Goal: Task Accomplishment & Management: Manage account settings

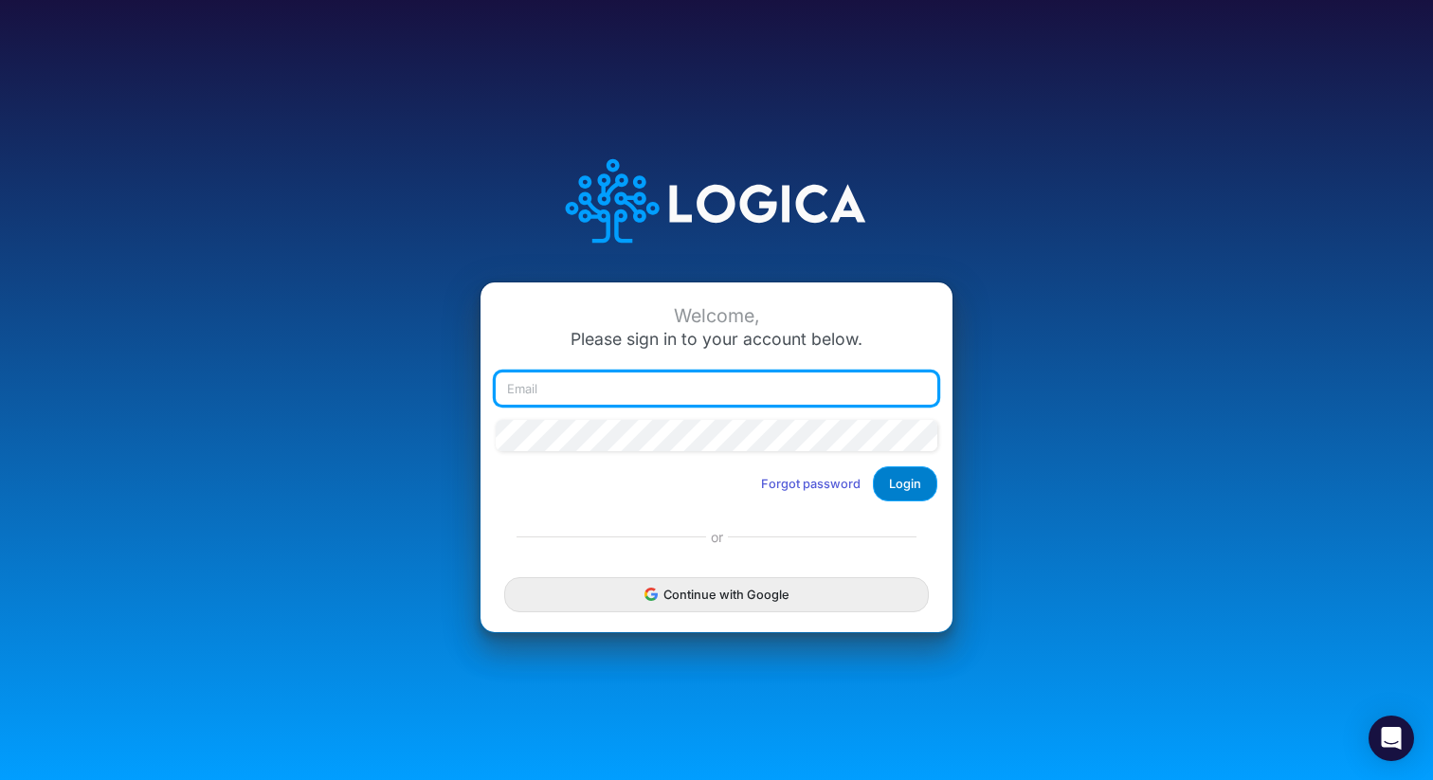
type input "[EMAIL_ADDRESS][PERSON_NAME][DOMAIN_NAME]"
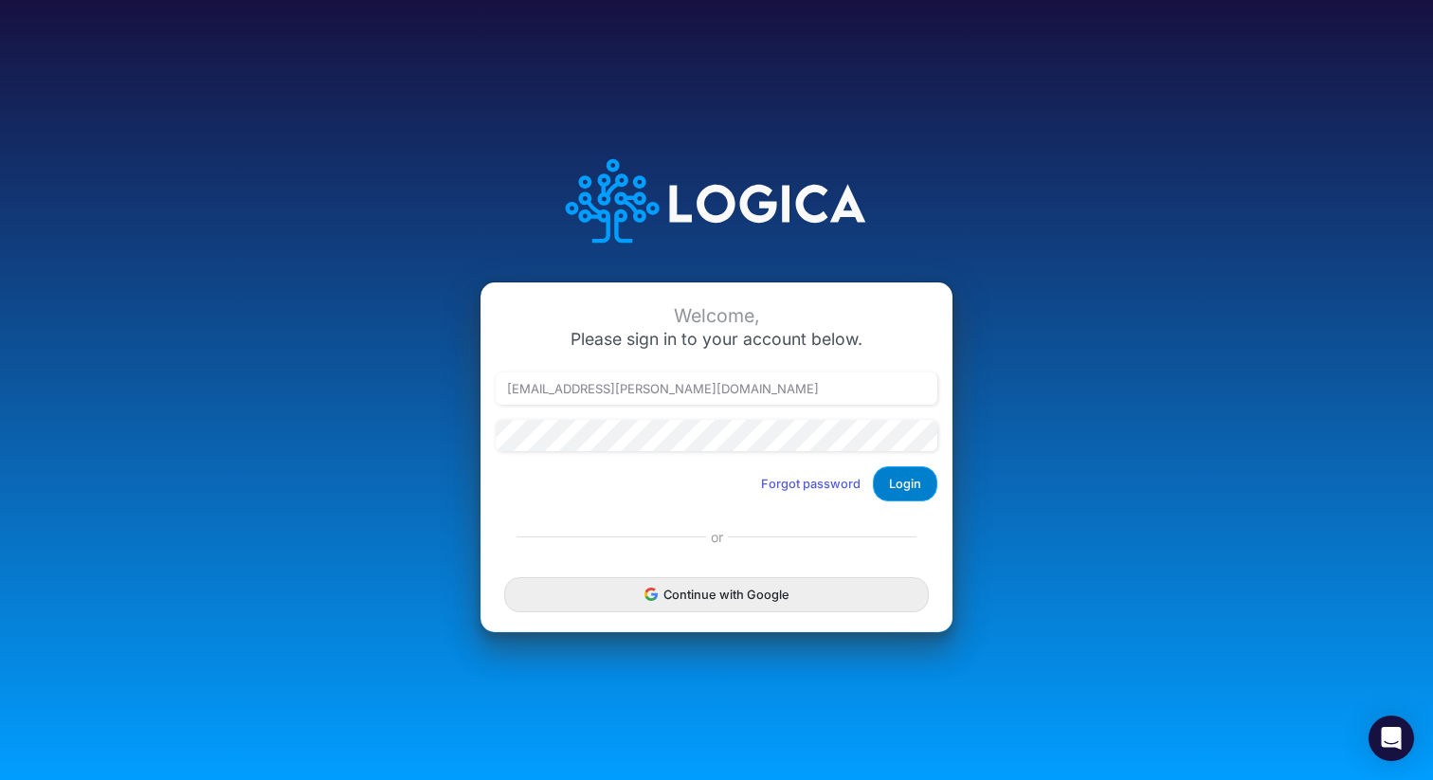
click at [911, 493] on button "Login" at bounding box center [905, 483] width 64 height 35
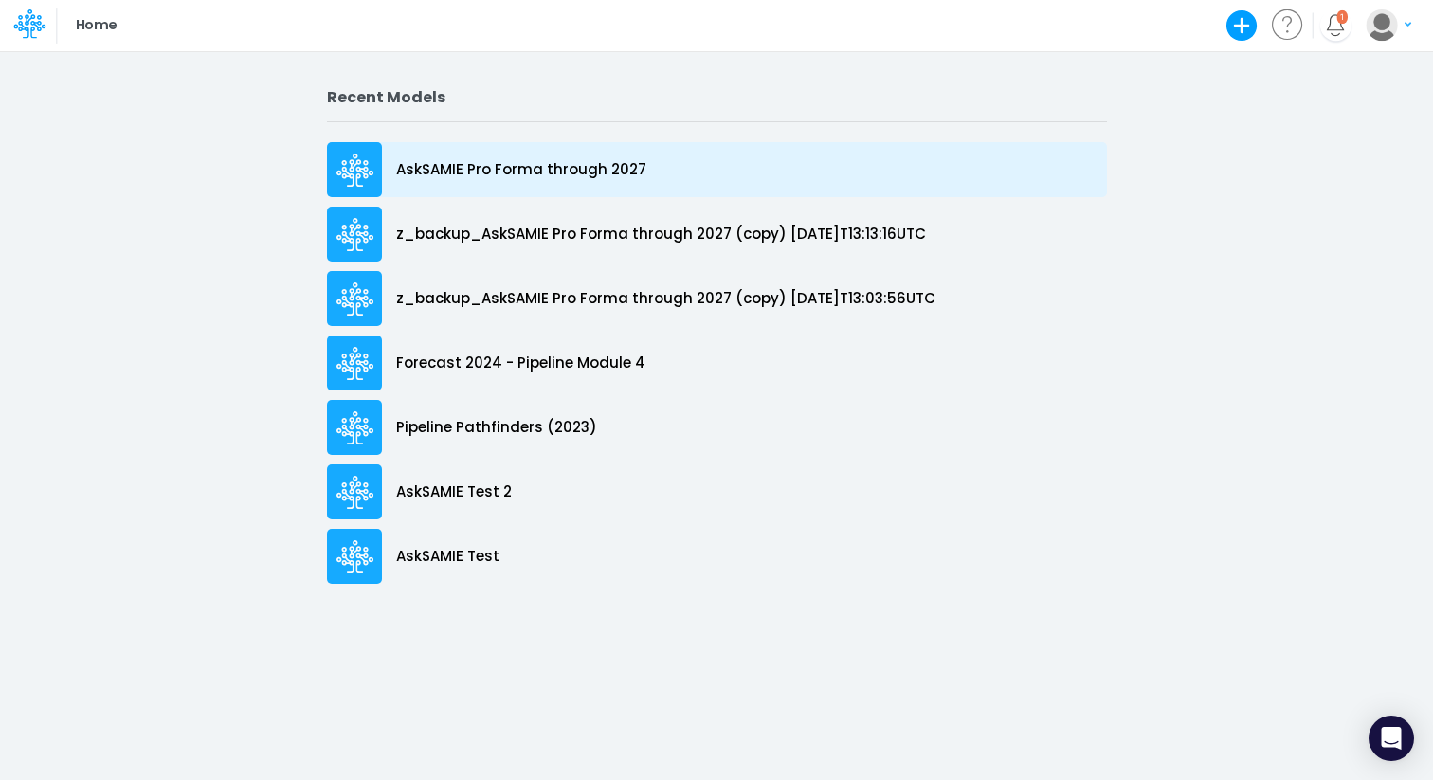
click at [562, 179] on p "AskSAMIE Pro Forma through 2027" at bounding box center [521, 170] width 250 height 22
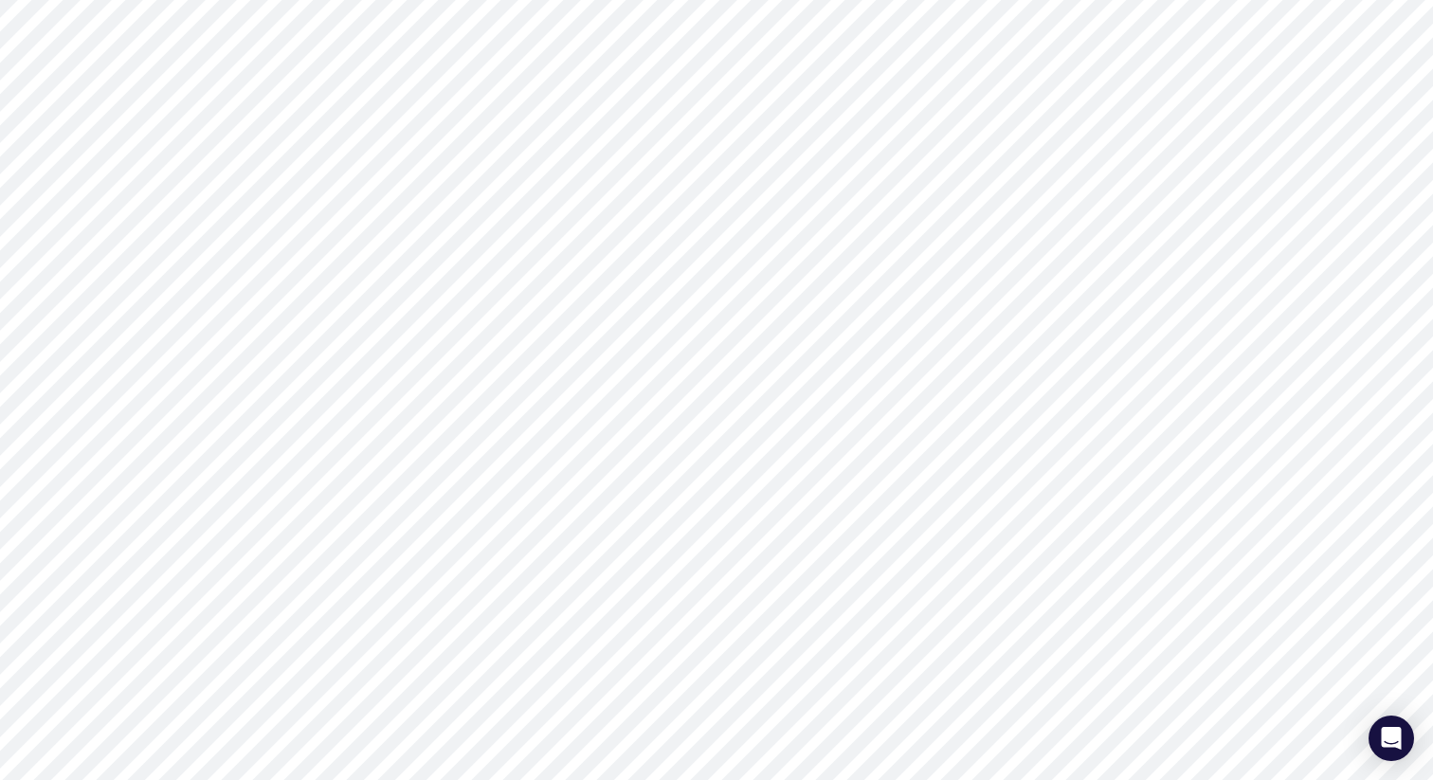
type input "0"
type input "Revenue Forecast through 2027"
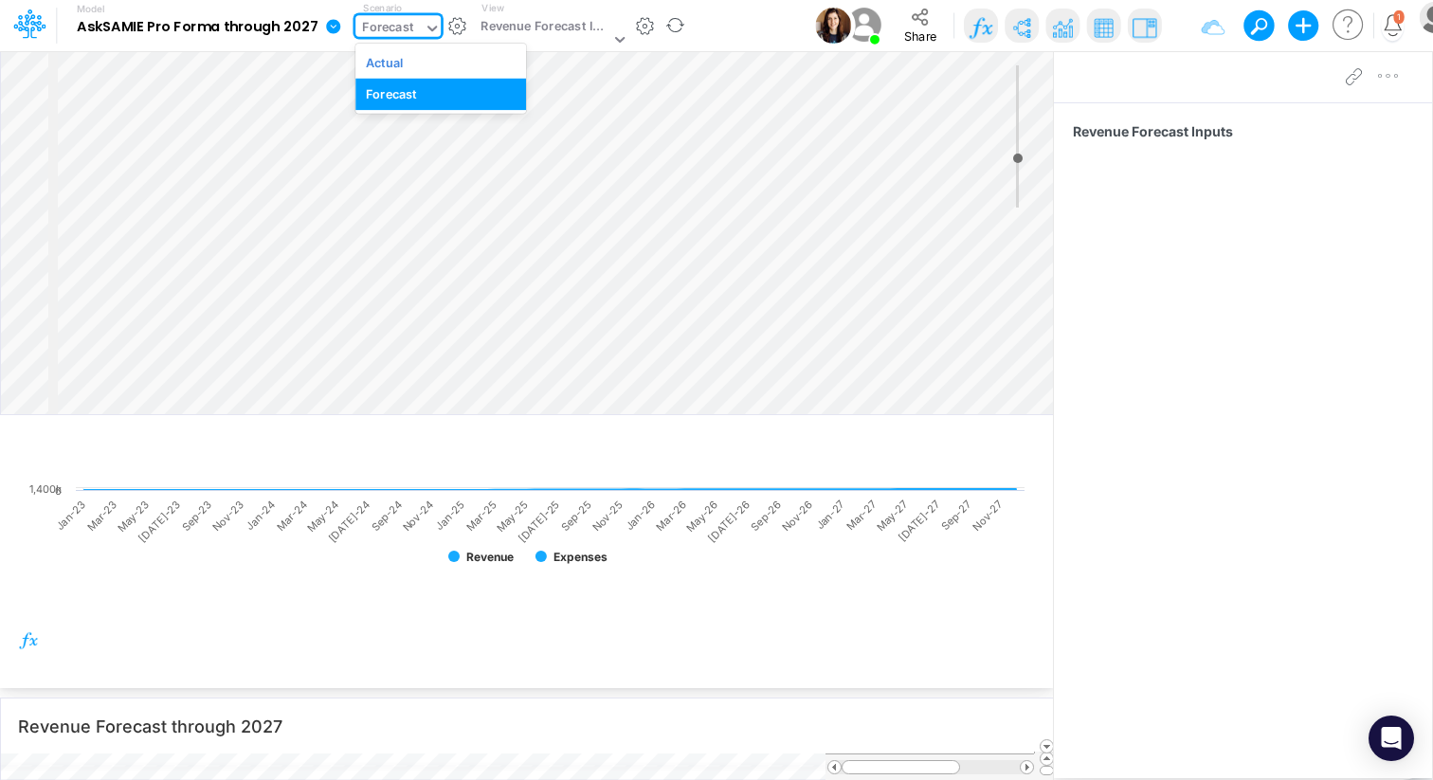
click at [424, 30] on icon at bounding box center [432, 28] width 17 height 17
click at [414, 62] on div "Actual" at bounding box center [441, 62] width 150 height 18
click at [593, 35] on div "Revenue Forecast Inputs" at bounding box center [545, 28] width 129 height 22
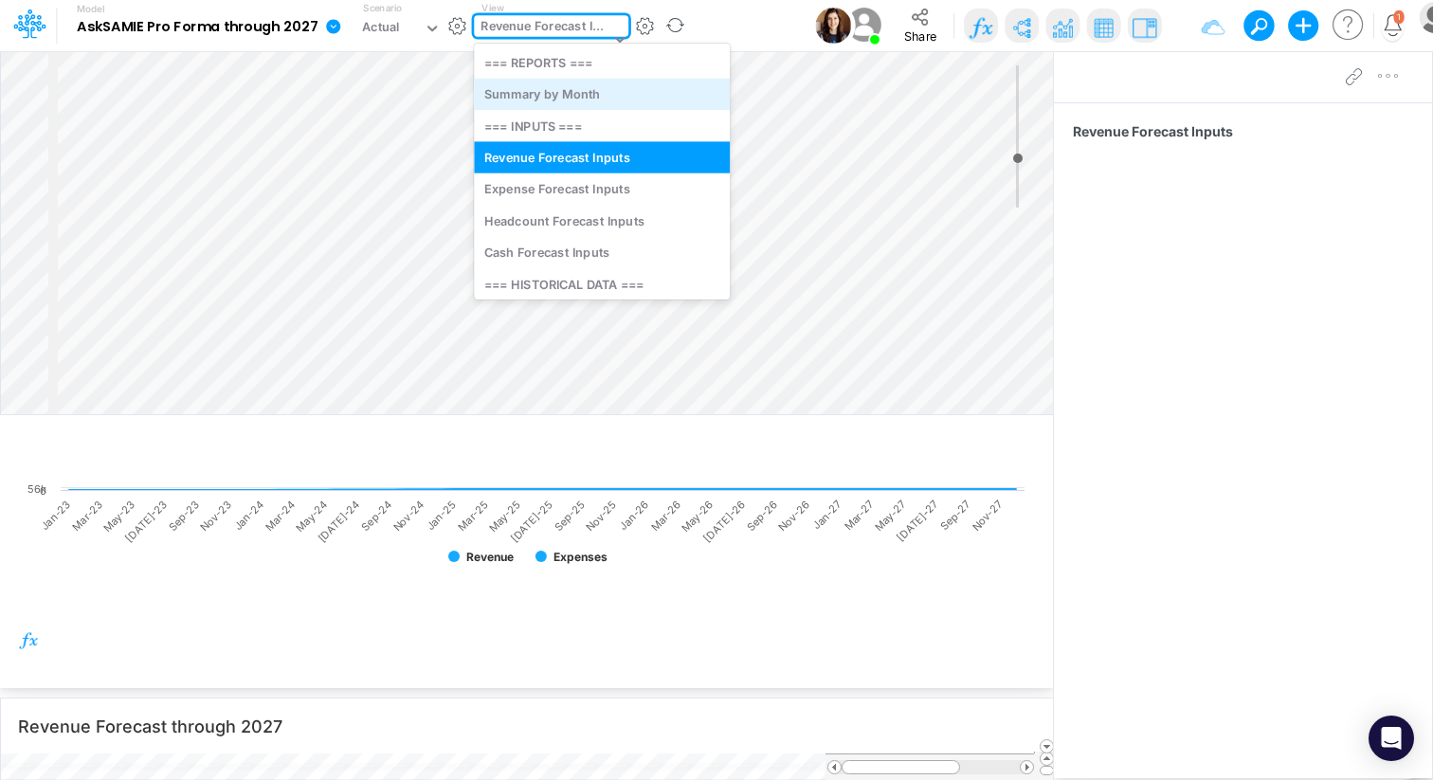
click at [539, 106] on div "Summary by Month" at bounding box center [602, 94] width 256 height 31
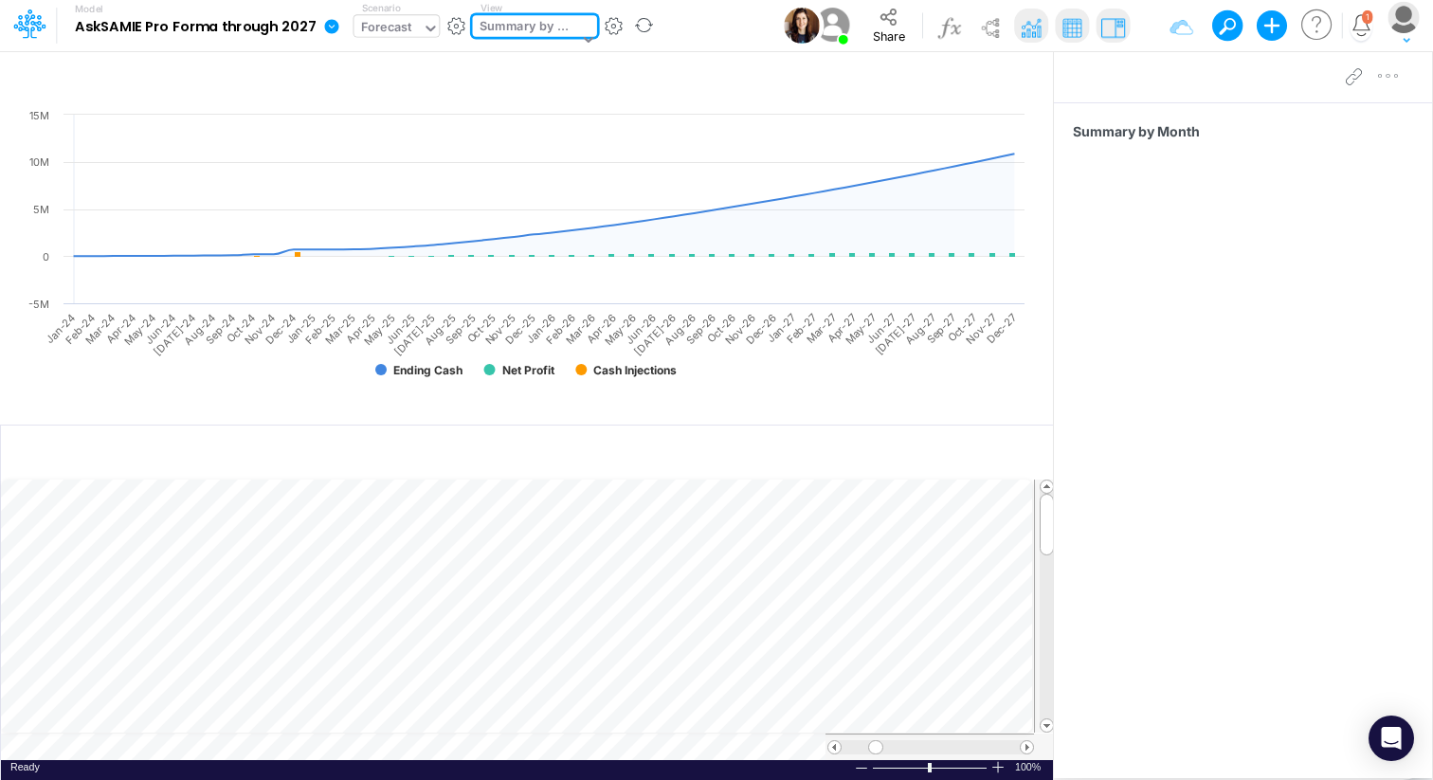
click at [407, 29] on div "Forecast" at bounding box center [386, 29] width 51 height 22
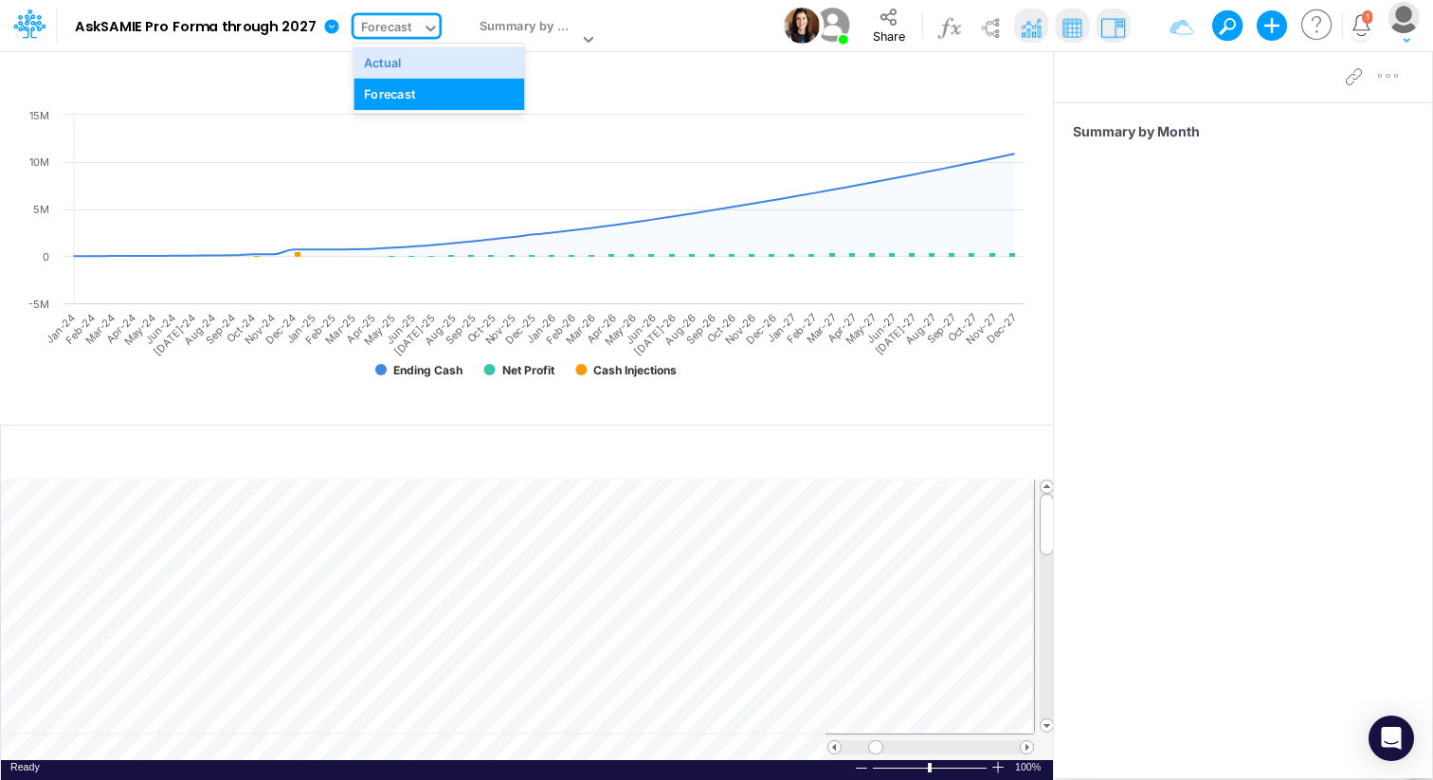
click at [680, 25] on div "Model AskSAMIE Pro Forma through 2027 Edit model settings Duplicate Import Quic…" at bounding box center [721, 25] width 1298 height 51
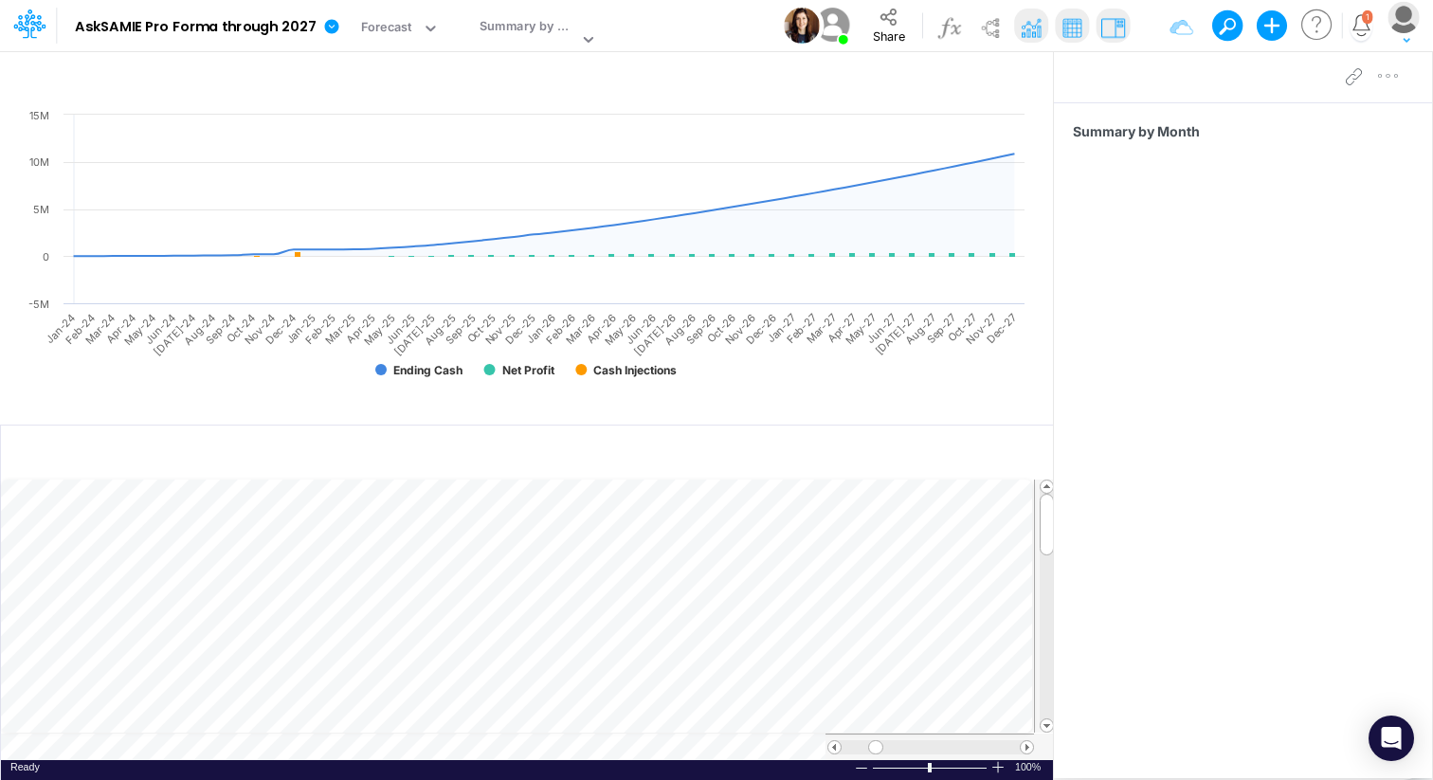
click at [1031, 32] on img at bounding box center [1031, 27] width 30 height 30
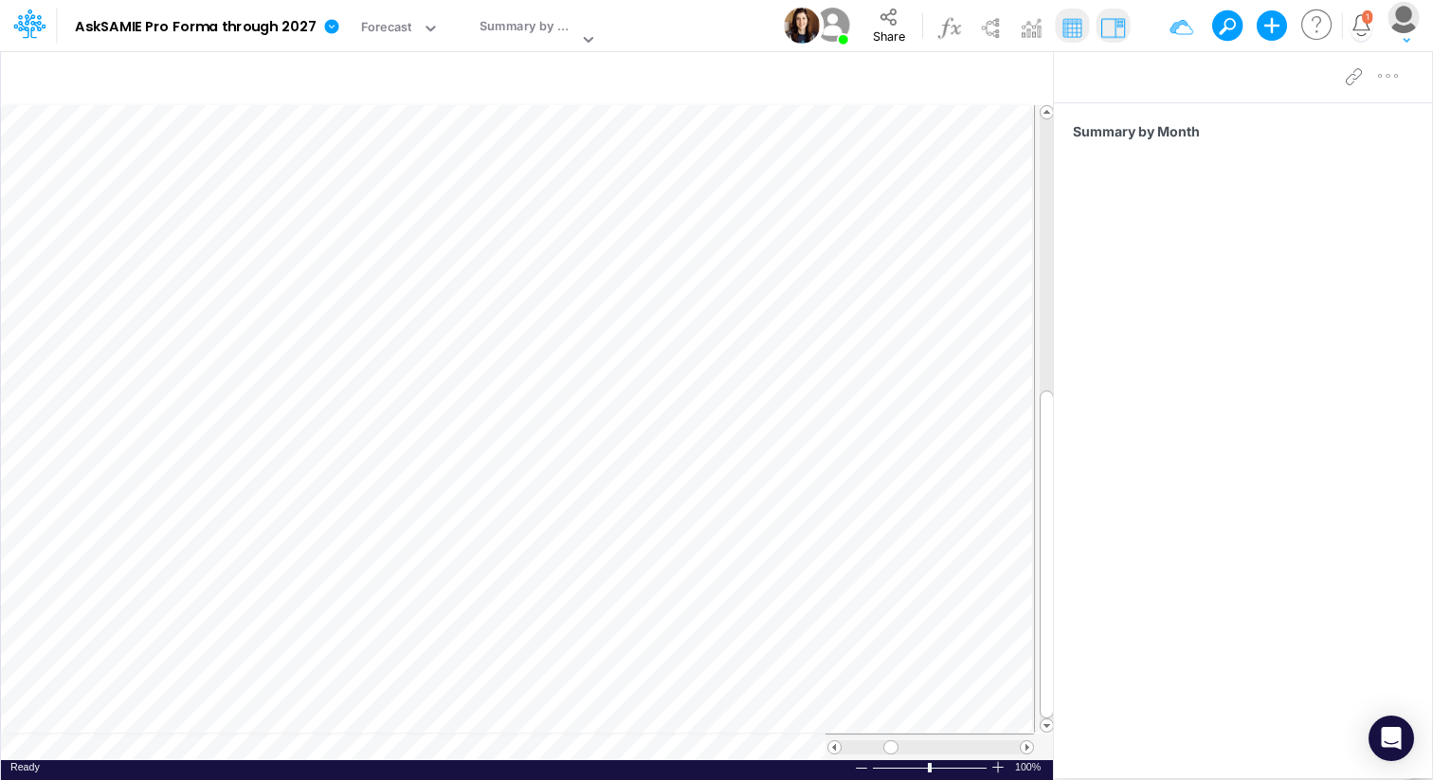
click at [352, 752] on div "Paste Cut Copy AutoFill Ready 100% Sum: null Max: null Min: null Numerical Coun…" at bounding box center [527, 432] width 1052 height 656
type input "Revenue Forecast through 2027"
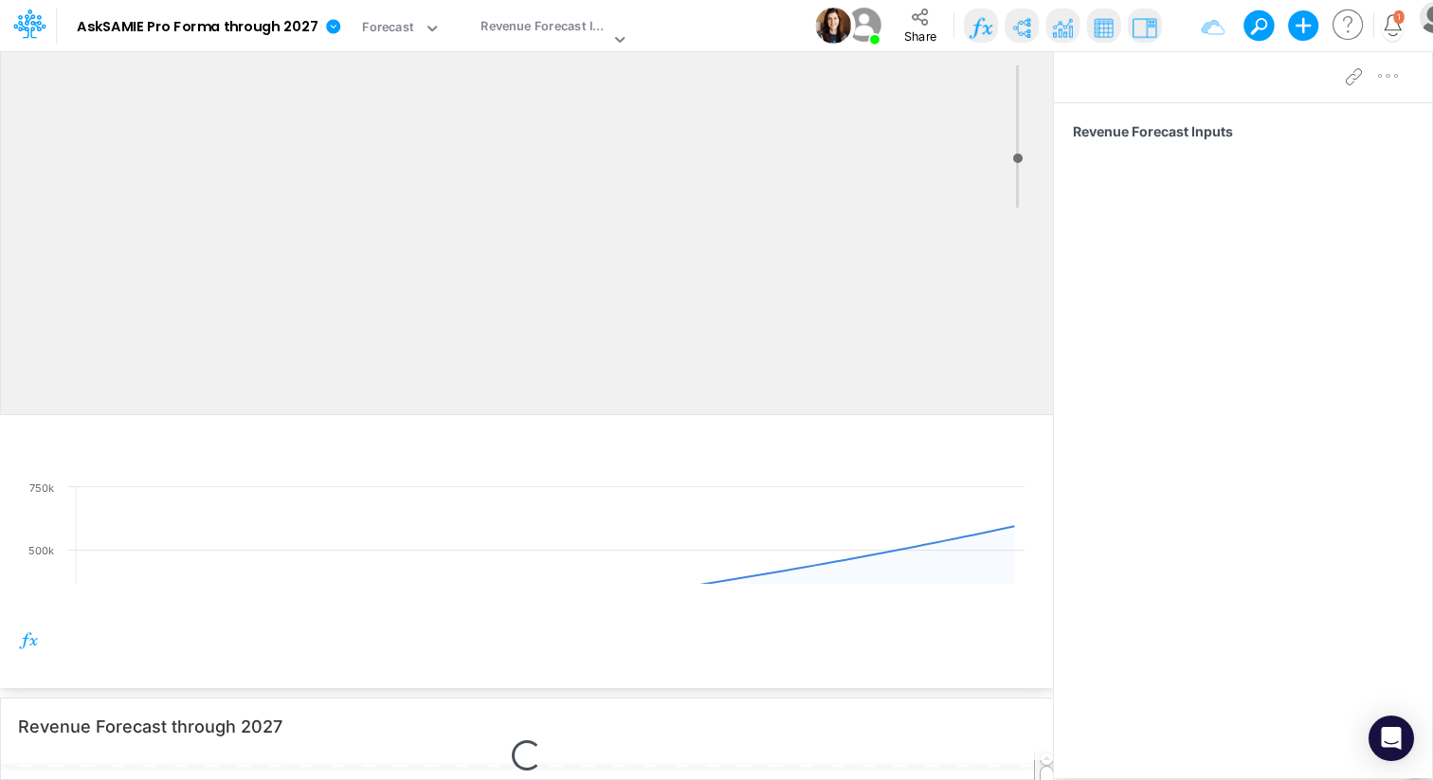
scroll to position [9, 0]
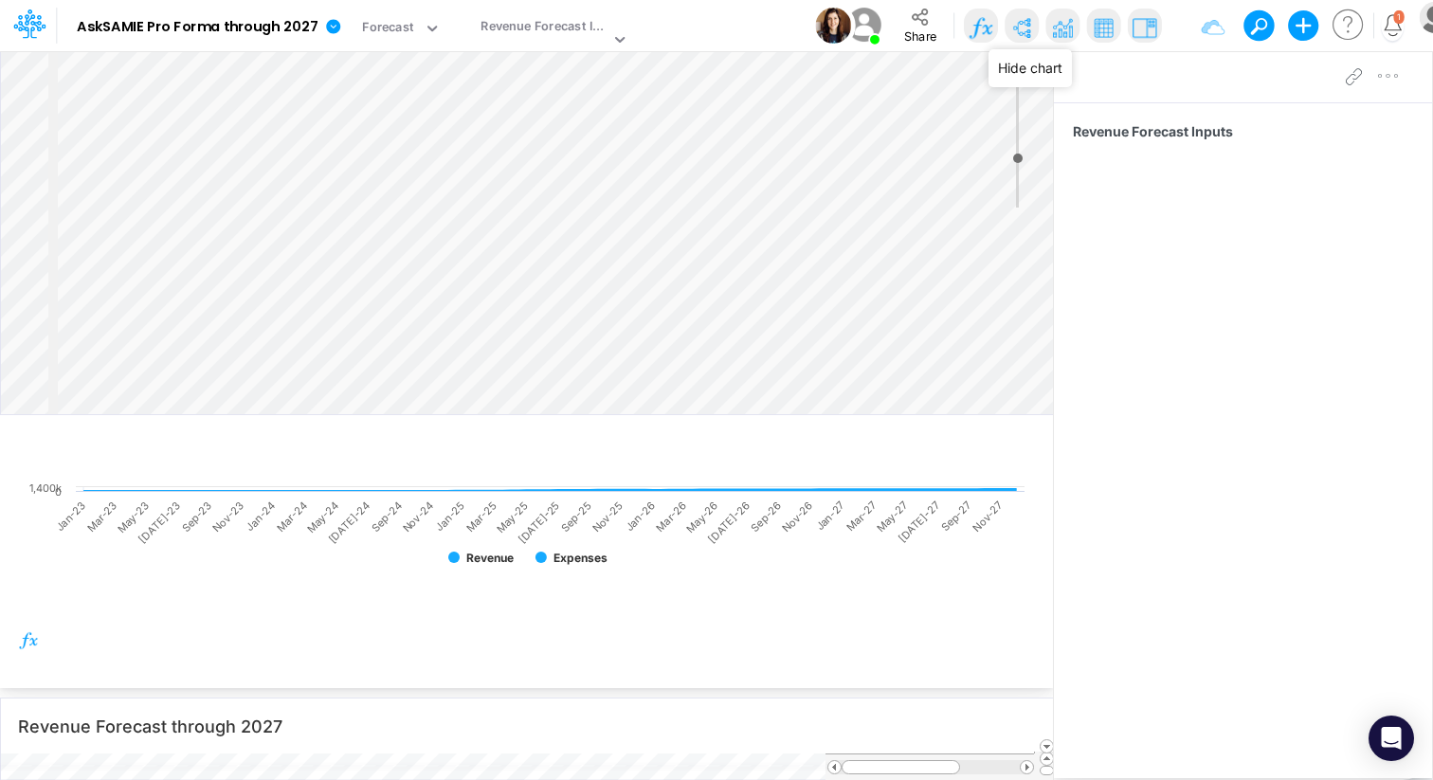
click at [1064, 39] on img at bounding box center [1063, 27] width 30 height 30
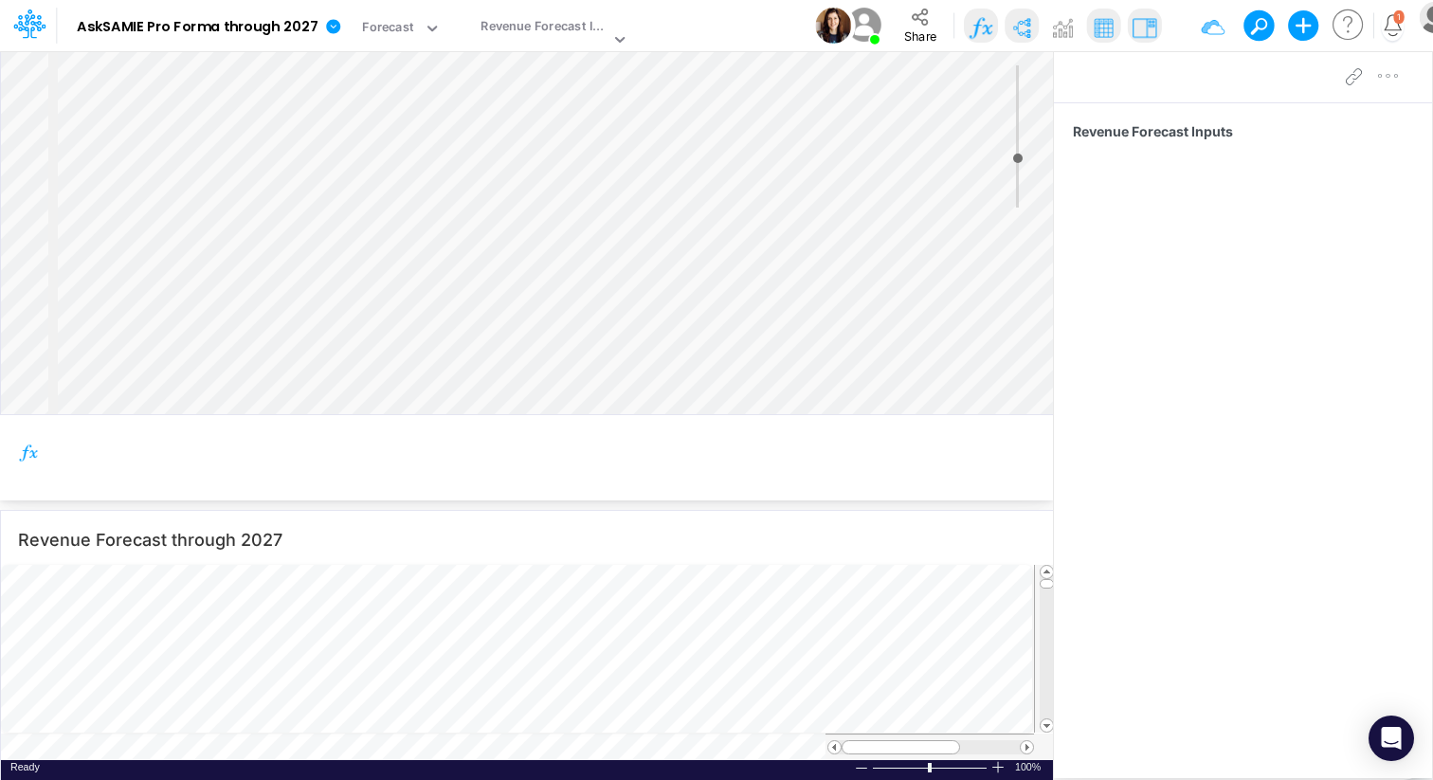
click at [1014, 31] on img at bounding box center [1022, 27] width 30 height 30
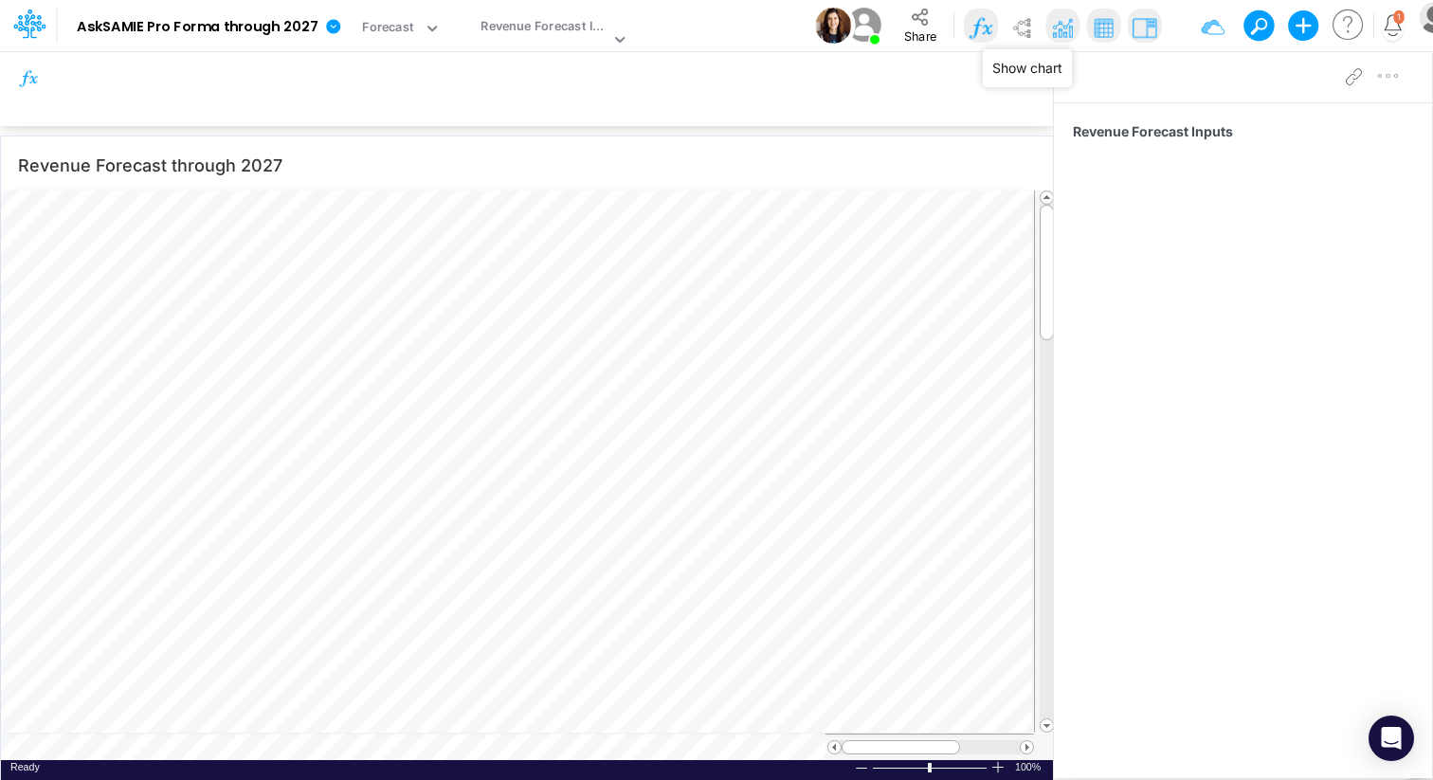
click at [1061, 27] on img at bounding box center [1063, 27] width 30 height 30
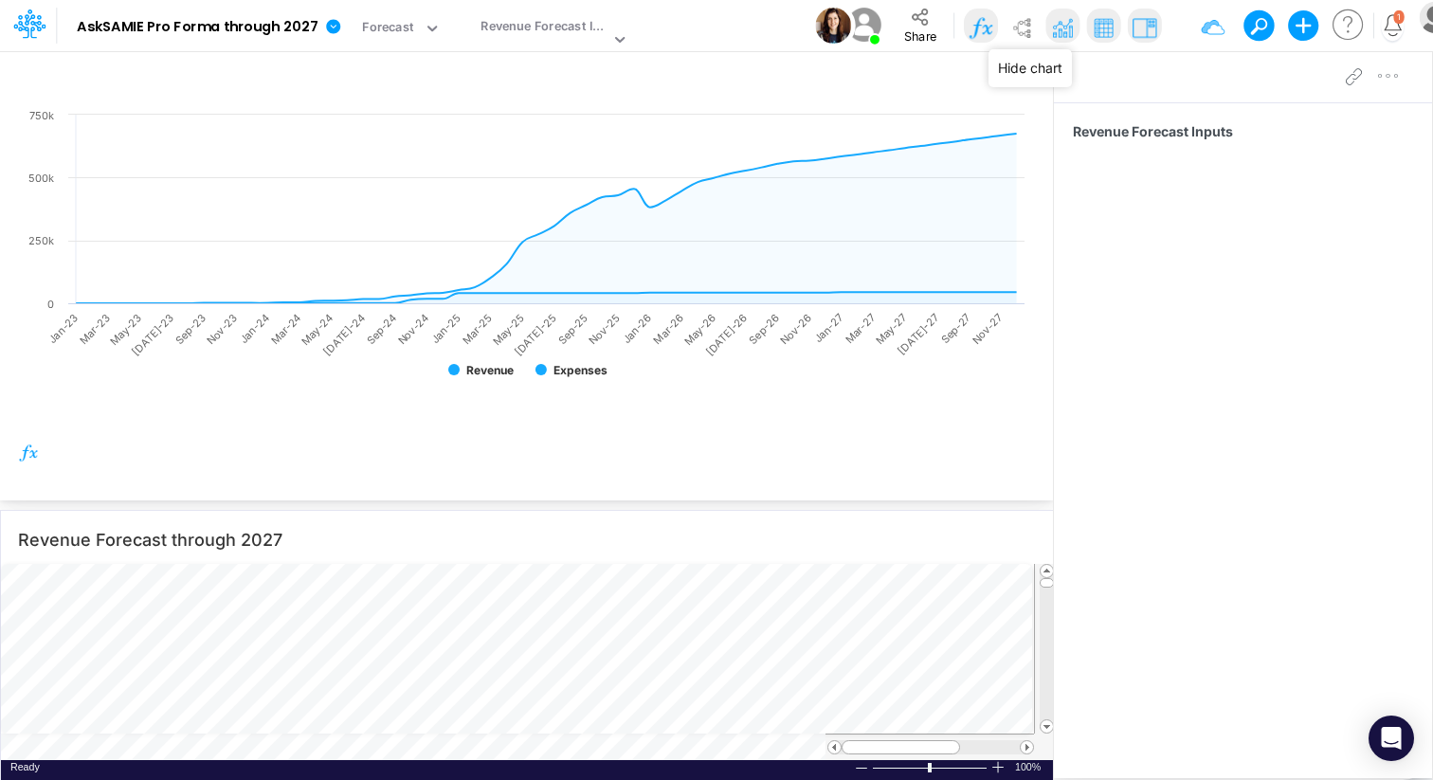
click at [1061, 27] on img at bounding box center [1063, 27] width 30 height 30
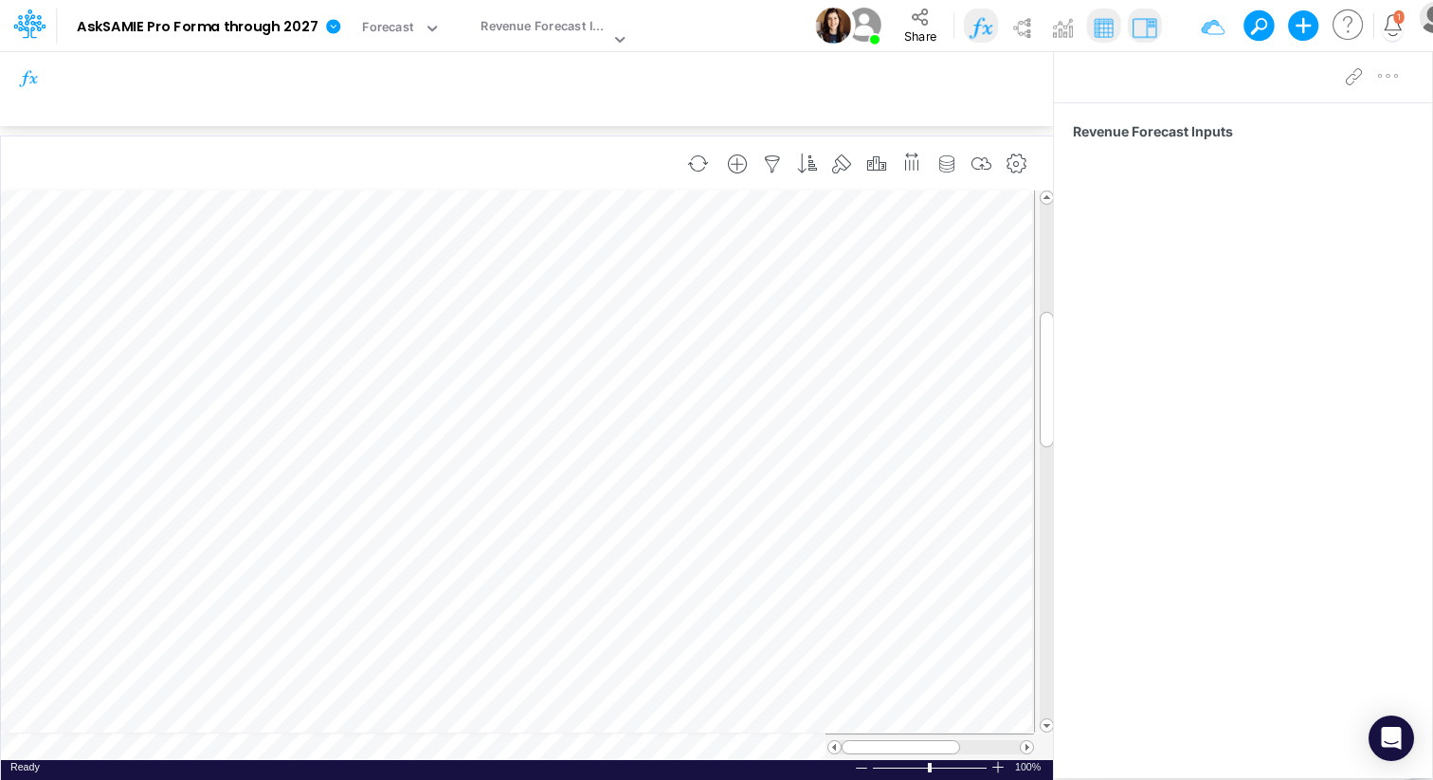
click at [168, 753] on table at bounding box center [528, 475] width 1054 height 571
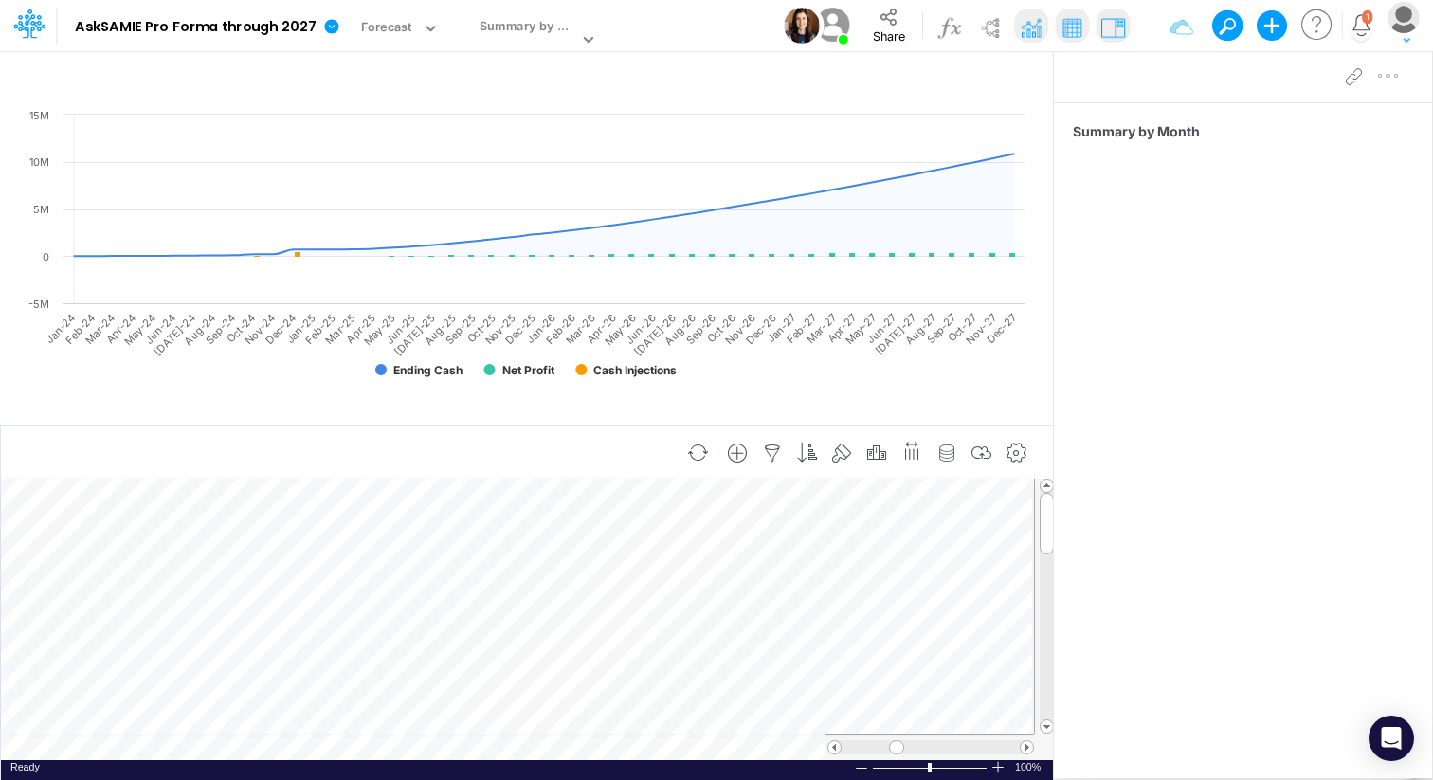
scroll to position [9, 1]
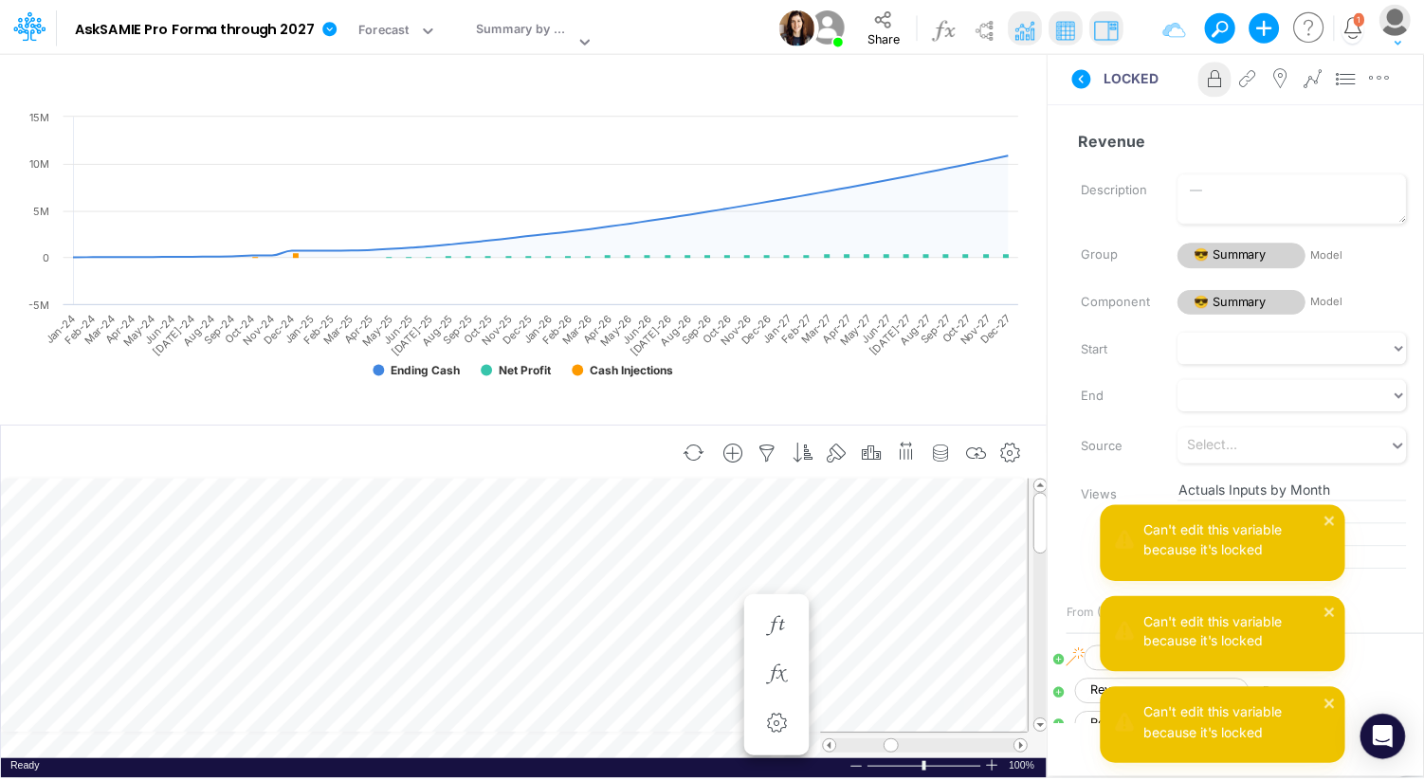
scroll to position [9, 1]
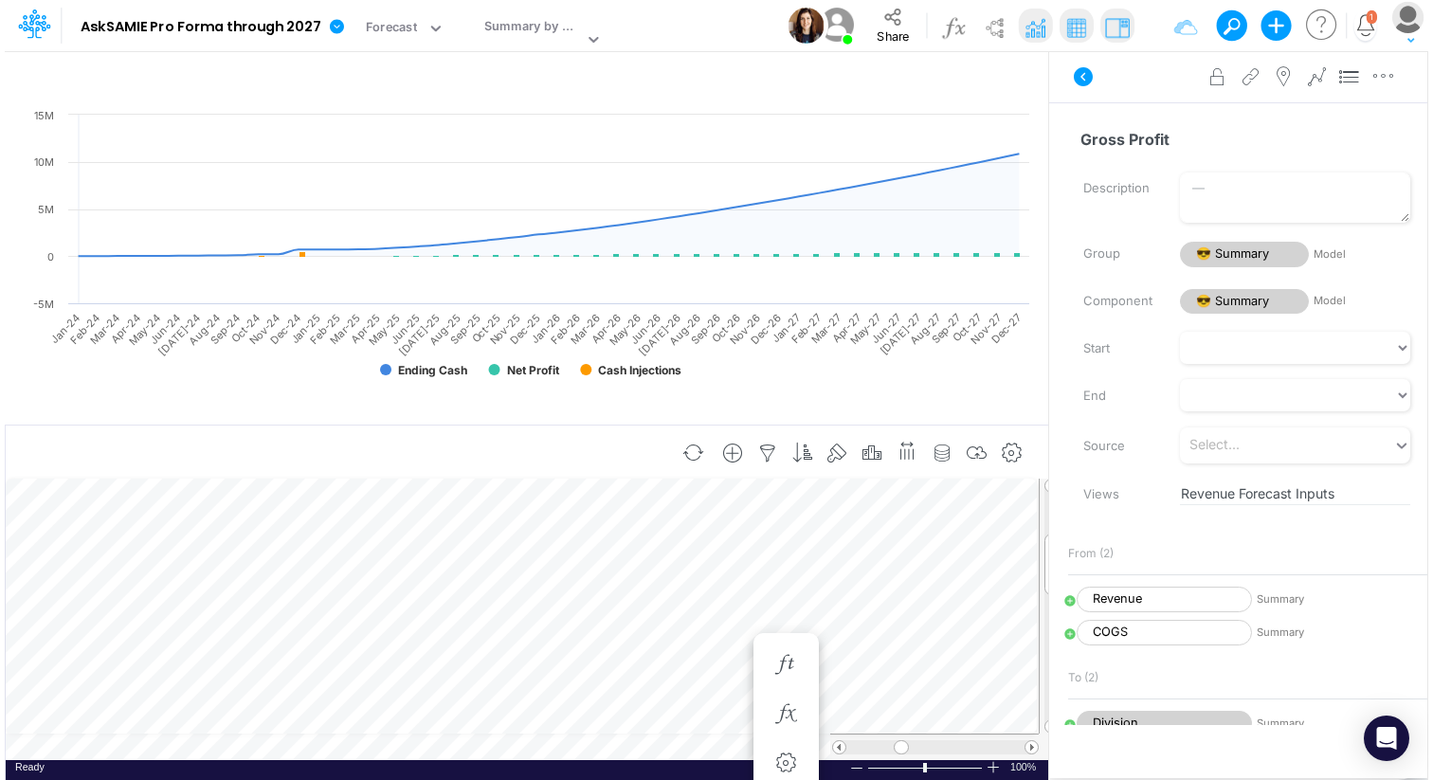
scroll to position [9, 1]
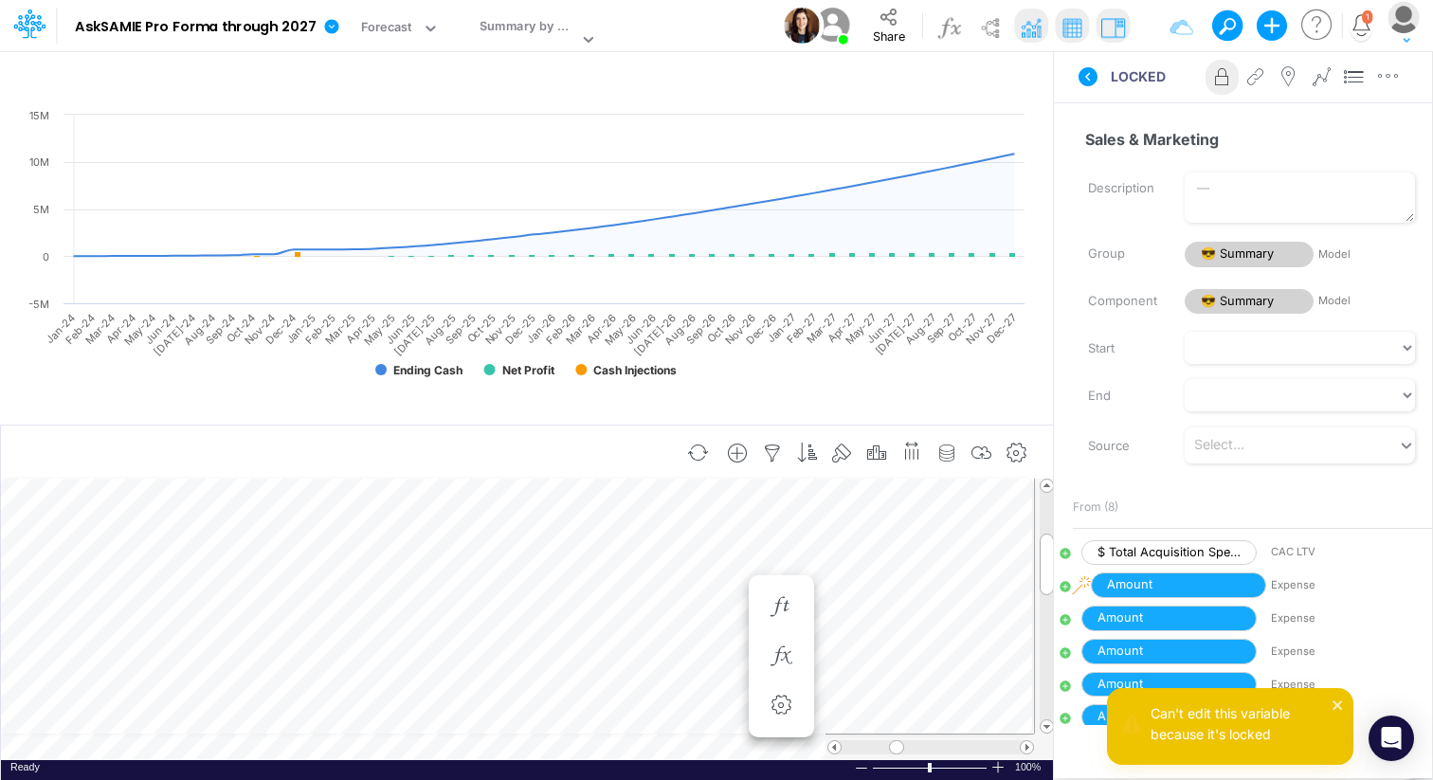
scroll to position [9, 5]
click at [312, 746] on div "Insert new Conditional formatting Paste Cut Copy AutoFill f Ready 100% Sum: nul…" at bounding box center [526, 603] width 1053 height 356
type input "Revenue Forecast through 2027"
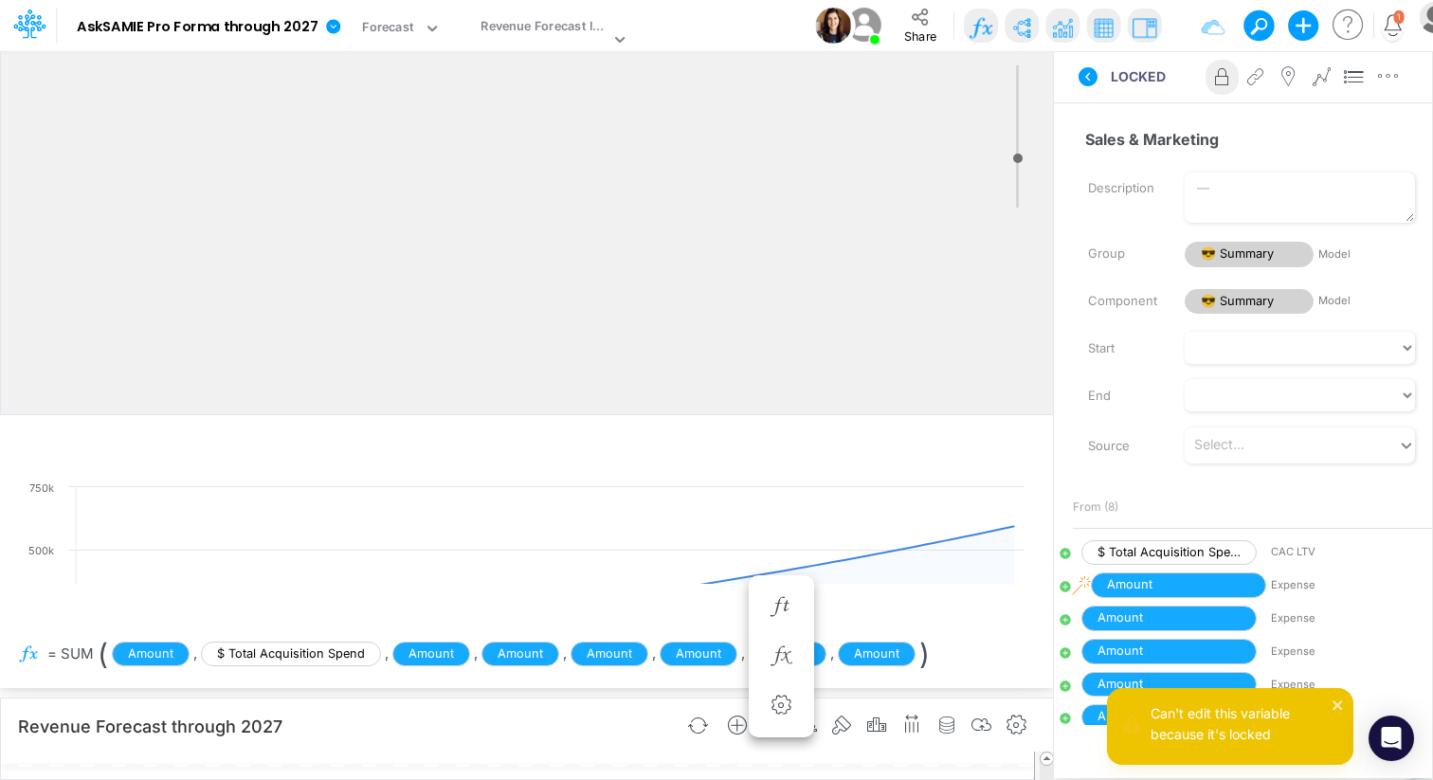
scroll to position [9, 0]
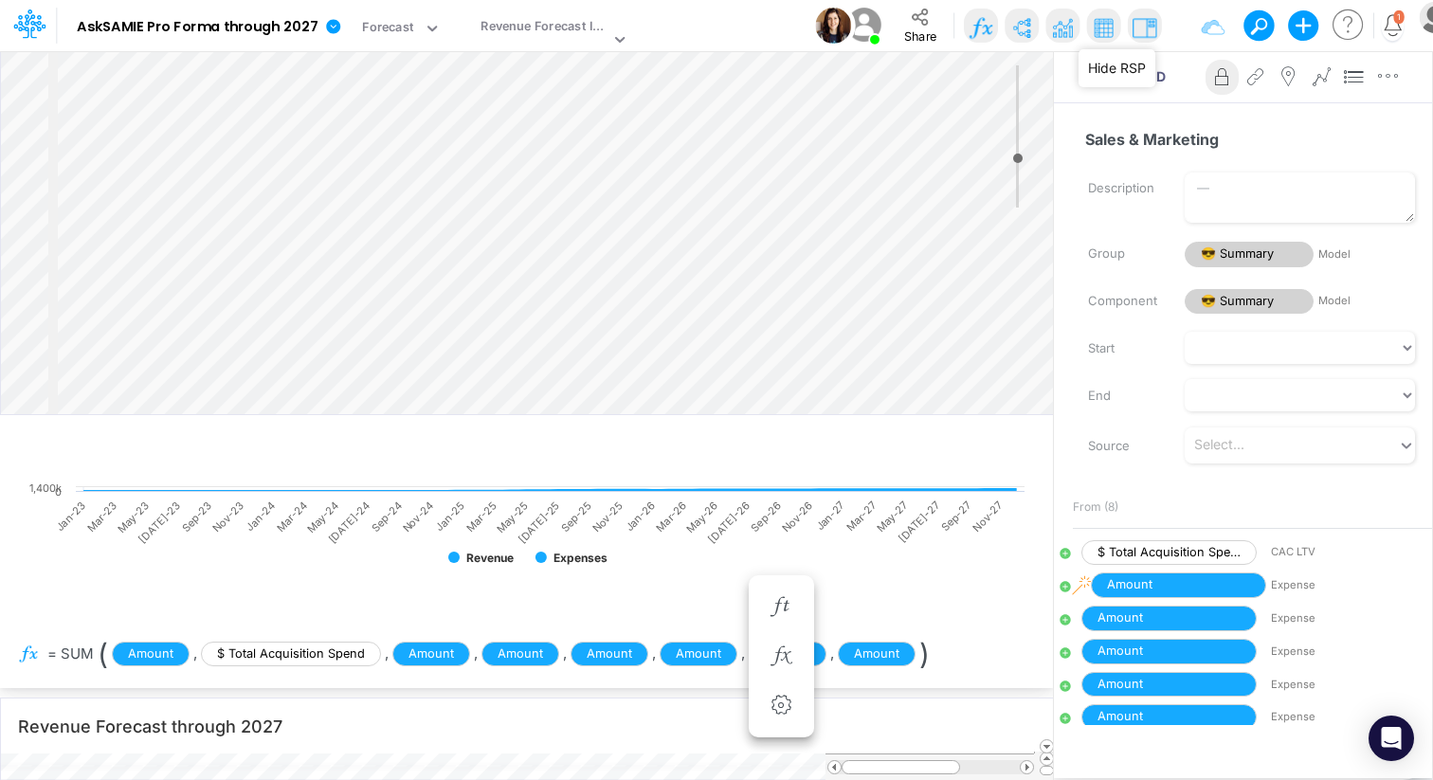
click at [1140, 35] on img at bounding box center [1145, 27] width 30 height 30
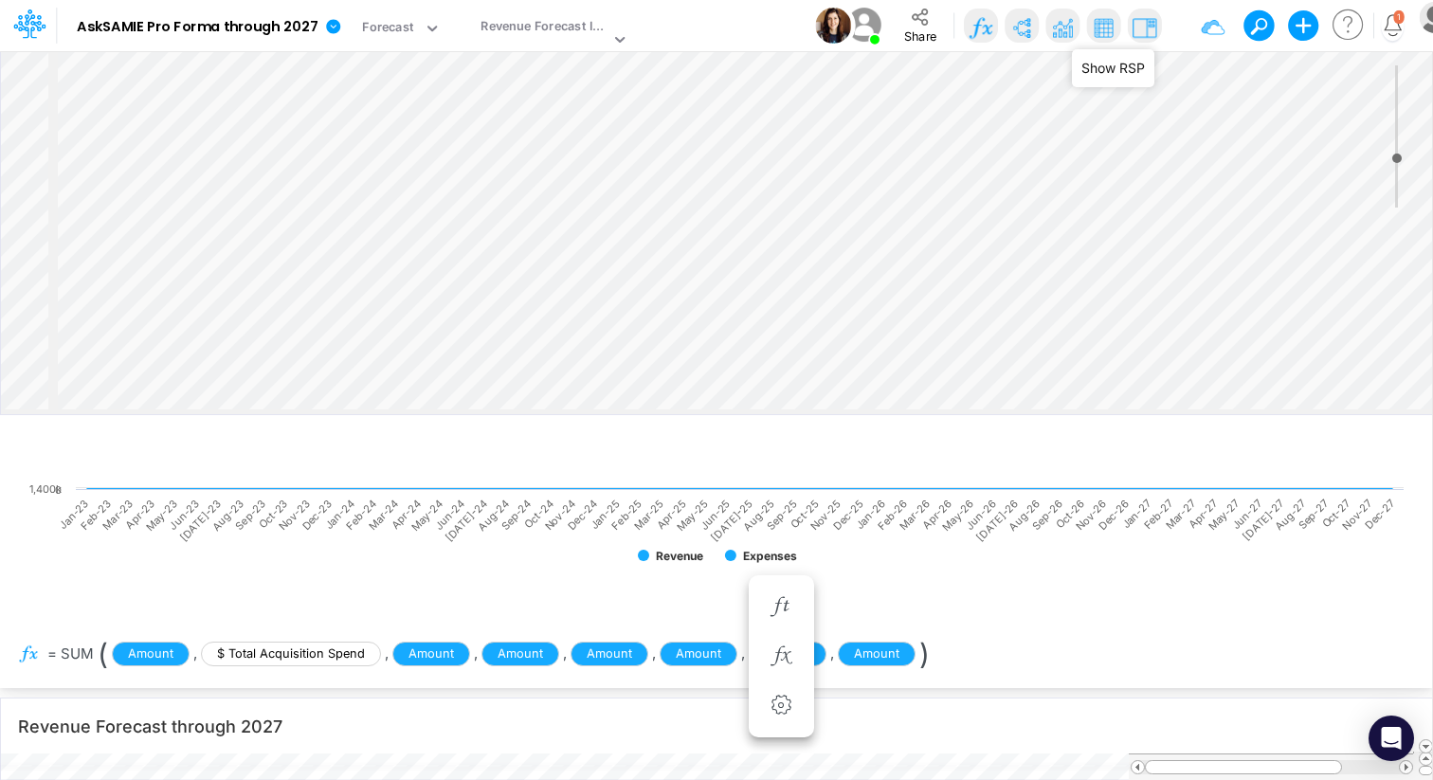
click at [1140, 35] on img at bounding box center [1145, 27] width 30 height 30
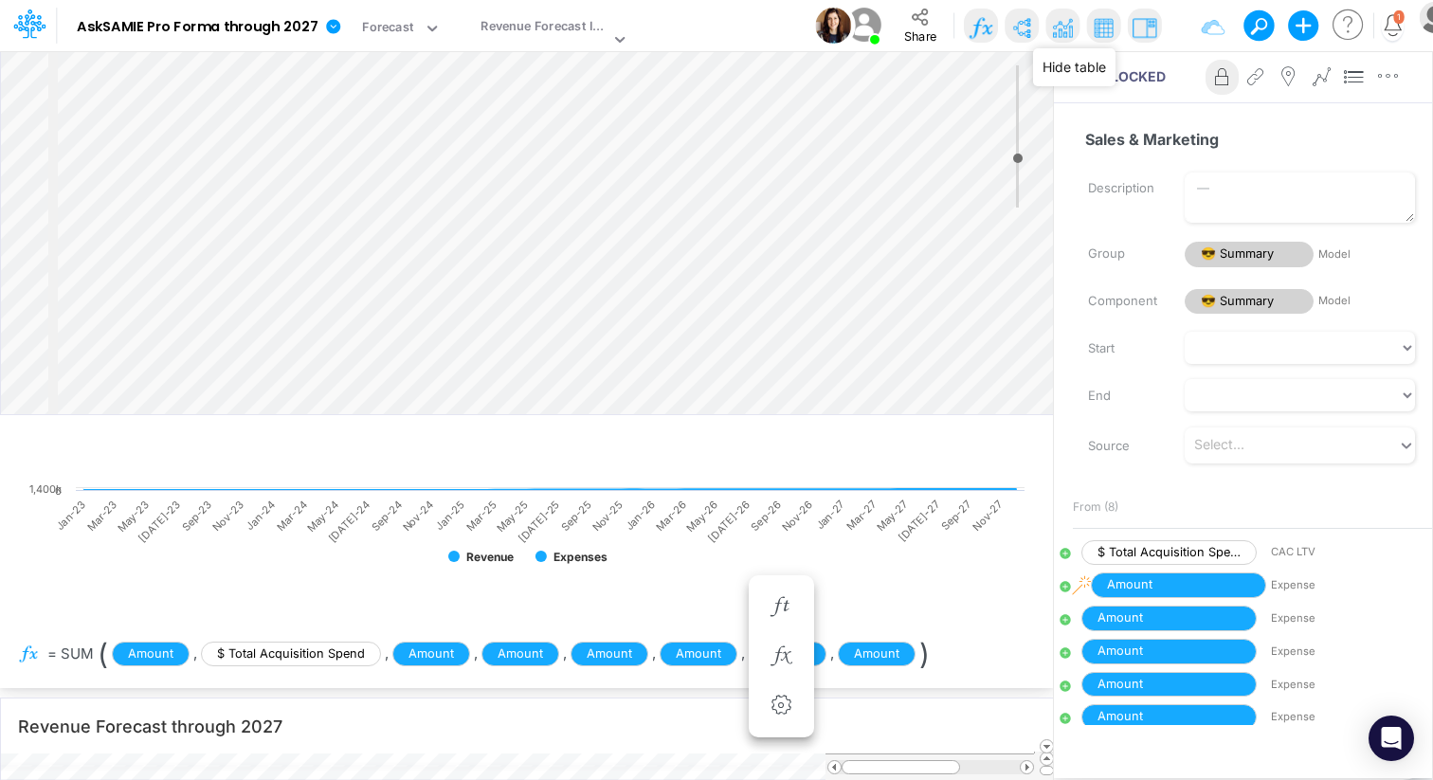
click at [1089, 32] on img at bounding box center [1104, 27] width 30 height 30
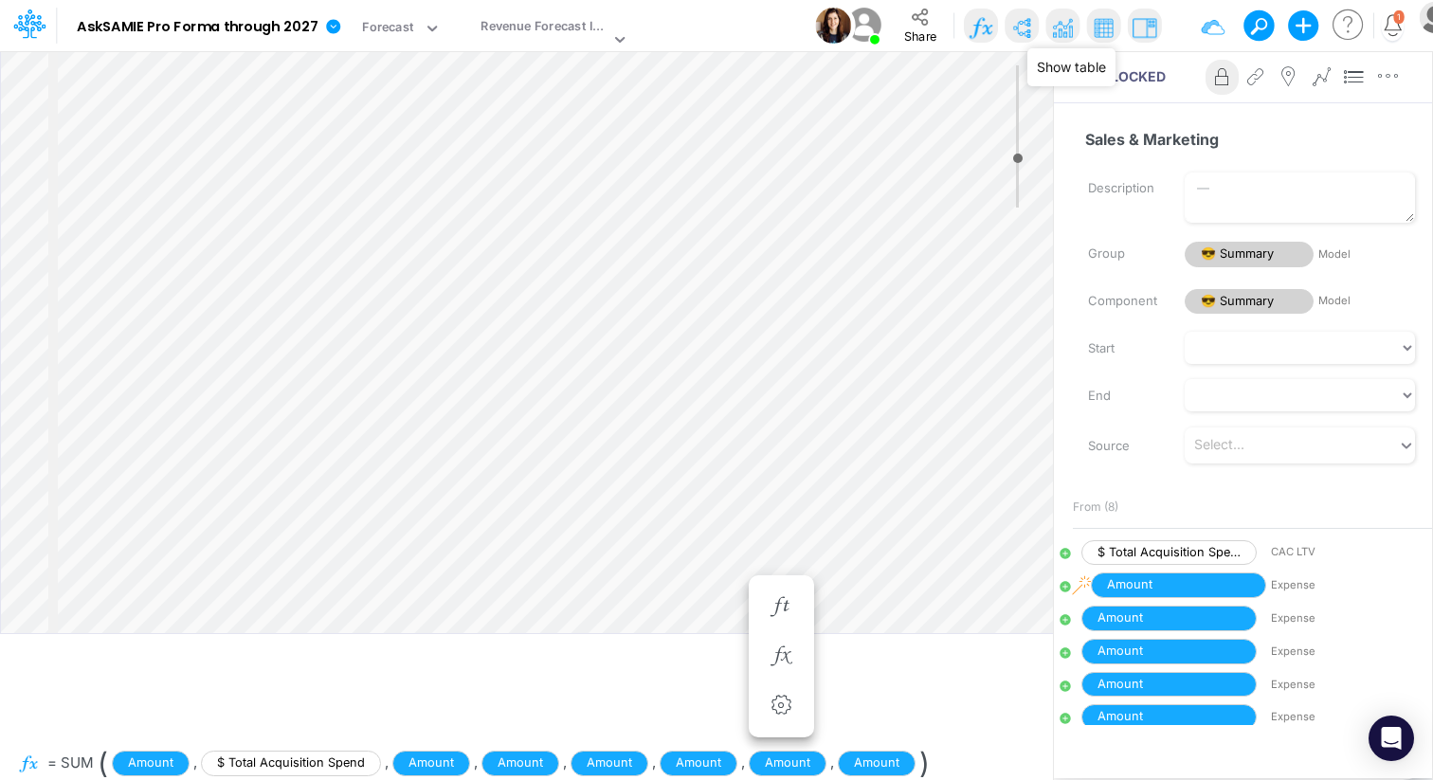
click at [1089, 32] on img at bounding box center [1104, 27] width 30 height 30
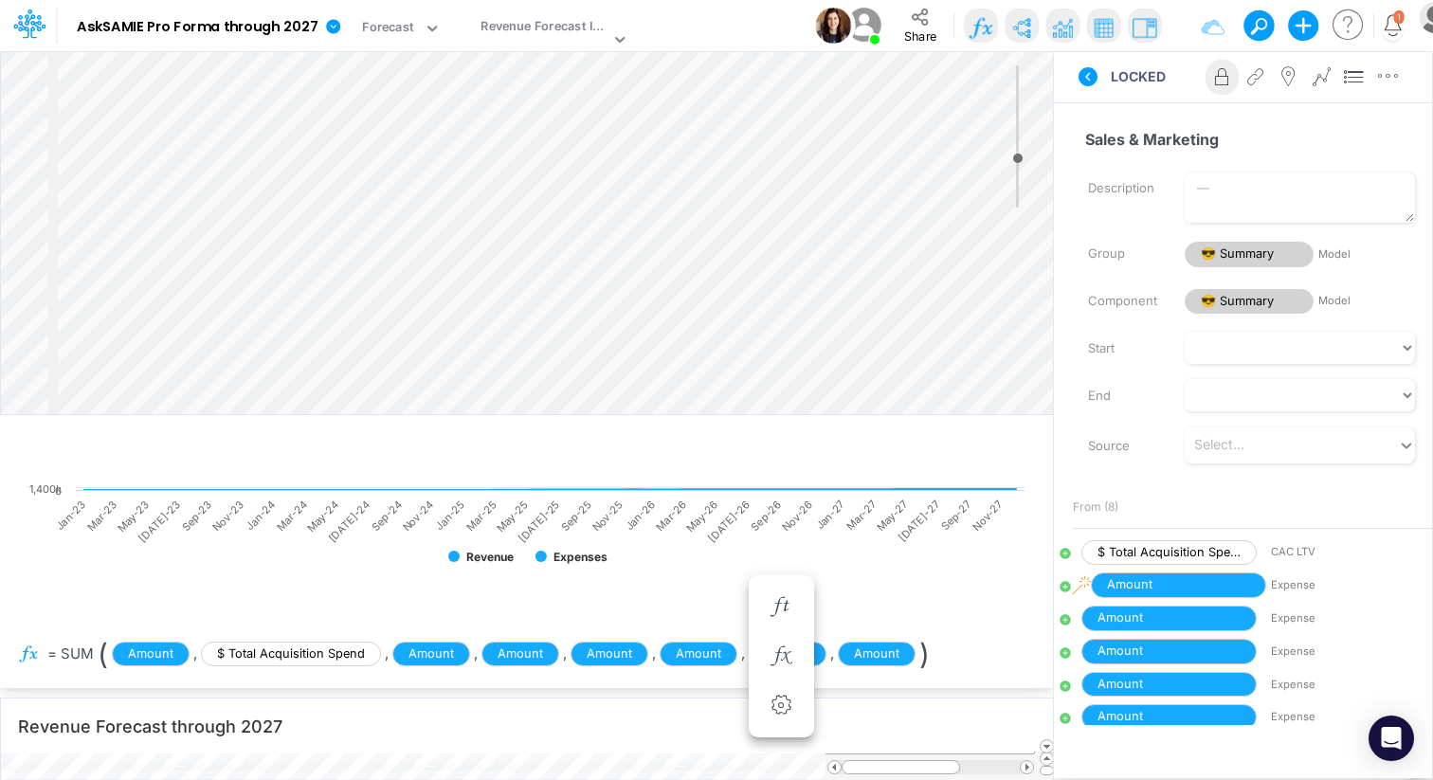
click at [1053, 31] on img at bounding box center [1063, 27] width 30 height 30
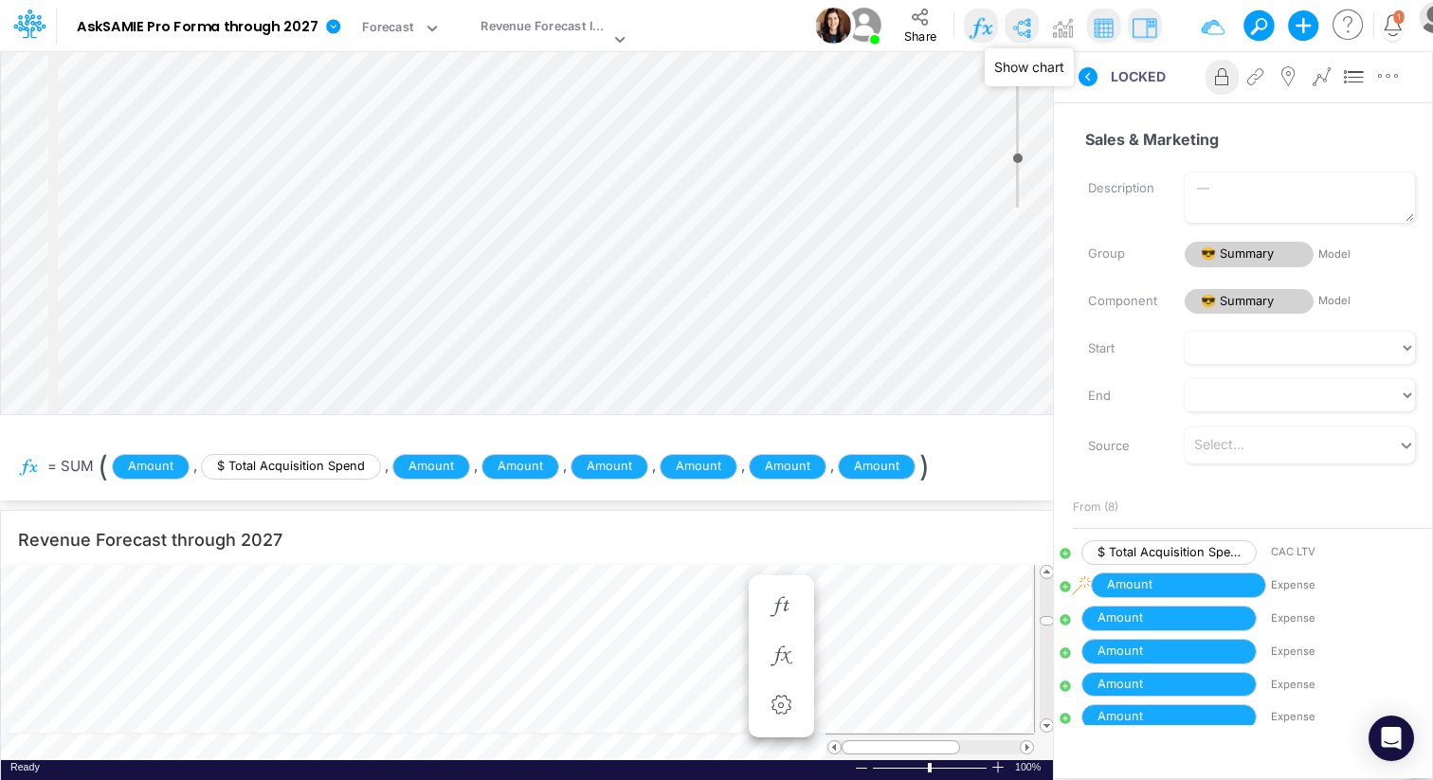
click at [1013, 27] on img at bounding box center [1022, 27] width 30 height 30
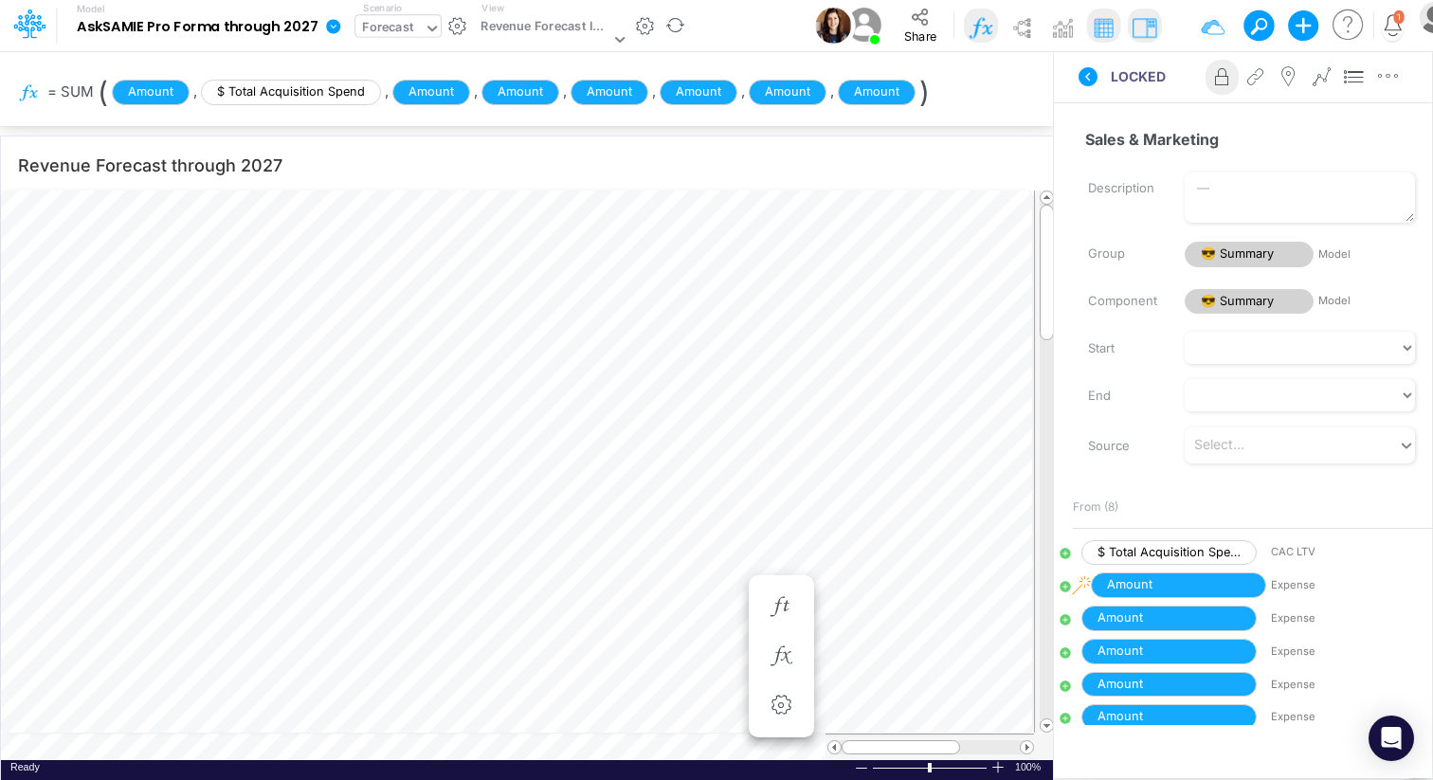
click at [429, 30] on icon at bounding box center [432, 29] width 9 height 6
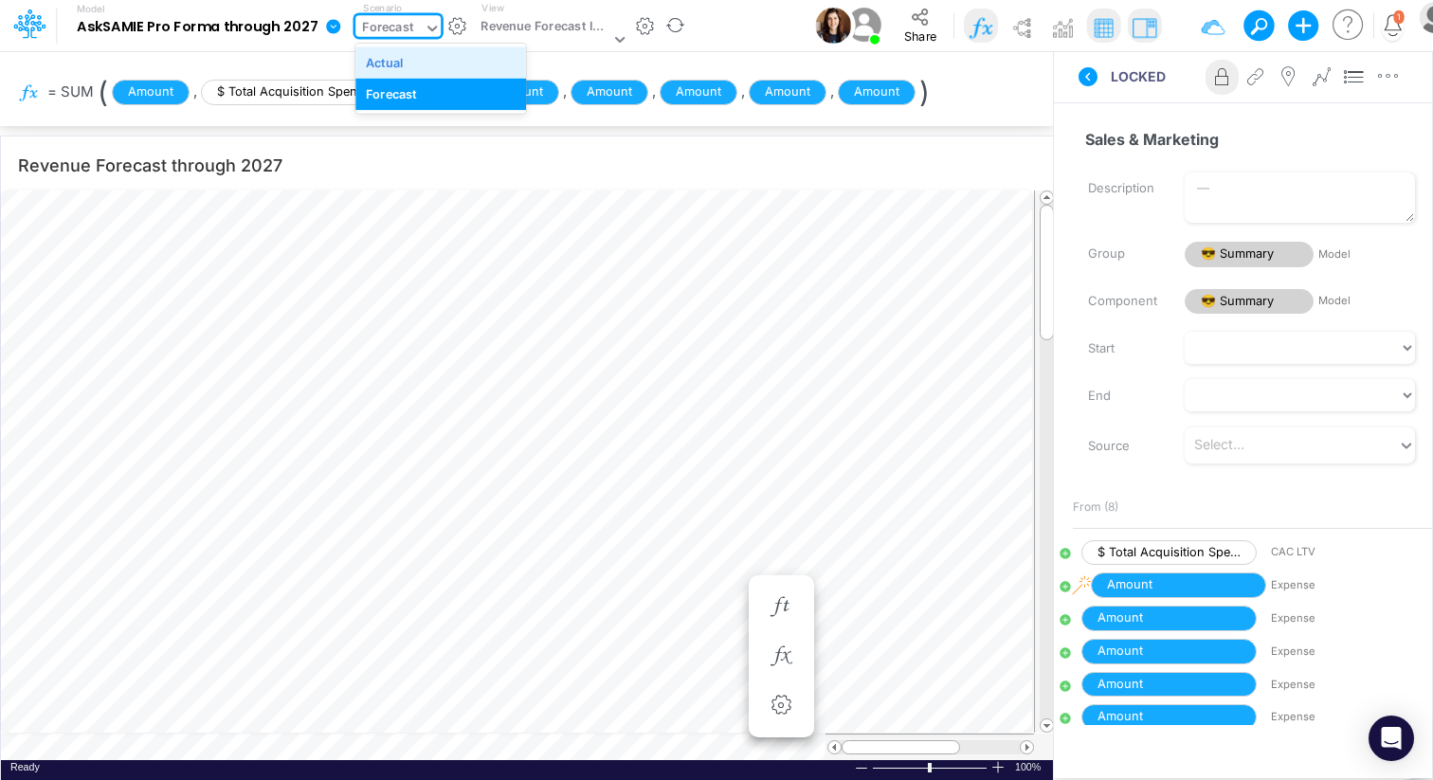
click at [423, 61] on div "Actual" at bounding box center [441, 62] width 150 height 18
click at [166, 752] on table at bounding box center [528, 475] width 1054 height 571
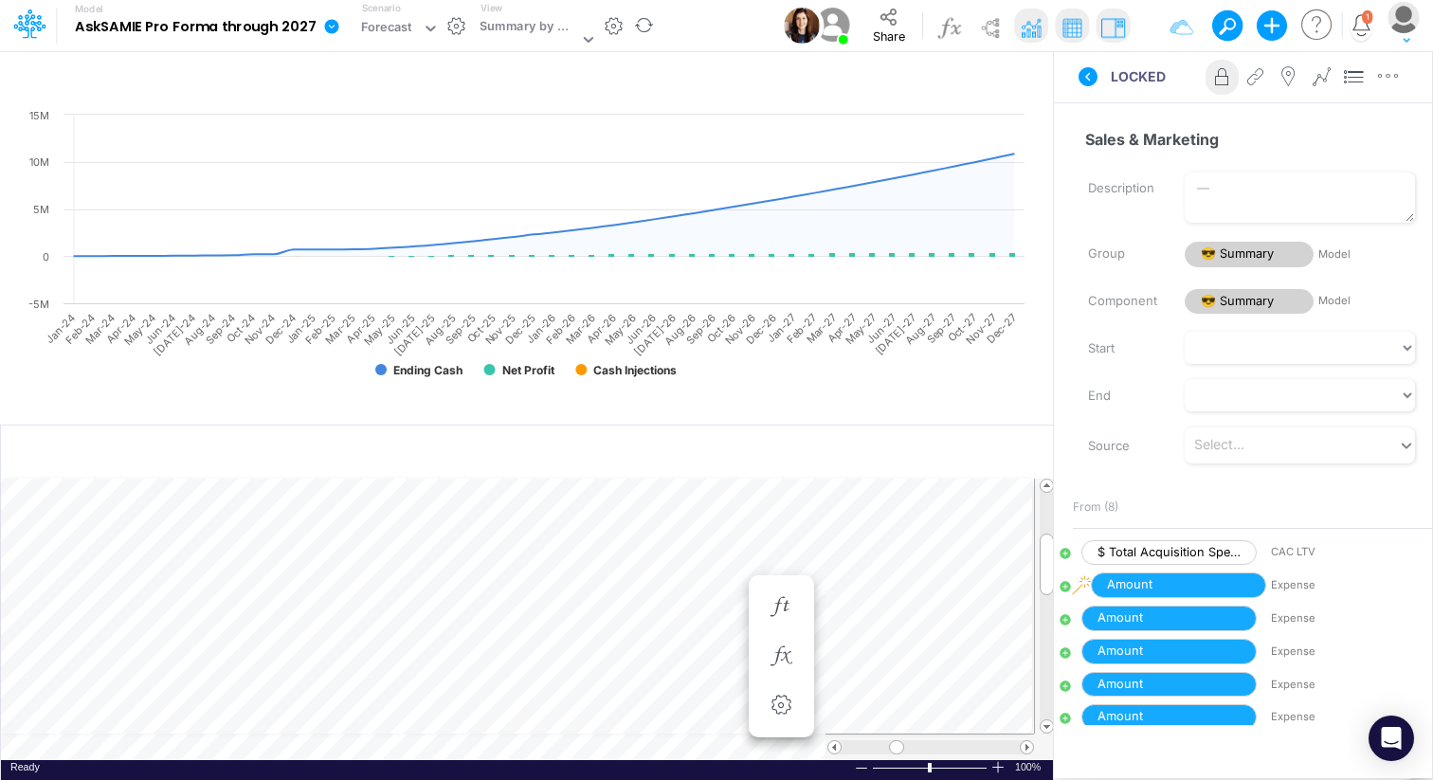
scroll to position [9, 1]
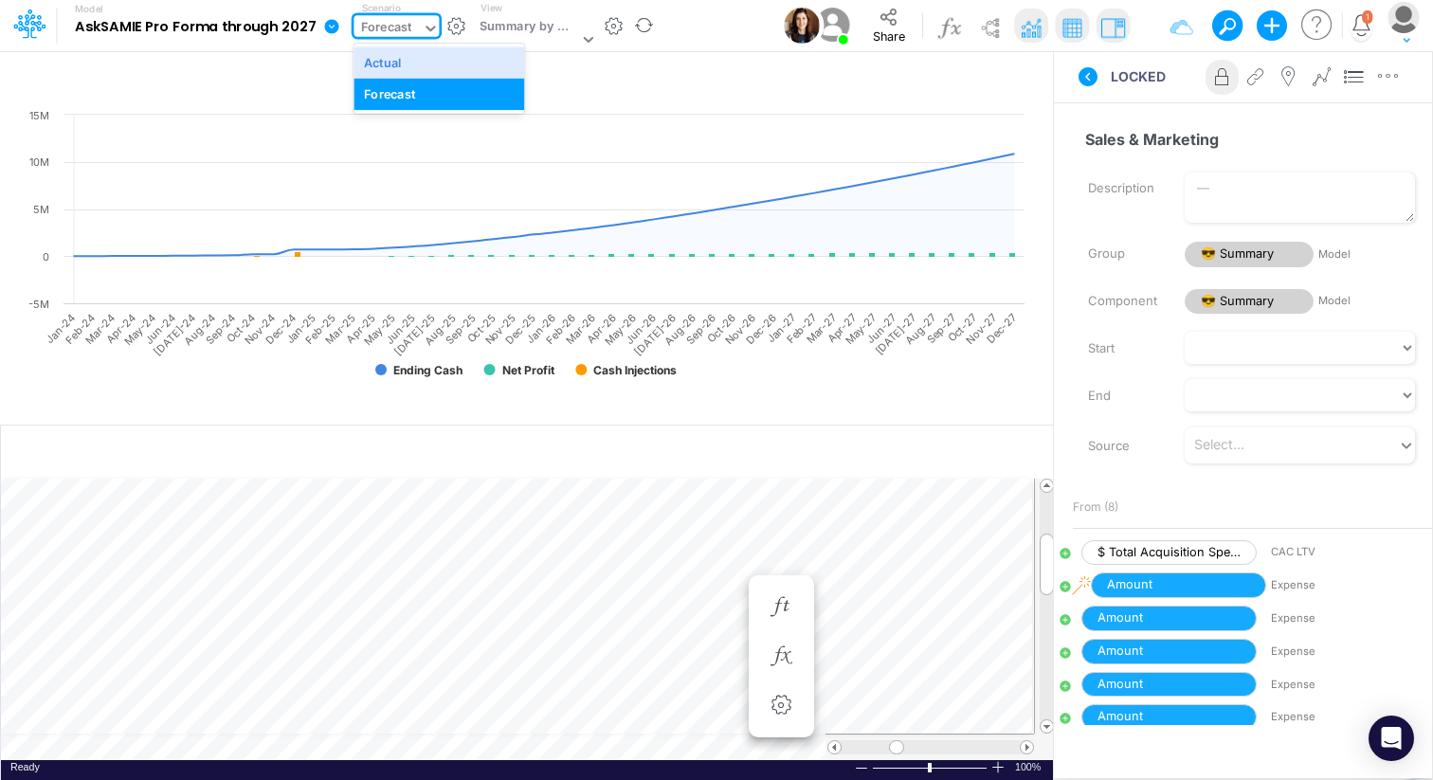
click at [406, 27] on div "Forecast" at bounding box center [386, 29] width 51 height 22
click at [410, 63] on div "Actual" at bounding box center [439, 62] width 150 height 18
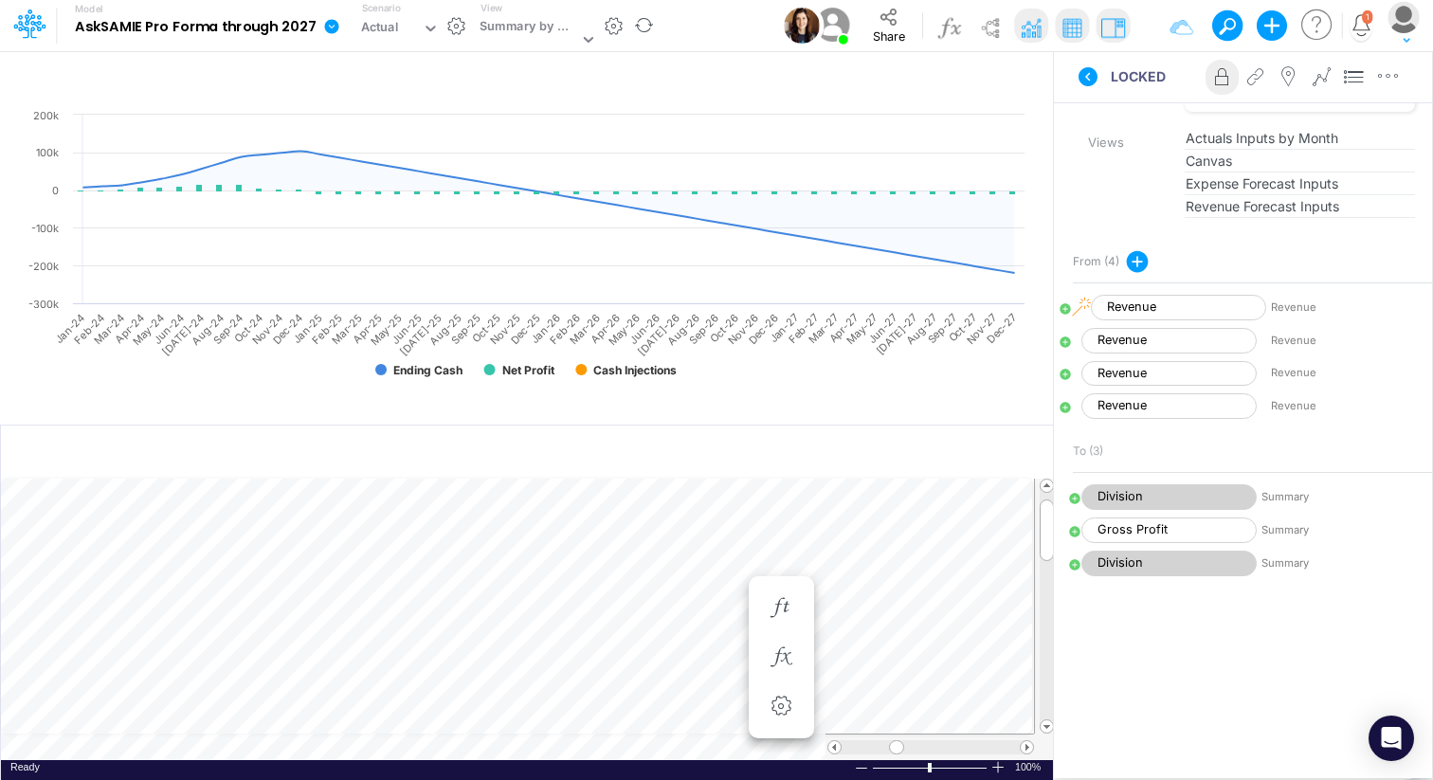
scroll to position [355, 0]
click at [288, 746] on div "Insert new Conditional formatting Paste Cut Copy AutoFill 16764 Ready 100% Sum:…" at bounding box center [526, 603] width 1053 height 356
type input "Revenue Forecast through 2027"
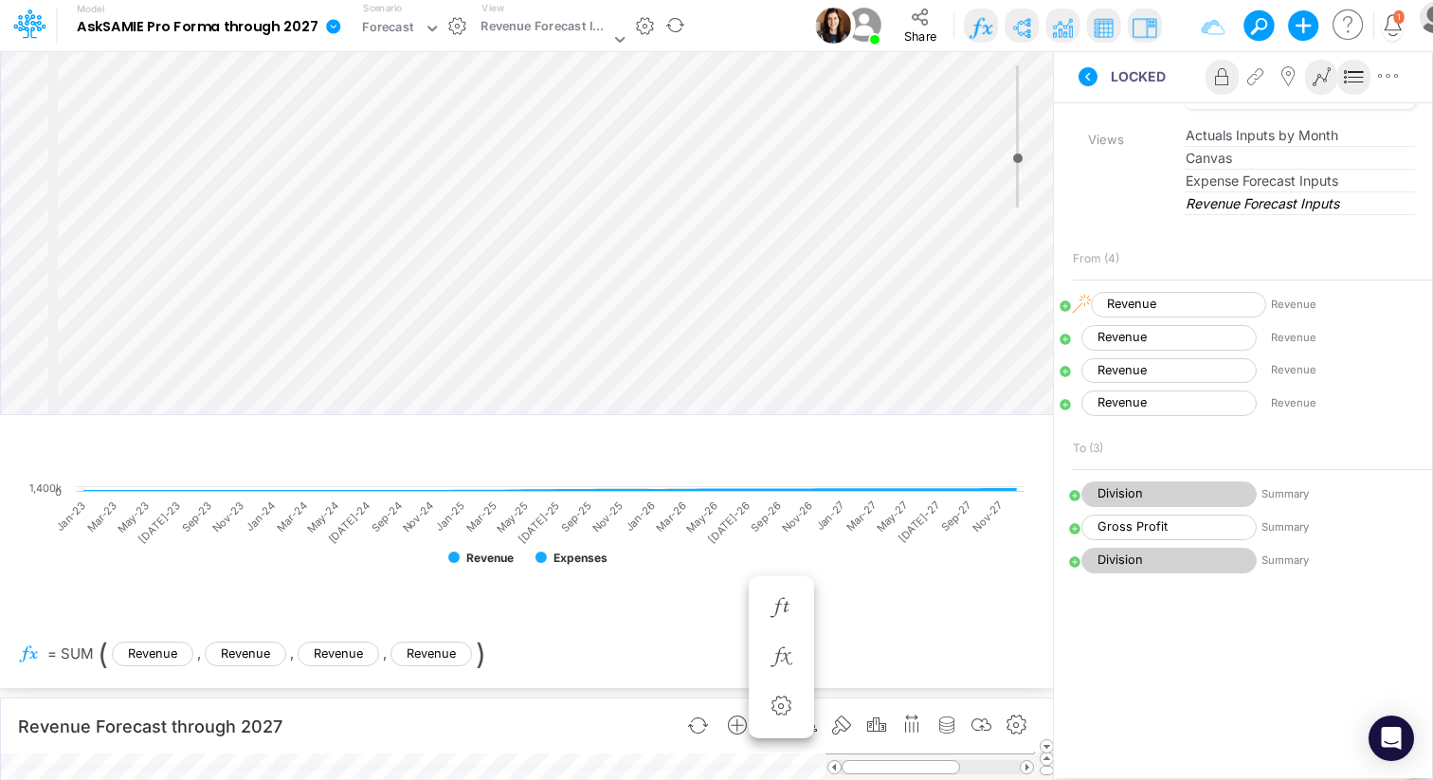
scroll to position [9, 0]
click at [1087, 79] on icon at bounding box center [1088, 76] width 19 height 19
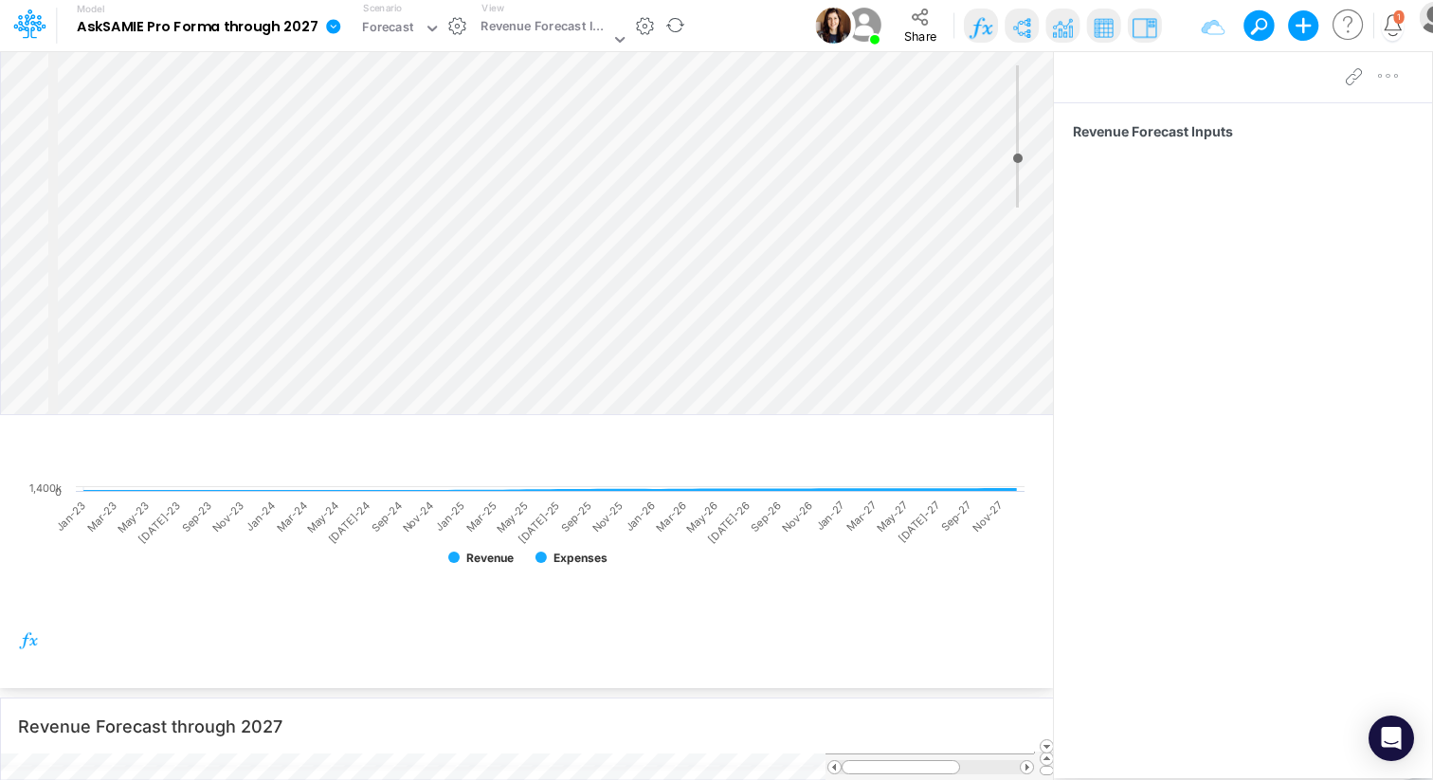
click at [1154, 88] on div at bounding box center [1243, 76] width 378 height 53
click at [1100, 30] on img at bounding box center [1104, 27] width 30 height 30
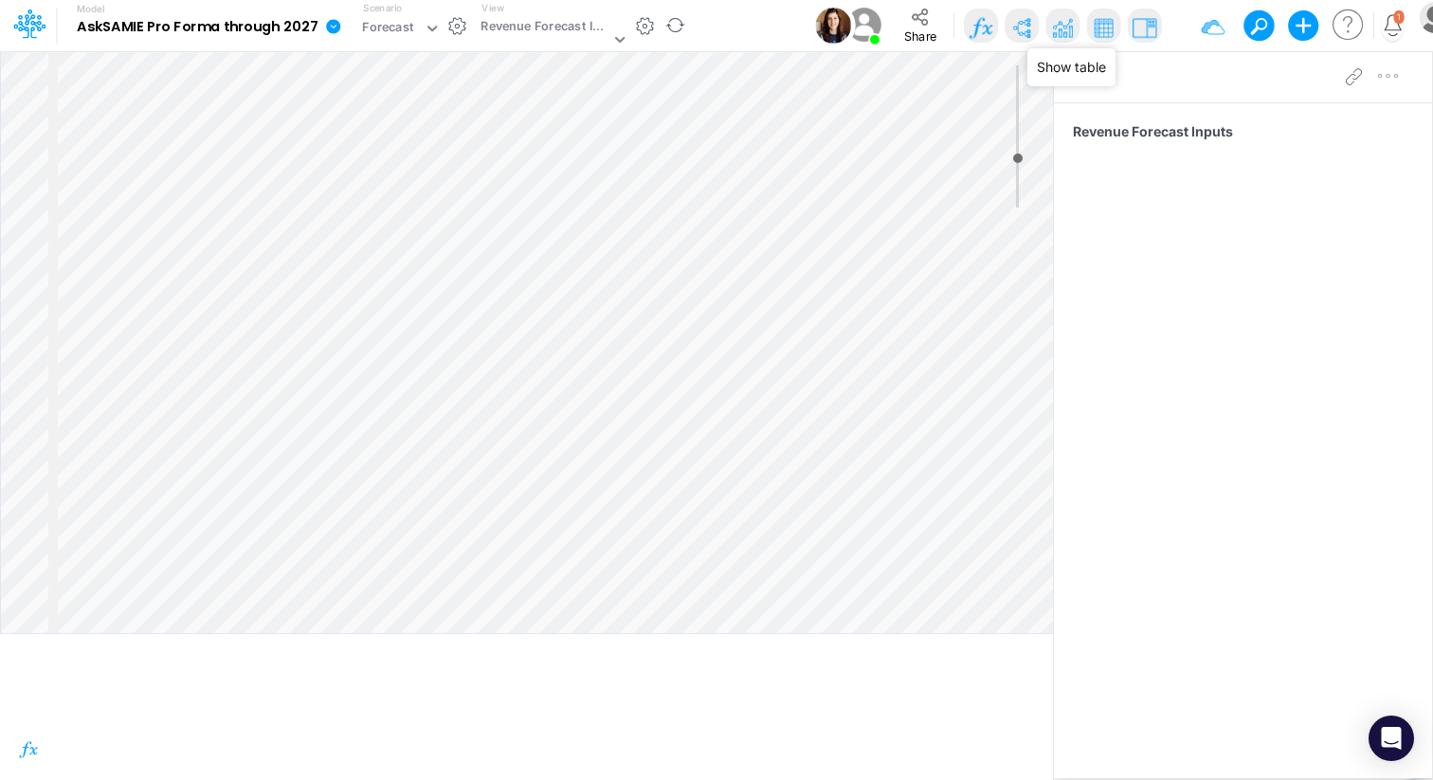
click at [1100, 30] on img at bounding box center [1104, 27] width 30 height 30
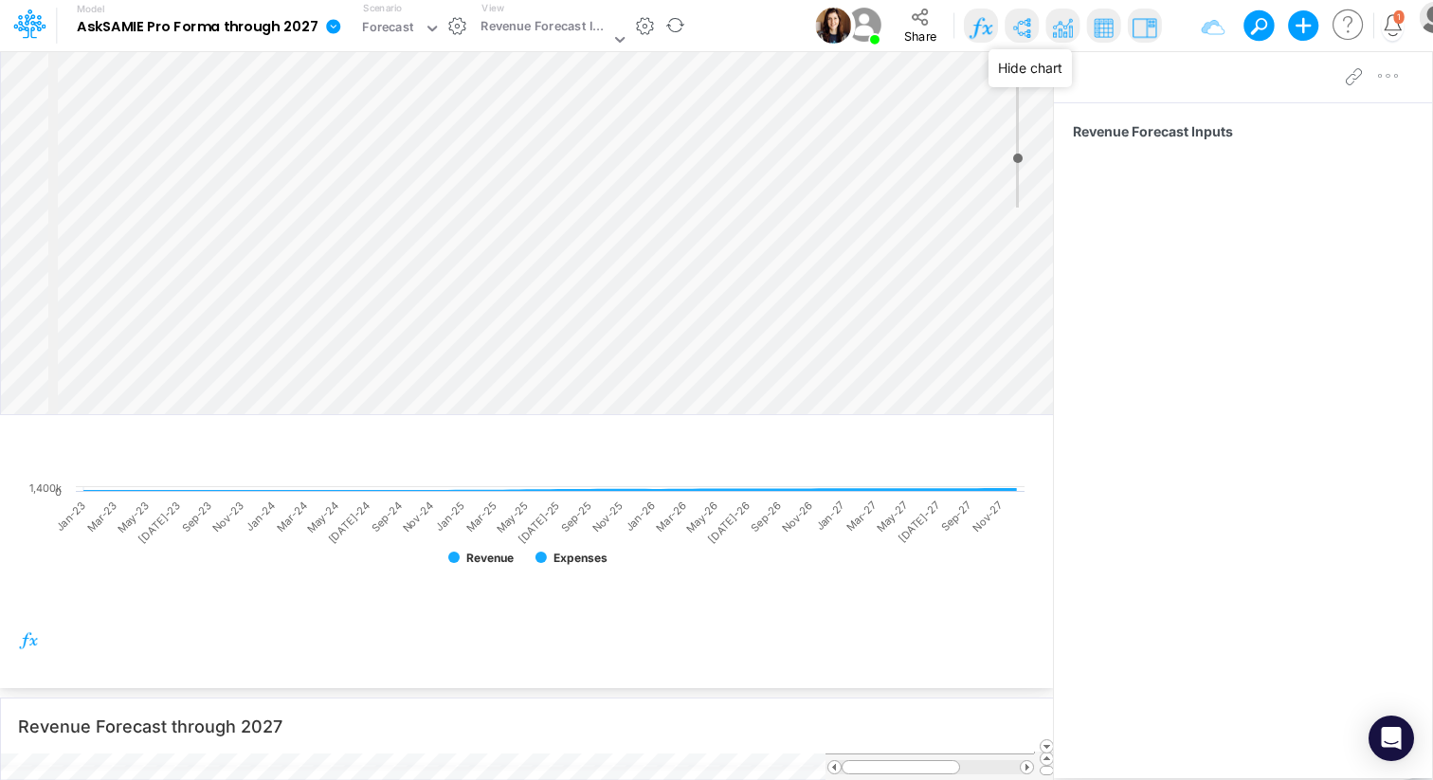
click at [1063, 32] on img at bounding box center [1063, 27] width 30 height 30
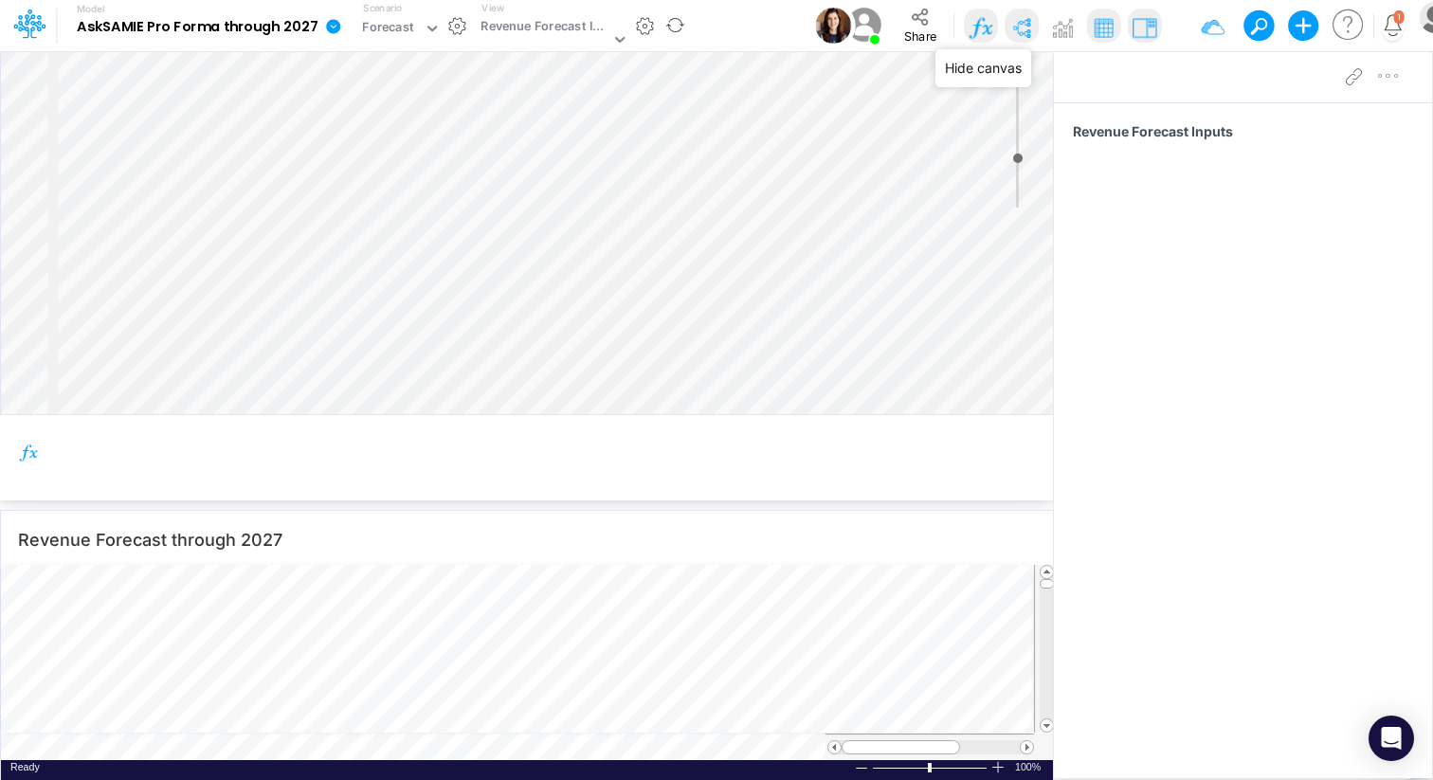
click at [1015, 28] on img at bounding box center [1022, 27] width 30 height 30
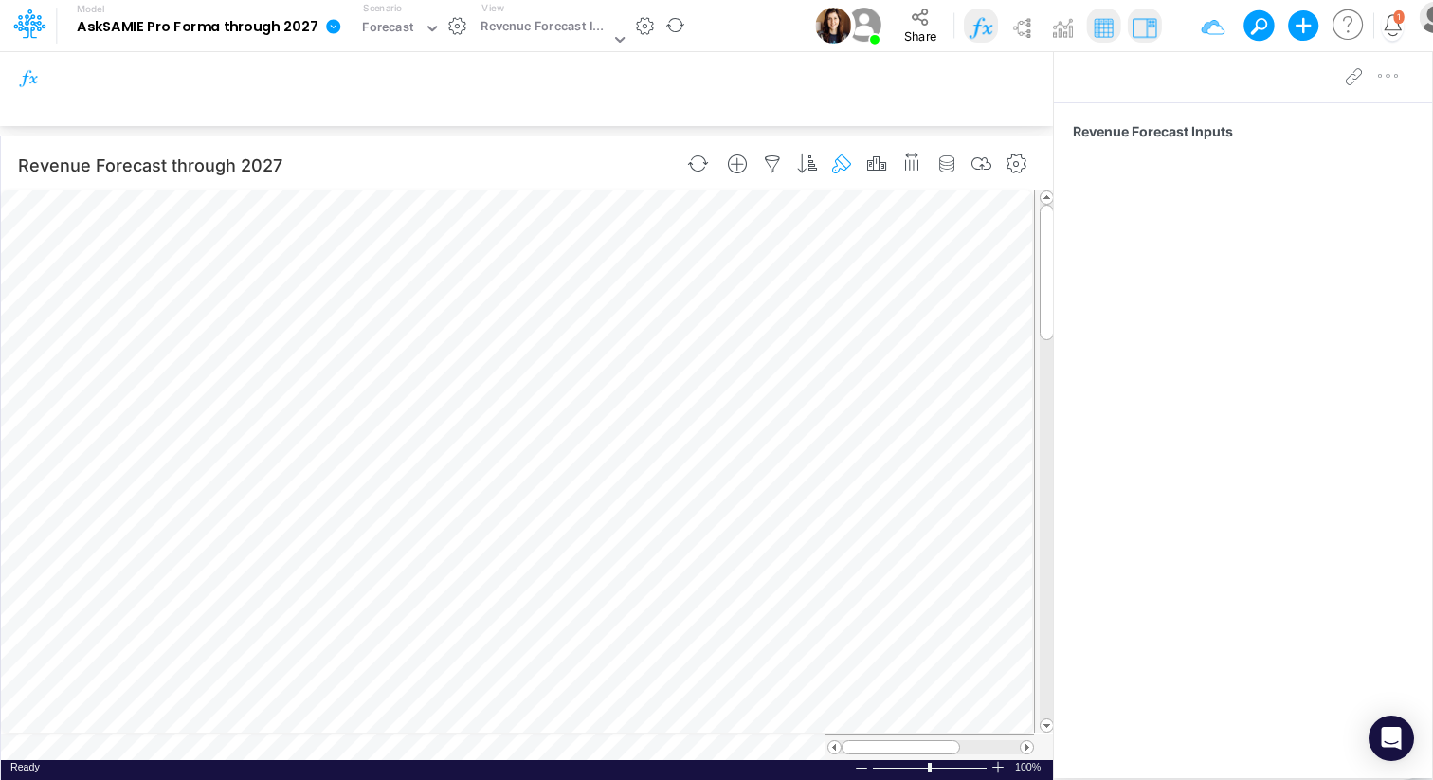
scroll to position [9, 1]
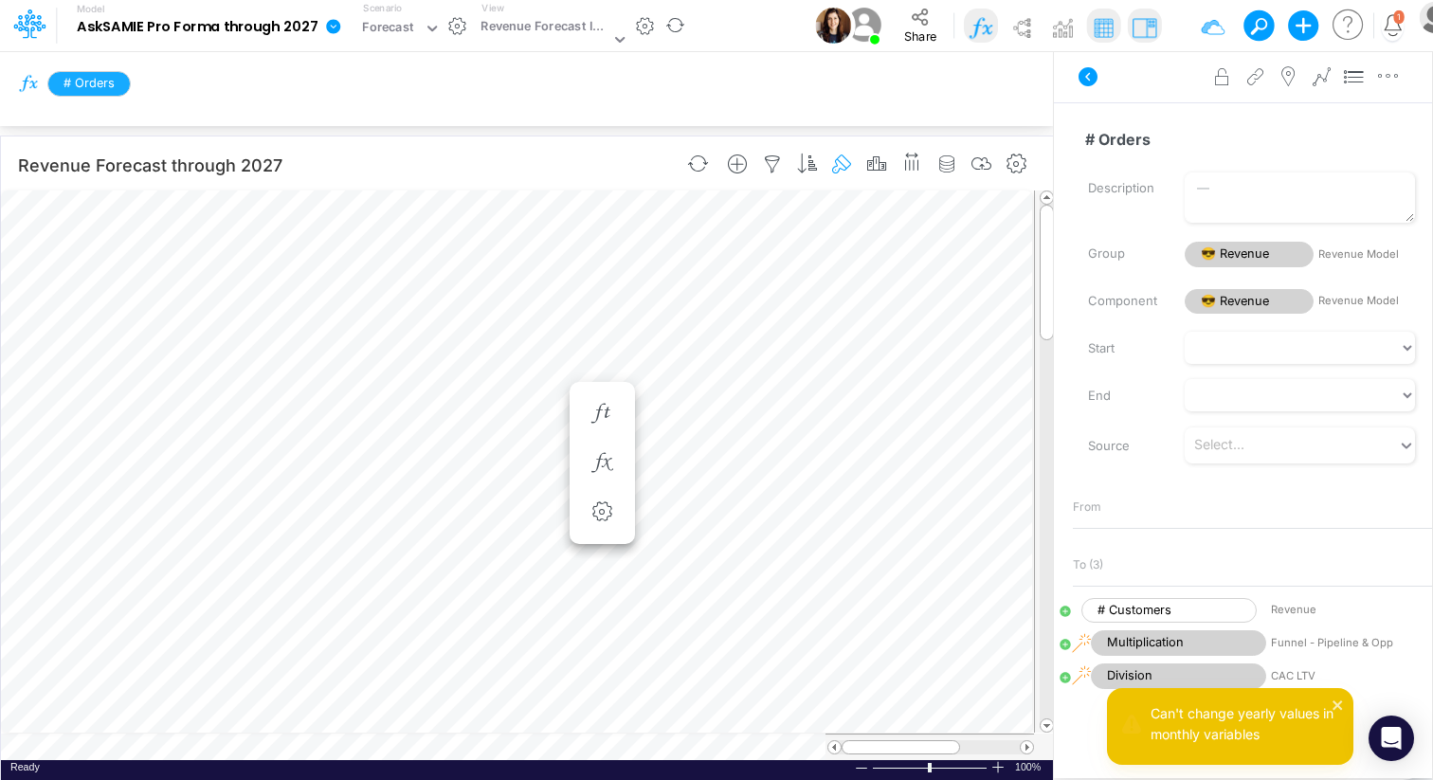
scroll to position [9, 14]
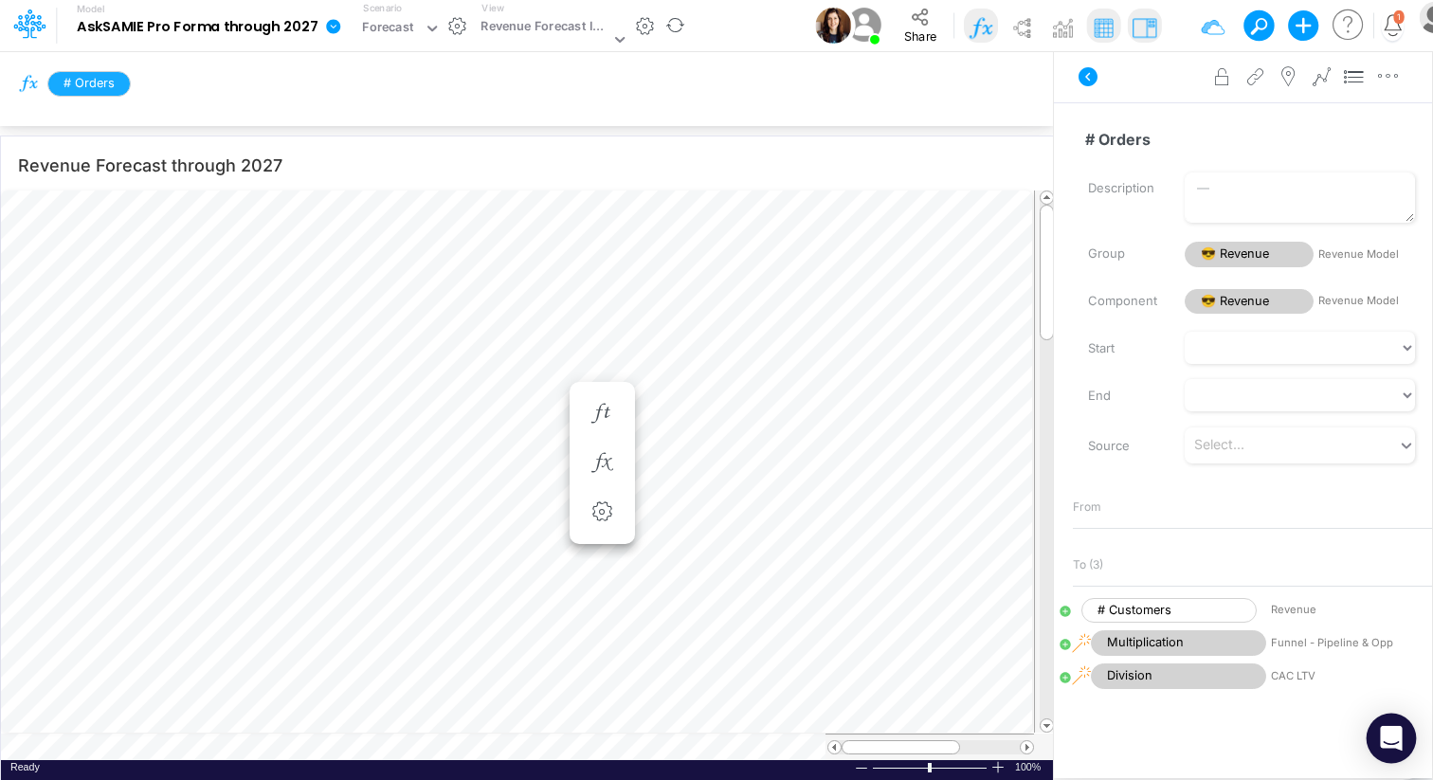
click at [1394, 738] on icon "Open Intercom Messenger" at bounding box center [1391, 738] width 22 height 25
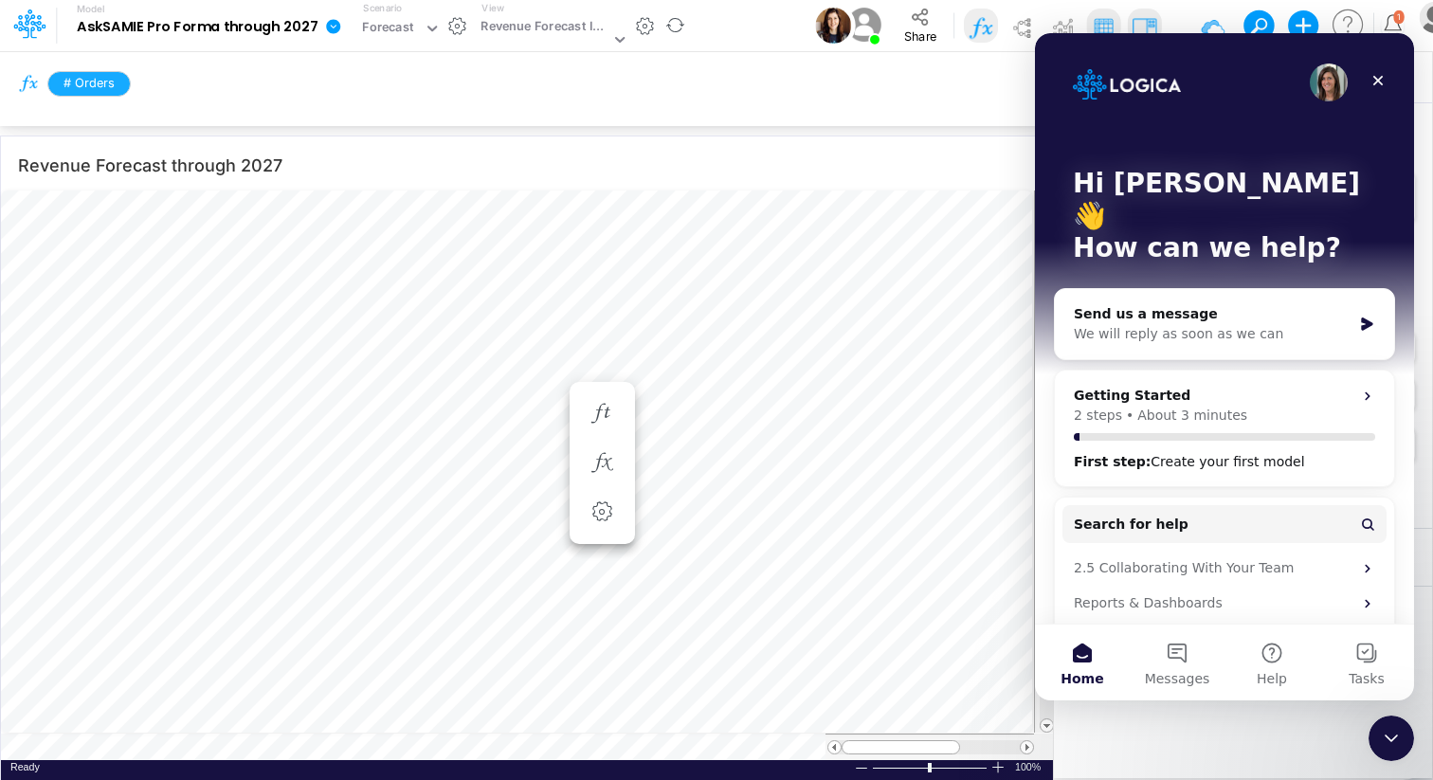
scroll to position [0, 0]
click at [1286, 505] on button "Search for help" at bounding box center [1225, 524] width 324 height 38
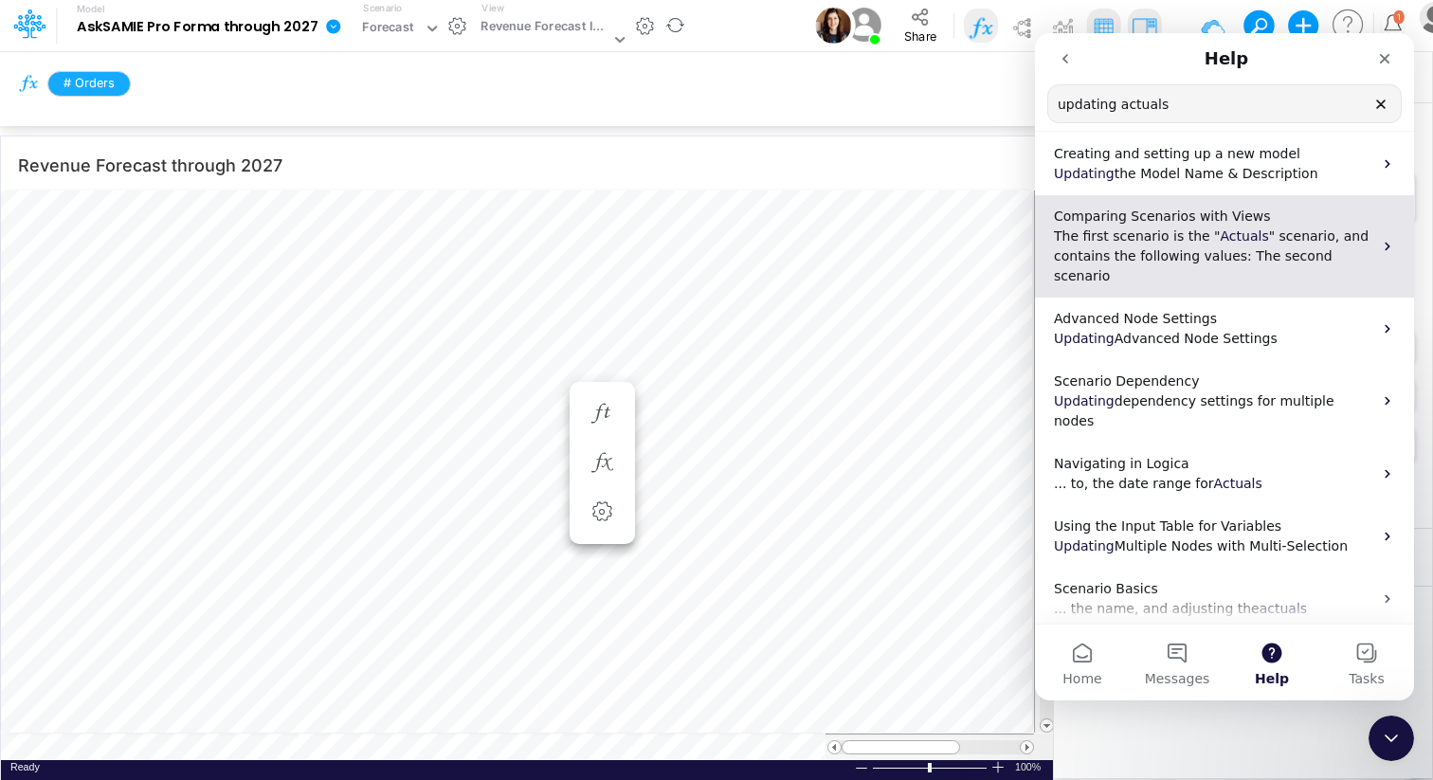
scroll to position [141, 0]
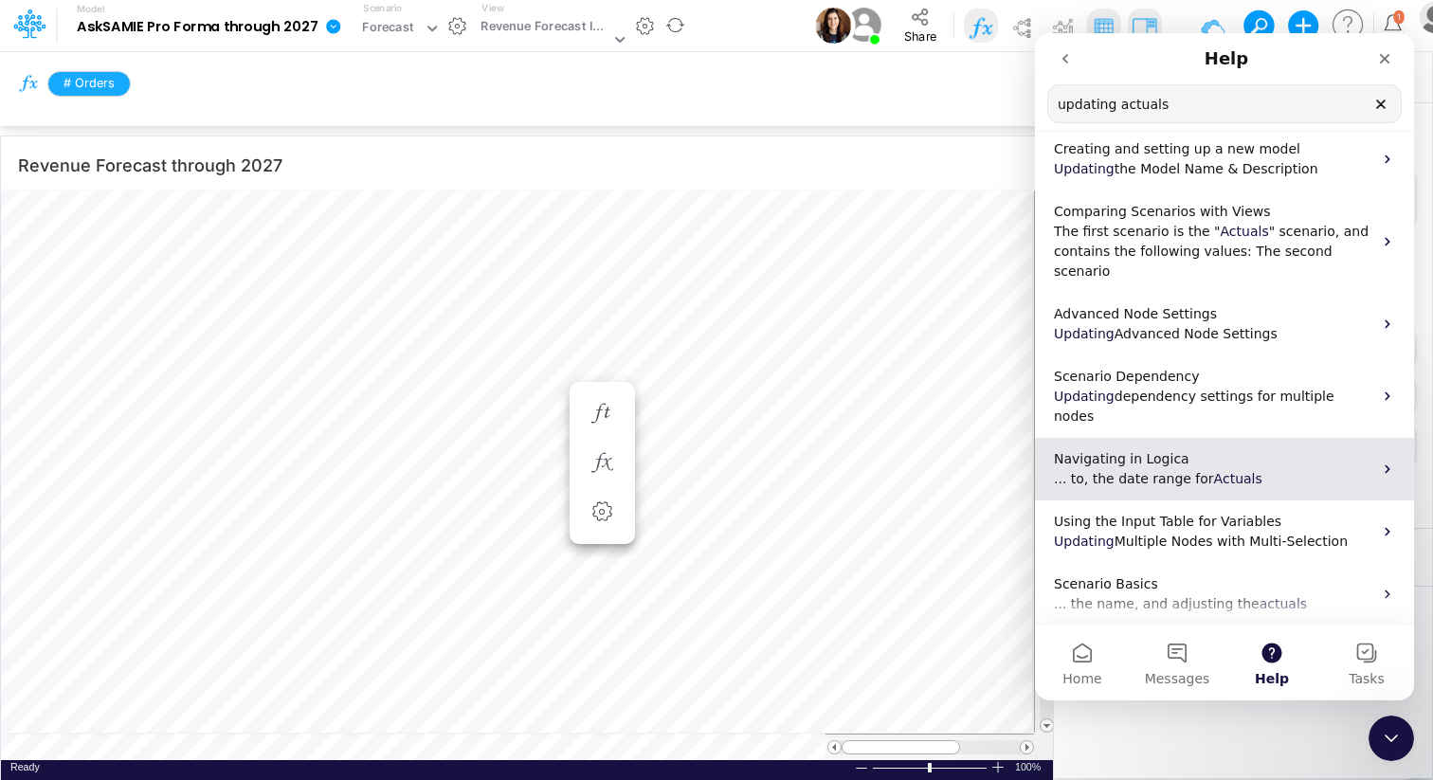
type input "updating actuals"
click at [1166, 471] on span "... to, the date range for" at bounding box center [1134, 478] width 160 height 15
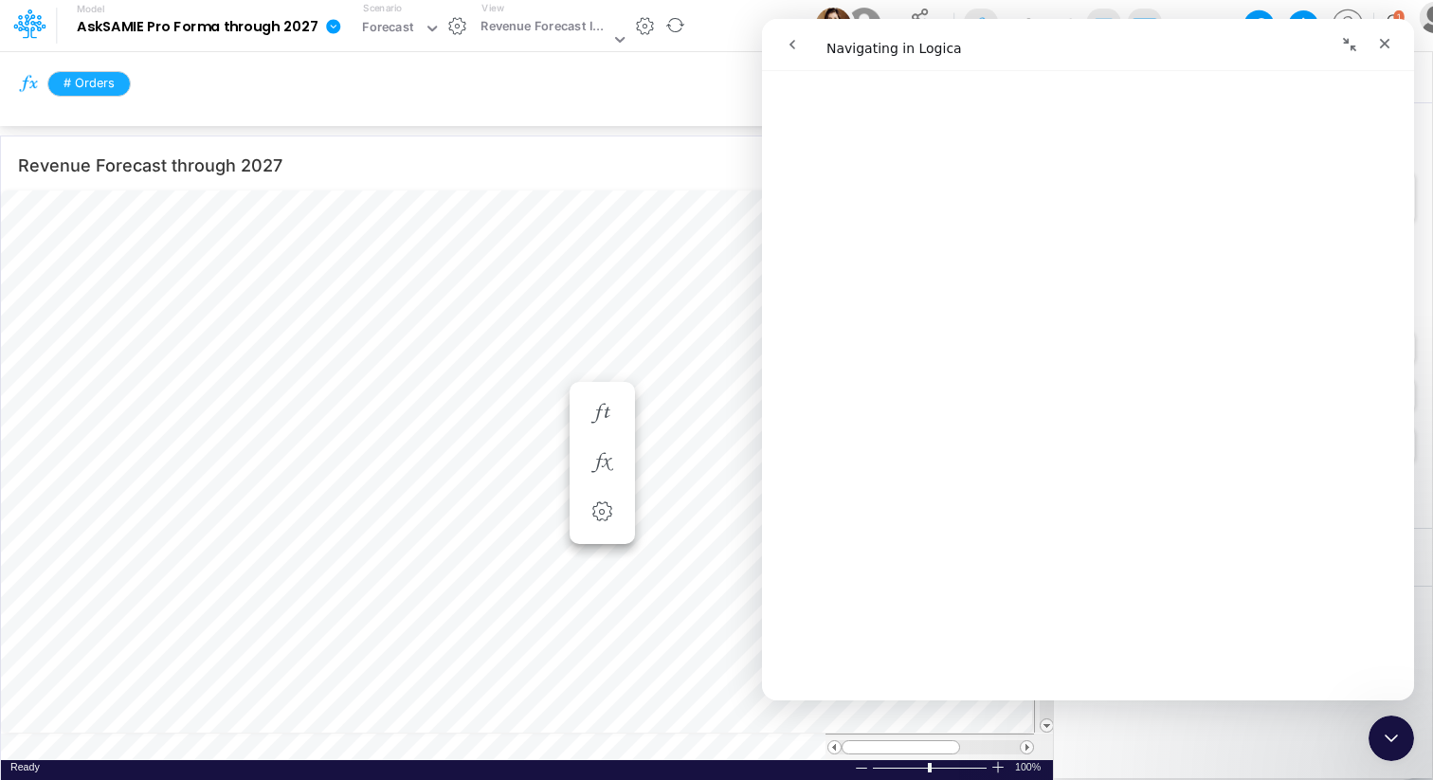
scroll to position [4660, 0]
click at [793, 29] on button "go back" at bounding box center [793, 45] width 36 height 36
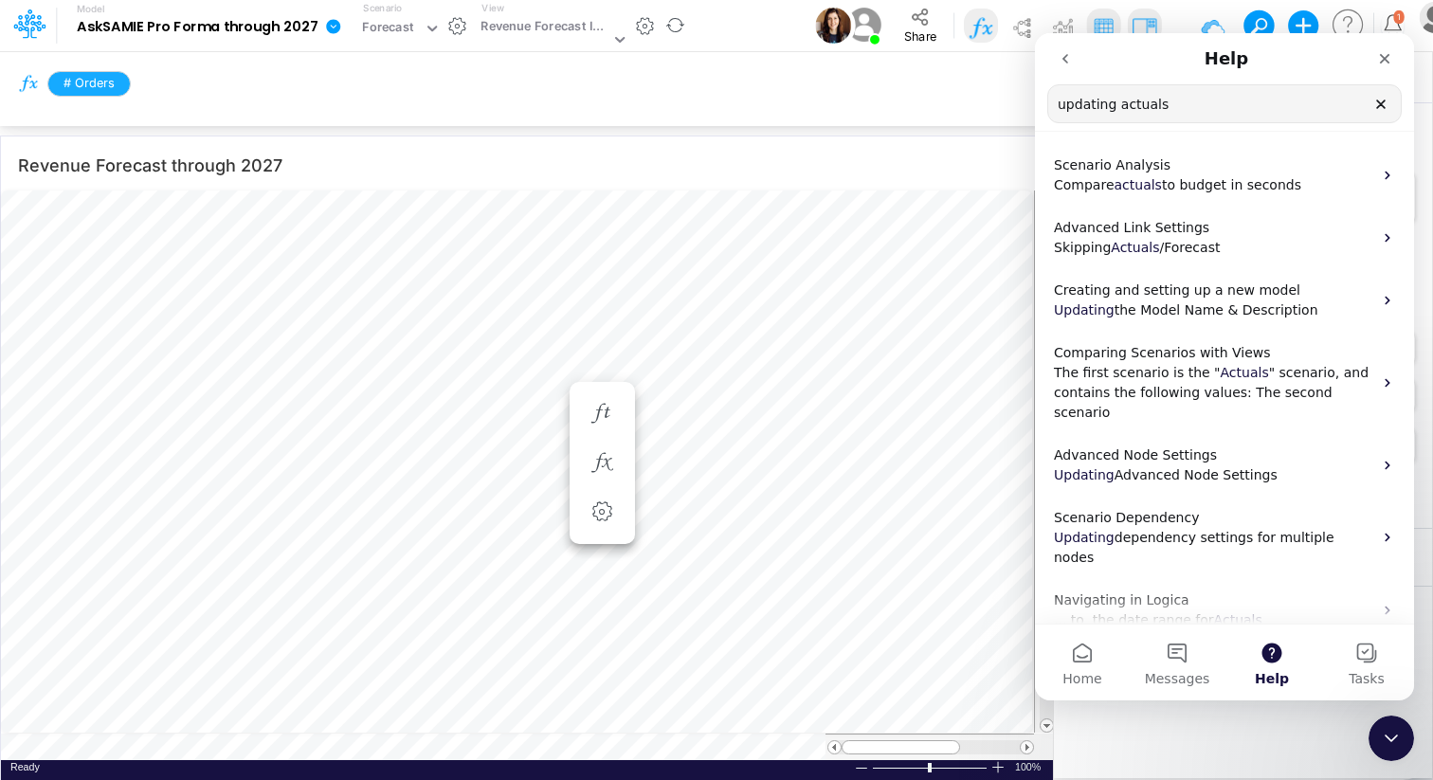
drag, startPoint x: 1115, startPoint y: 105, endPoint x: 994, endPoint y: 100, distance: 121.5
click at [1035, 100] on html "Help updating actuals Search for help Scenario Analysis Compare actuals to budg…" at bounding box center [1224, 366] width 379 height 667
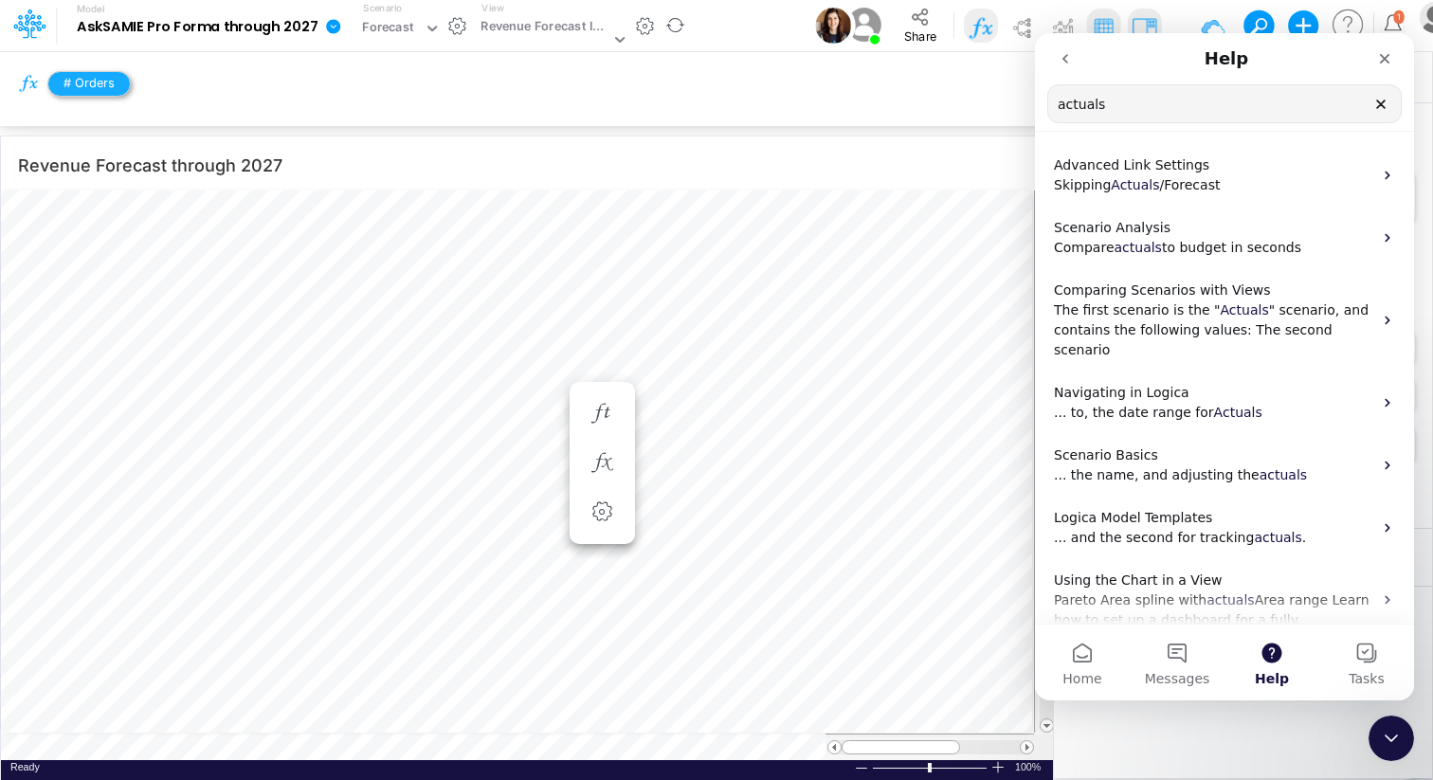
type input "actuals"
click at [90, 81] on span "# Orders" at bounding box center [88, 84] width 83 height 26
click at [615, 37] on icon at bounding box center [619, 40] width 9 height 6
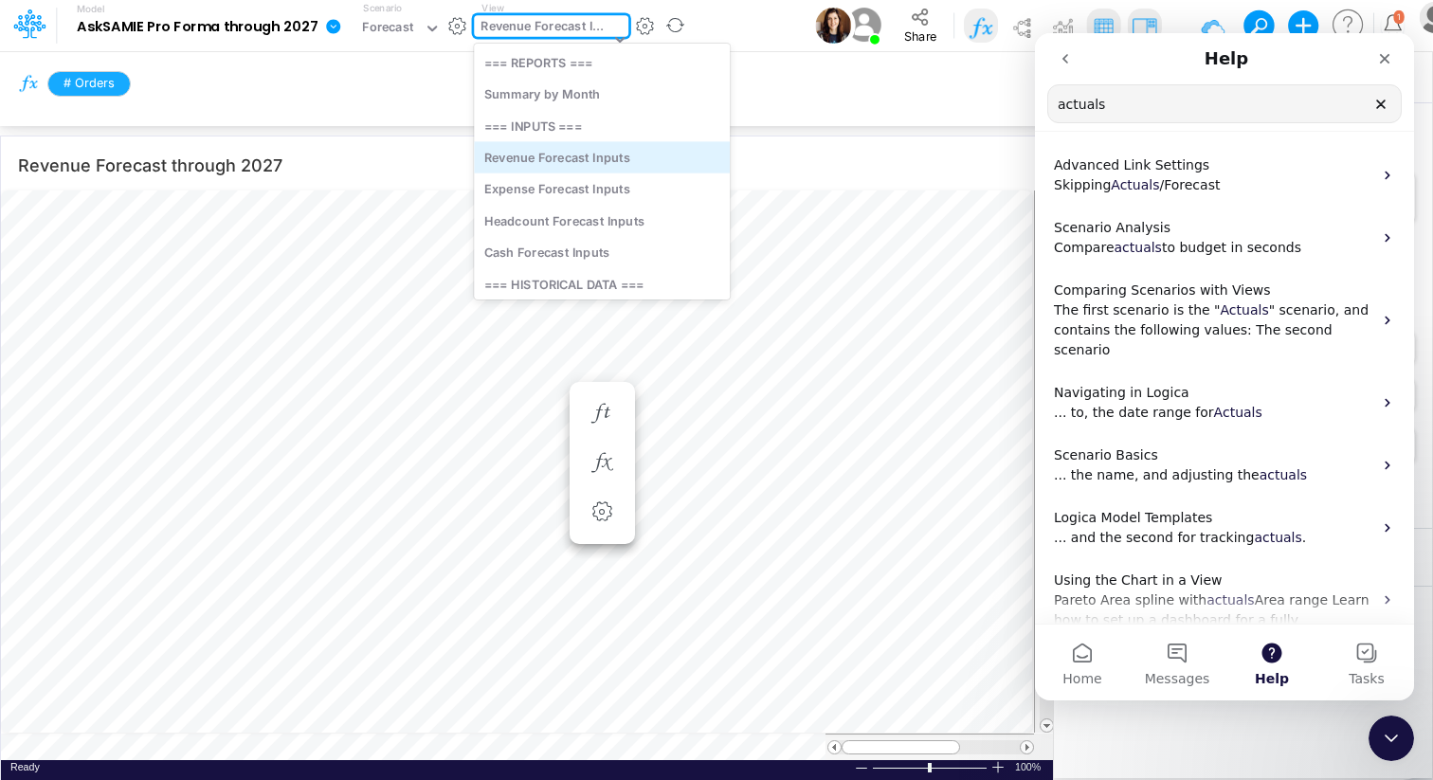
scroll to position [28, 0]
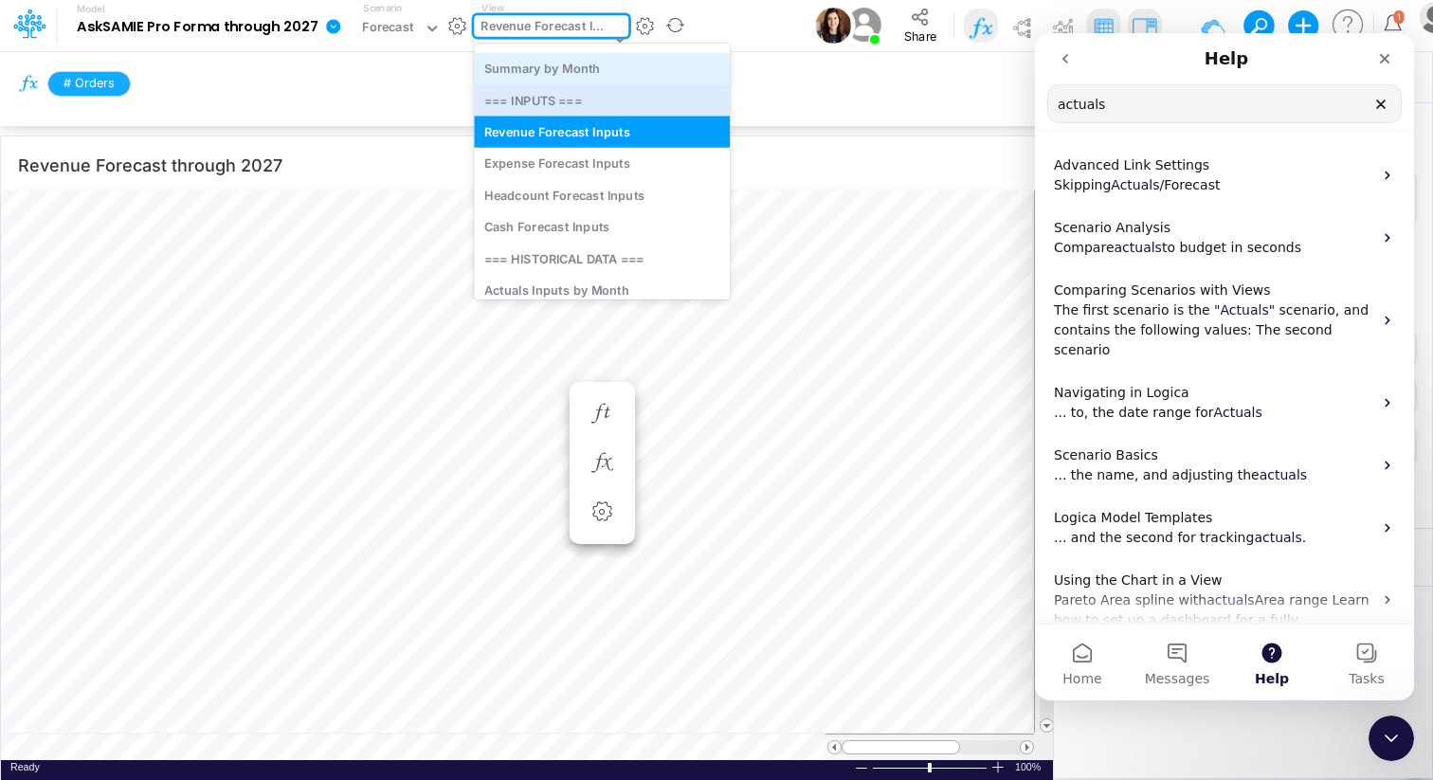
click at [556, 77] on div "Summary by Month" at bounding box center [602, 68] width 256 height 31
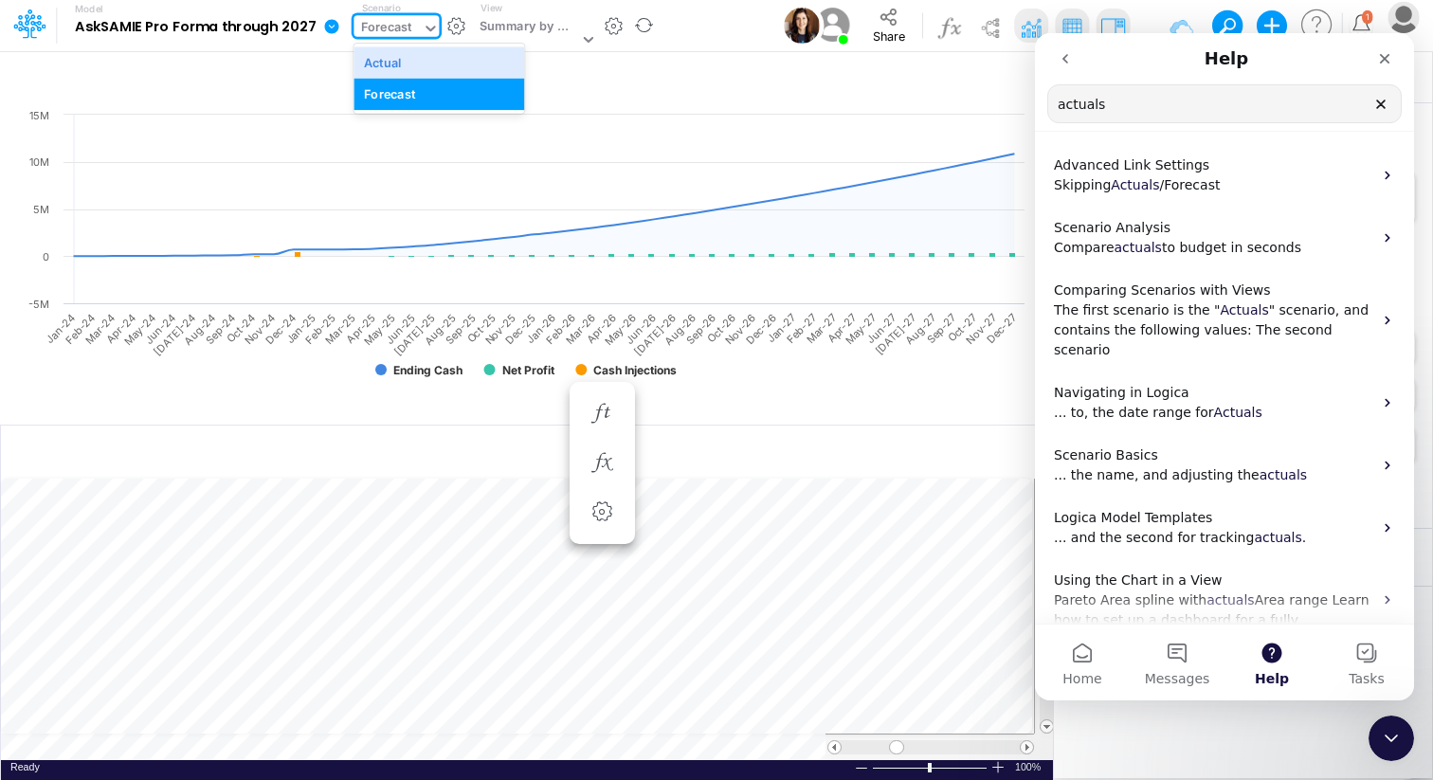
click at [414, 33] on div "Forecast" at bounding box center [388, 29] width 68 height 28
click at [408, 66] on div "Actual" at bounding box center [439, 62] width 150 height 18
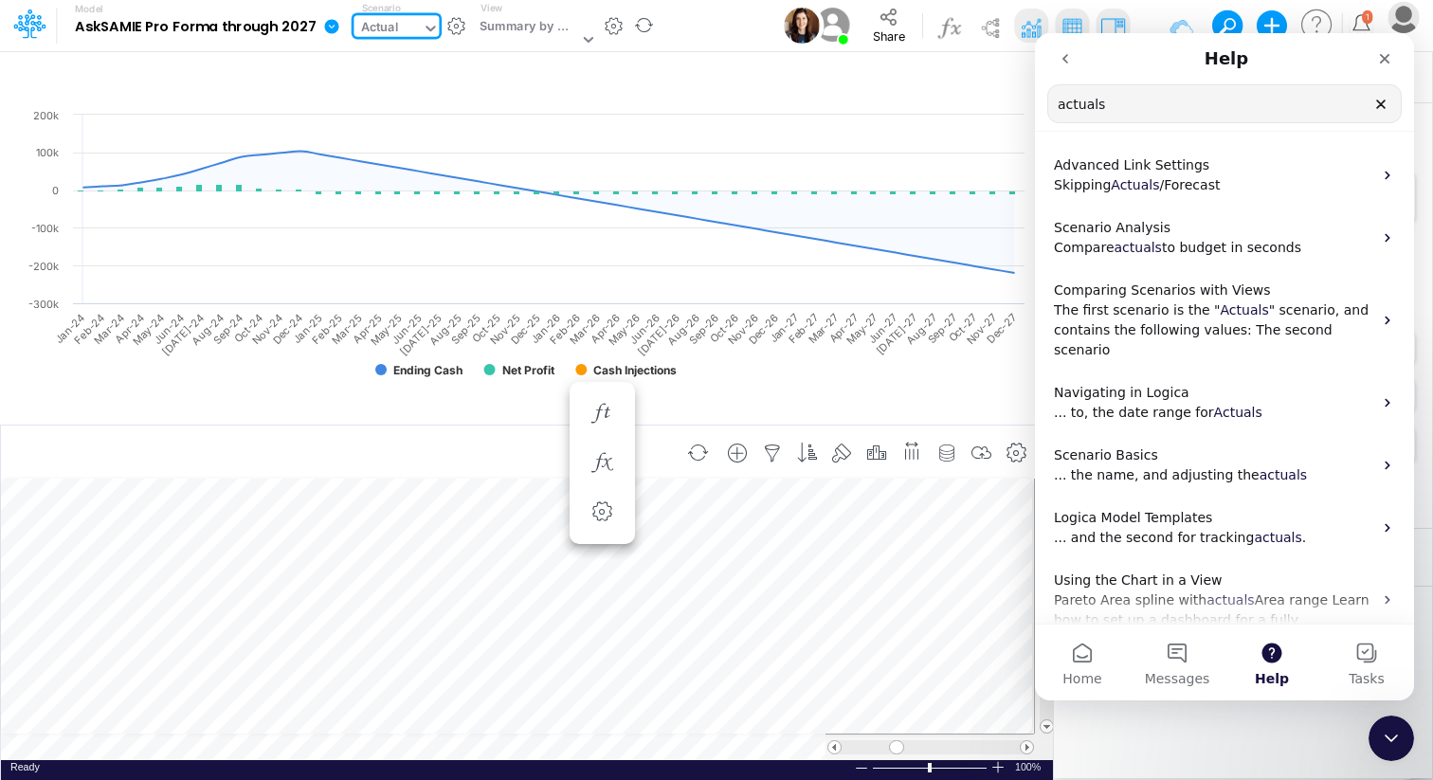
click at [351, 737] on div "Insert new Conditional formatting Paste Cut Copy AutoFill Ready 100% Sum: null …" at bounding box center [526, 603] width 1053 height 356
type input "Revenue Forecast through 2027"
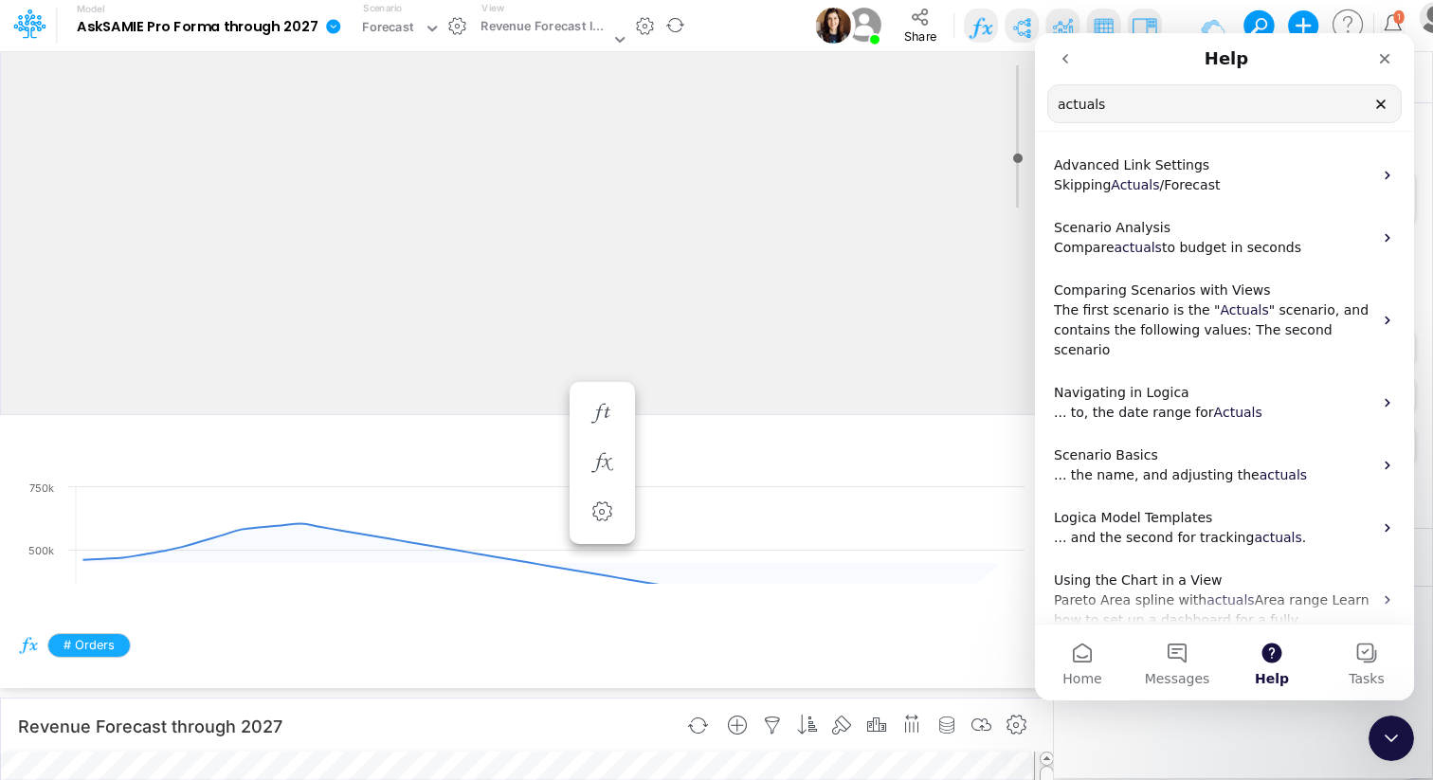
scroll to position [9, 1]
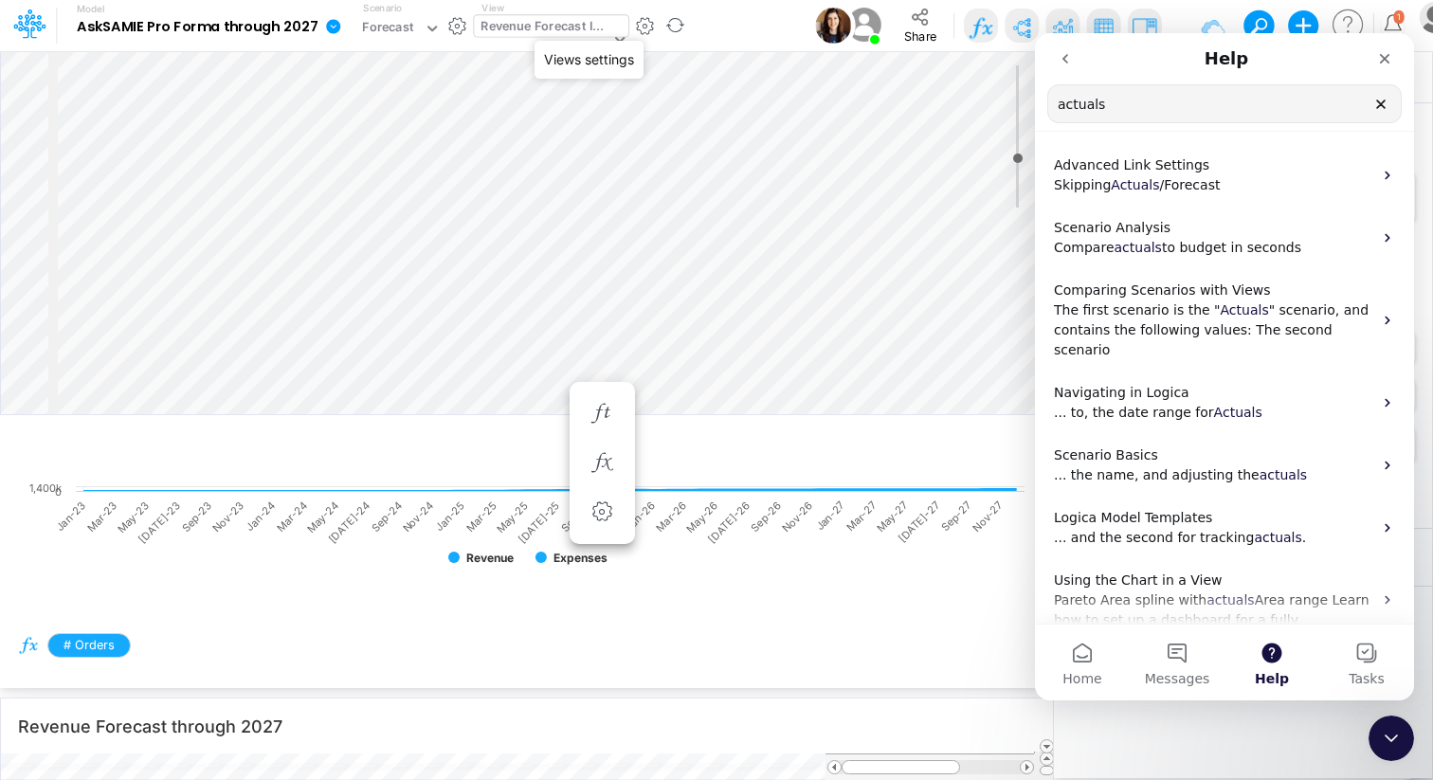
click at [617, 34] on icon at bounding box center [619, 38] width 17 height 17
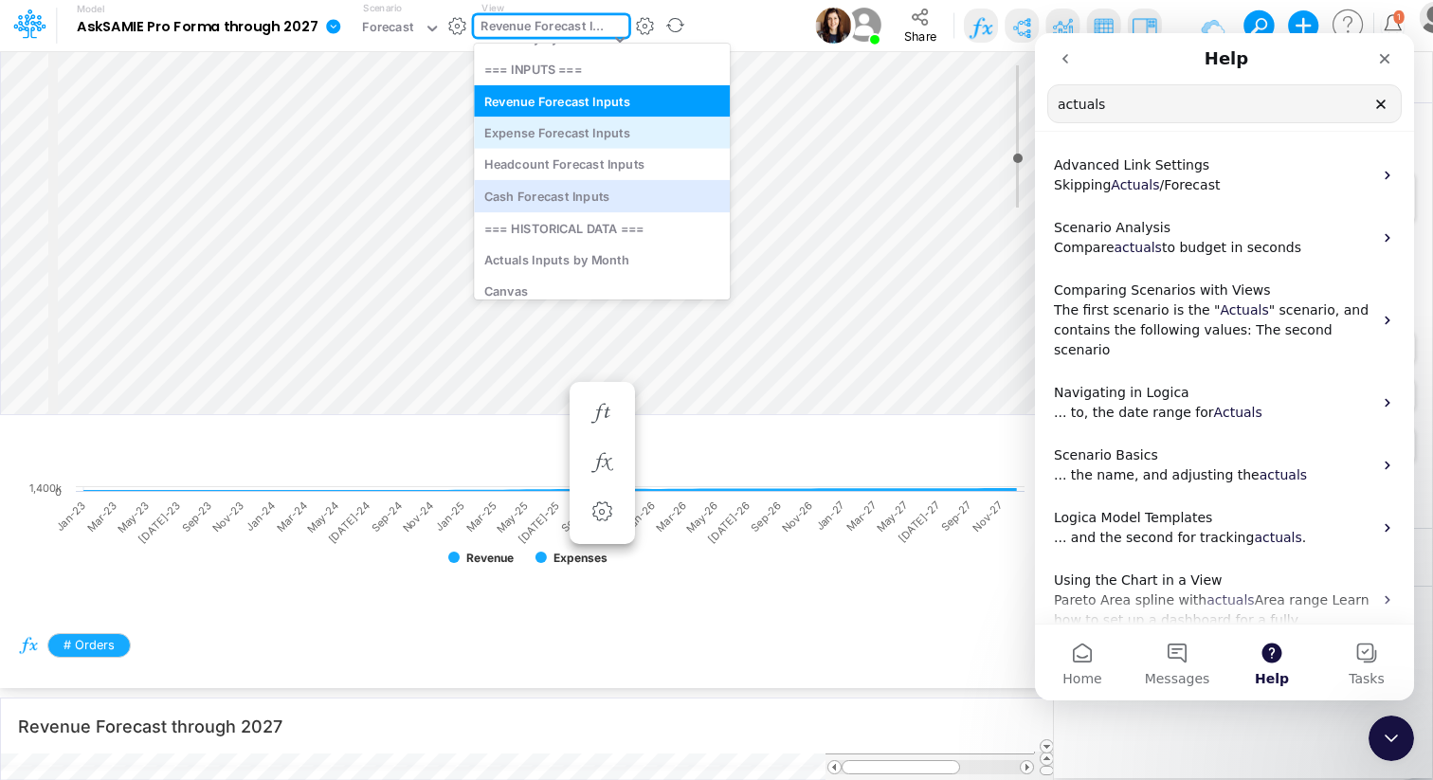
scroll to position [75, 0]
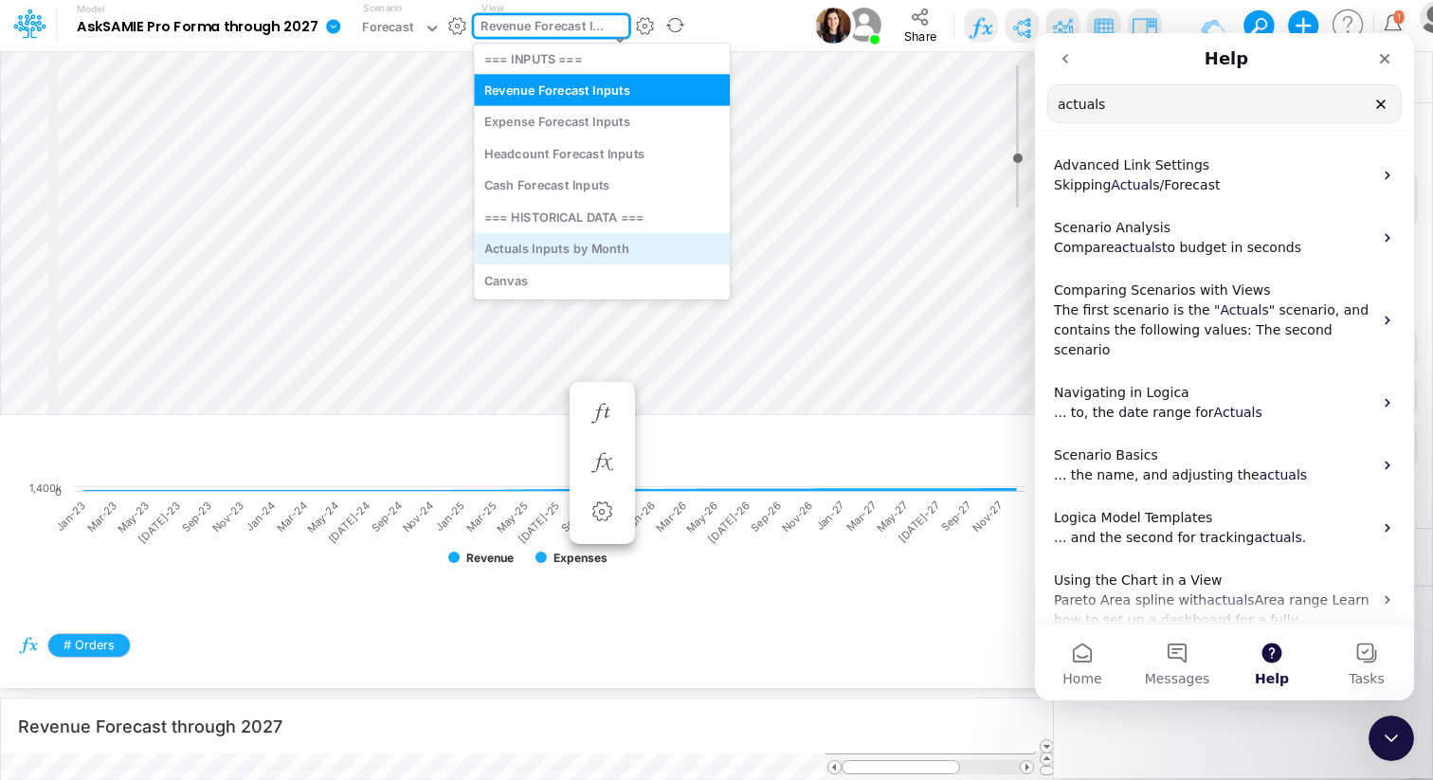
click at [578, 245] on div "Actuals Inputs by Month" at bounding box center [602, 247] width 256 height 31
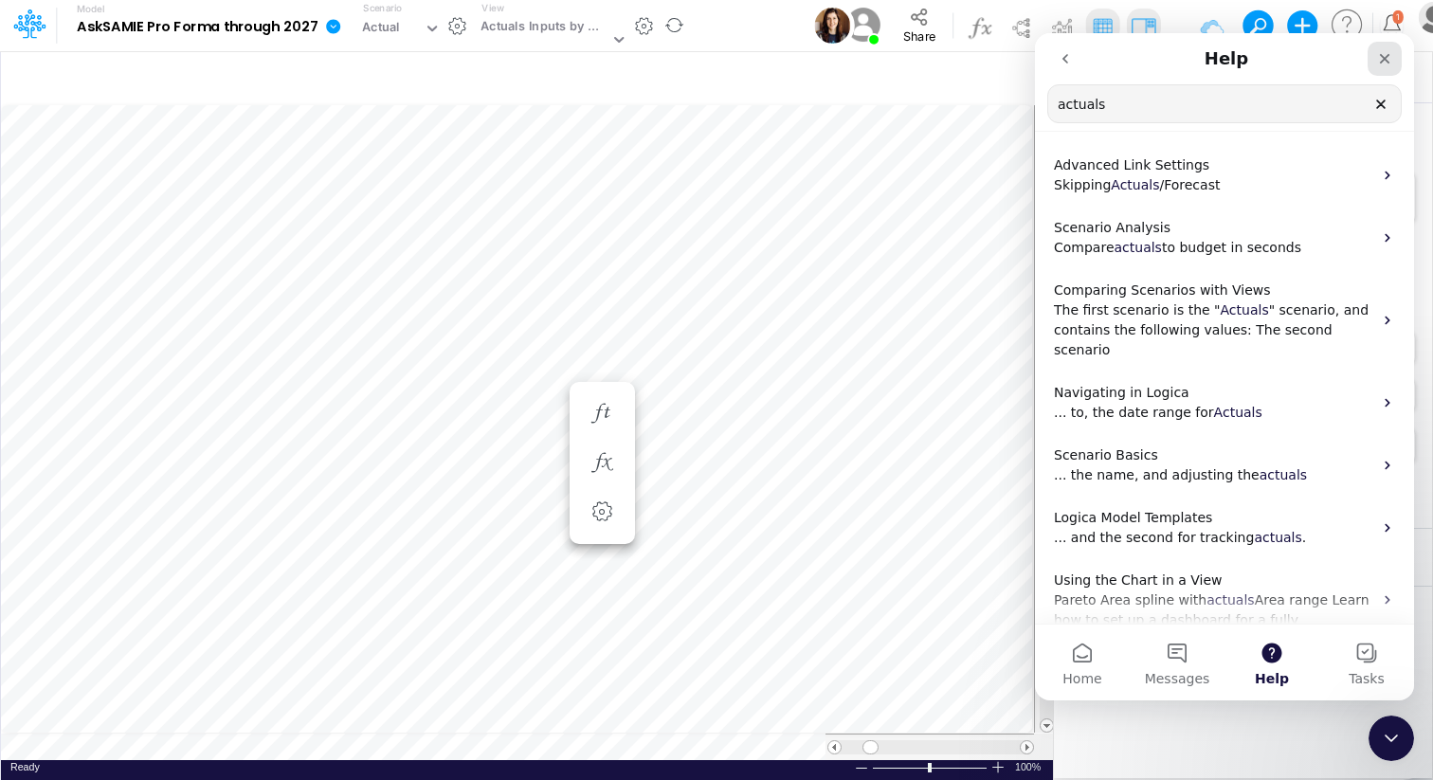
click at [1381, 51] on icon "Close" at bounding box center [1385, 58] width 15 height 15
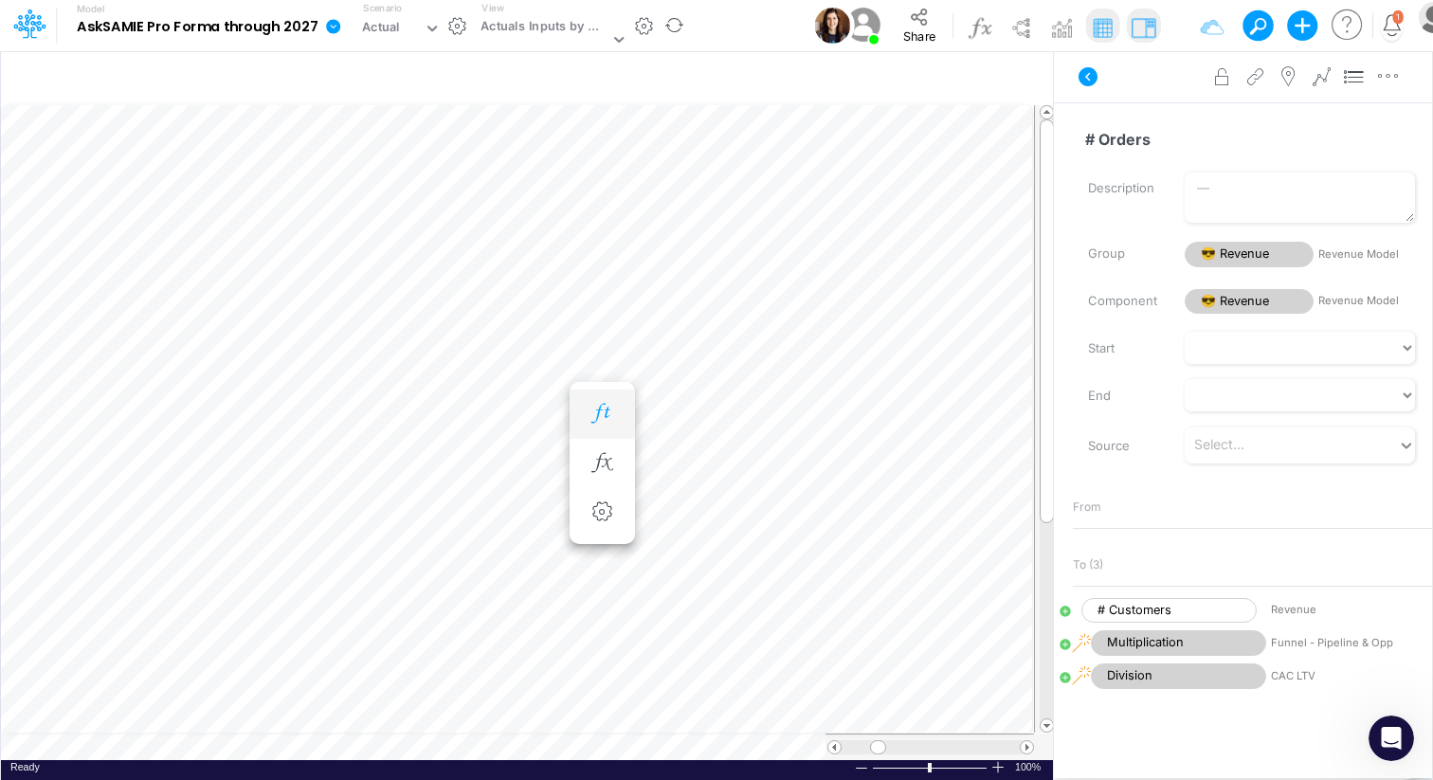
scroll to position [9, 1]
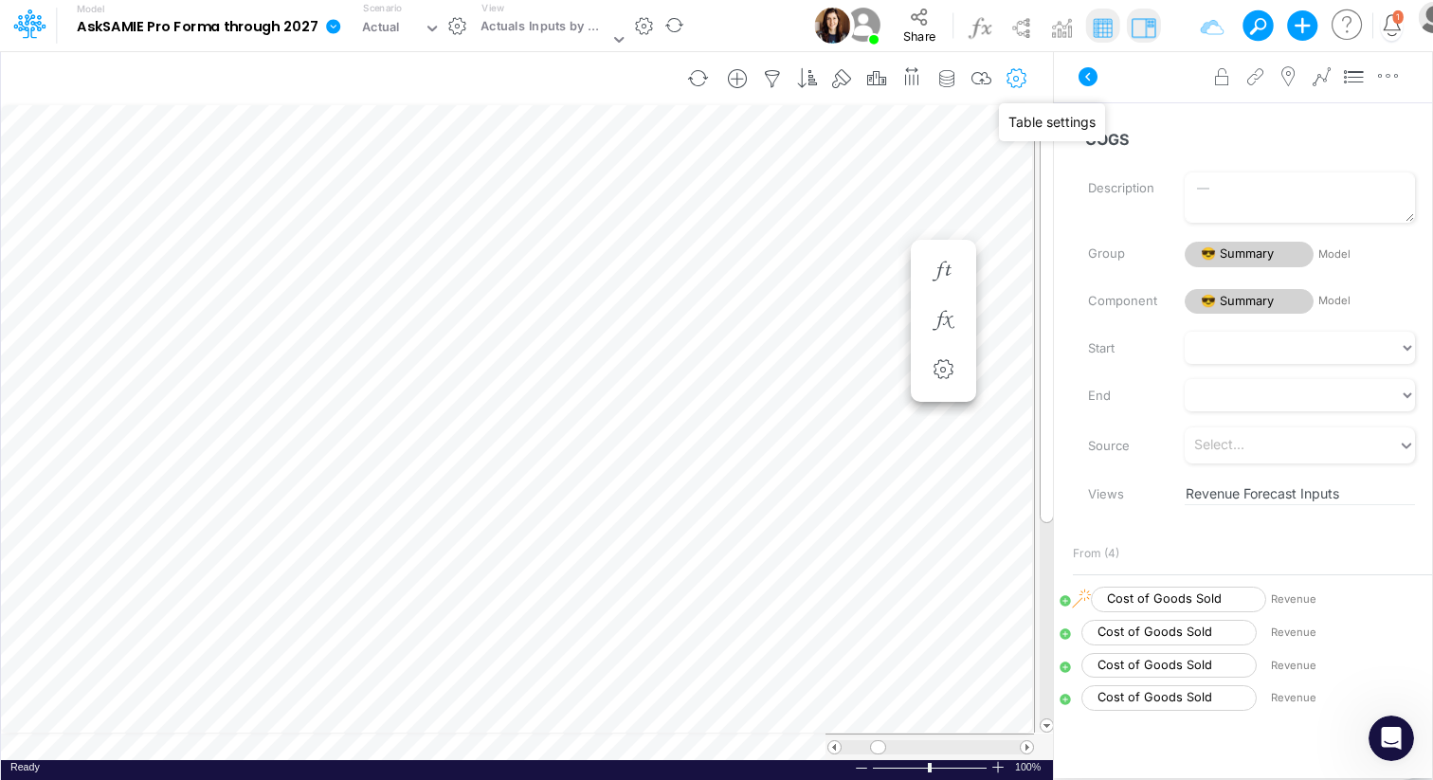
click at [1017, 85] on icon "button" at bounding box center [1017, 79] width 28 height 20
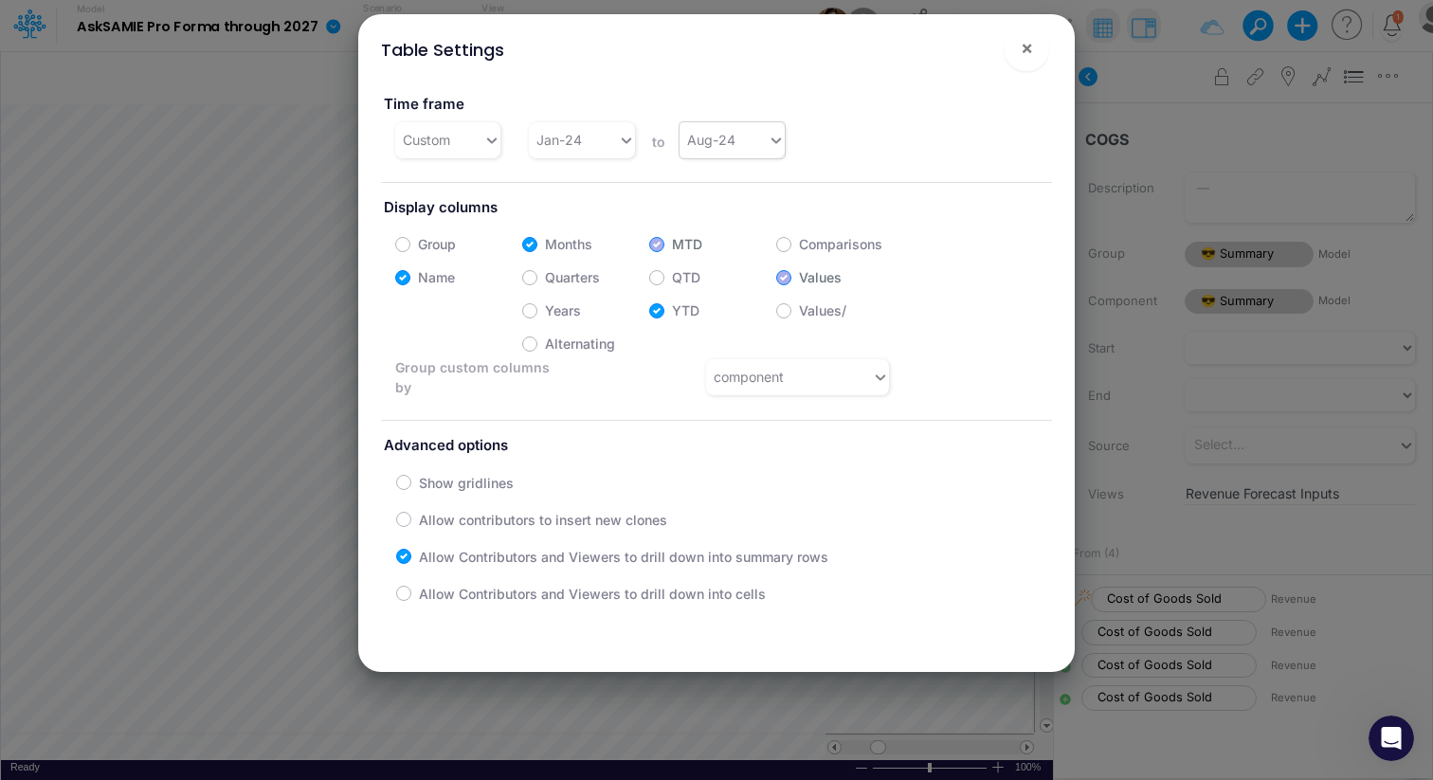
click at [761, 145] on div "Aug-24" at bounding box center [724, 139] width 88 height 31
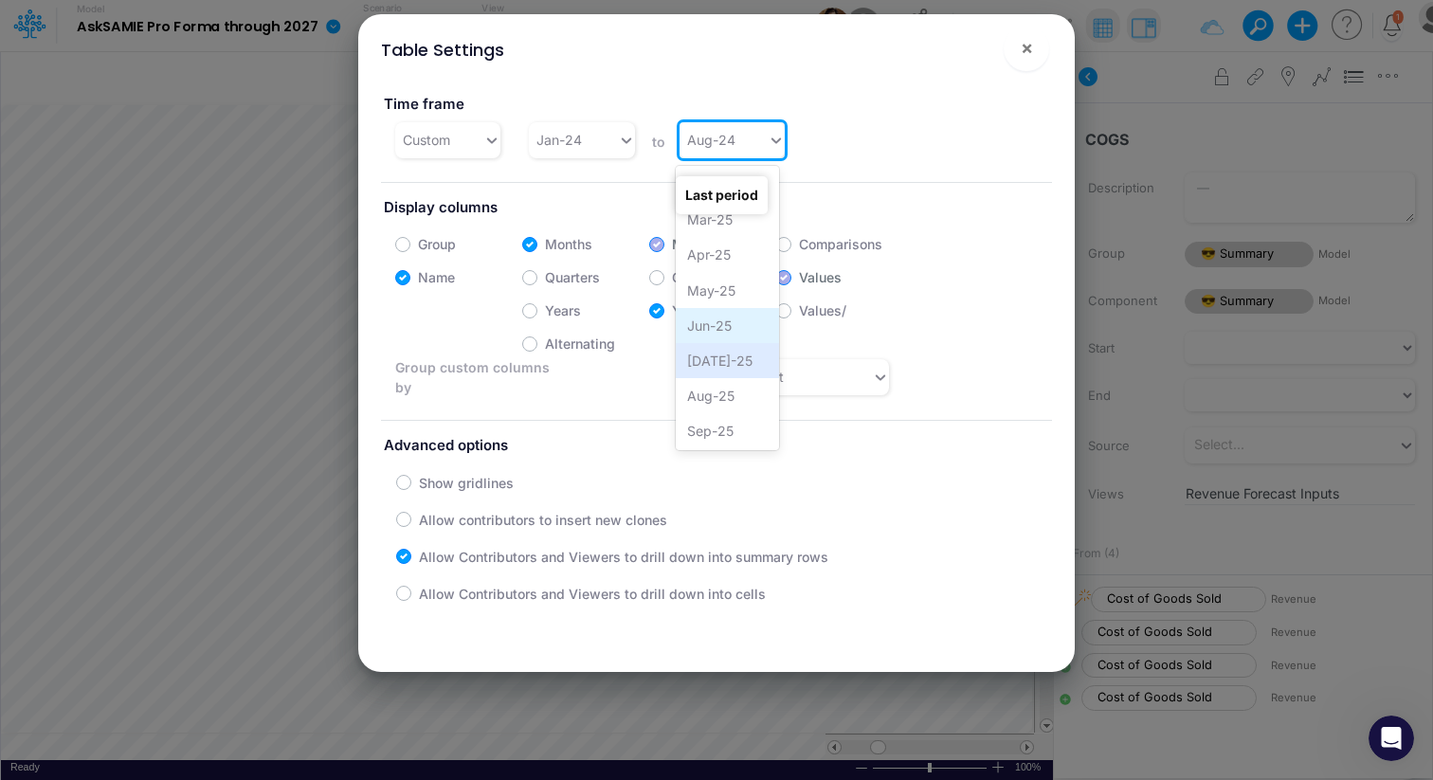
scroll to position [892, 0]
click at [724, 375] on div "Aug-25" at bounding box center [728, 385] width 104 height 35
click at [768, 140] on icon at bounding box center [776, 140] width 17 height 19
click at [731, 306] on div "Aug-25" at bounding box center [728, 307] width 104 height 35
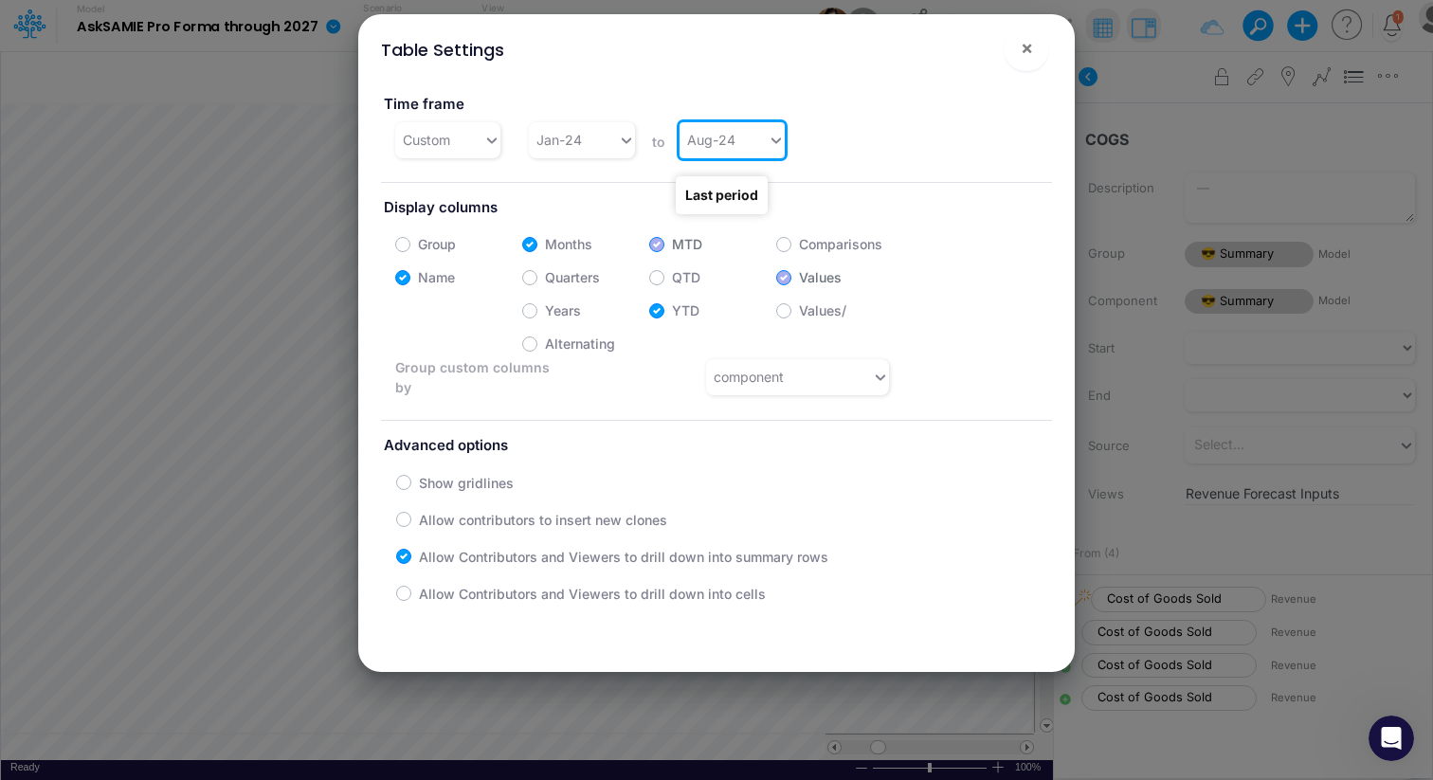
click at [606, 209] on label "Display columns" at bounding box center [716, 208] width 671 height 35
click at [1035, 50] on button "×" at bounding box center [1027, 49] width 46 height 46
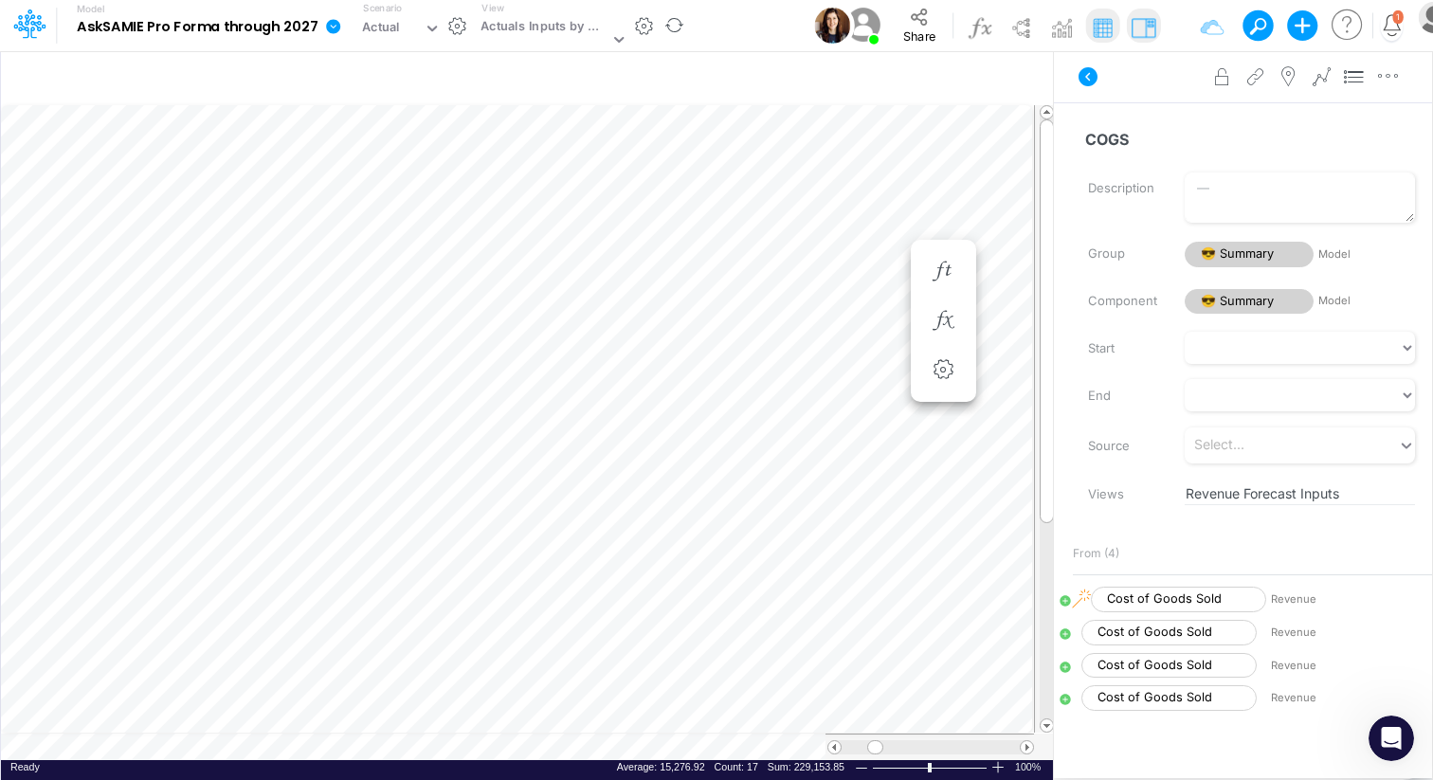
scroll to position [9, 1]
click at [944, 370] on icon "button" at bounding box center [943, 370] width 28 height 20
select select "sum"
select select "field"
select select "Number"
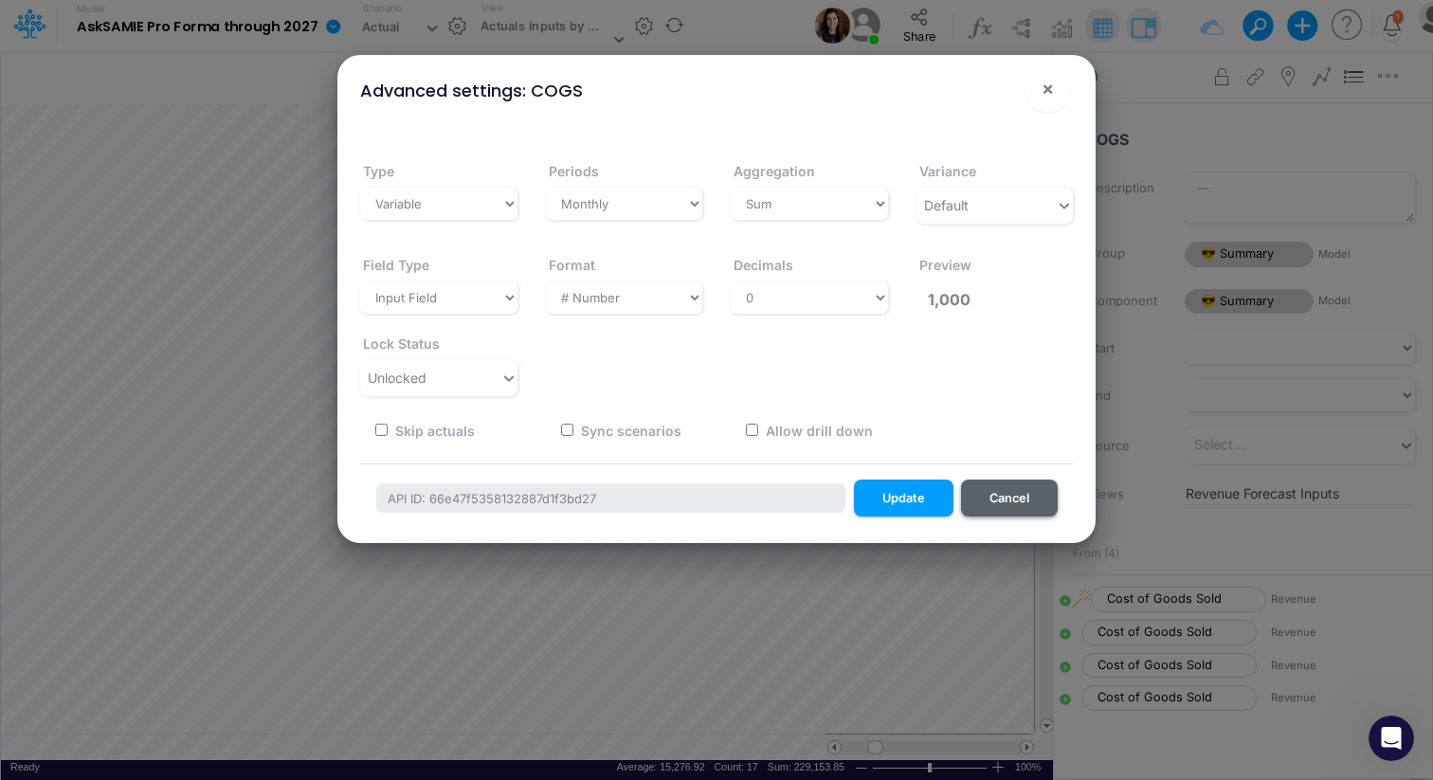
click at [1002, 489] on button "Cancel" at bounding box center [1009, 498] width 97 height 37
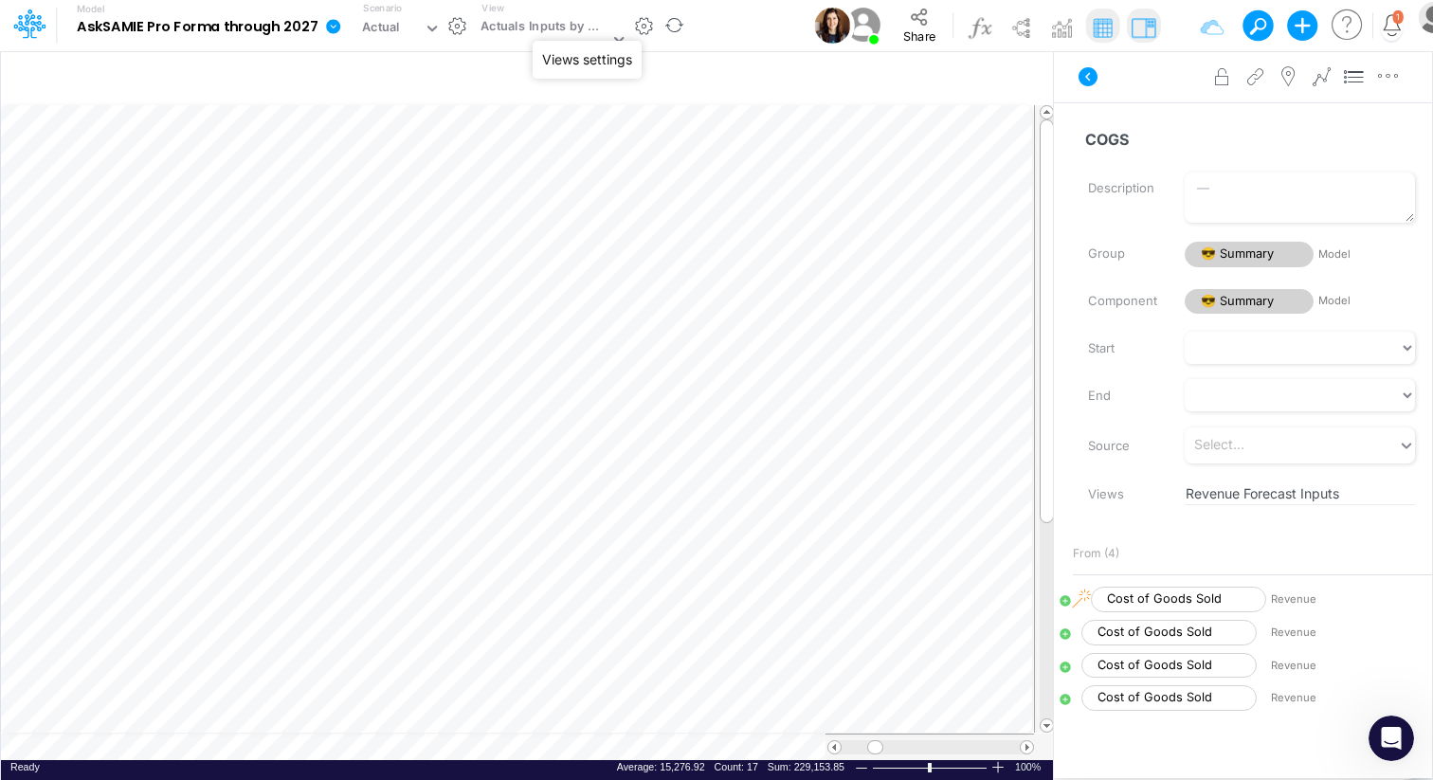
click at [634, 27] on button "button" at bounding box center [644, 26] width 20 height 20
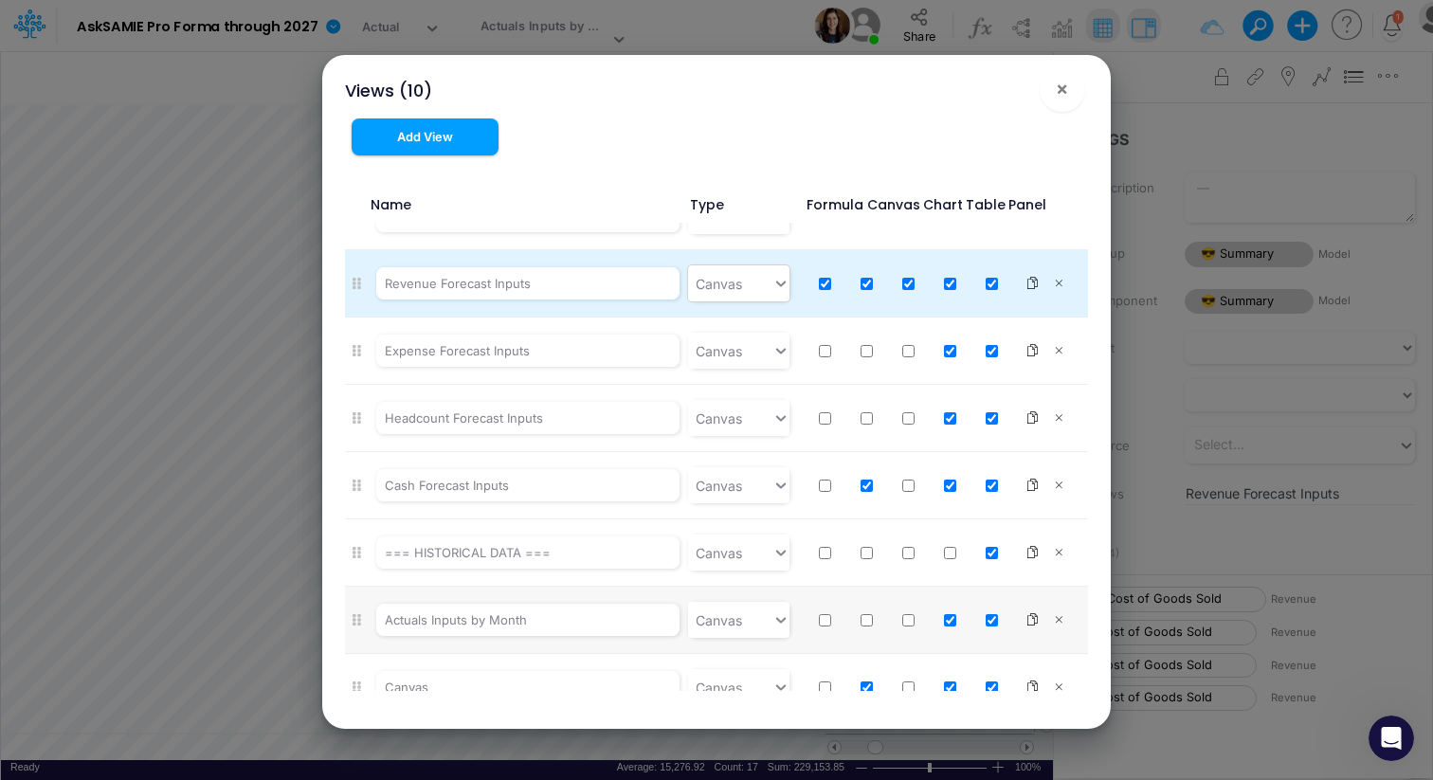
scroll to position [204, 0]
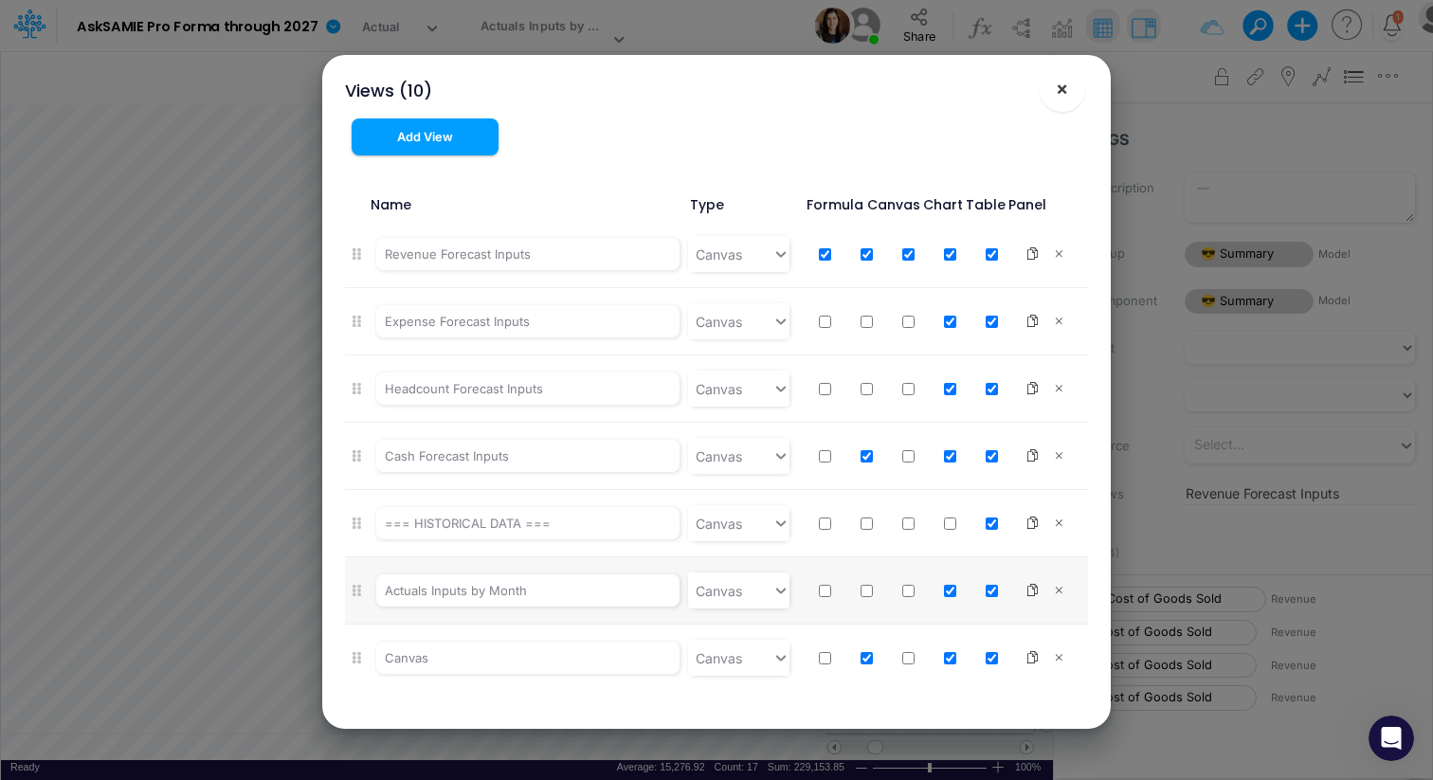
click at [1068, 83] on button "×" at bounding box center [1063, 89] width 46 height 46
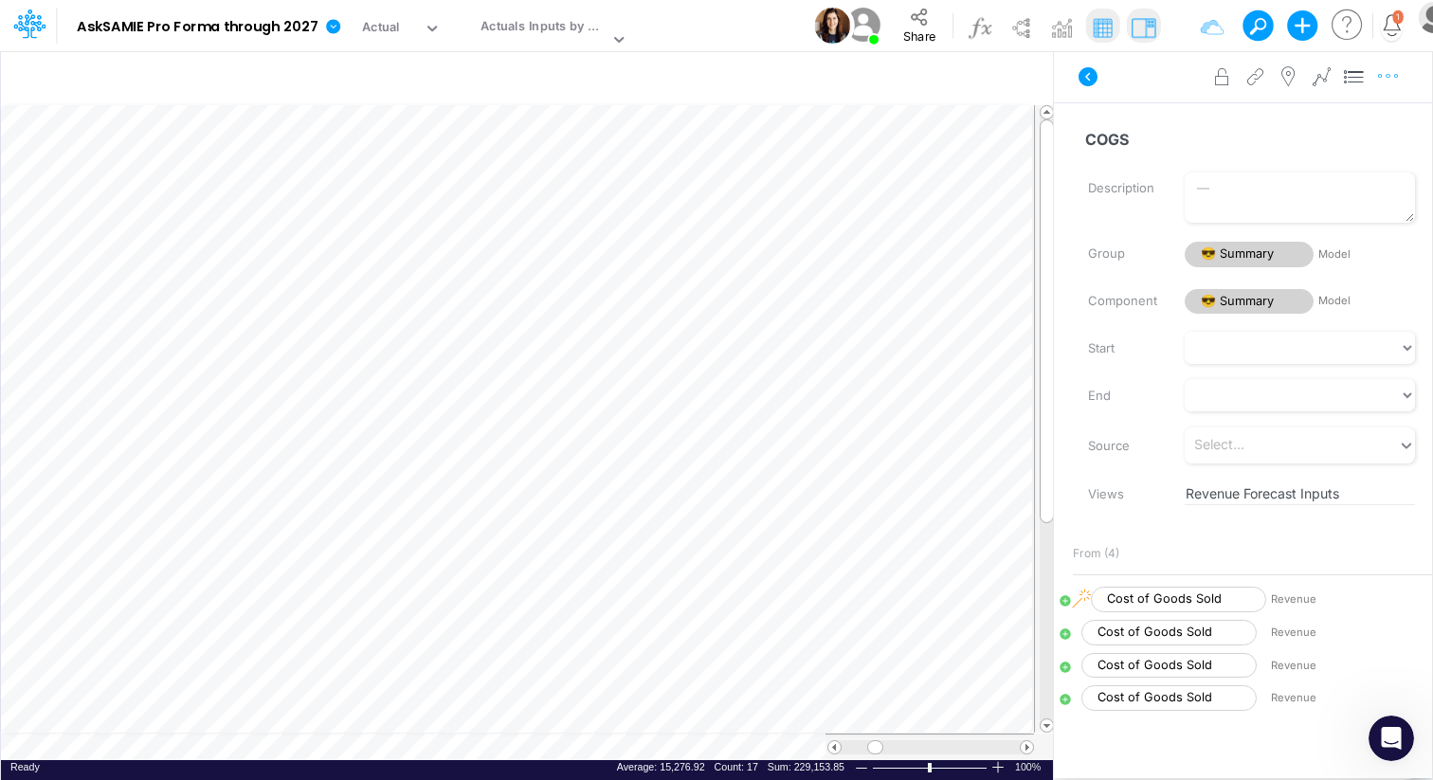
click at [1397, 76] on icon "button" at bounding box center [1389, 76] width 28 height 20
click at [1346, 75] on icon at bounding box center [1355, 77] width 28 height 20
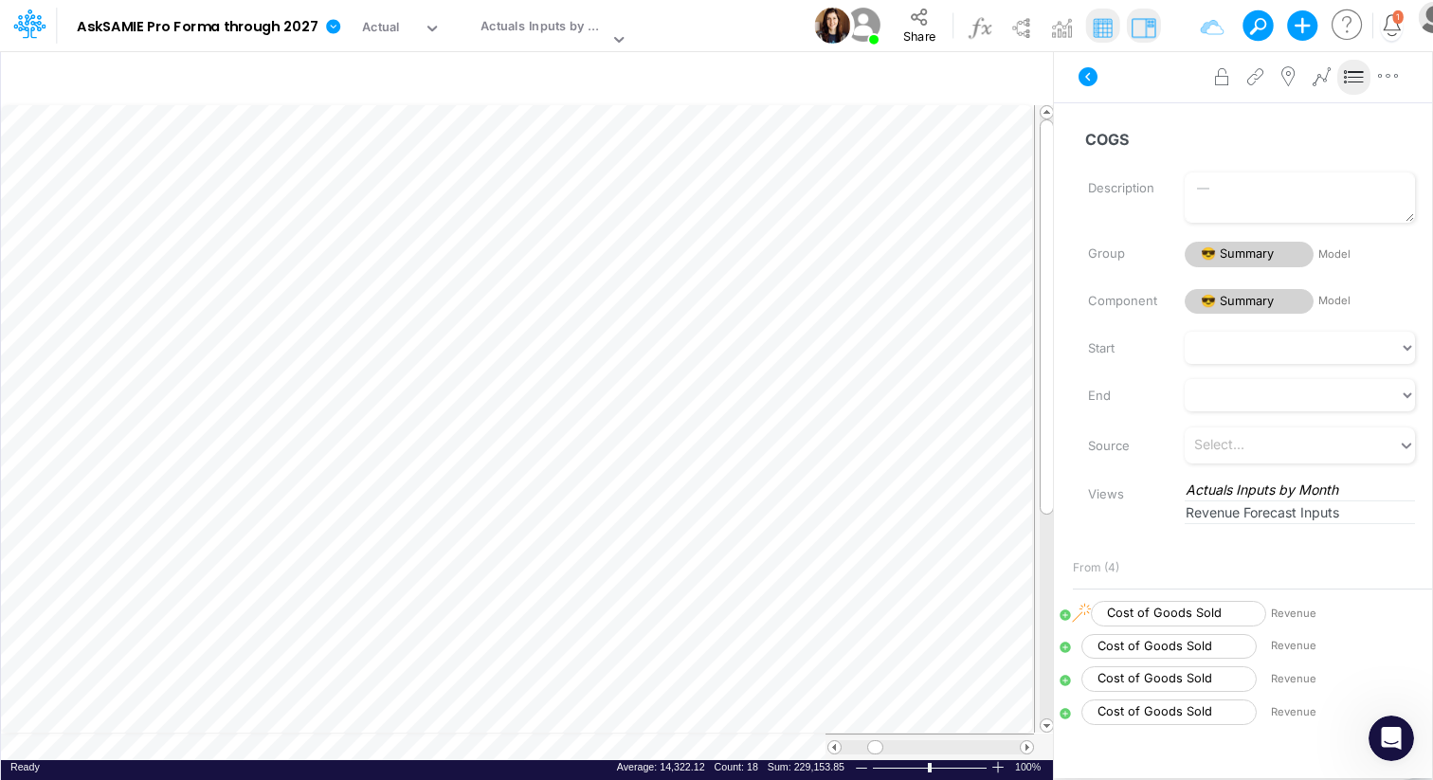
click at [1350, 84] on icon at bounding box center [1355, 77] width 28 height 20
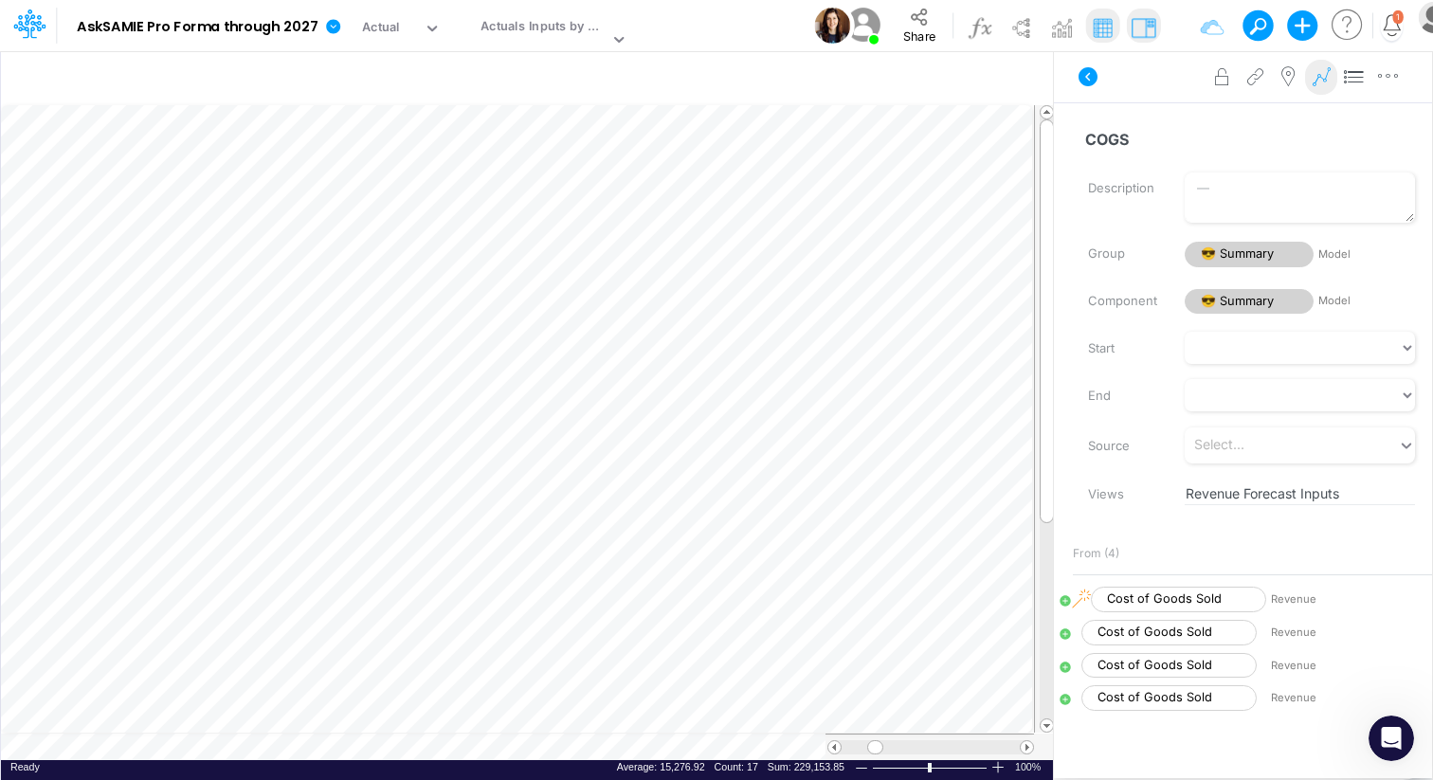
click at [1323, 76] on icon at bounding box center [1321, 77] width 28 height 20
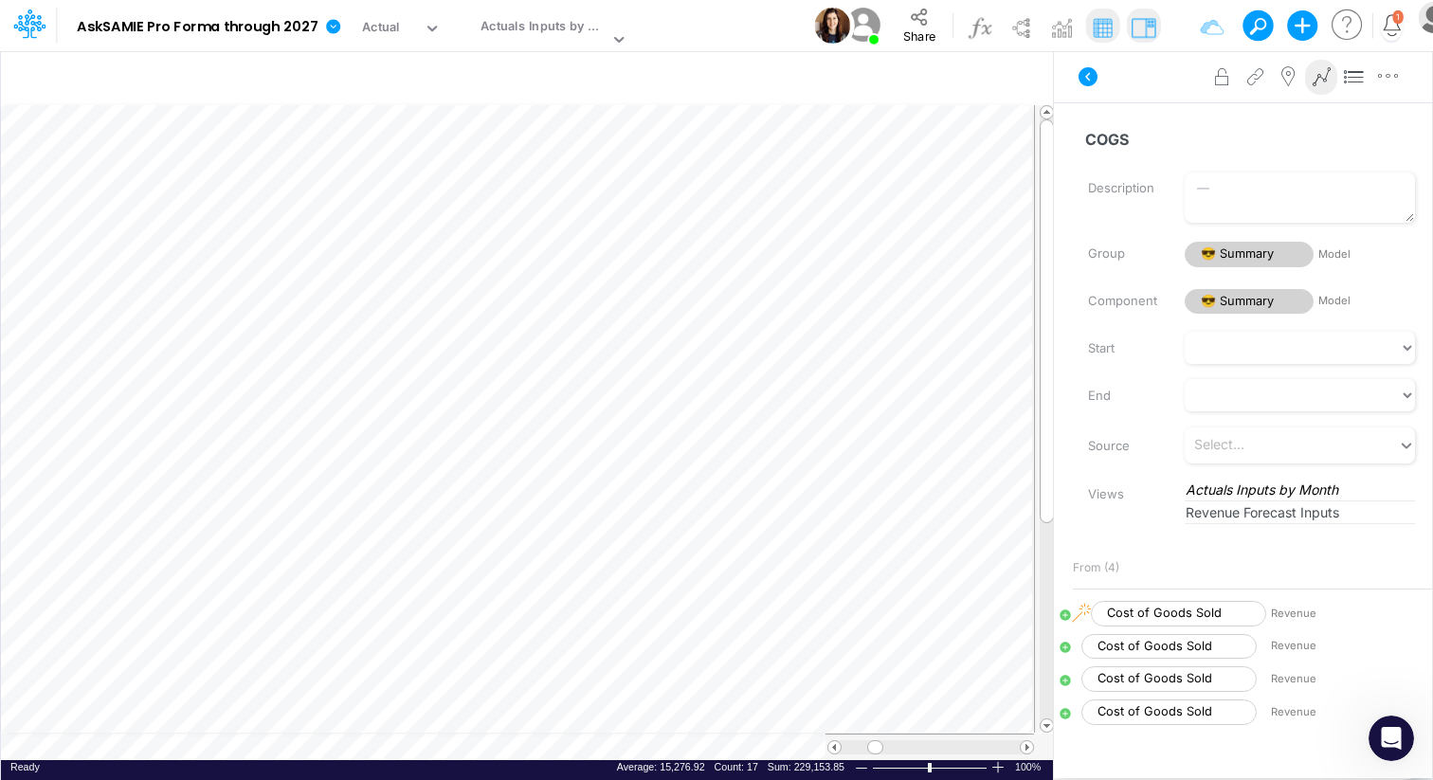
click at [1323, 77] on icon at bounding box center [1321, 77] width 28 height 20
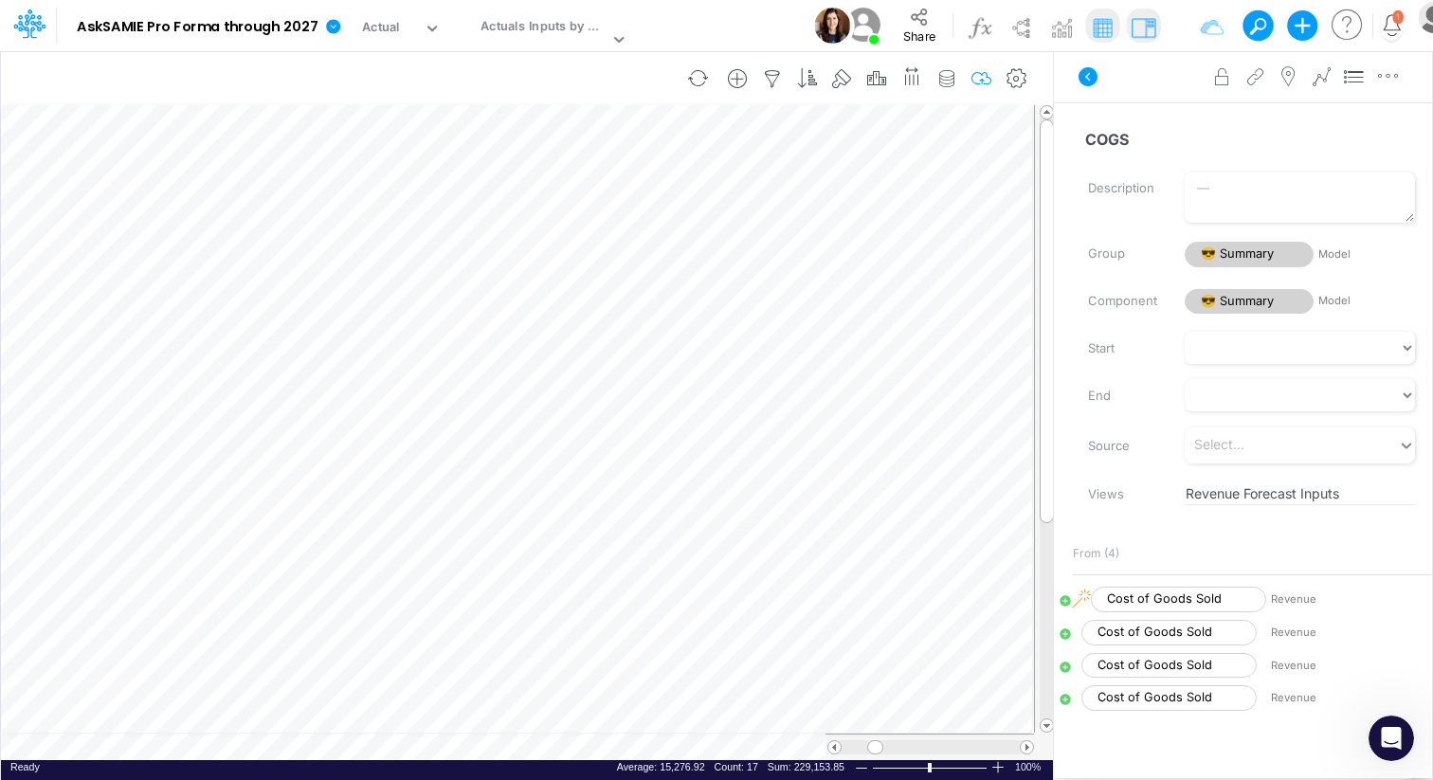
click at [989, 64] on button "button" at bounding box center [981, 79] width 35 height 38
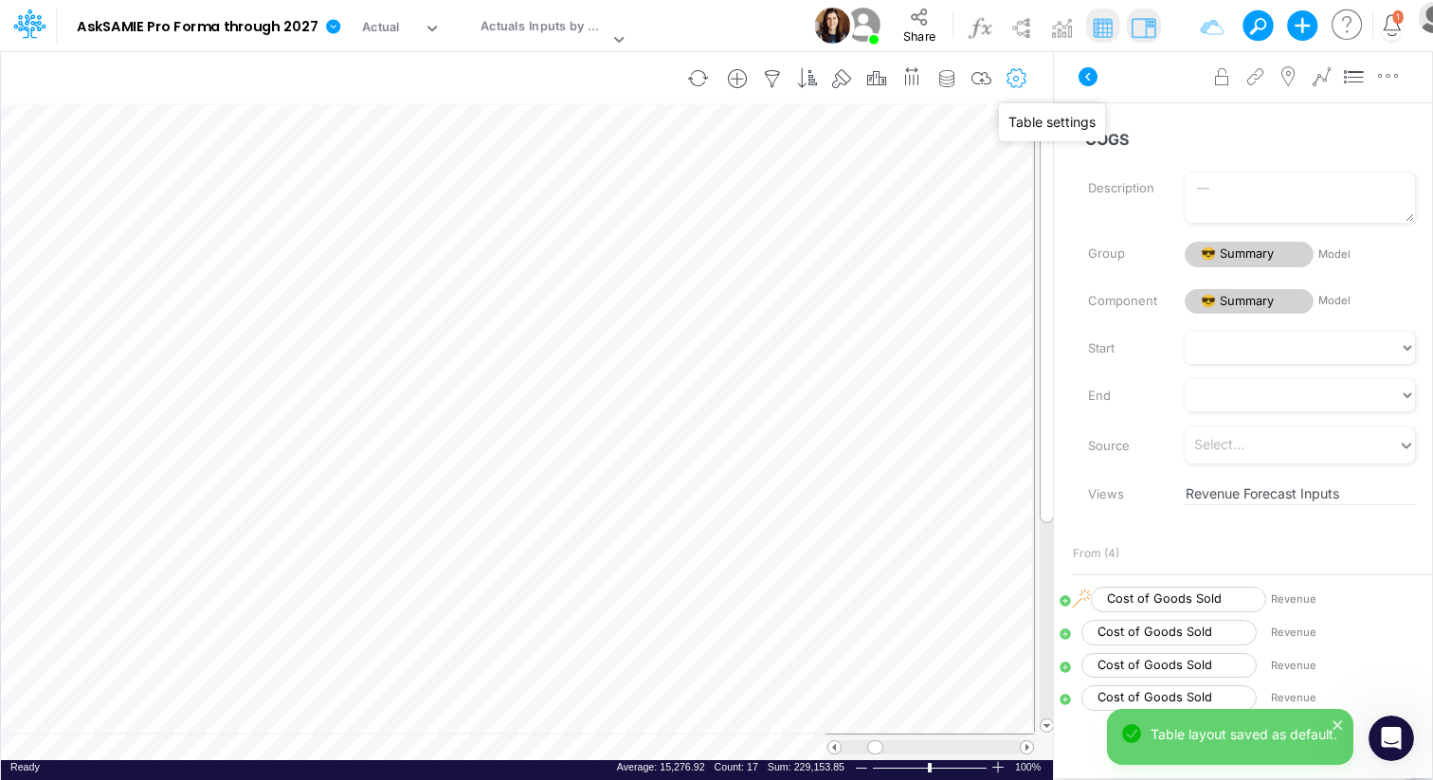
click at [1022, 73] on icon "button" at bounding box center [1017, 79] width 28 height 20
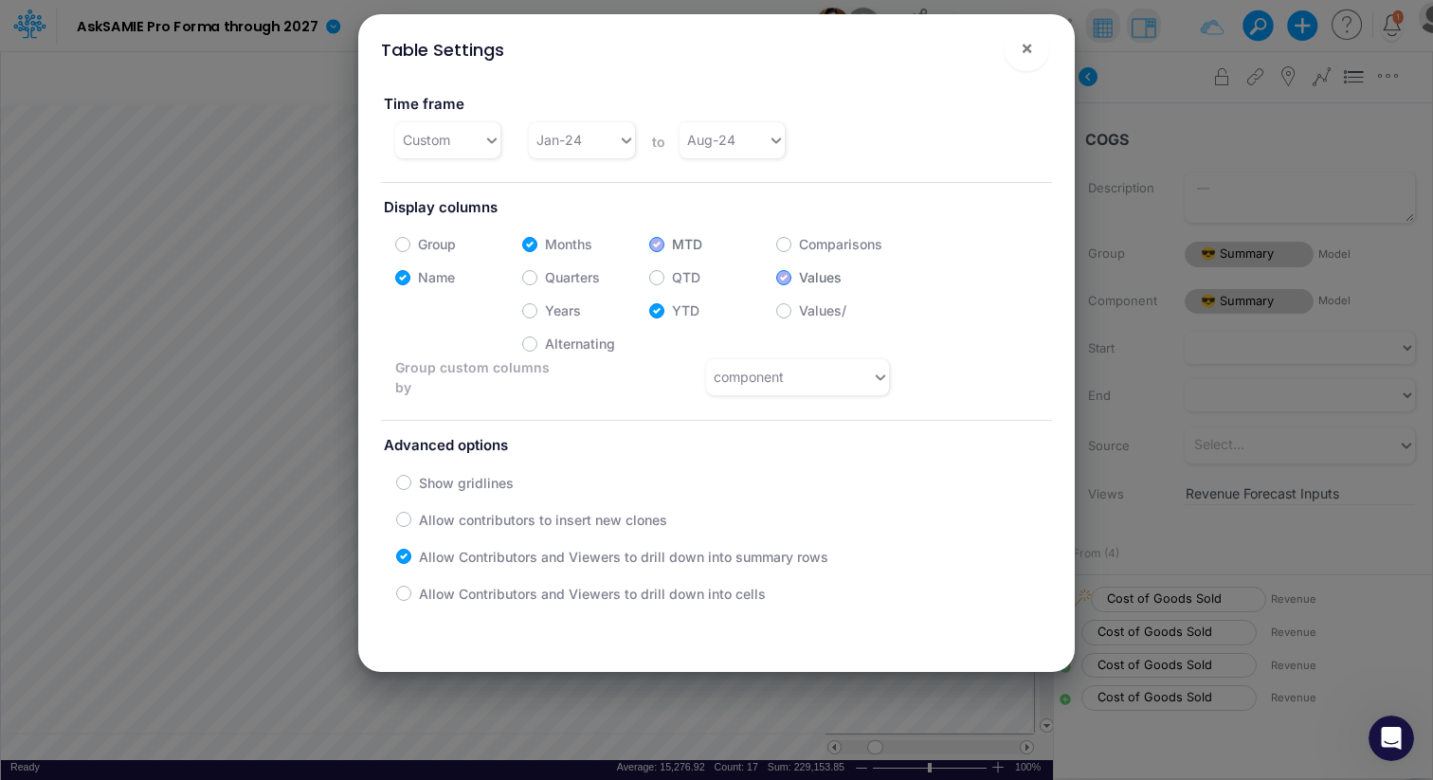
click at [672, 246] on label "MTD" at bounding box center [687, 244] width 30 height 20
click at [672, 315] on label "YTD" at bounding box center [685, 311] width 27 height 20
click at [672, 312] on input "YTD" at bounding box center [678, 306] width 12 height 12
checkbox input "false"
click at [1023, 49] on span "×" at bounding box center [1027, 47] width 12 height 23
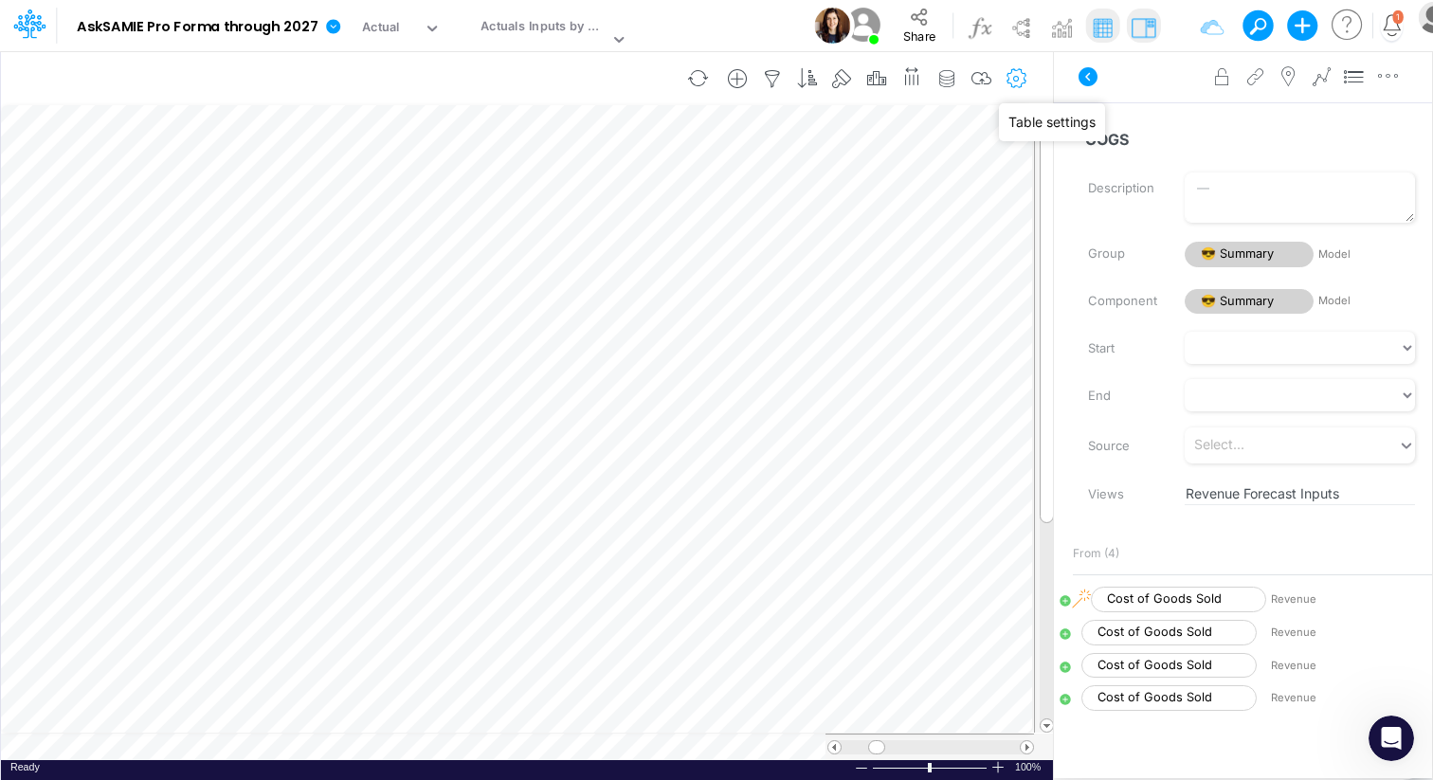
click at [1017, 82] on icon "button" at bounding box center [1017, 79] width 28 height 20
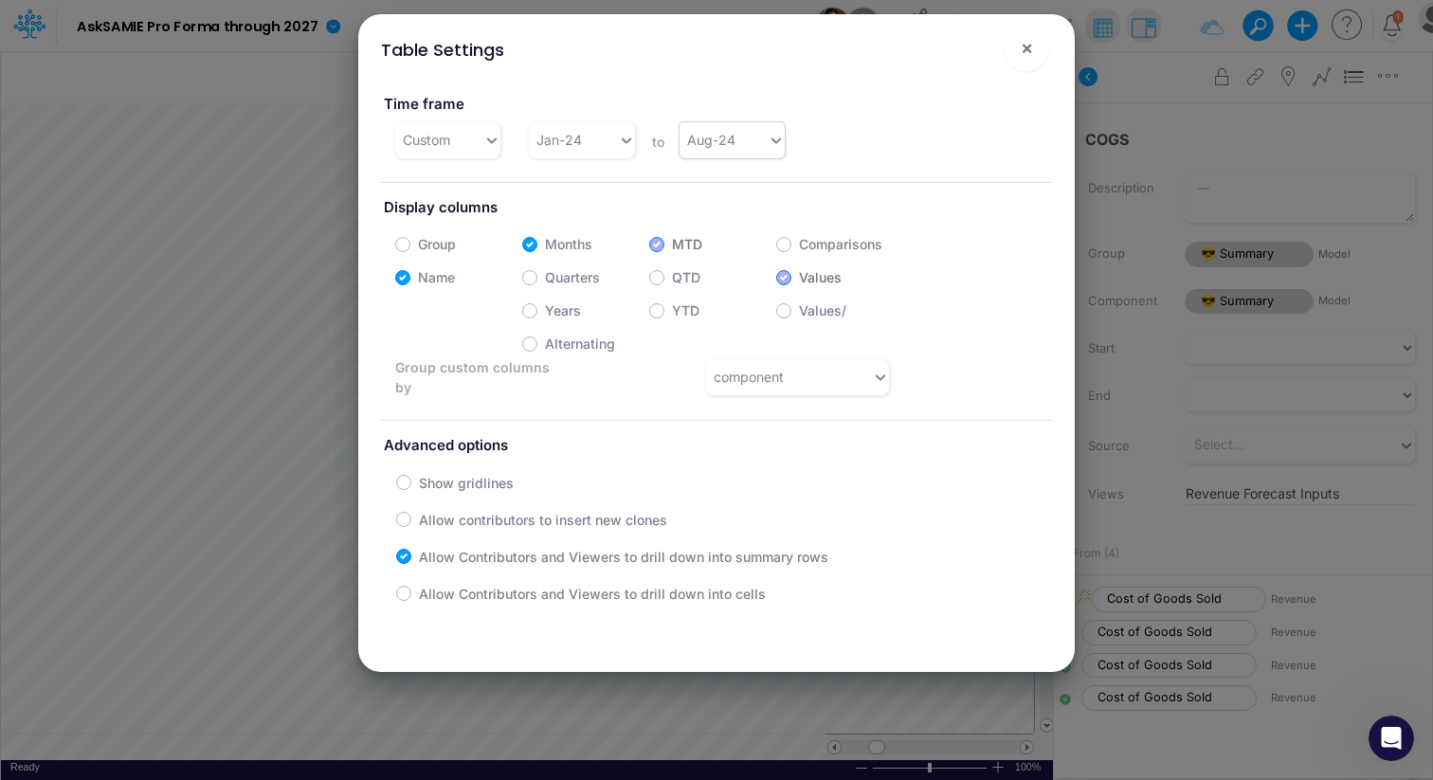
click at [763, 153] on div at bounding box center [772, 140] width 25 height 36
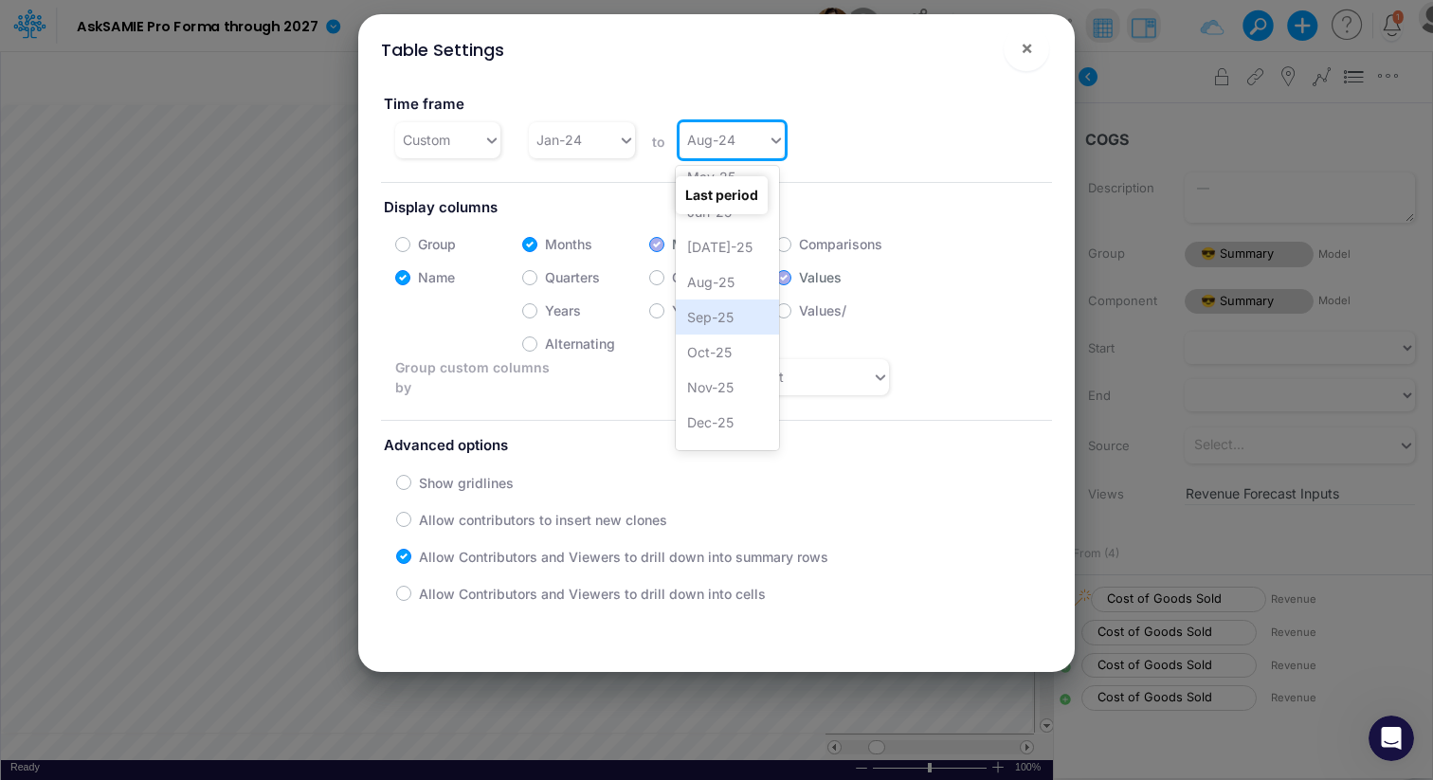
scroll to position [988, 0]
click at [741, 300] on div "Aug-25" at bounding box center [728, 289] width 104 height 35
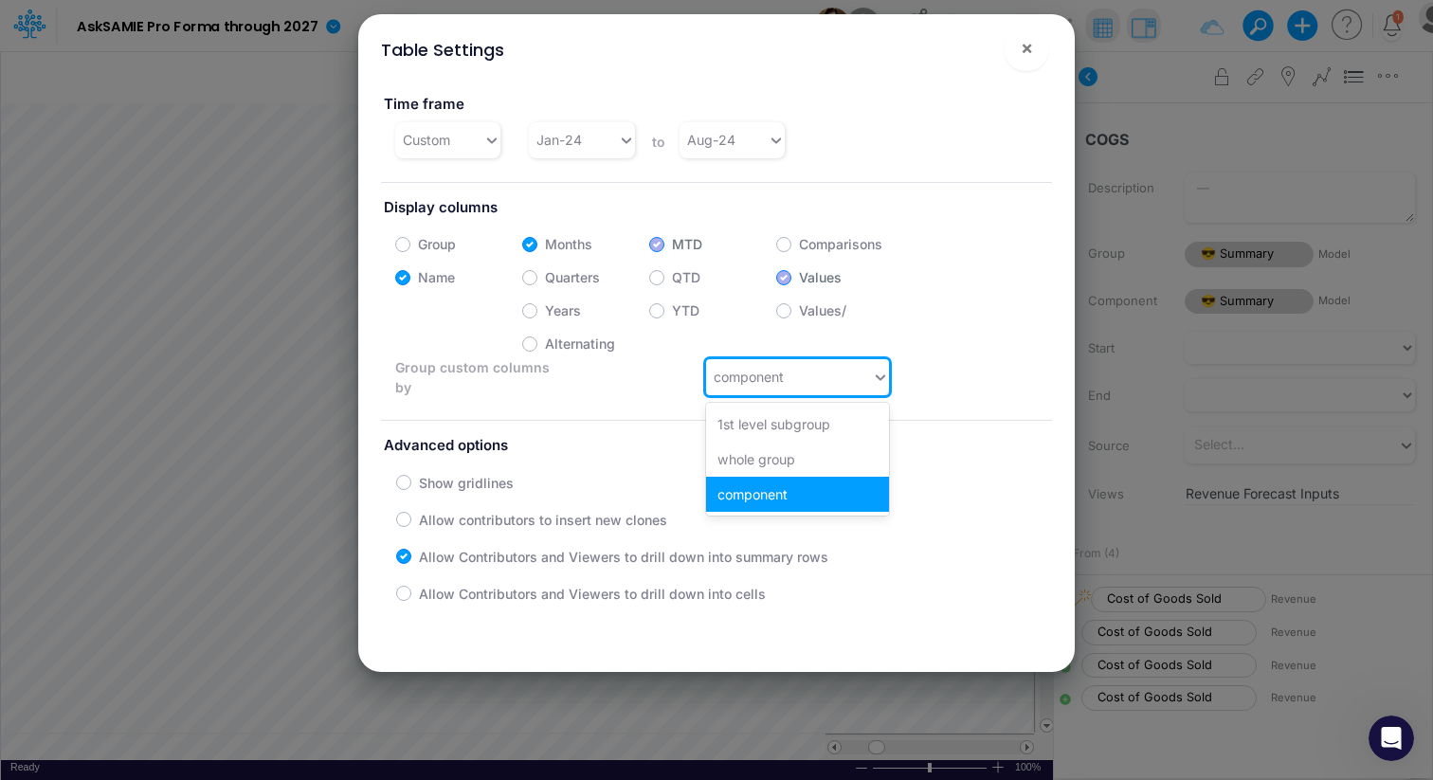
click at [763, 384] on div "component" at bounding box center [749, 377] width 70 height 20
click at [618, 378] on div "Group custom columns by option component focused, 3 of 3. 3 results available. …" at bounding box center [649, 377] width 537 height 40
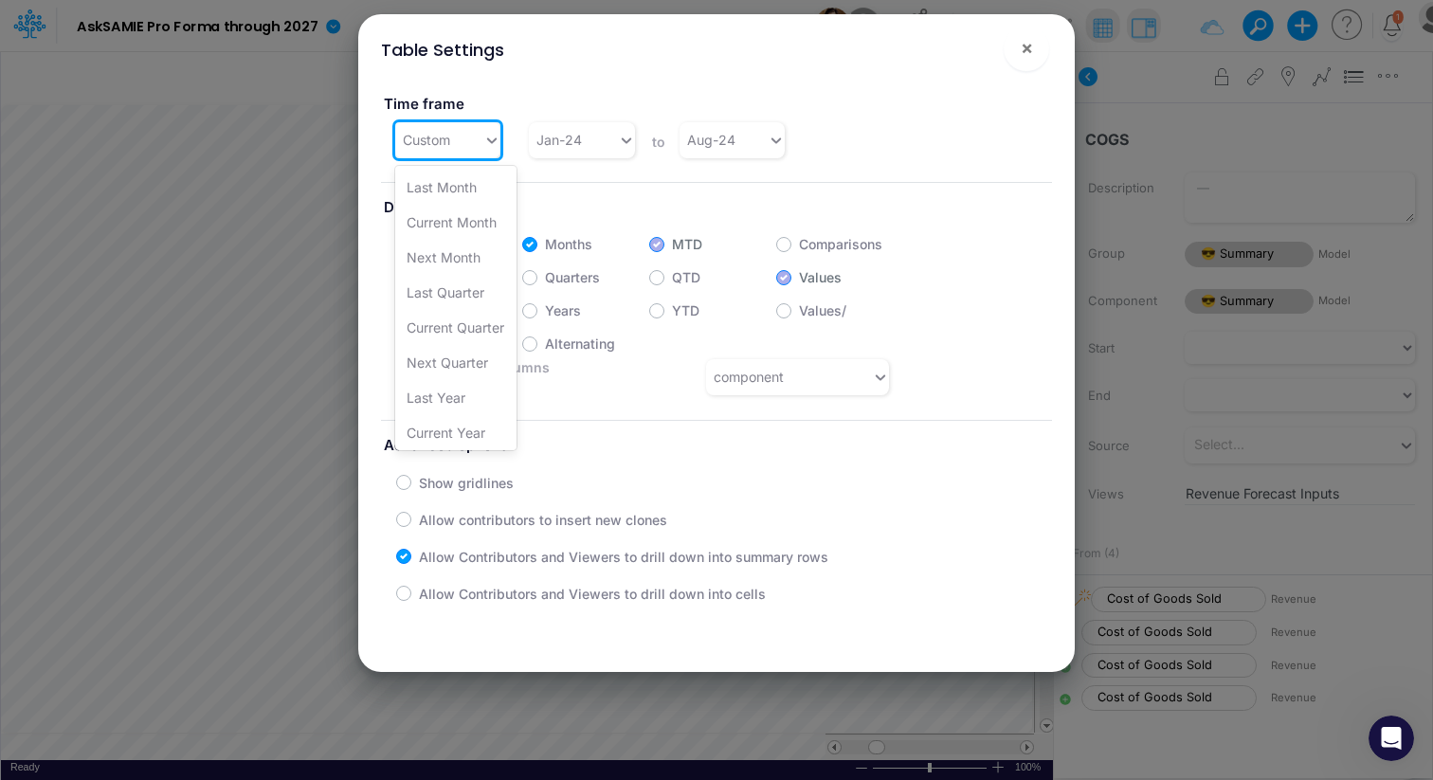
click at [481, 128] on div "Custom" at bounding box center [439, 139] width 88 height 31
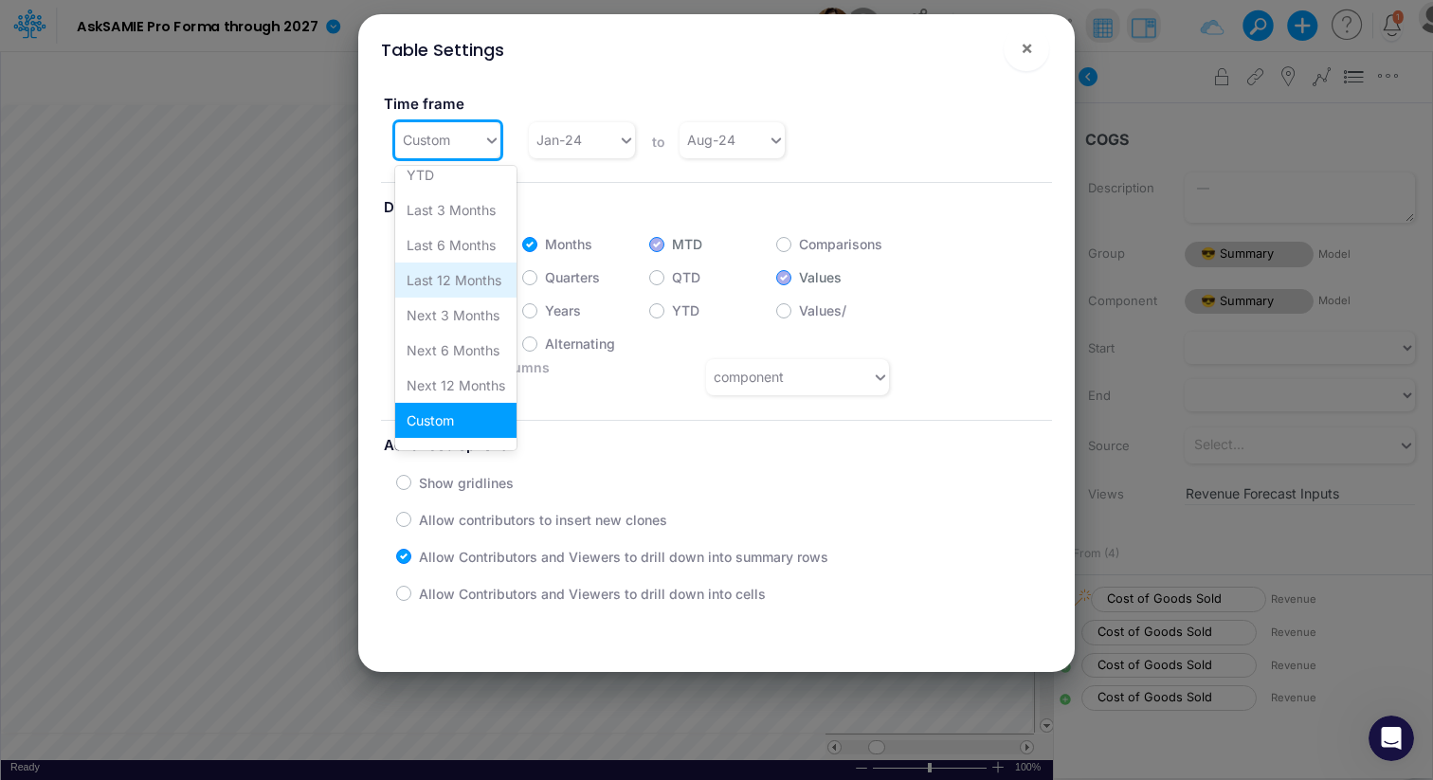
scroll to position [392, 0]
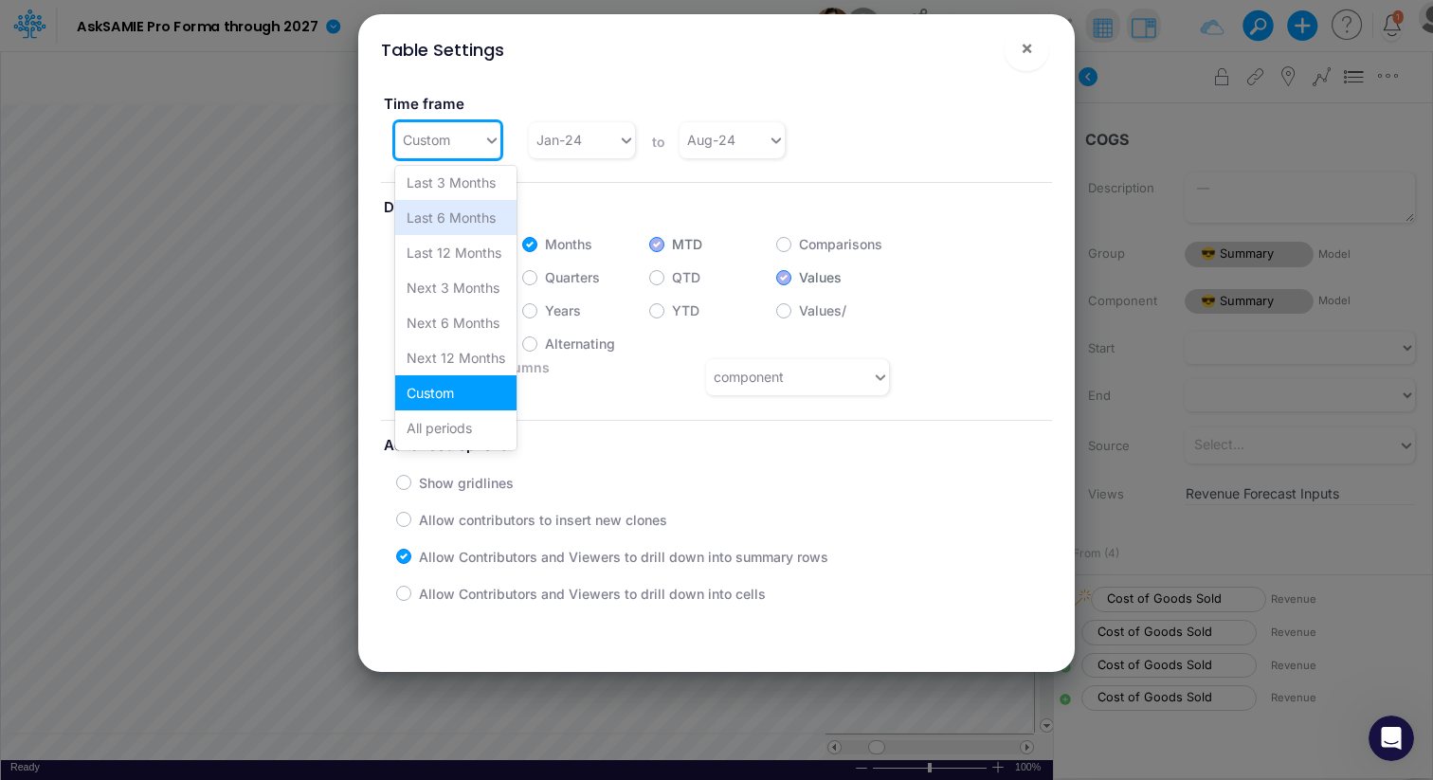
click at [932, 89] on div "Time frame option Last 6 Months focused, 13 of 19. 19 results available. Use Up…" at bounding box center [717, 119] width 700 height 82
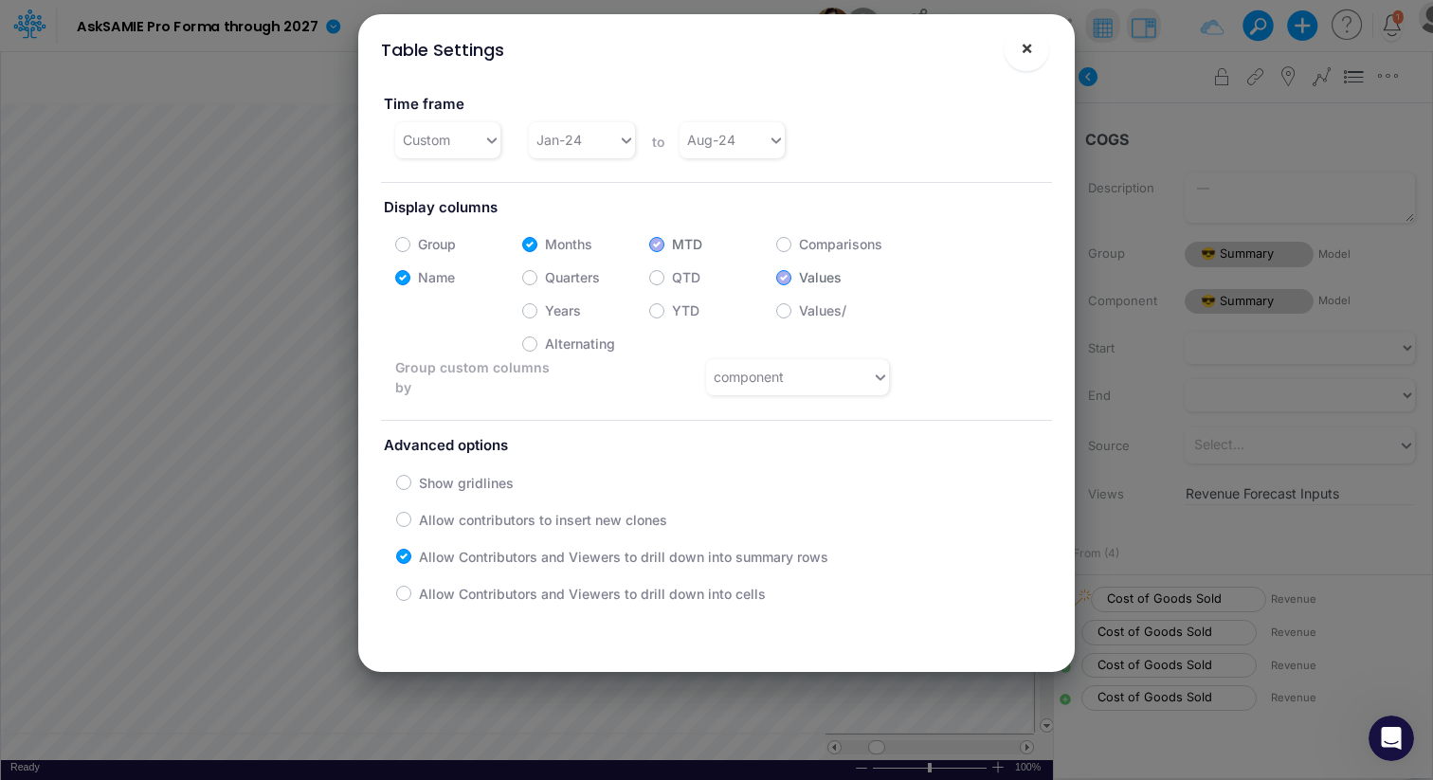
click at [1031, 49] on span "×" at bounding box center [1027, 47] width 12 height 23
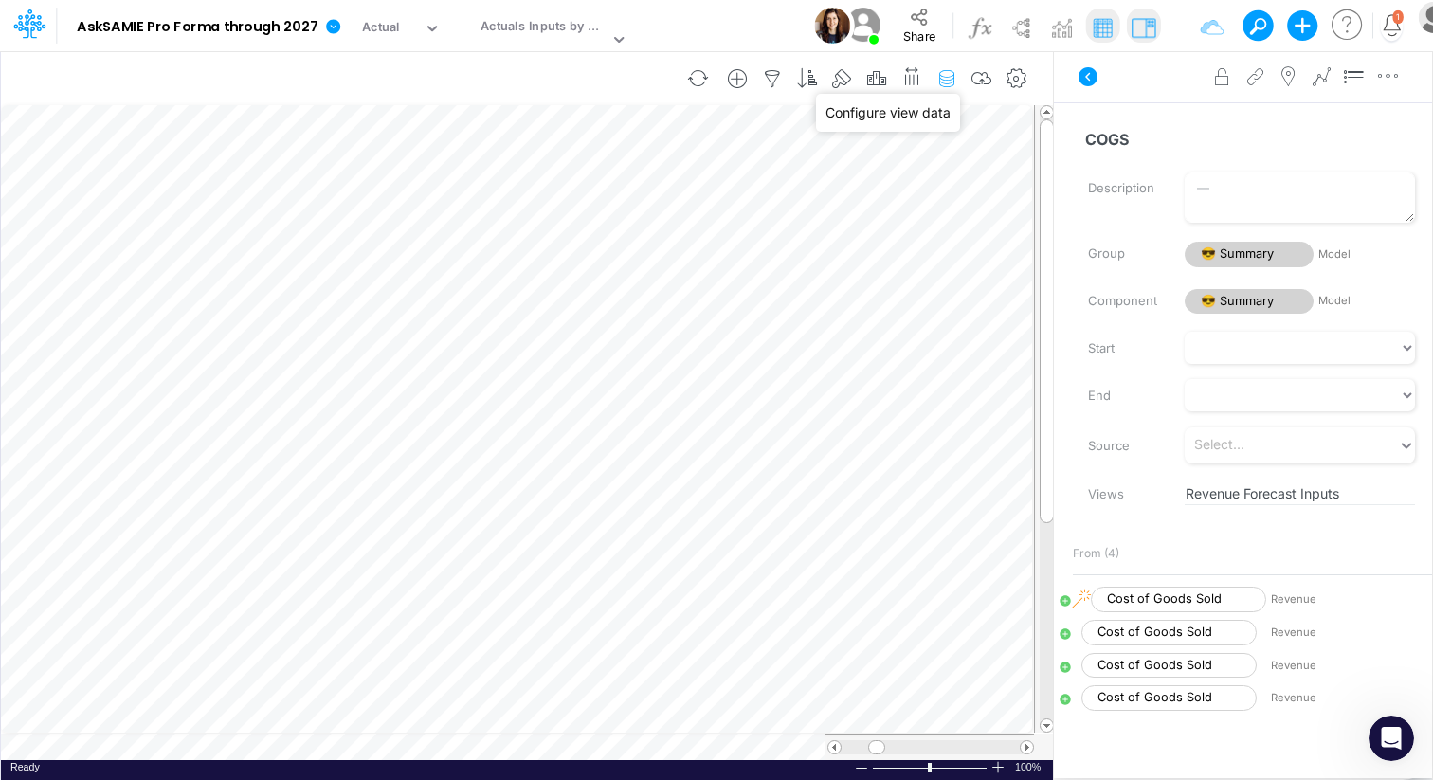
click at [952, 76] on icon "button" at bounding box center [947, 79] width 28 height 20
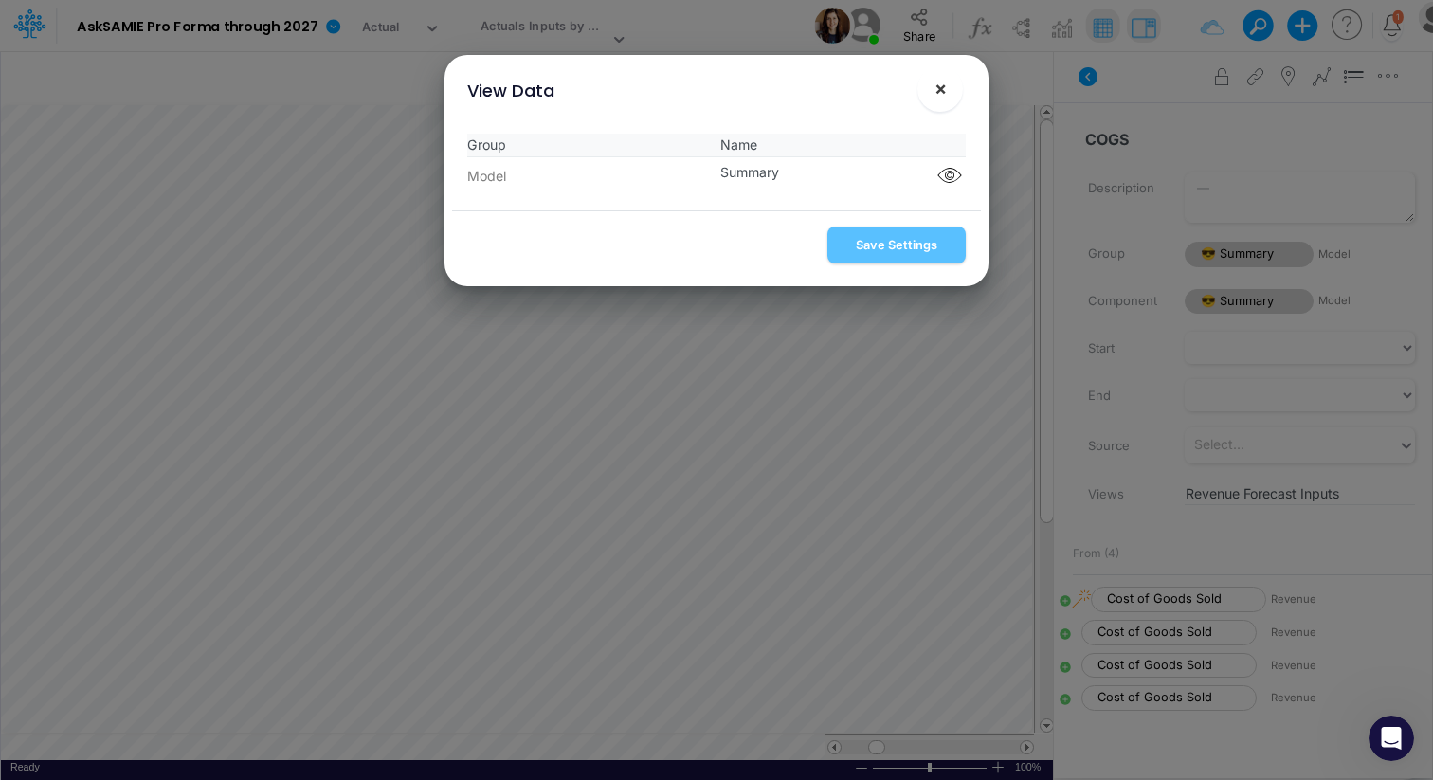
click at [942, 95] on span "×" at bounding box center [941, 88] width 12 height 23
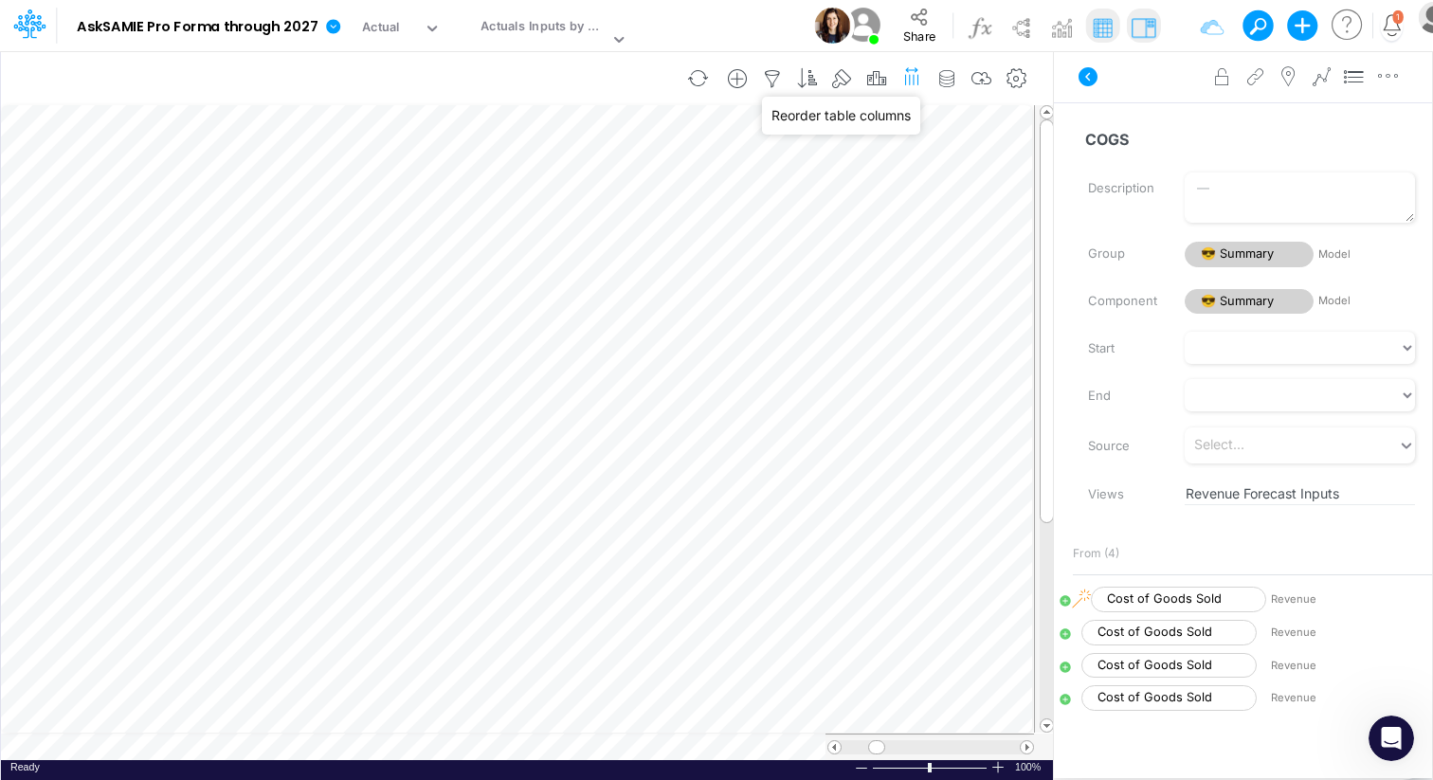
click at [904, 80] on icon "button" at bounding box center [913, 76] width 20 height 28
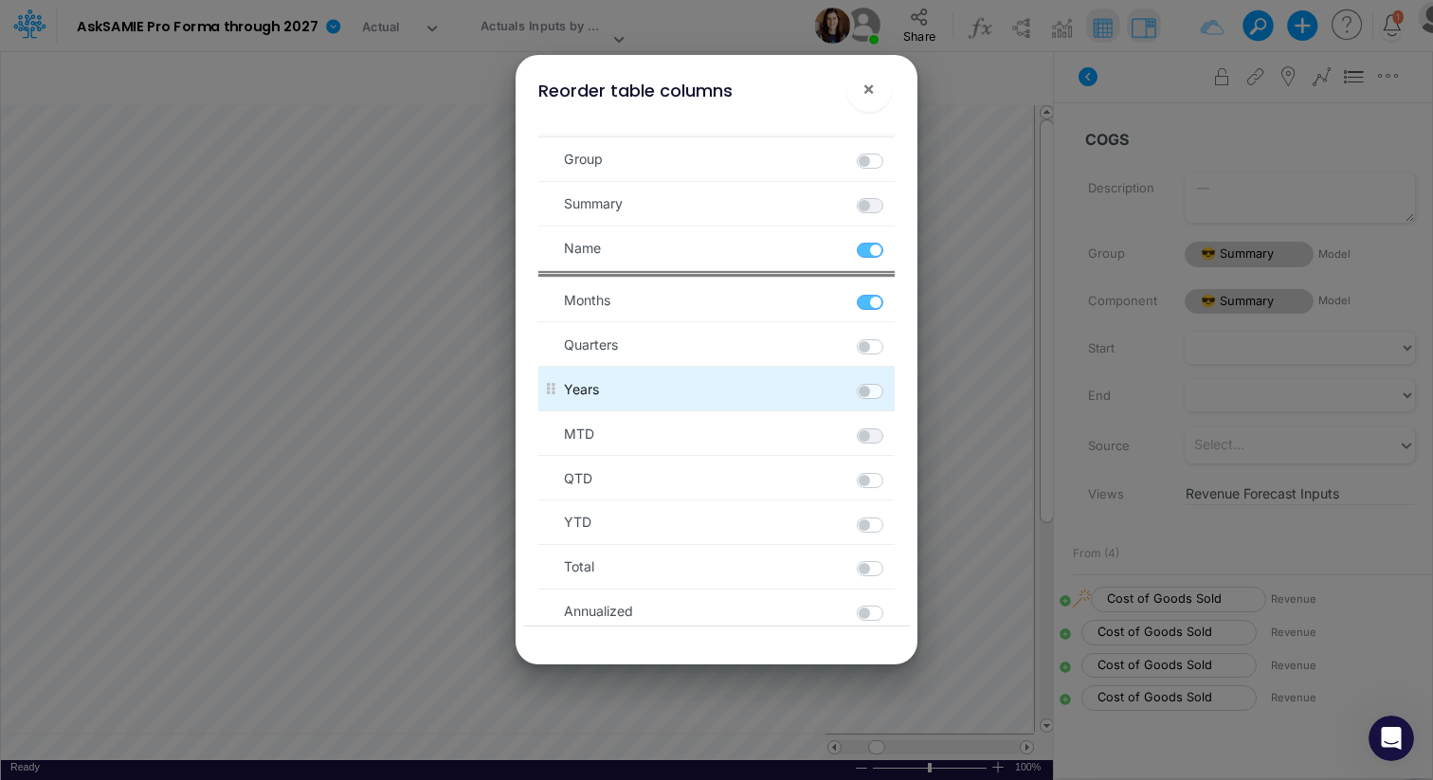
click at [891, 381] on label at bounding box center [892, 381] width 3 height 0
click at [891, 385] on input "checkbox" at bounding box center [897, 387] width 12 height 12
checkbox input "true"
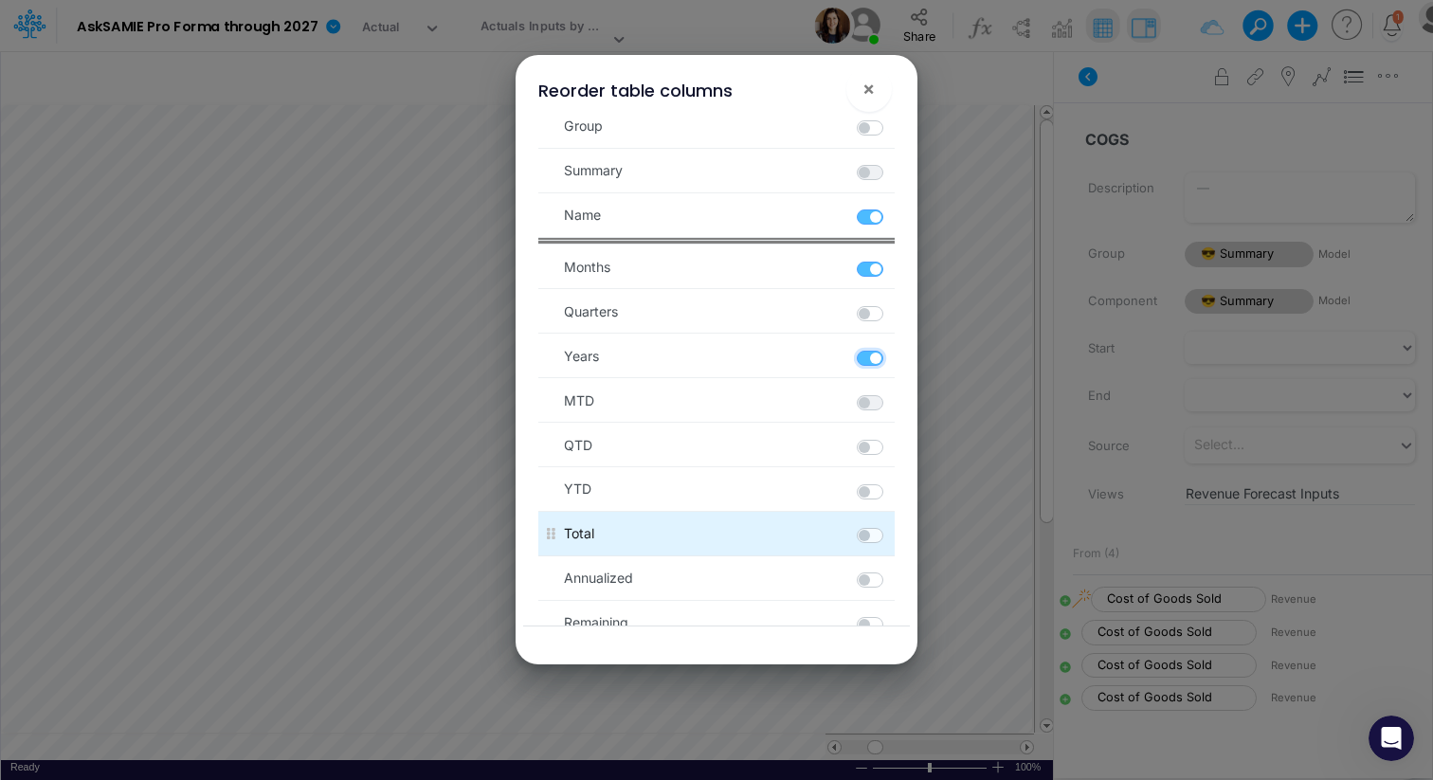
scroll to position [0, 0]
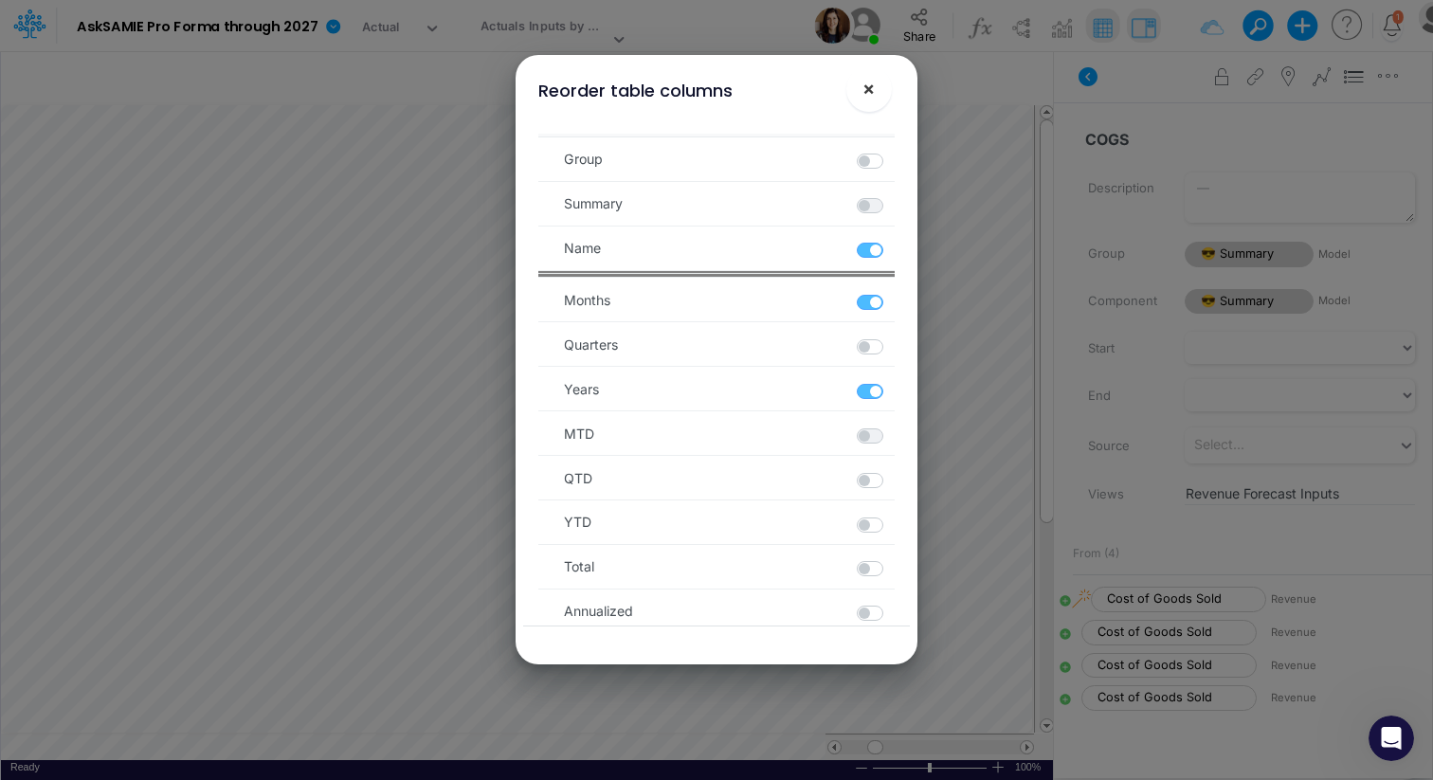
click at [874, 88] on span "×" at bounding box center [869, 88] width 12 height 23
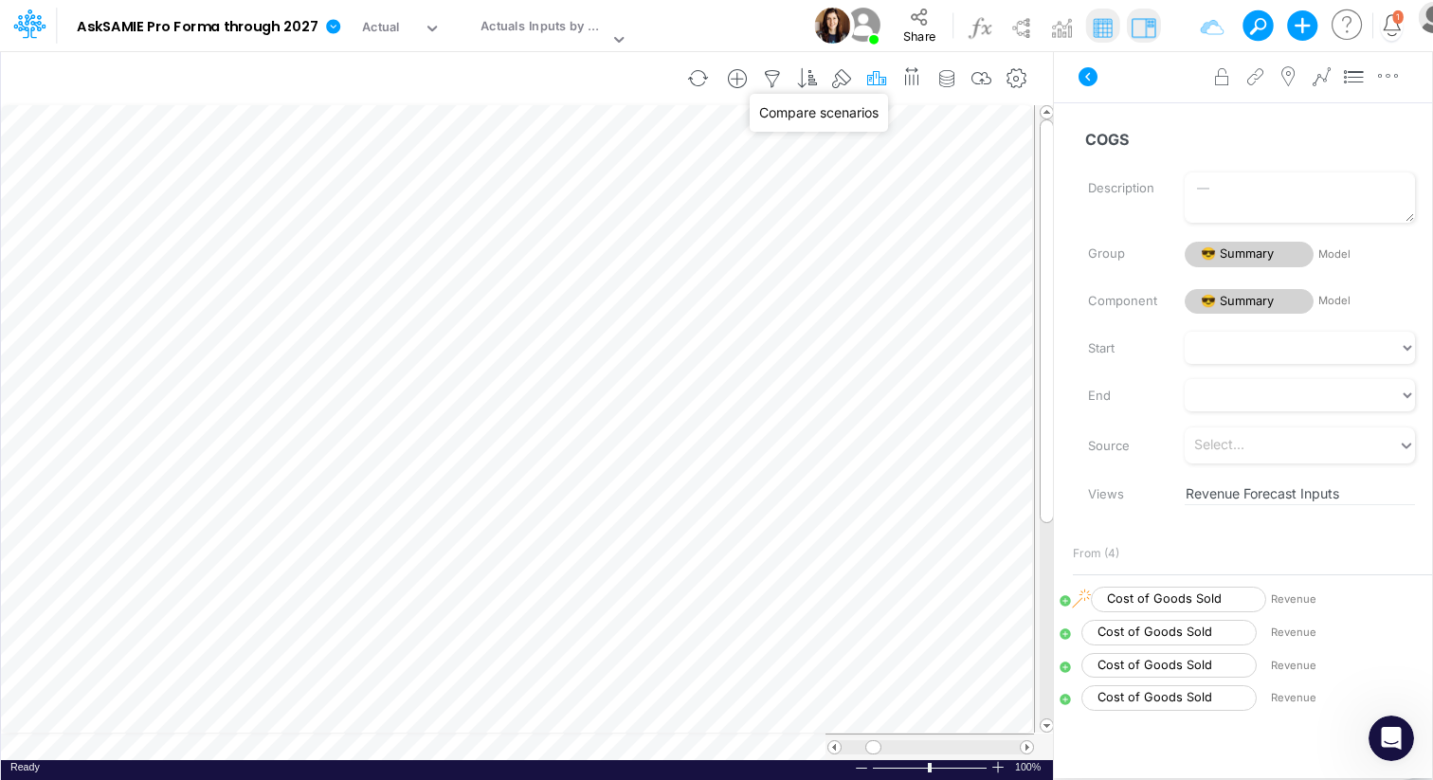
click at [878, 83] on icon "button" at bounding box center [877, 79] width 28 height 20
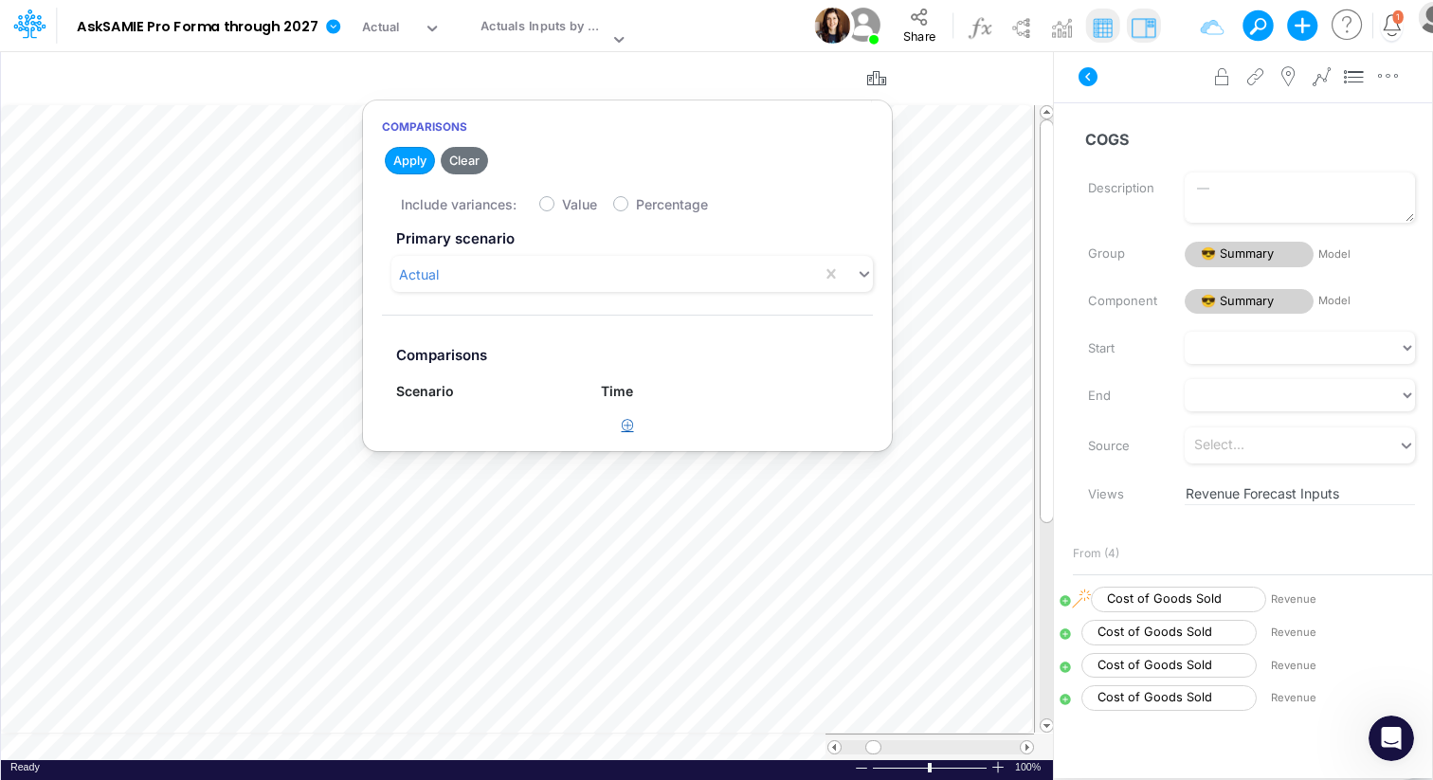
click at [626, 424] on icon "button" at bounding box center [628, 425] width 12 height 12
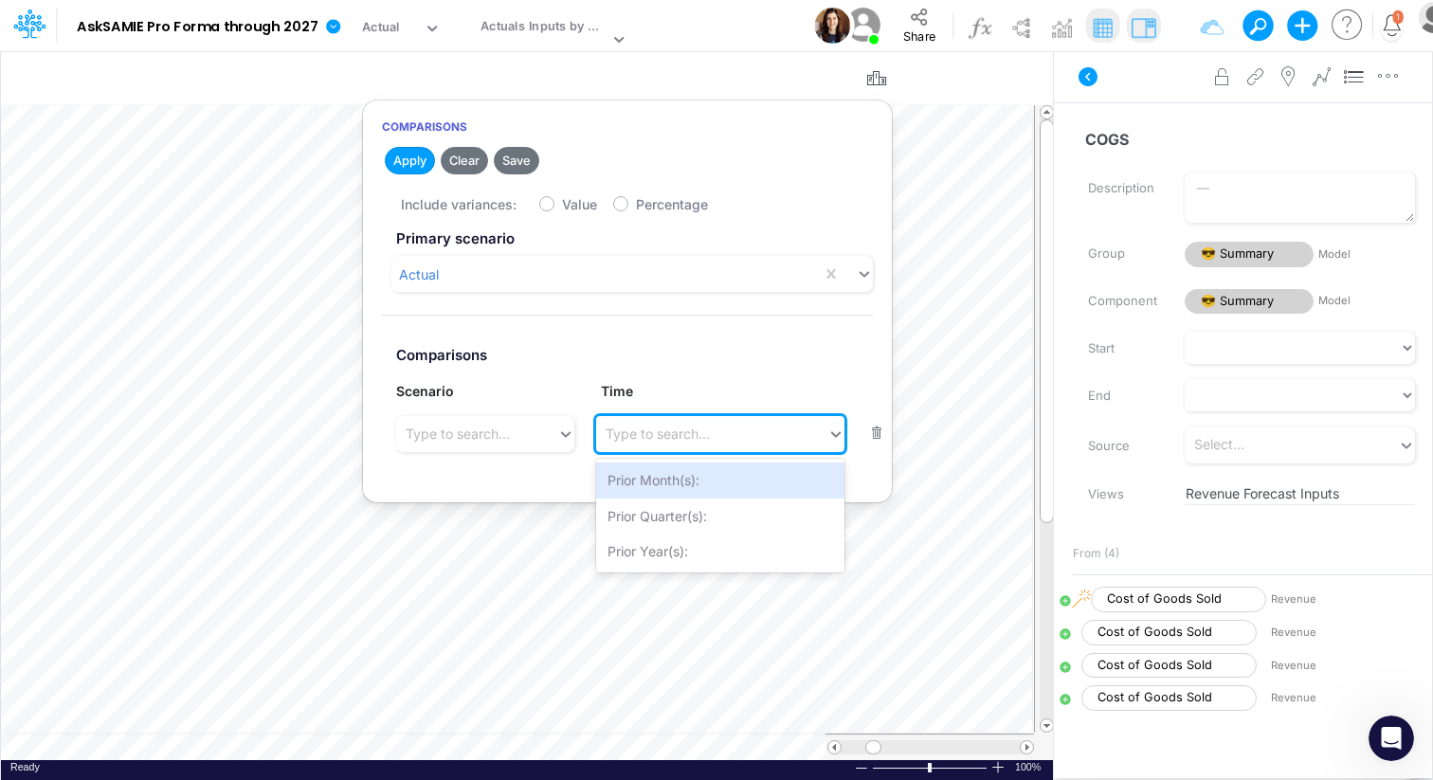
click at [645, 432] on div "Type to search..." at bounding box center [658, 434] width 104 height 20
click at [566, 438] on icon at bounding box center [565, 434] width 17 height 19
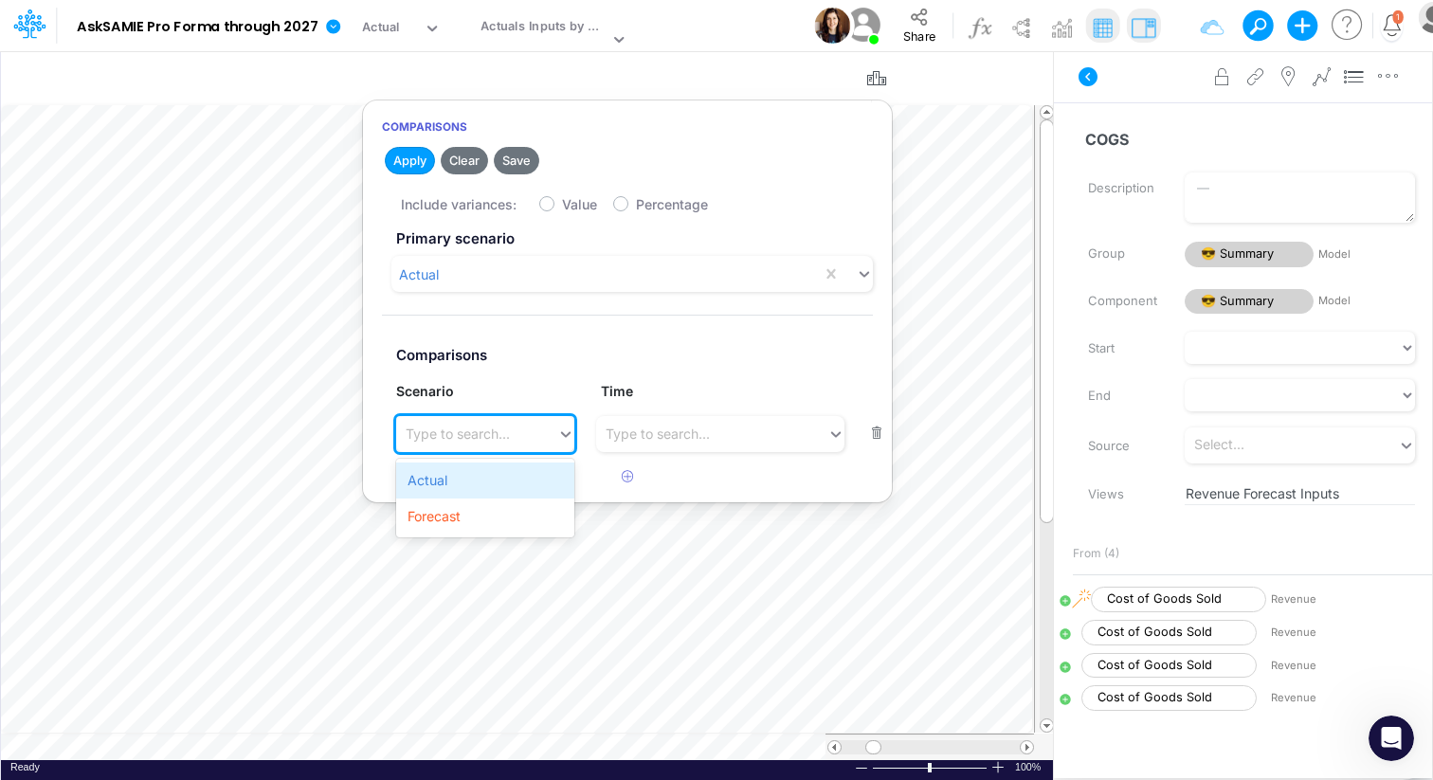
click at [544, 477] on div "Actual" at bounding box center [485, 480] width 178 height 35
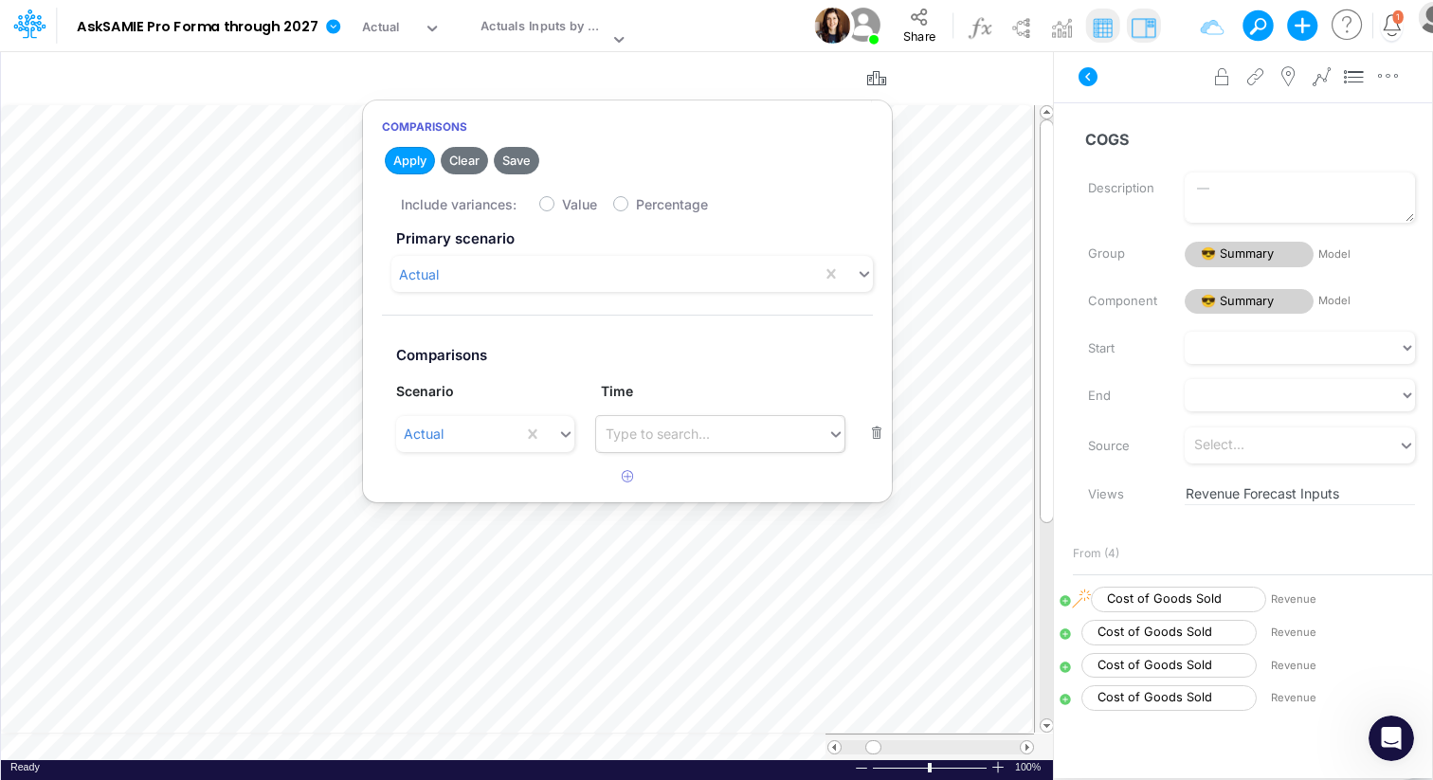
click at [684, 432] on div "Type to search..." at bounding box center [658, 434] width 104 height 20
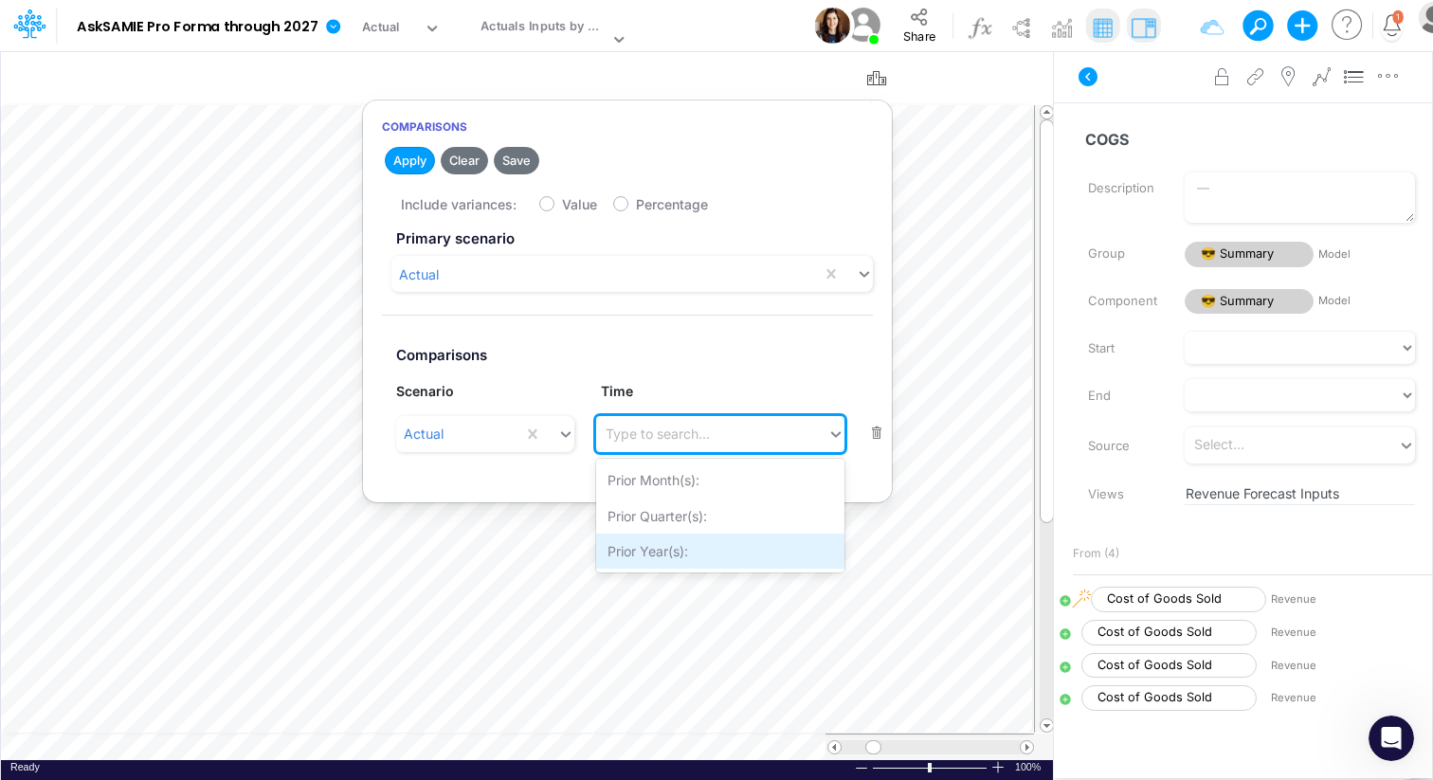
click at [666, 544] on div "Prior Year(s):" at bounding box center [720, 551] width 248 height 35
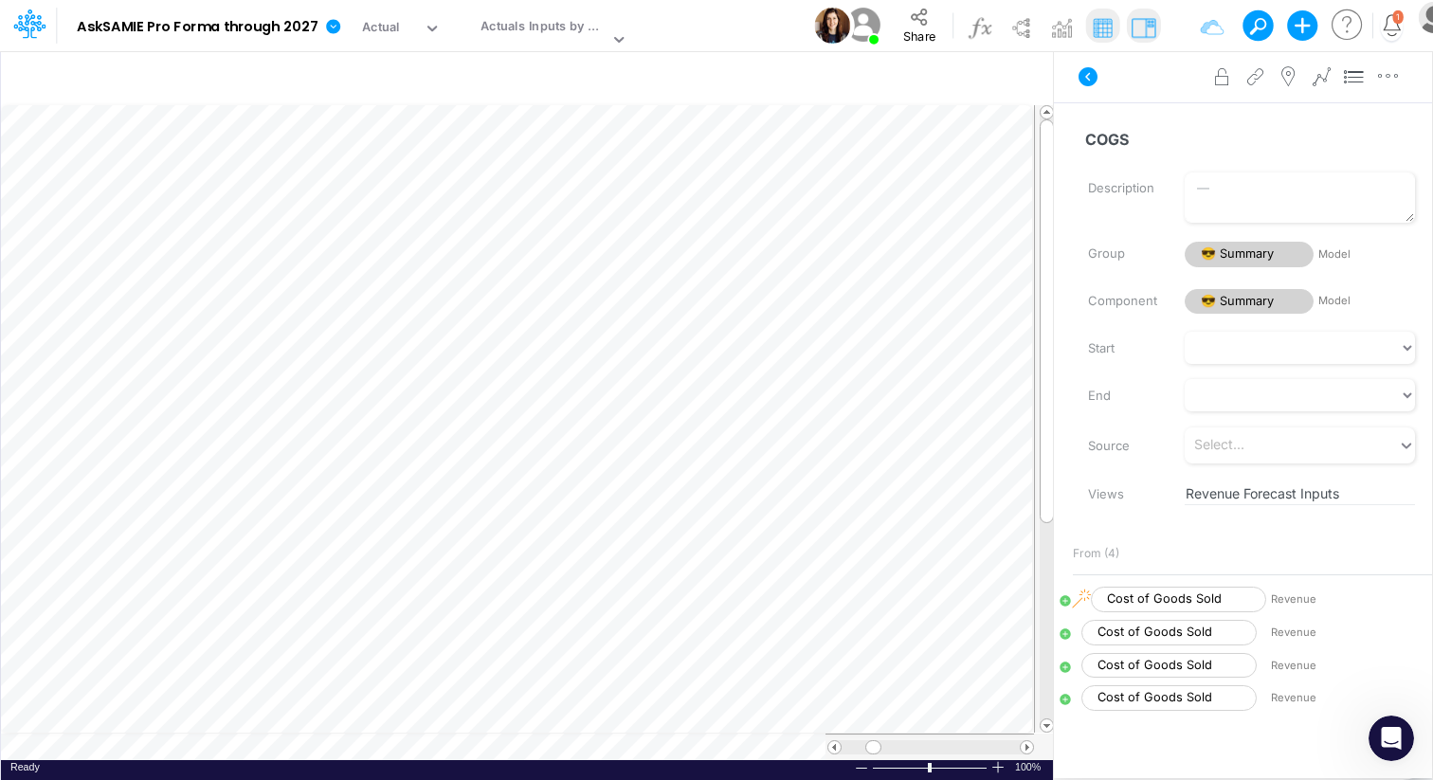
scroll to position [9, 1]
click at [849, 81] on icon "button" at bounding box center [843, 79] width 28 height 20
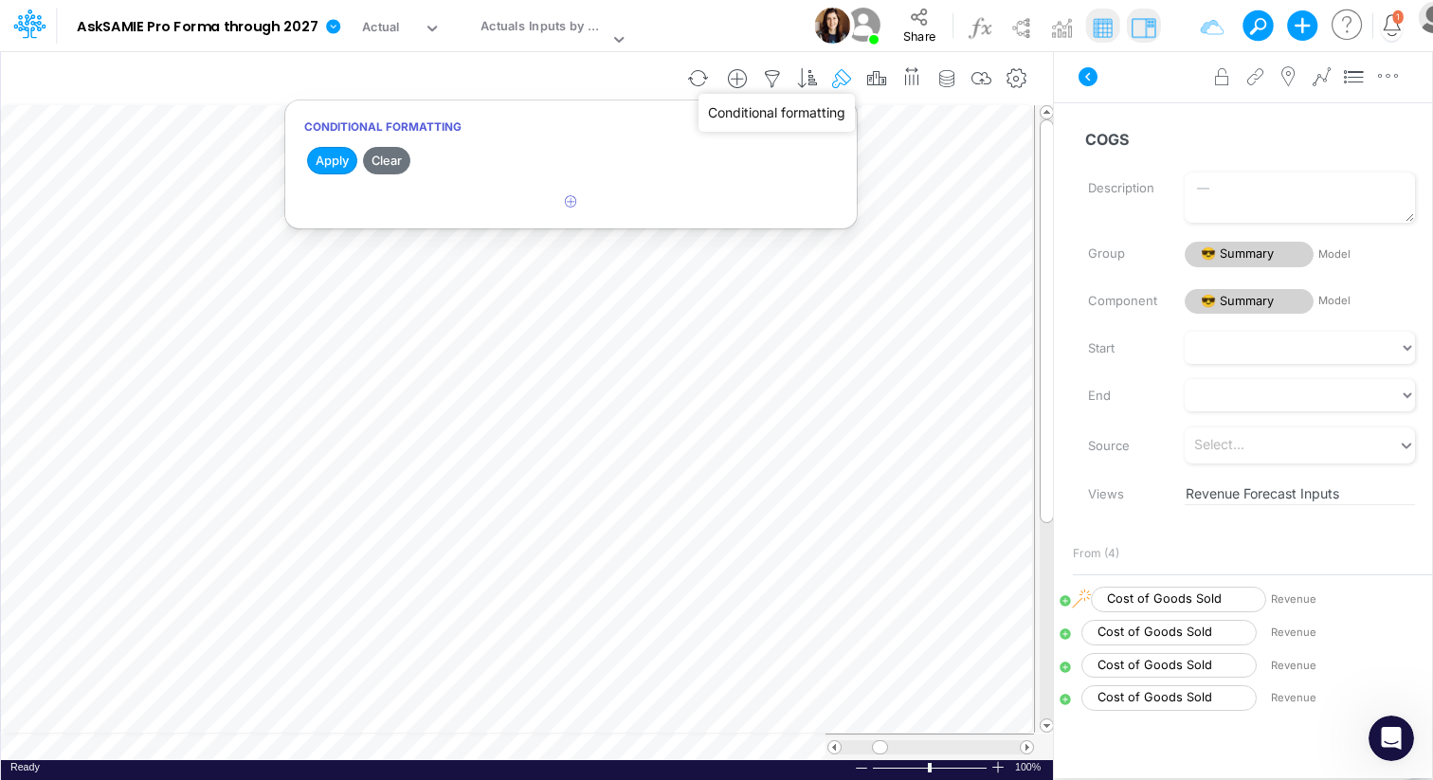
click at [849, 81] on icon "button" at bounding box center [843, 79] width 28 height 20
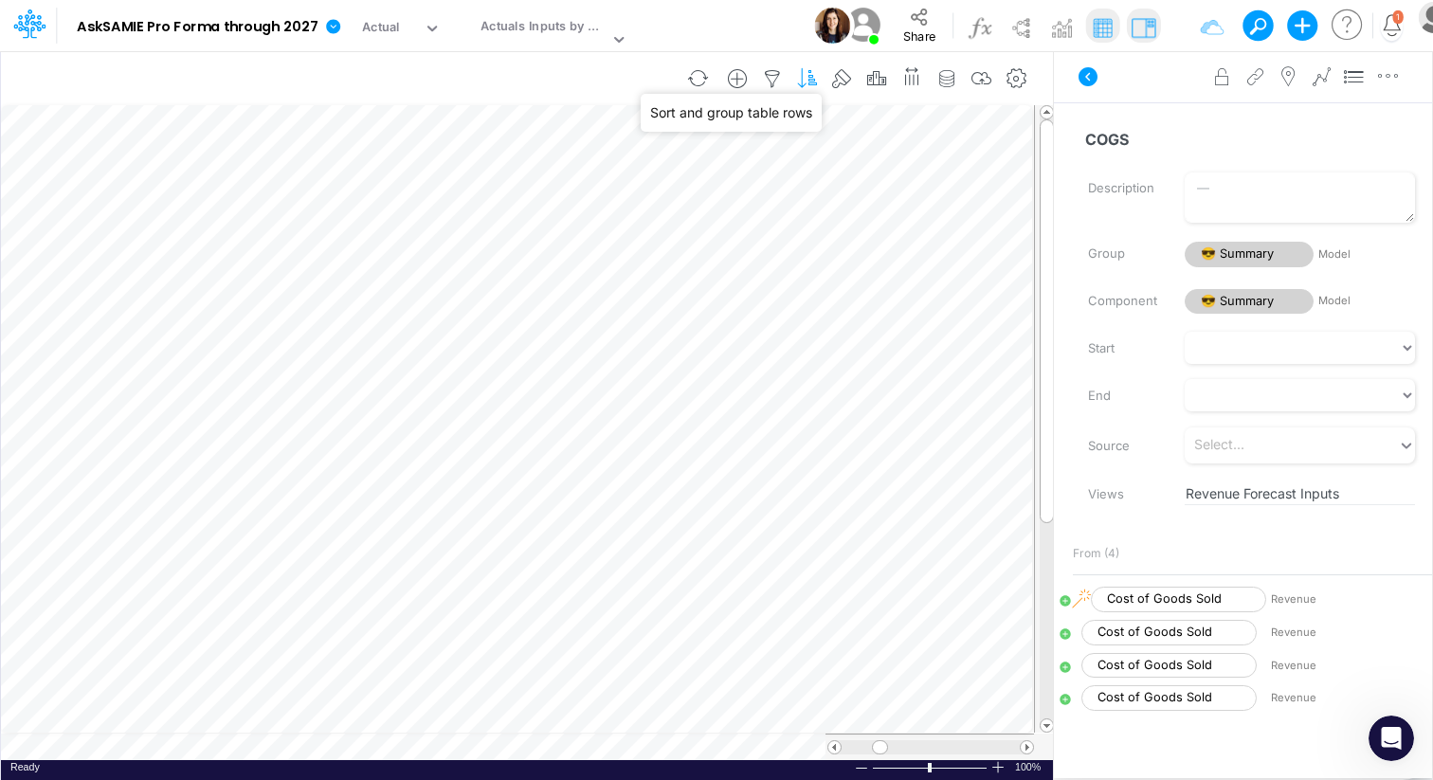
click at [813, 81] on icon "button" at bounding box center [808, 79] width 28 height 20
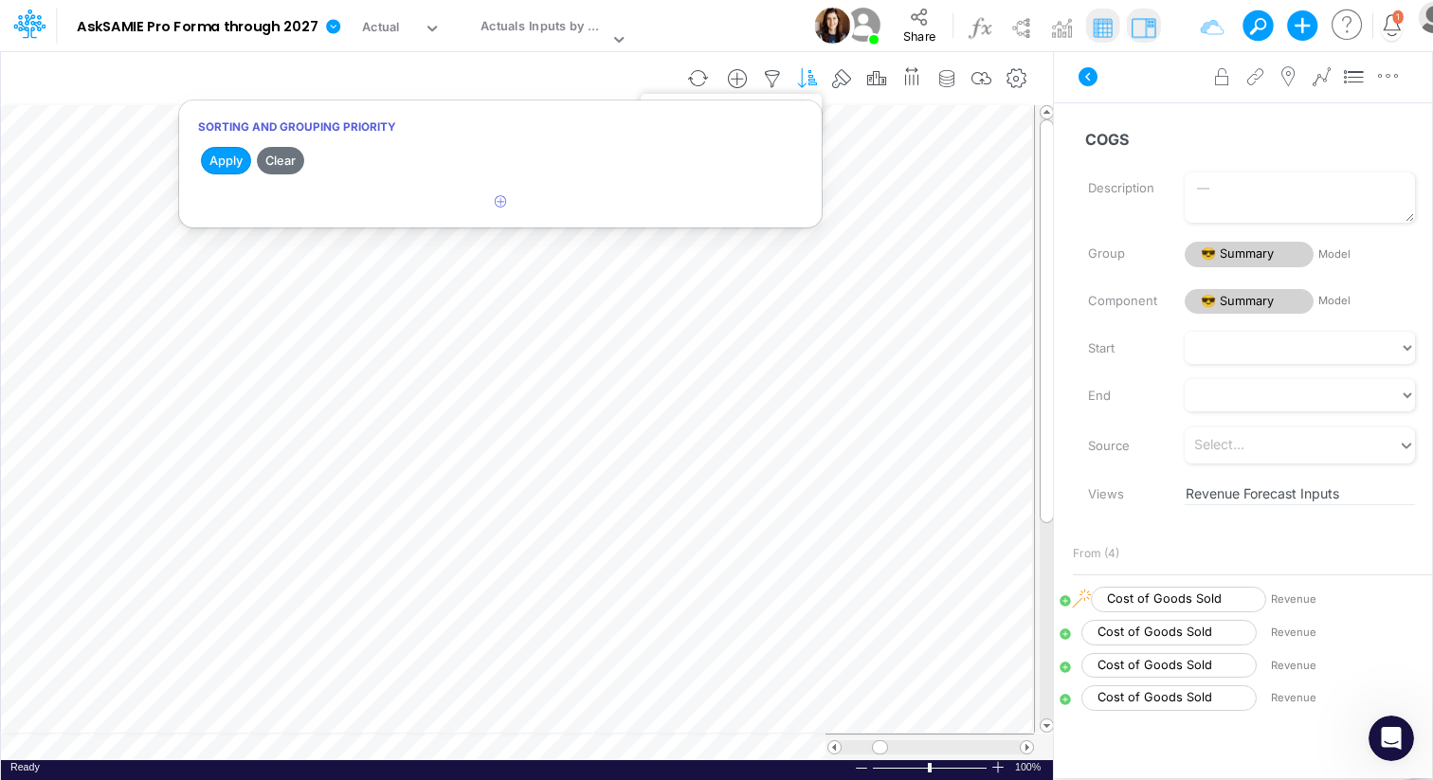
click at [813, 81] on icon "button" at bounding box center [808, 79] width 28 height 20
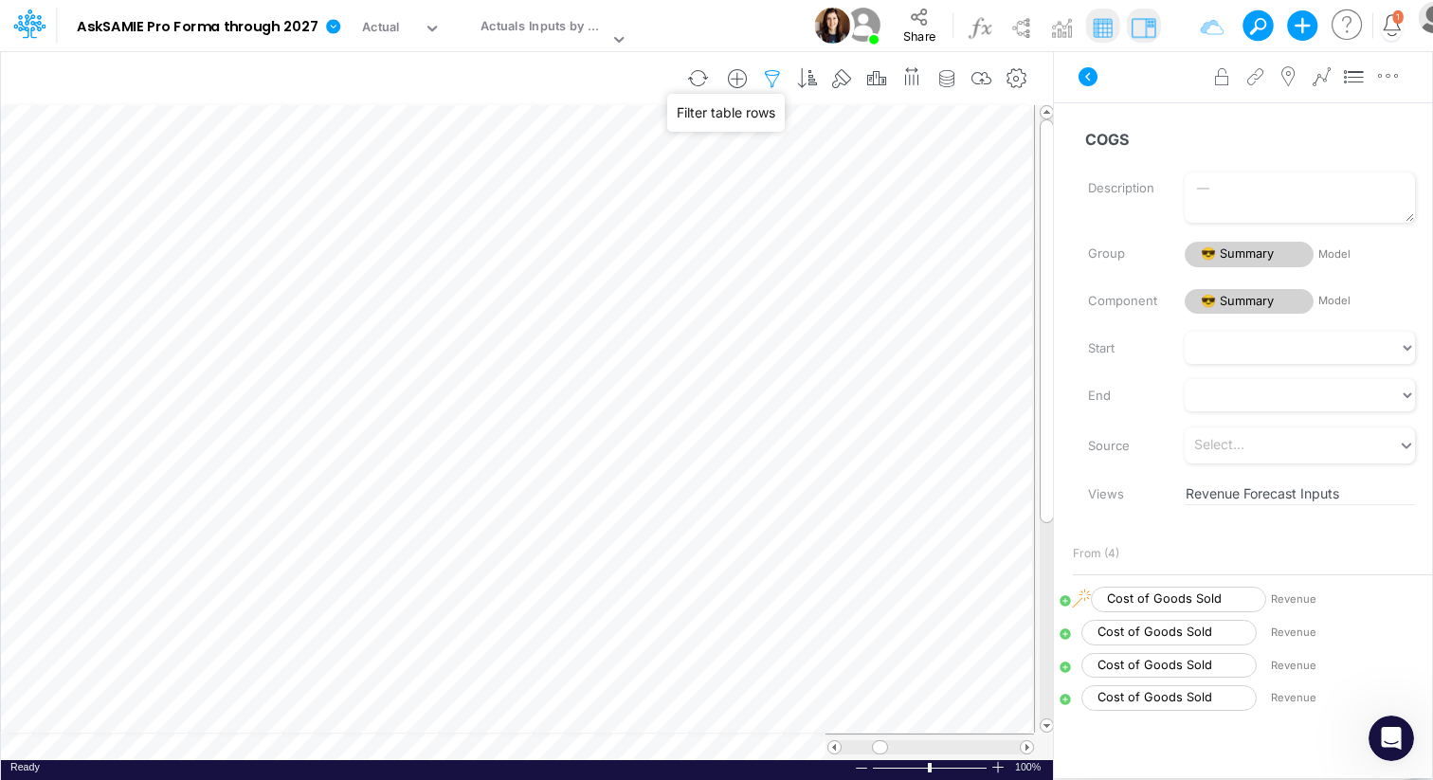
click at [774, 80] on icon "button" at bounding box center [772, 79] width 28 height 20
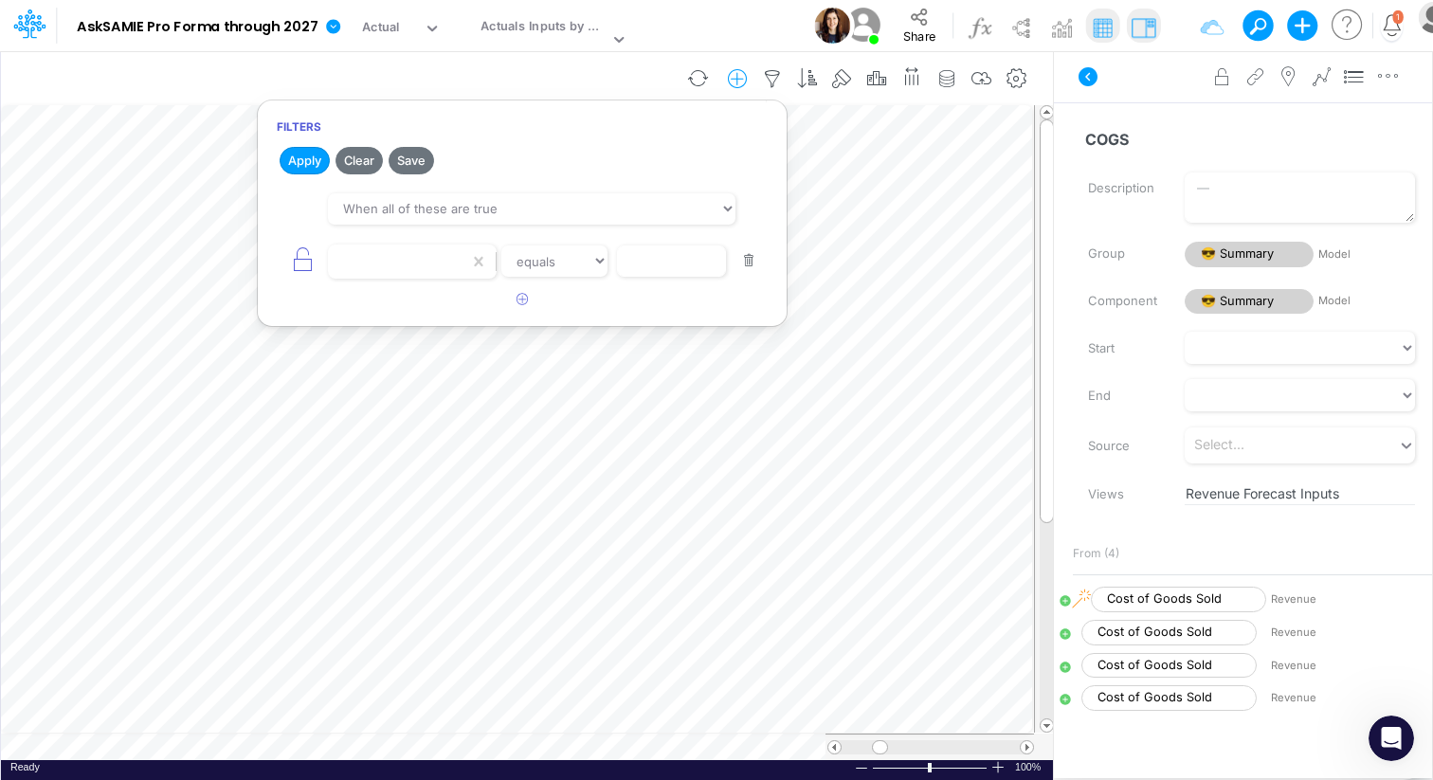
click at [744, 81] on icon "button" at bounding box center [737, 79] width 28 height 20
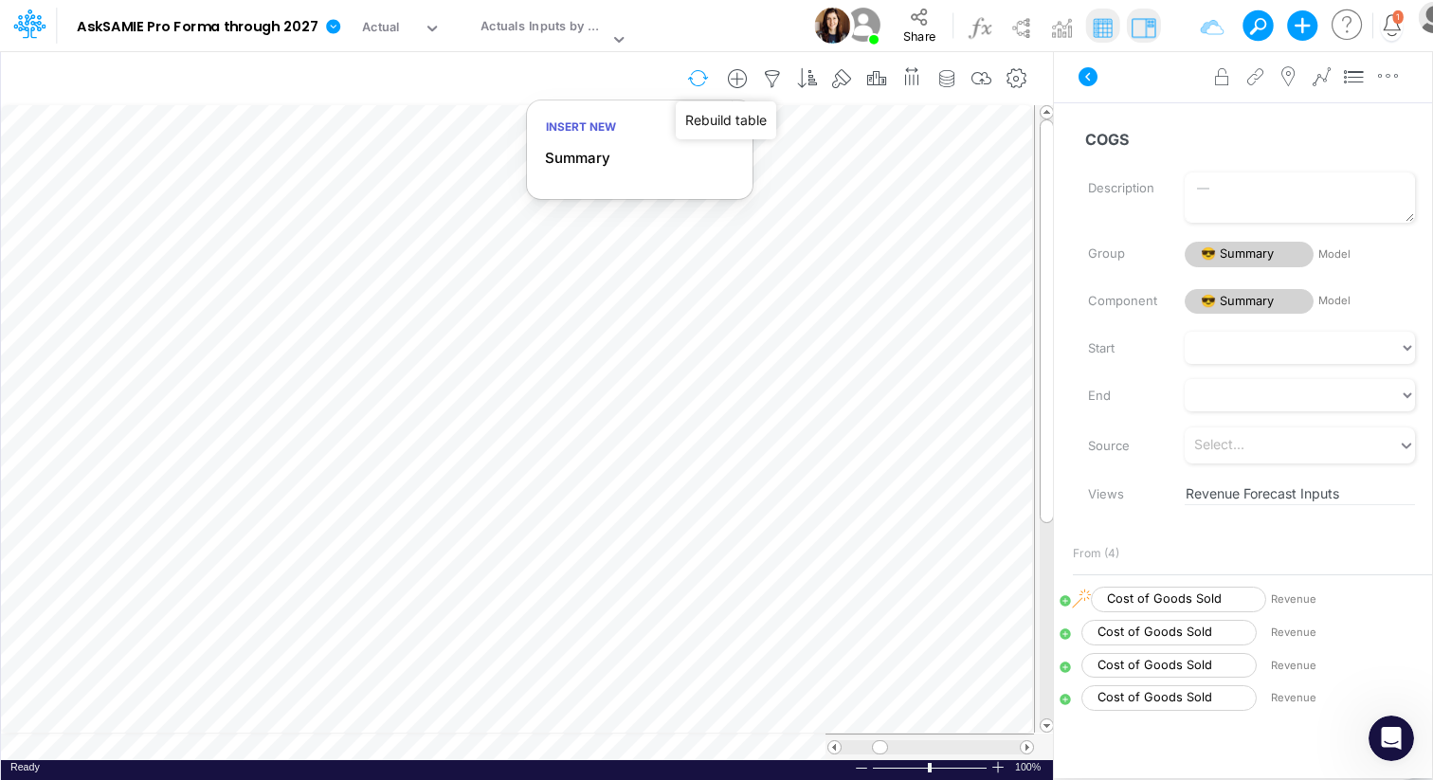
click at [698, 86] on button "button" at bounding box center [698, 78] width 45 height 33
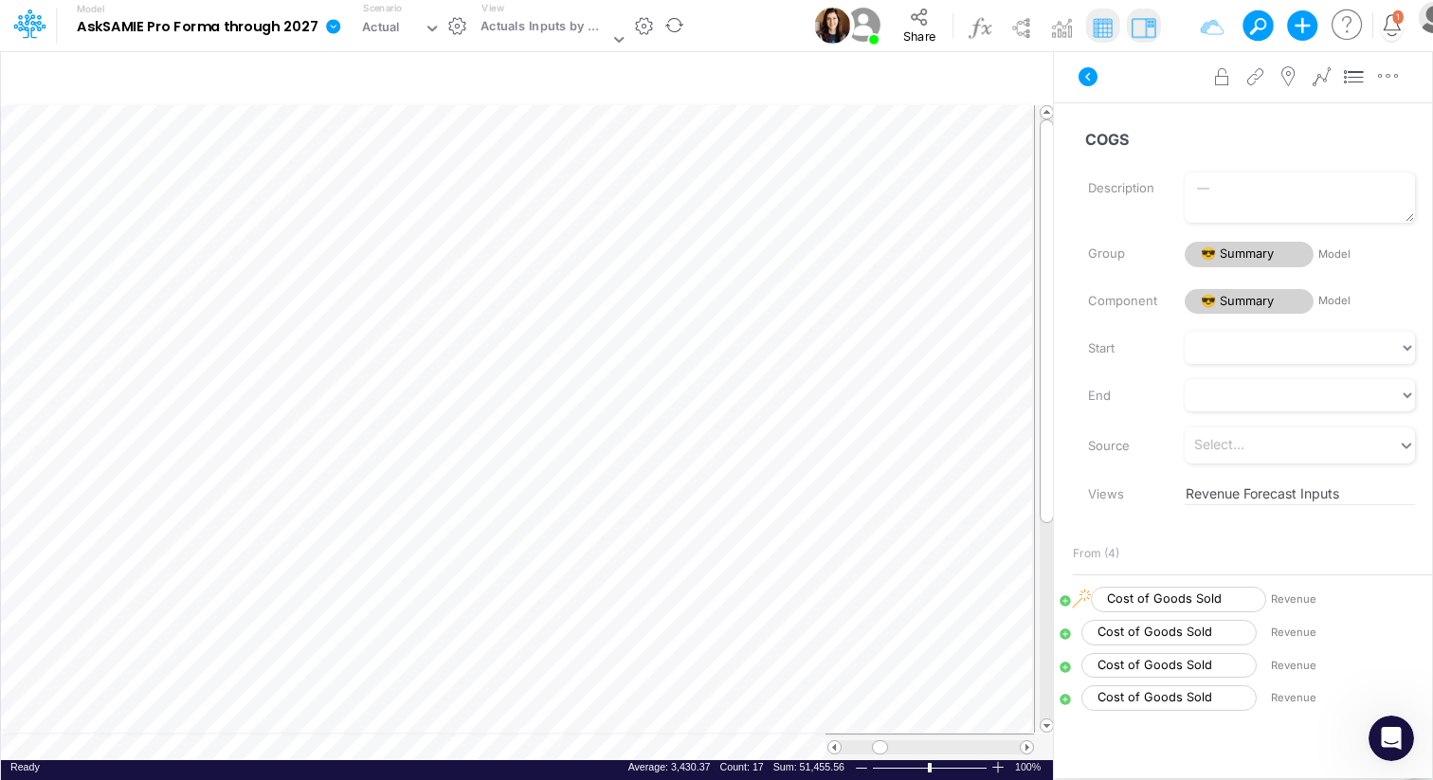
click at [327, 26] on icon at bounding box center [333, 26] width 14 height 14
click at [415, 78] on button "Edit model settings" at bounding box center [428, 76] width 203 height 29
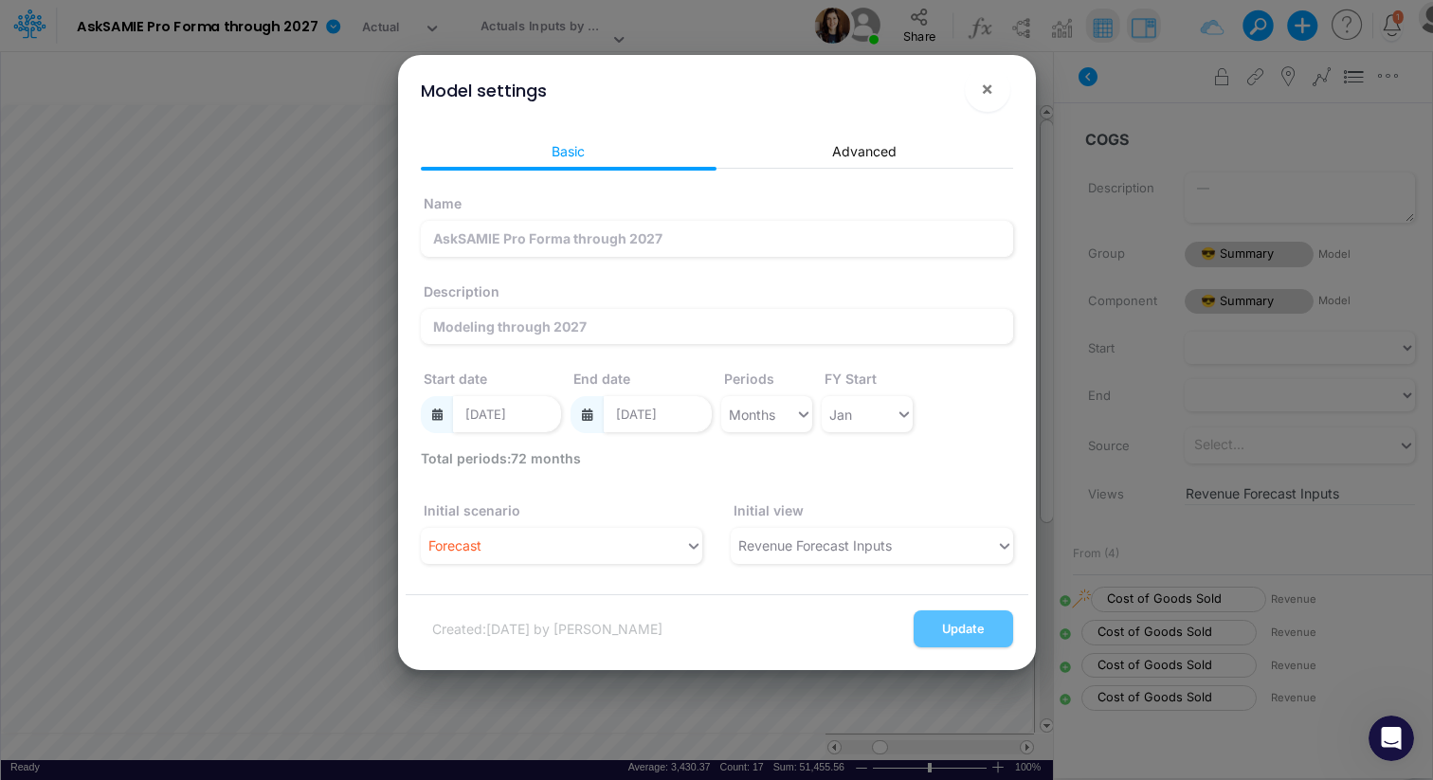
click at [937, 626] on div "Update" at bounding box center [964, 629] width 100 height 37
click at [858, 163] on link "Advanced" at bounding box center [865, 151] width 297 height 35
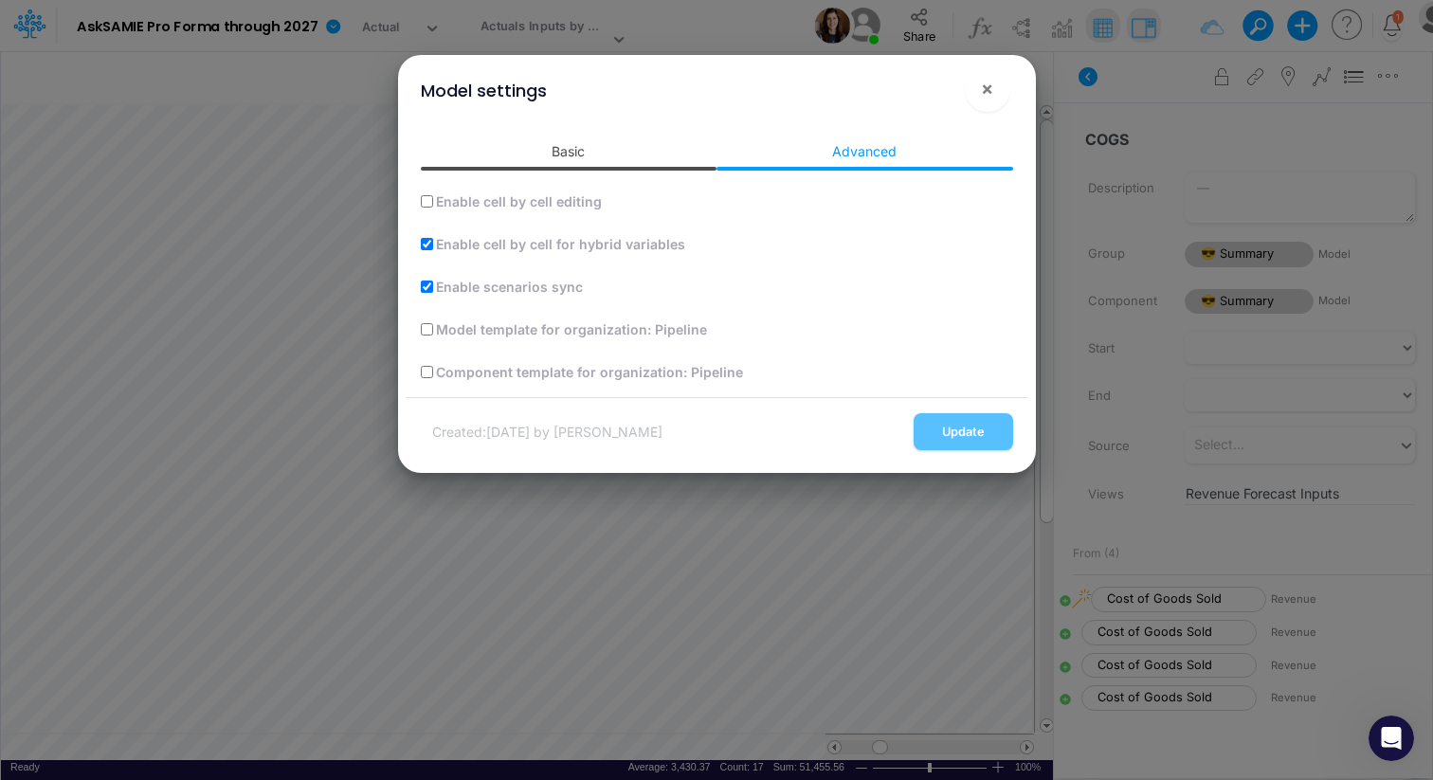
click at [575, 155] on link "Basic" at bounding box center [569, 151] width 297 height 35
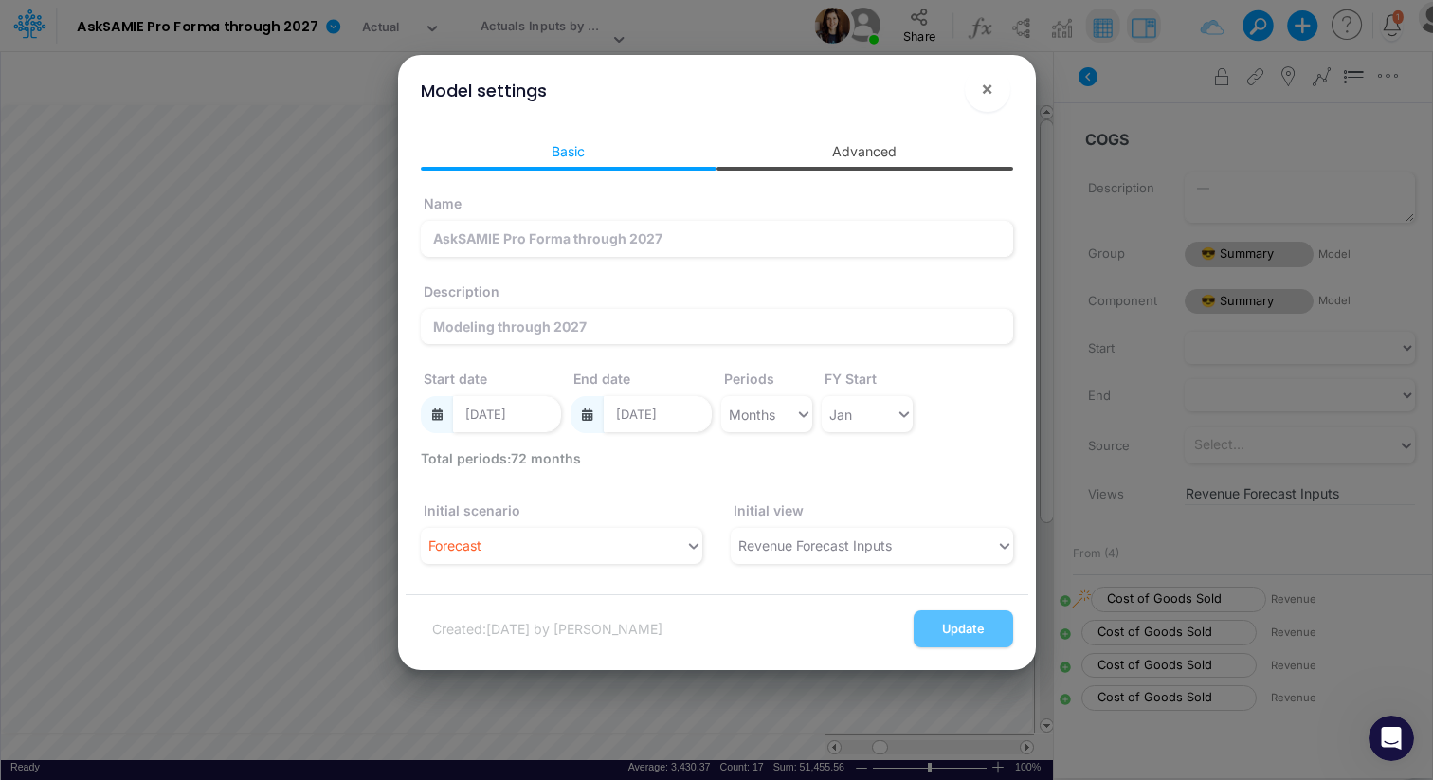
click at [863, 155] on link "Advanced" at bounding box center [865, 151] width 297 height 35
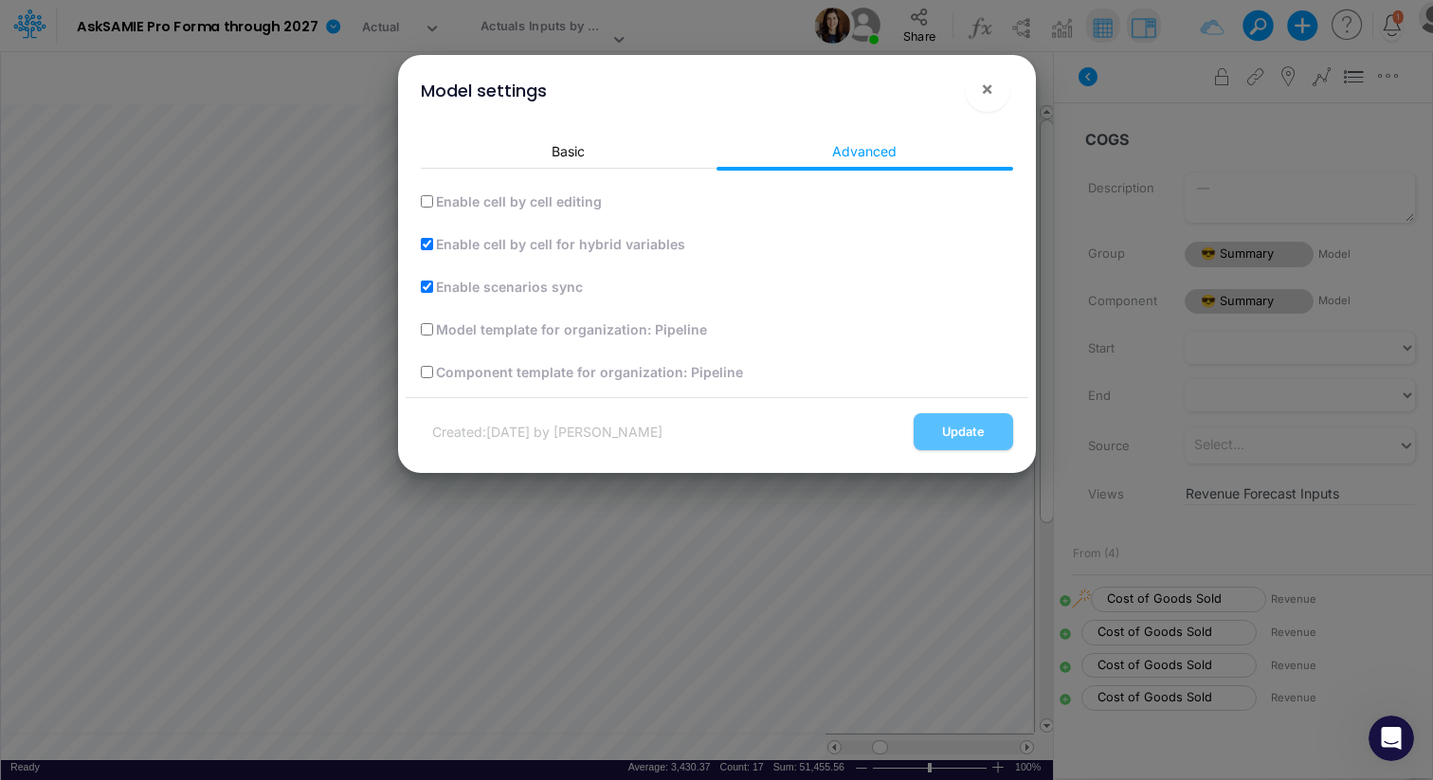
click at [567, 199] on label "Enable cell by cell editing" at bounding box center [517, 202] width 169 height 20
click at [433, 199] on input "Enable cell by cell editing" at bounding box center [427, 201] width 12 height 12
checkbox input "true"
click at [925, 425] on button "Update" at bounding box center [964, 431] width 100 height 37
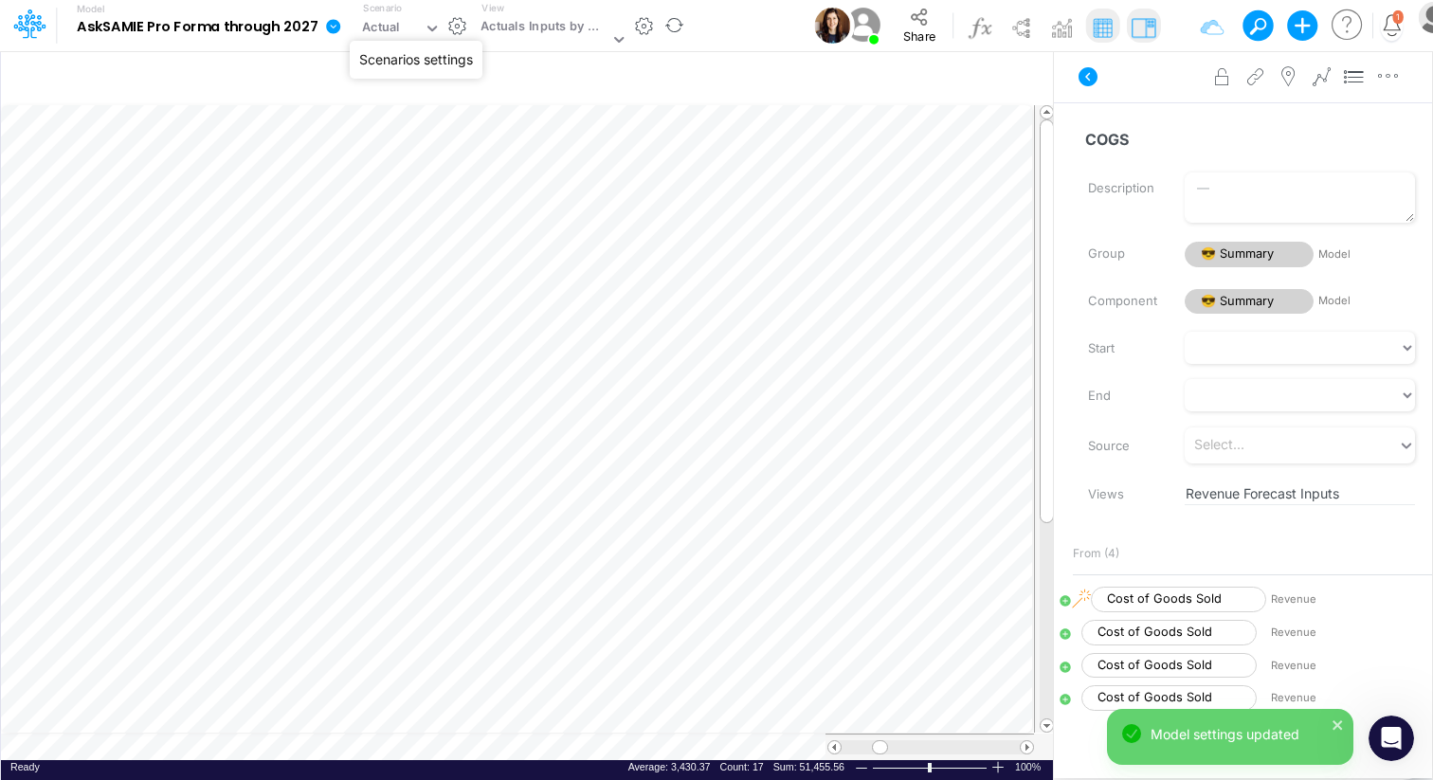
click at [448, 31] on button "button" at bounding box center [457, 26] width 20 height 20
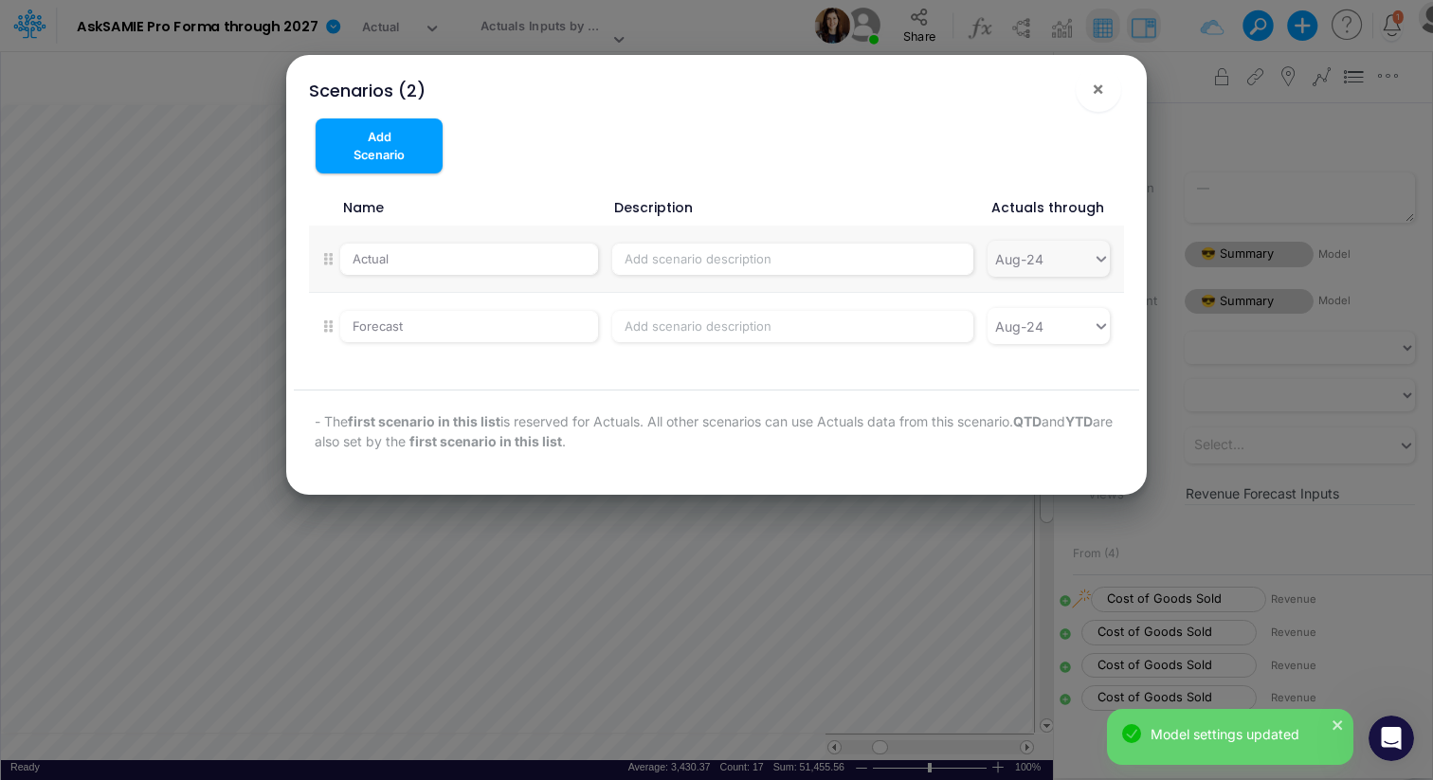
click at [1112, 264] on div "Aug-24" at bounding box center [1056, 259] width 136 height 36
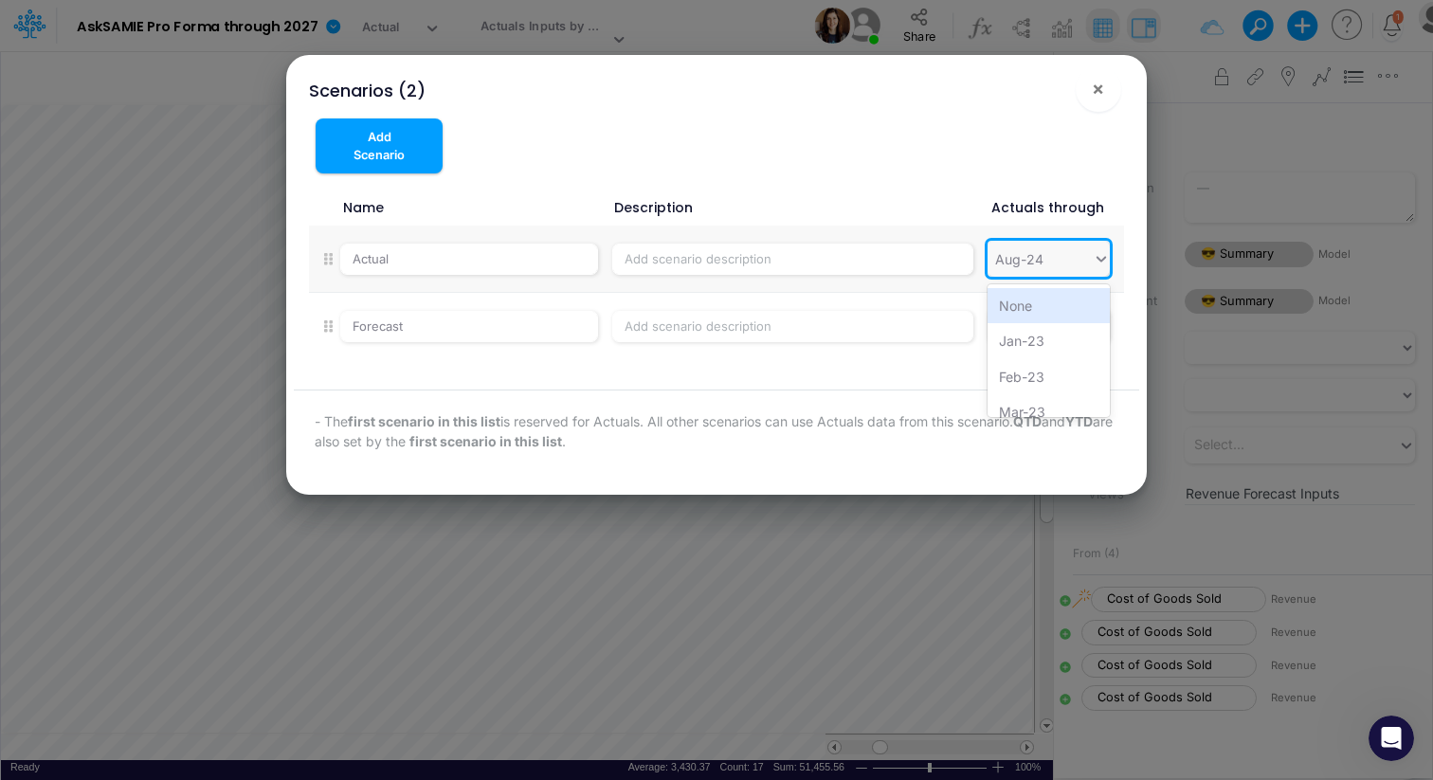
click at [1098, 260] on icon at bounding box center [1101, 258] width 17 height 19
click at [1029, 338] on div "Aug-25" at bounding box center [1048, 341] width 121 height 35
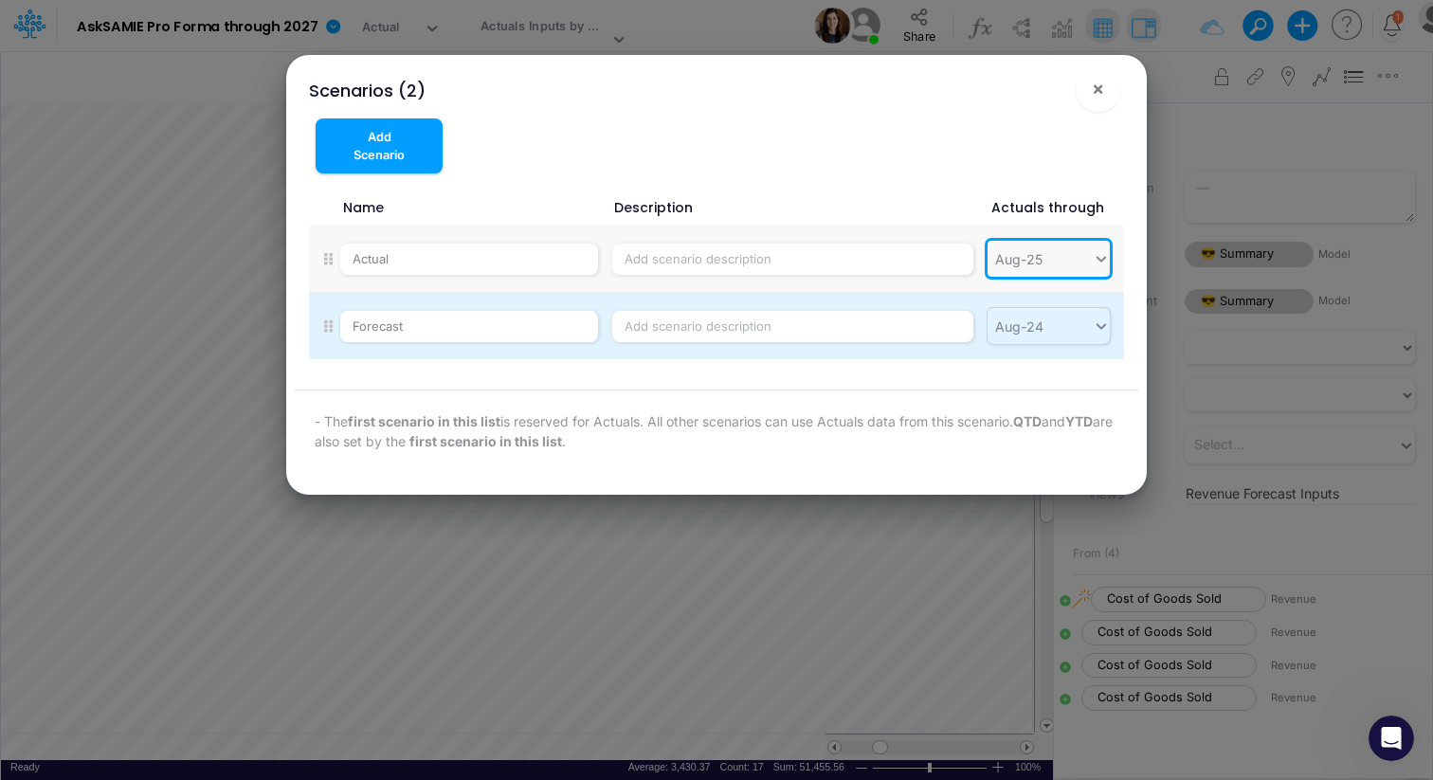
click at [1093, 323] on icon at bounding box center [1101, 326] width 17 height 19
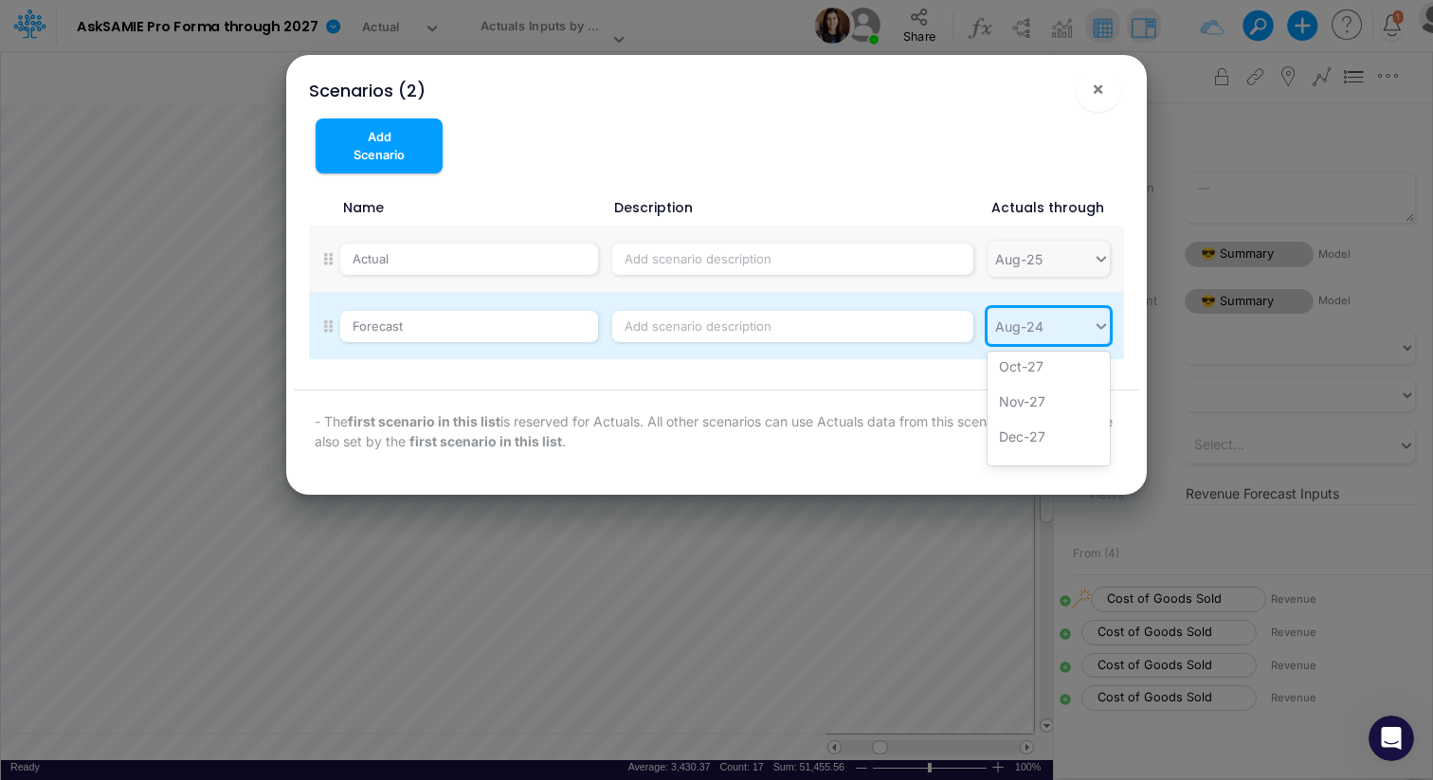
scroll to position [2065, 0]
click at [1026, 416] on div "Dec-27" at bounding box center [1048, 419] width 121 height 35
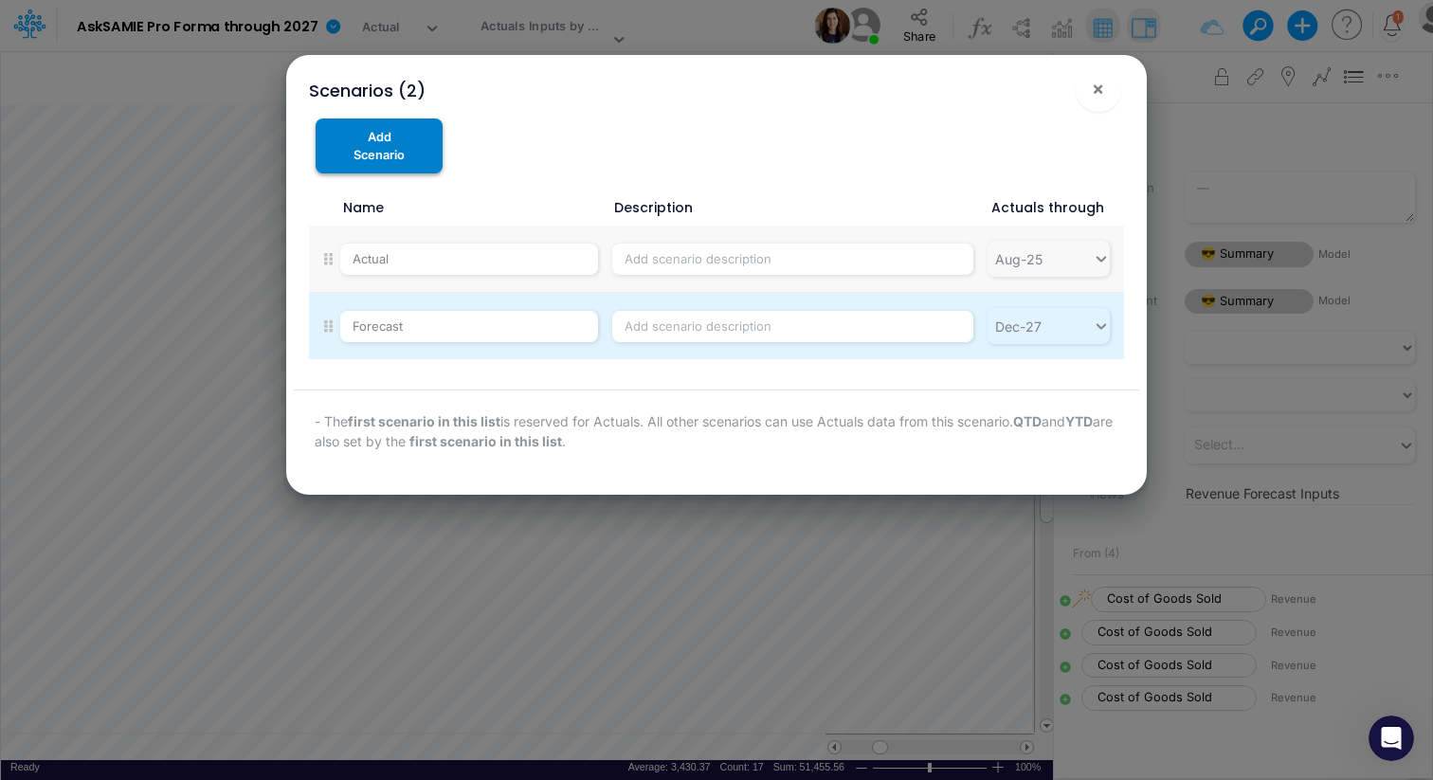
click at [401, 141] on button "Add Scenario" at bounding box center [379, 146] width 127 height 55
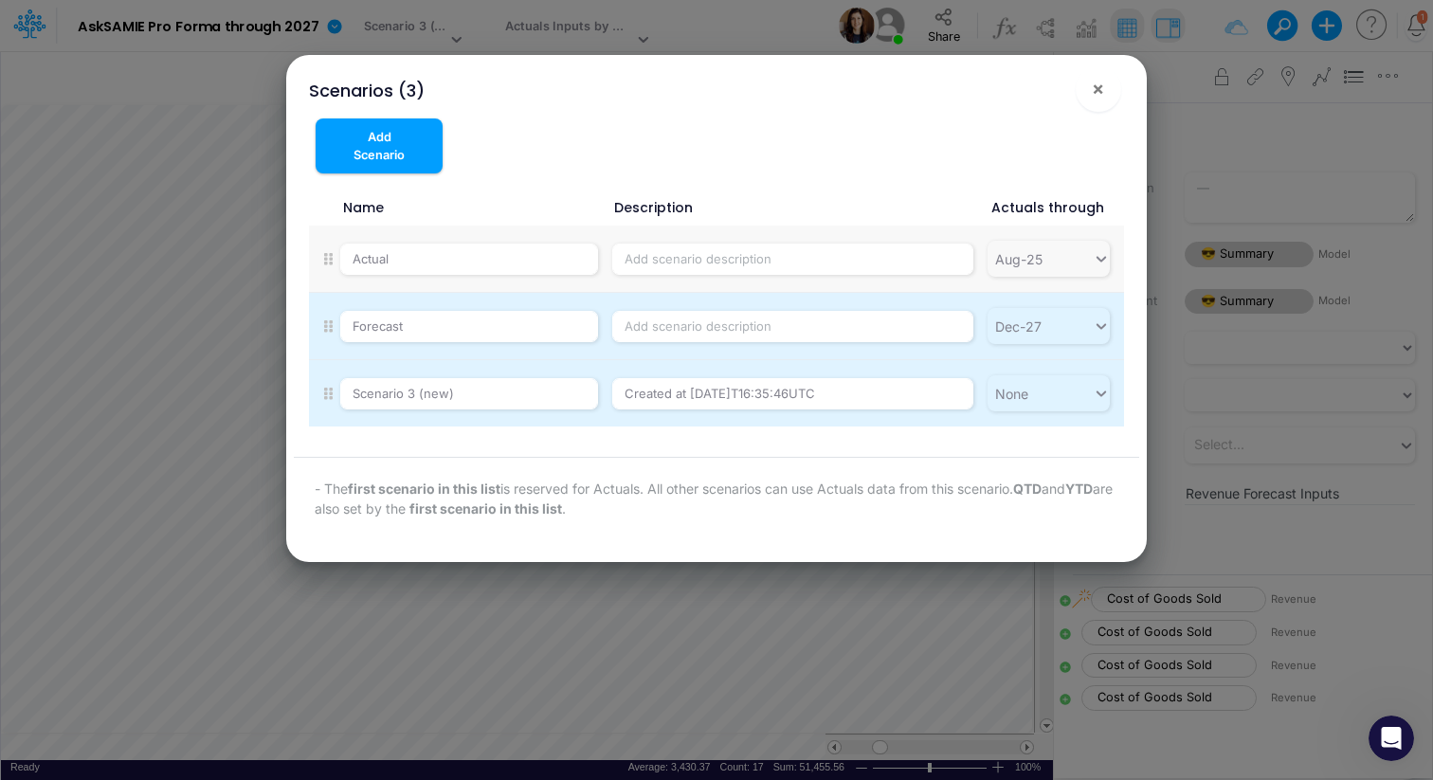
click at [318, 392] on li "Scenario 3 (new) Created at [DATE]T16:35:46UTC None" at bounding box center [716, 393] width 814 height 66
click at [330, 392] on icon at bounding box center [328, 393] width 9 height 13
click at [325, 392] on icon at bounding box center [328, 393] width 9 height 13
click at [1104, 392] on icon at bounding box center [1100, 395] width 9 height 6
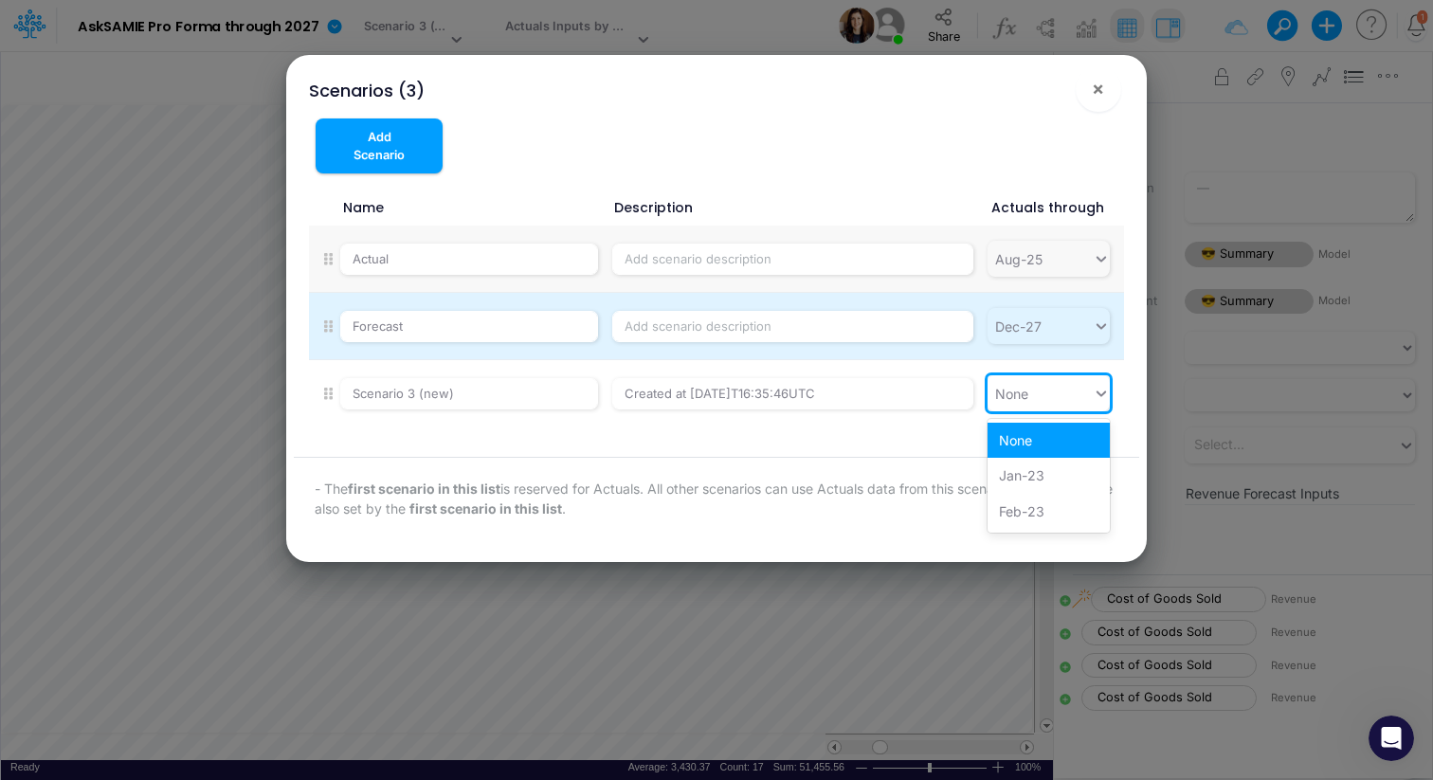
click at [811, 486] on p "- The first scenario in this list is reserved for Actuals. All other scenarios …" at bounding box center [716, 499] width 803 height 40
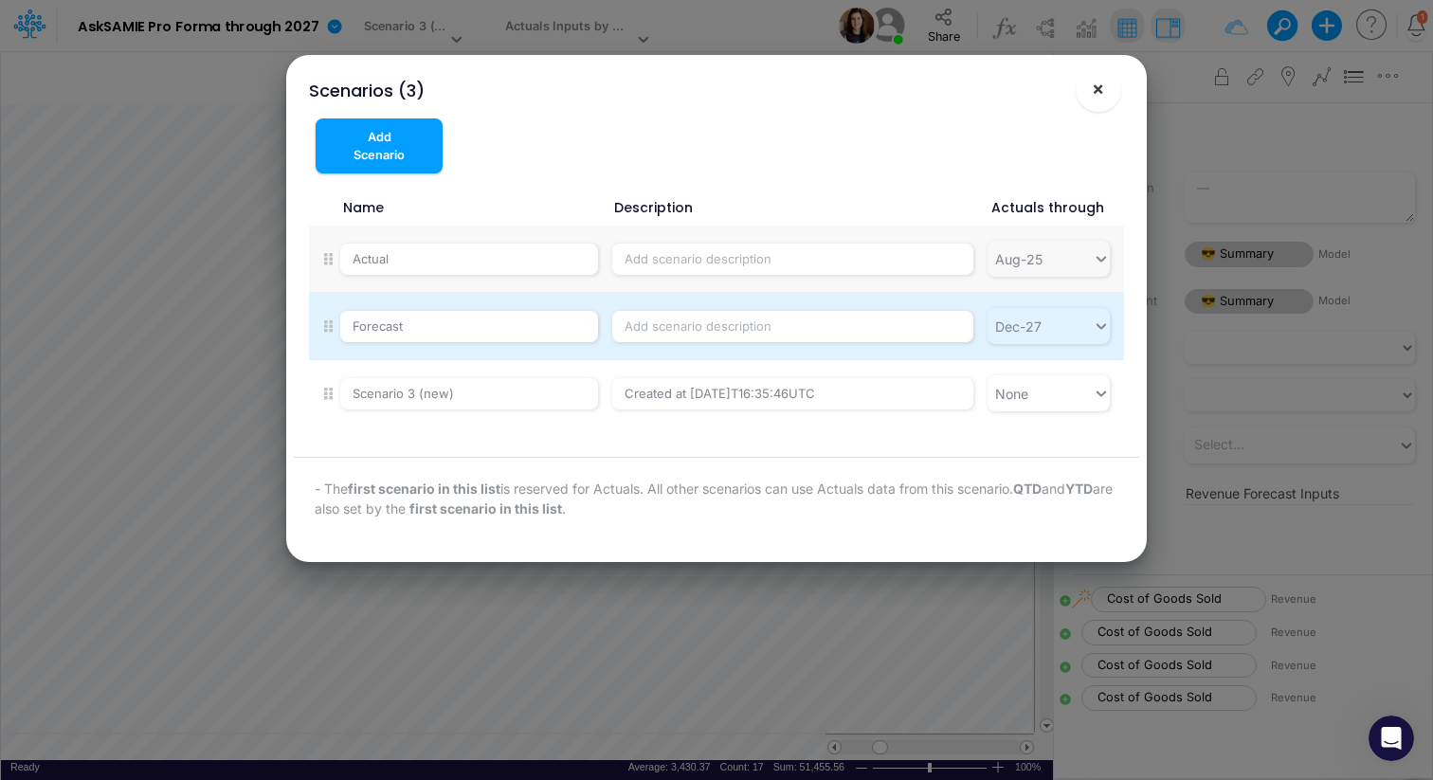
click at [1104, 89] on span "×" at bounding box center [1098, 88] width 12 height 23
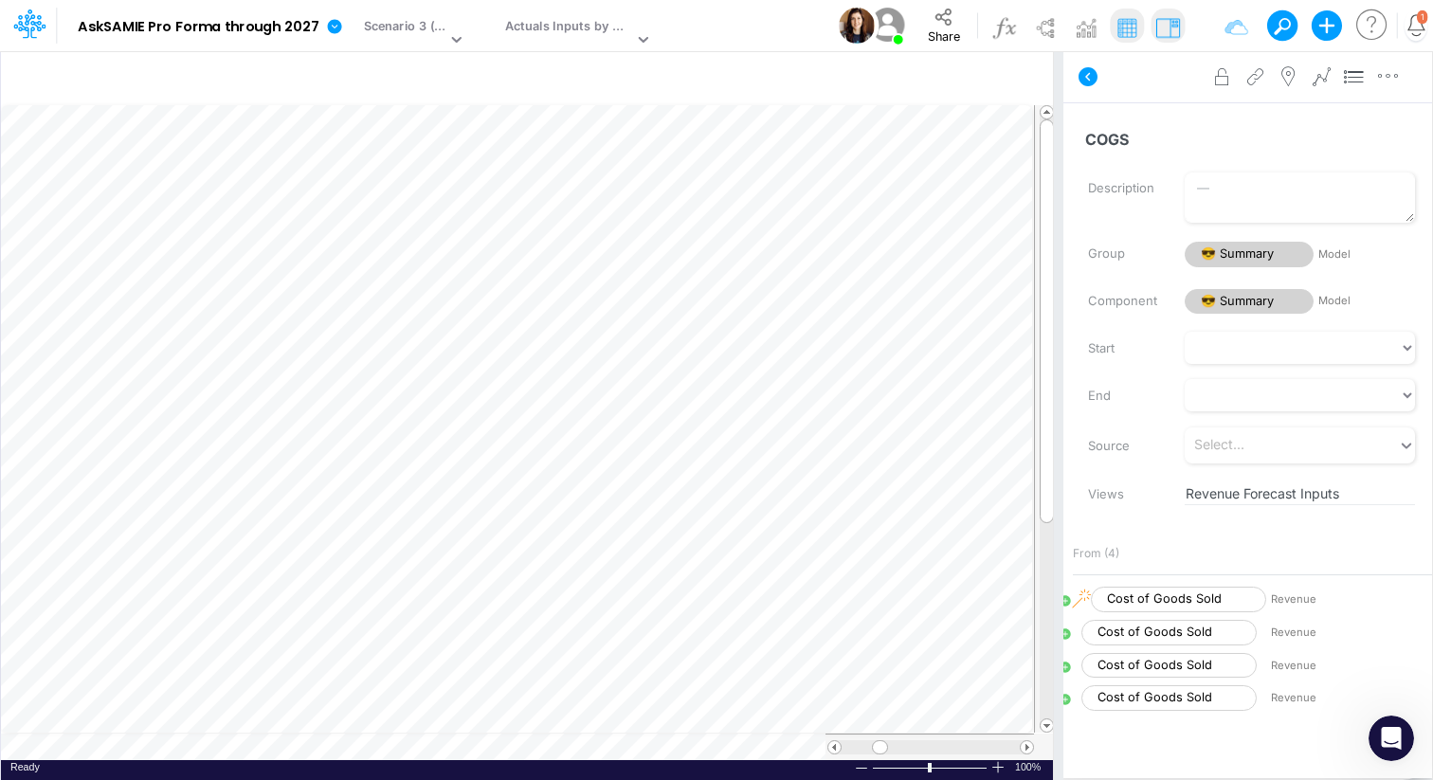
scroll to position [9, 1]
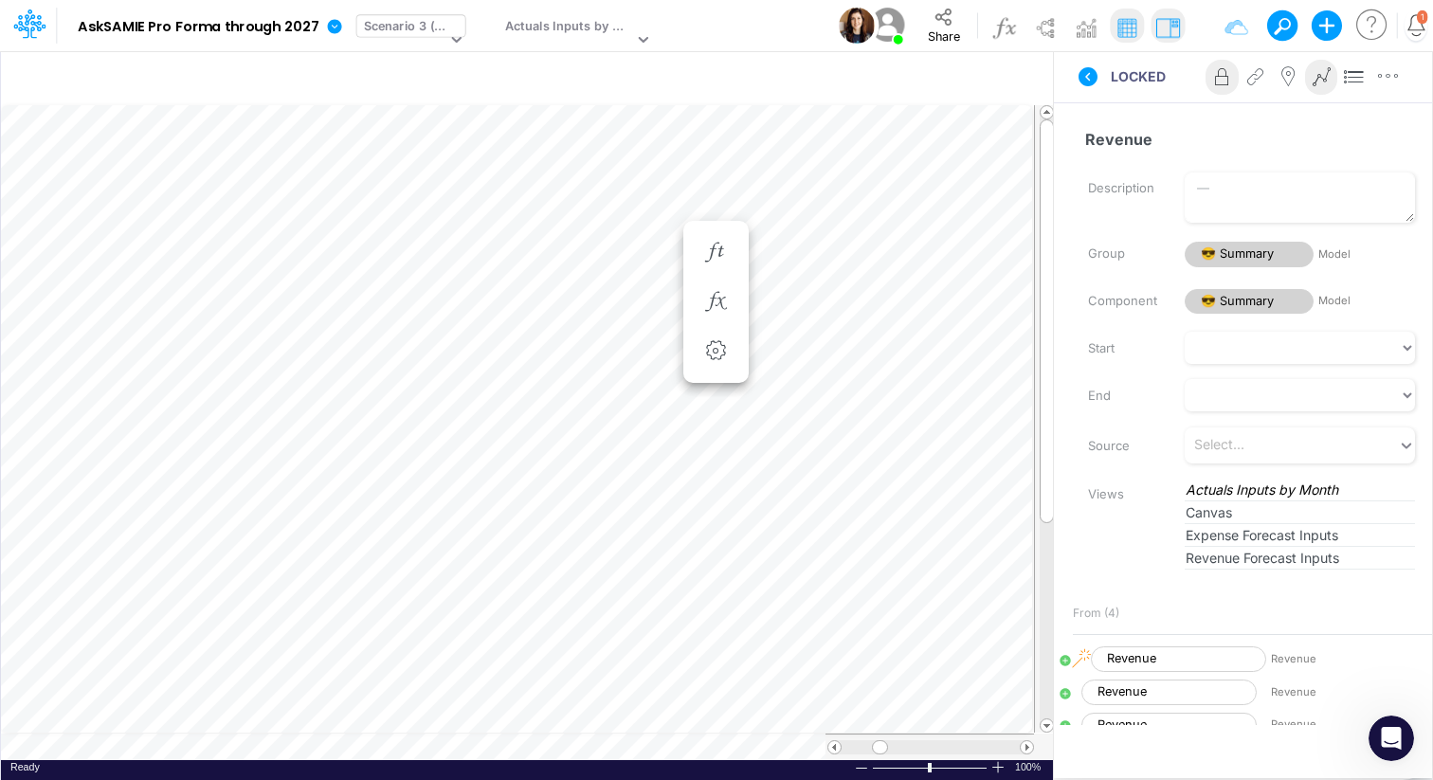
click at [451, 42] on icon at bounding box center [456, 38] width 17 height 17
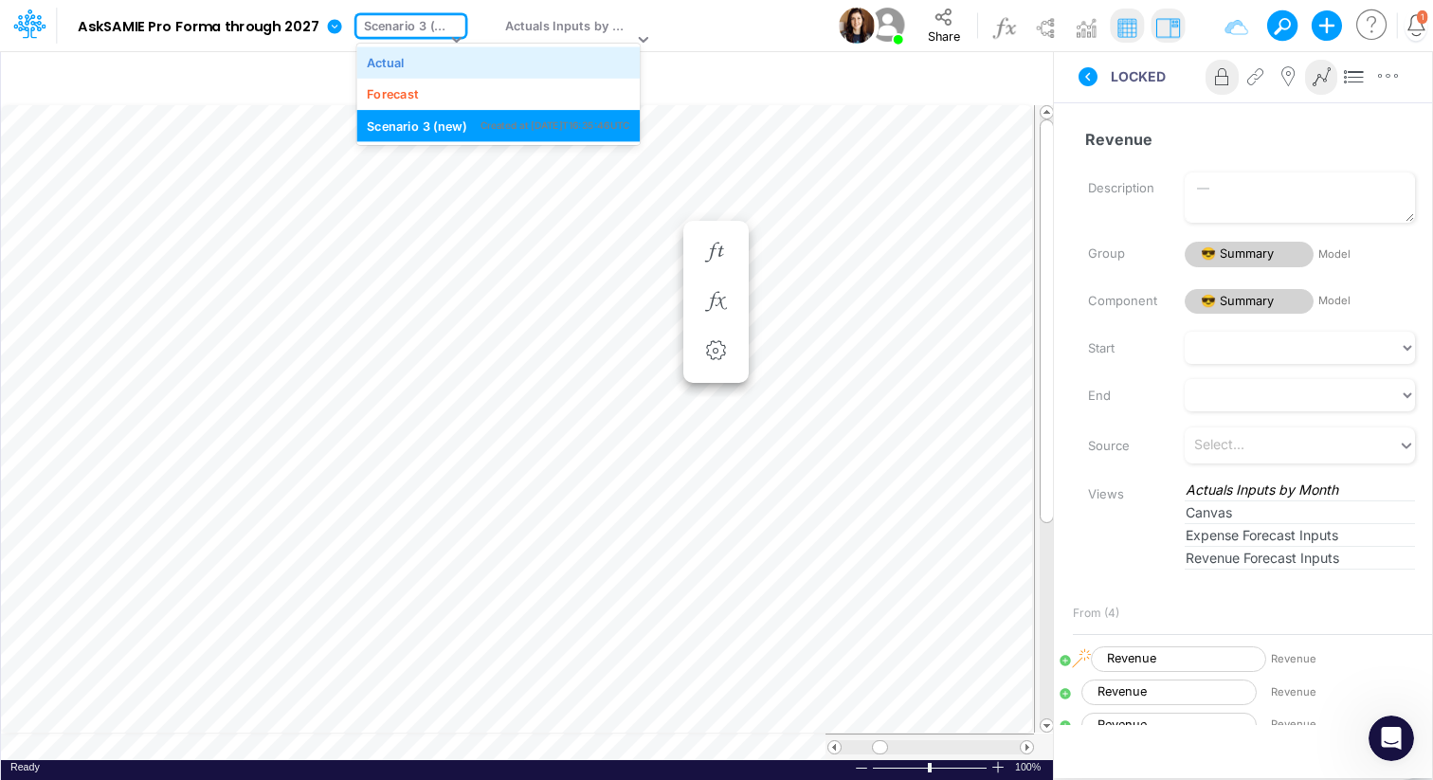
click at [402, 65] on div "Actual" at bounding box center [498, 62] width 263 height 18
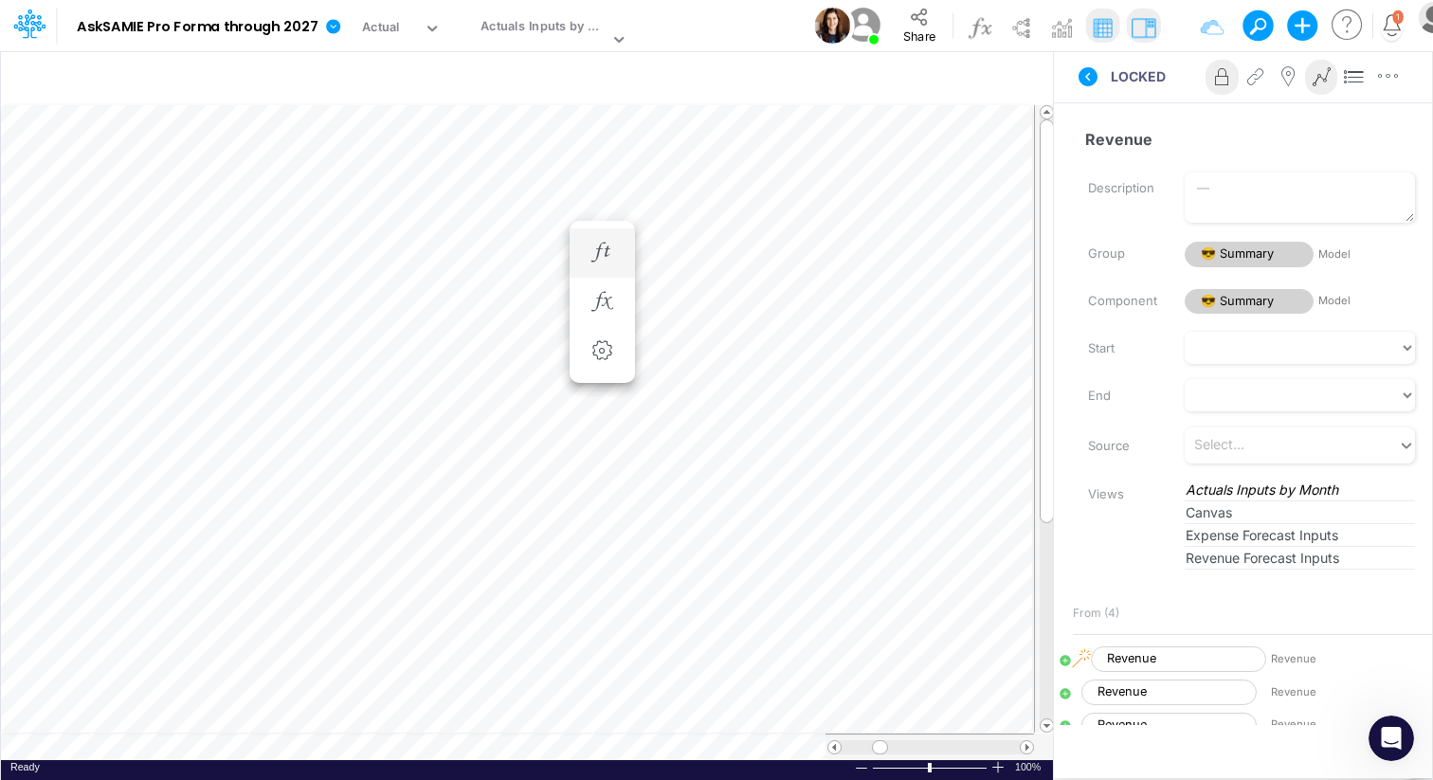
scroll to position [9, 1]
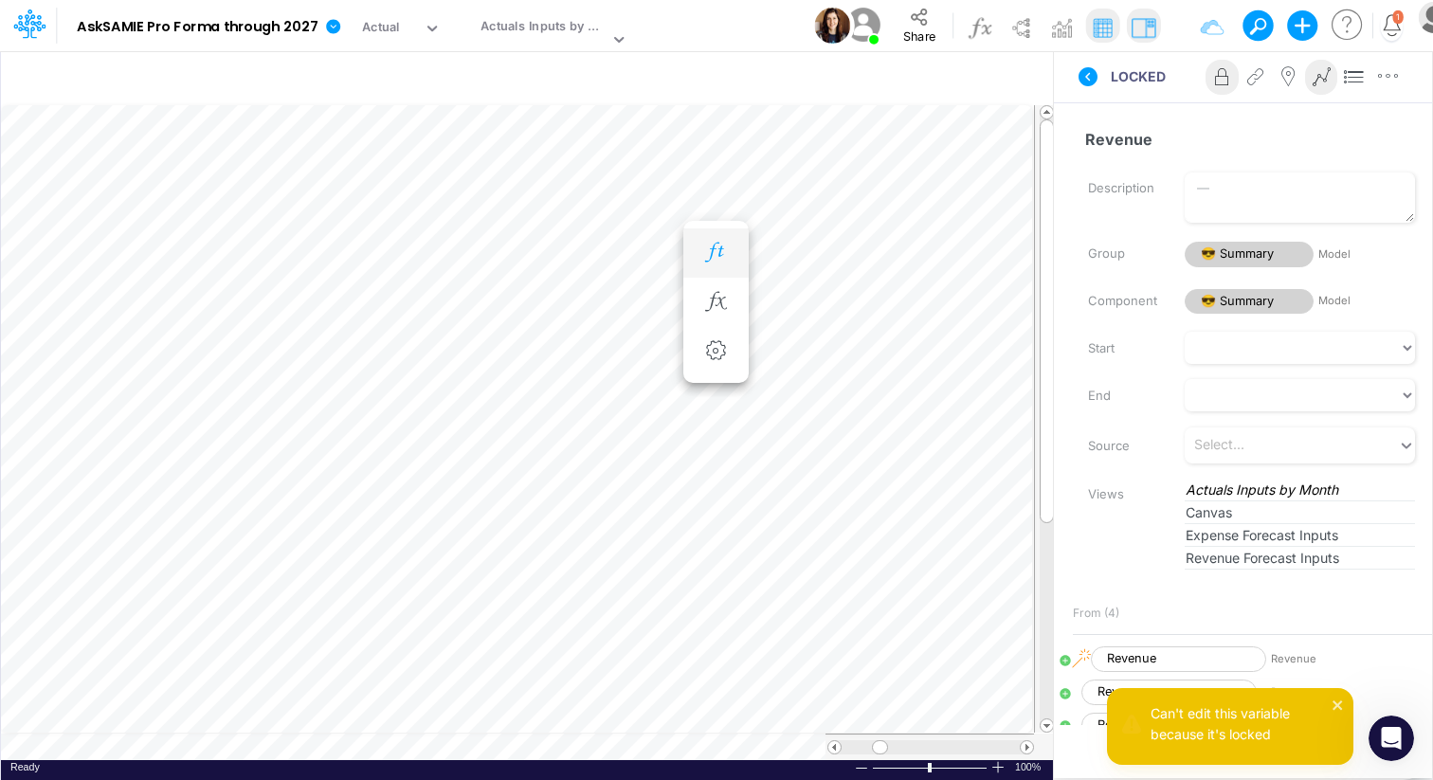
click at [717, 250] on icon "button" at bounding box center [716, 253] width 28 height 20
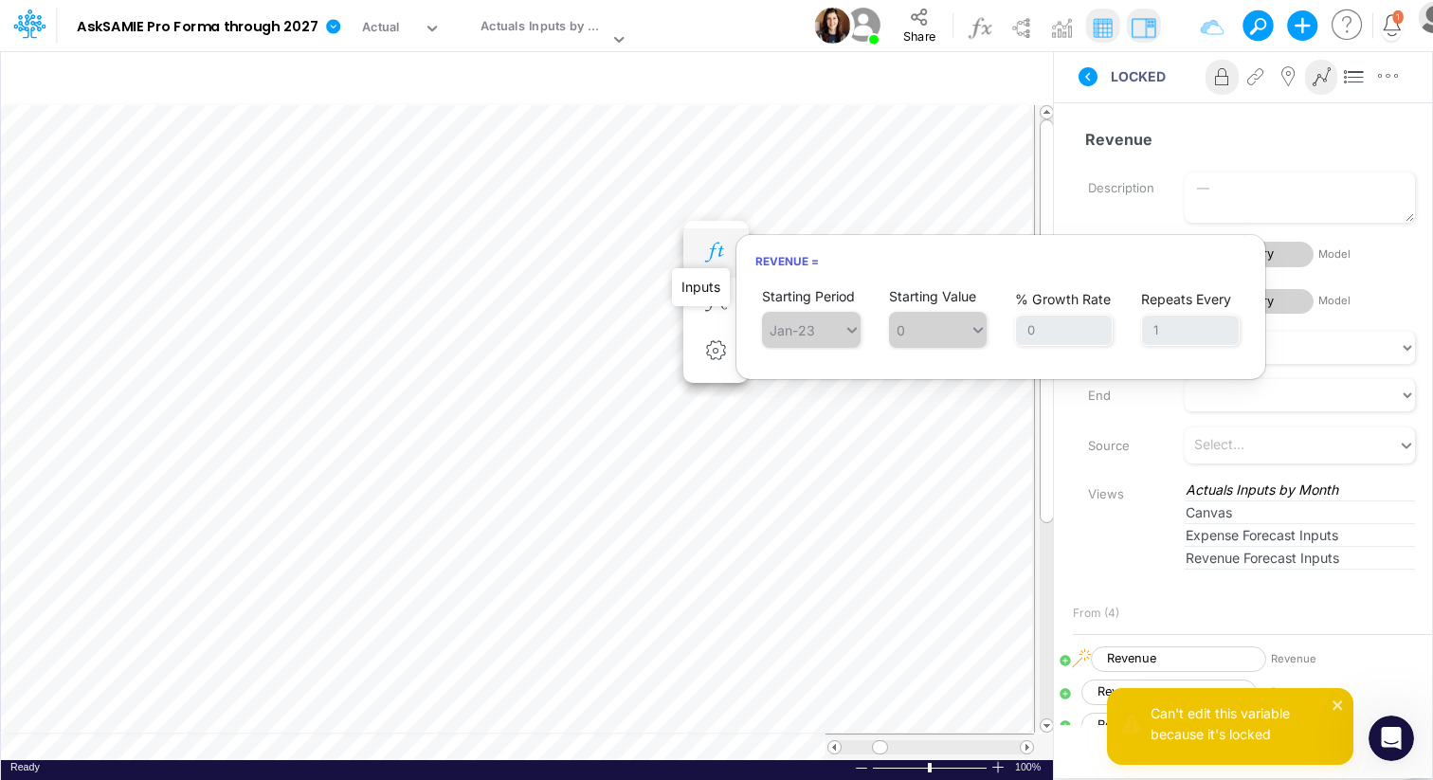
click at [718, 250] on icon "button" at bounding box center [716, 253] width 28 height 20
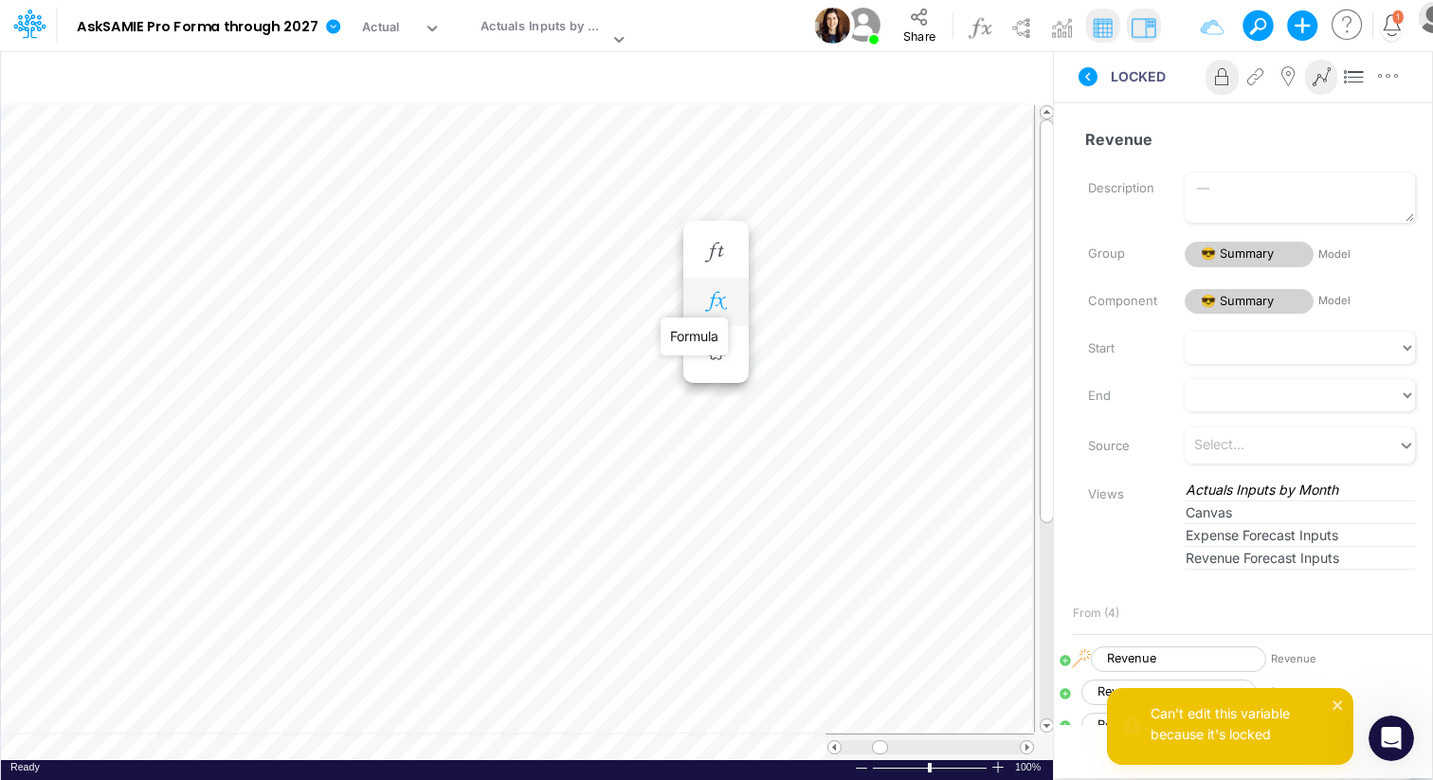
click at [720, 304] on icon "button" at bounding box center [716, 302] width 28 height 20
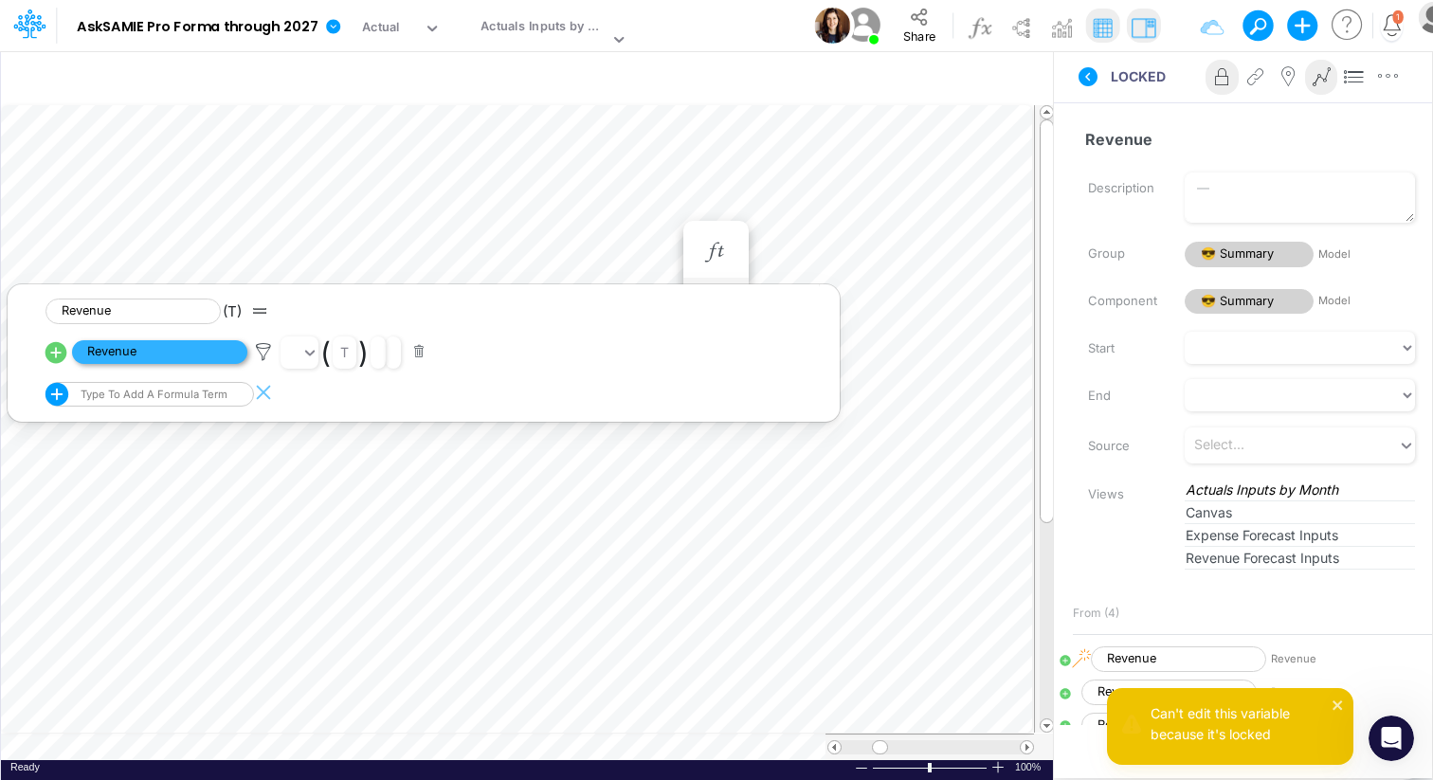
click at [206, 354] on span "Revenue" at bounding box center [159, 352] width 175 height 24
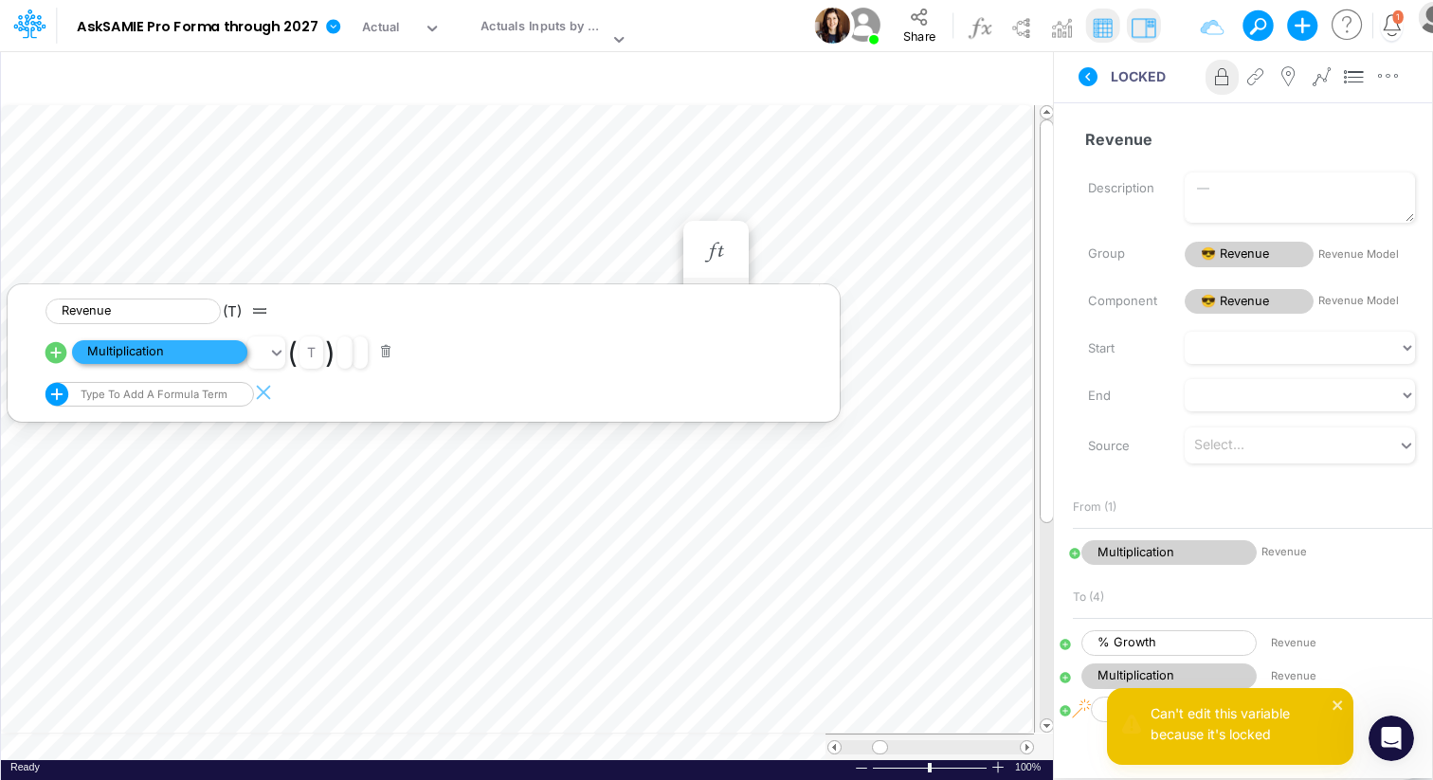
click at [206, 354] on span "Multiplication" at bounding box center [159, 352] width 175 height 24
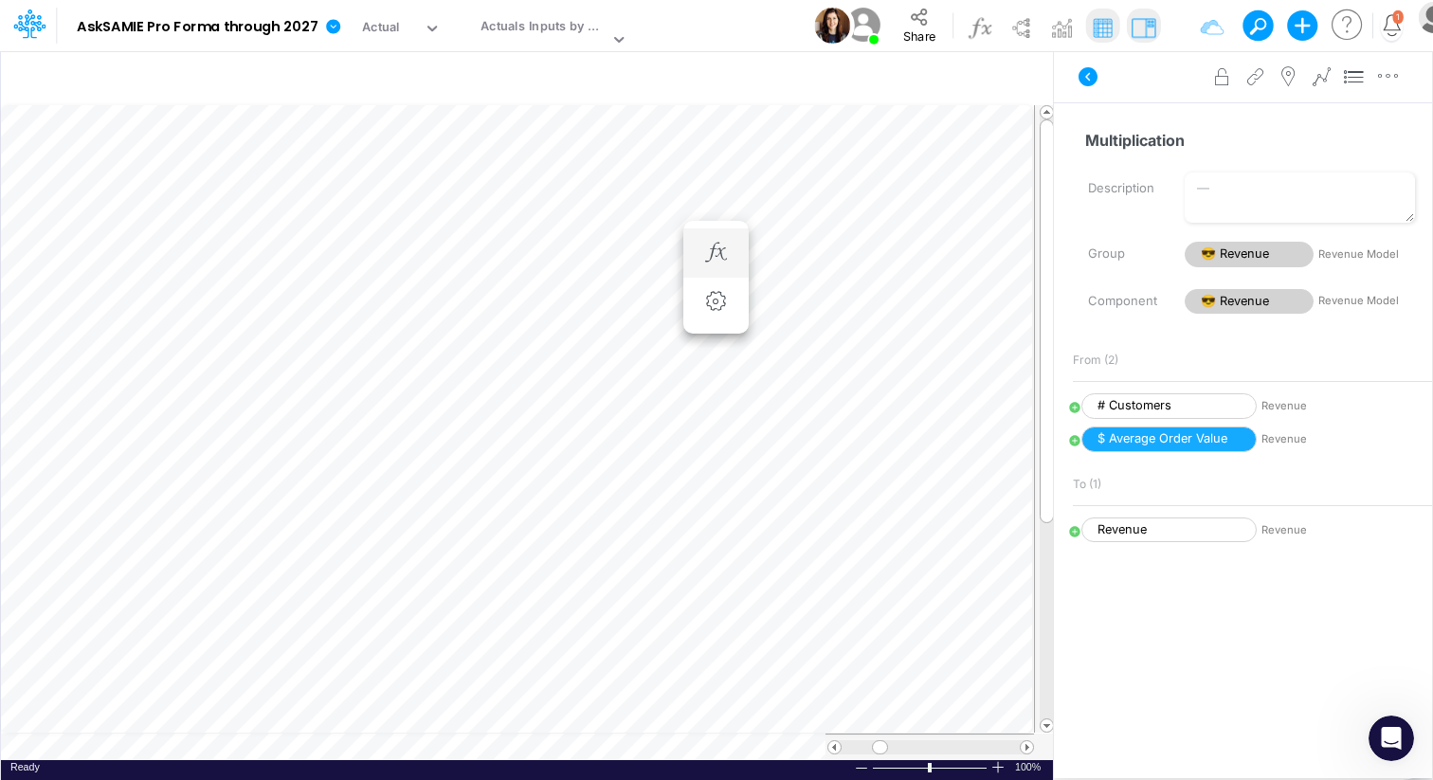
scroll to position [9, 1]
click at [705, 301] on icon "button" at bounding box center [716, 302] width 28 height 20
select select "sum"
select select "Number"
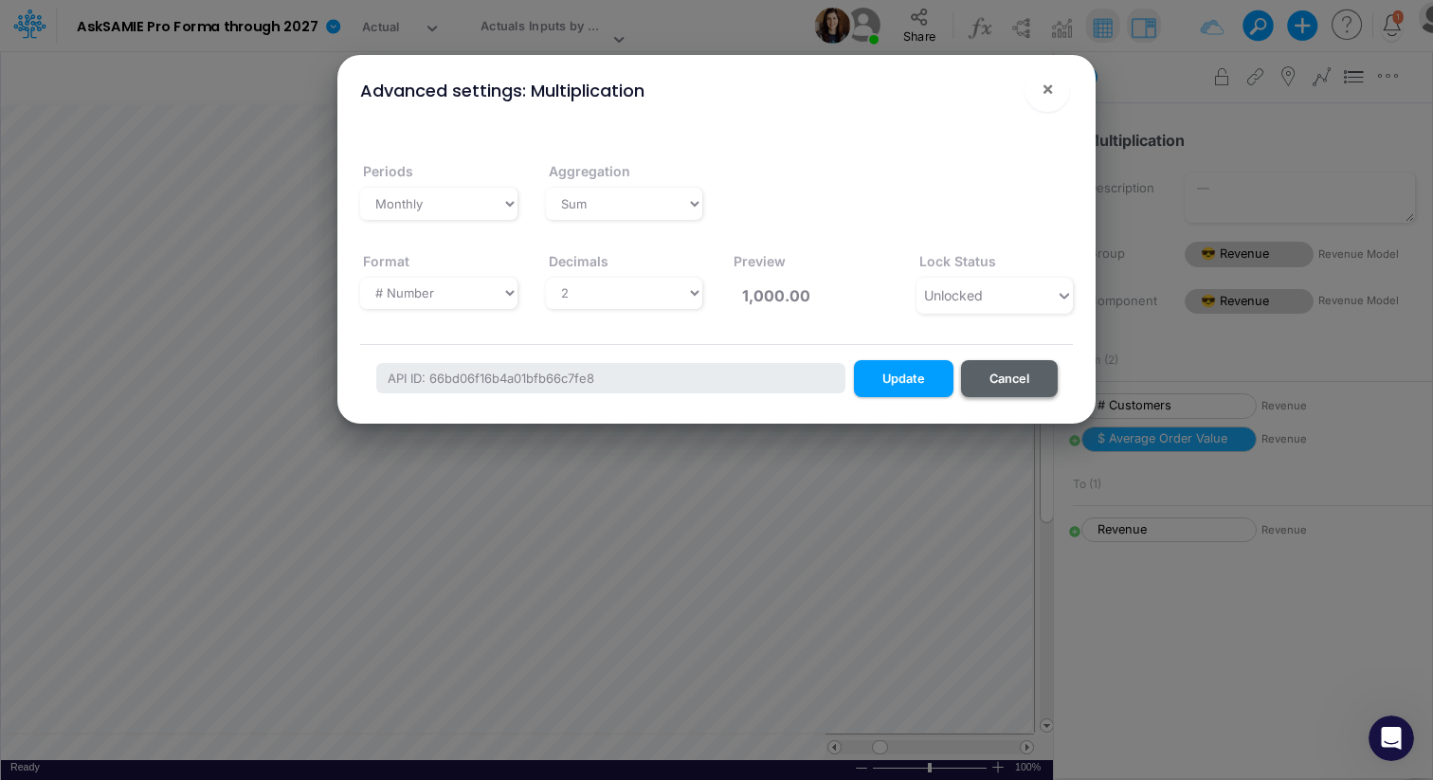
click at [1034, 380] on button "Cancel" at bounding box center [1009, 378] width 97 height 37
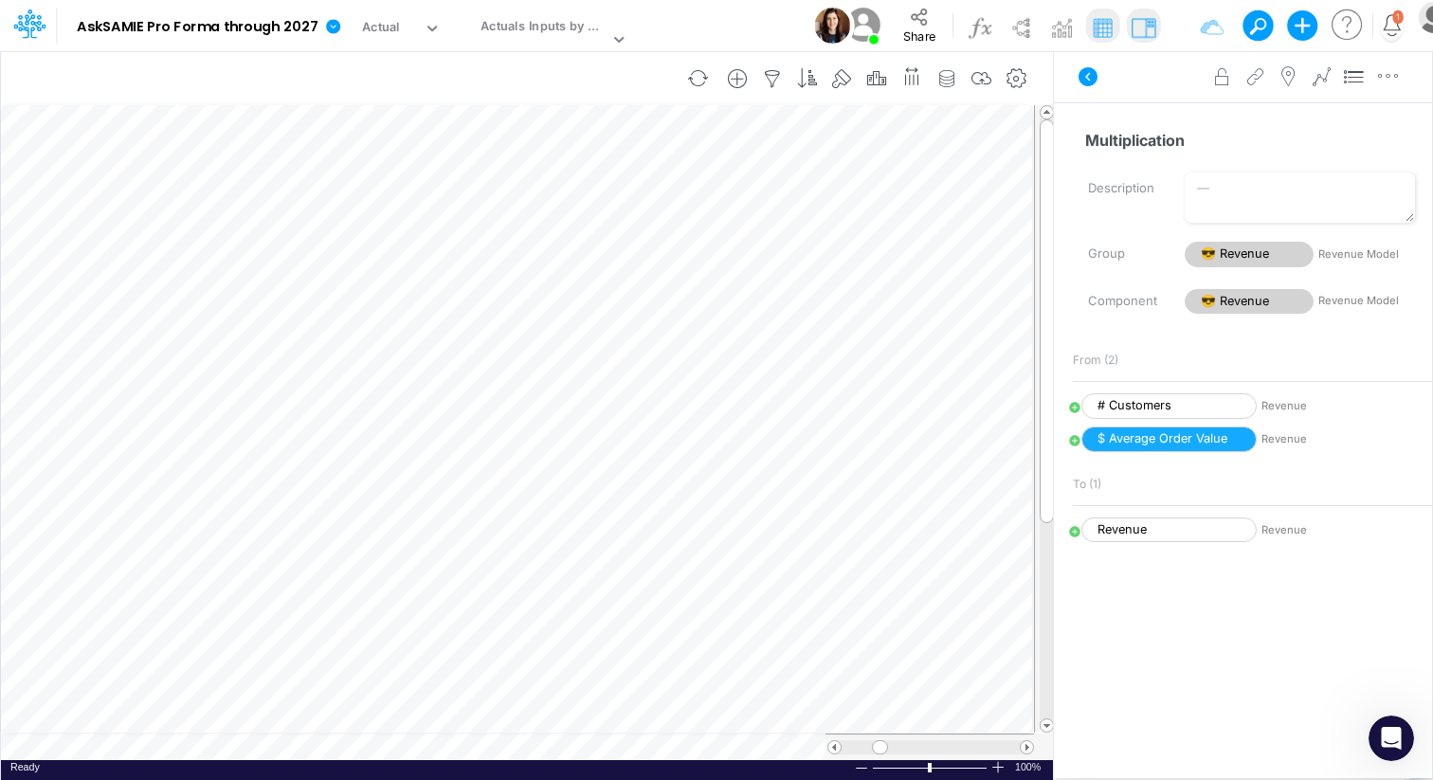
click at [325, 745] on div "Insert new Conditional formatting Paste Cut Copy AutoFill 16764 Ready 100% Sum:…" at bounding box center [526, 415] width 1053 height 730
type input "Revenue Forecast through 2027"
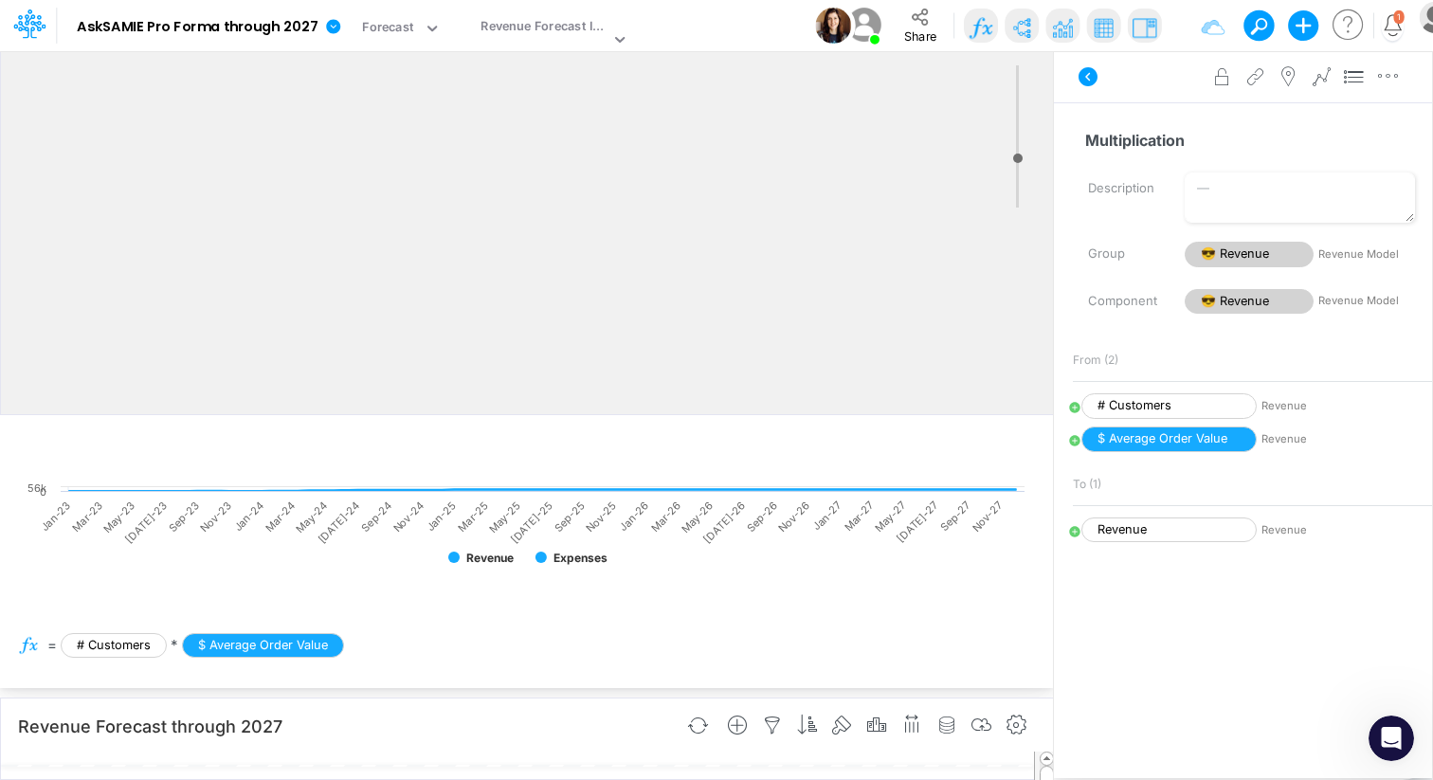
scroll to position [9, 1]
click at [429, 722] on input "Revenue Forecast through 2027" at bounding box center [346, 725] width 659 height 39
click at [699, 721] on button "button" at bounding box center [698, 725] width 45 height 33
click at [1047, 760] on span at bounding box center [1047, 759] width 12 height 12
click at [1047, 745] on span at bounding box center [1047, 746] width 12 height 12
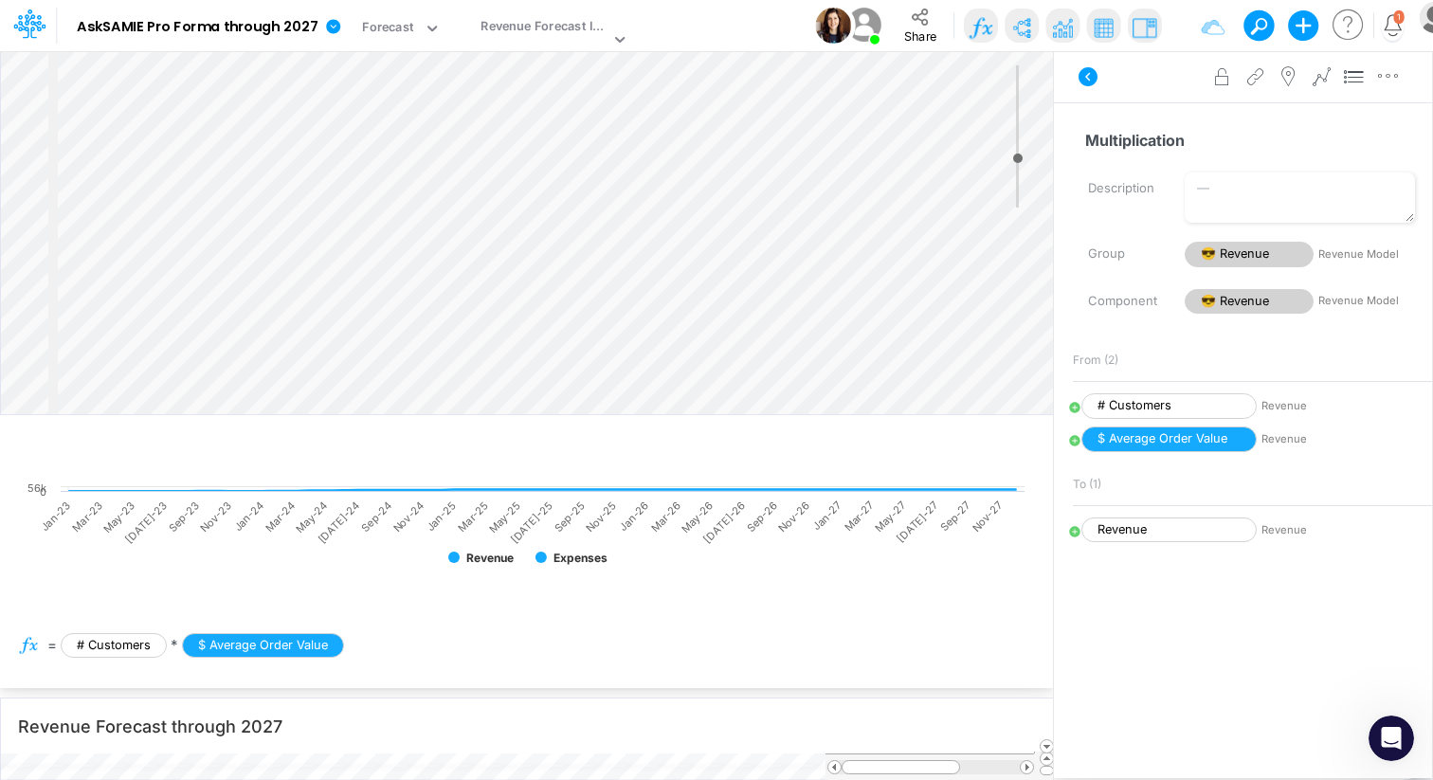
click at [1026, 775] on div at bounding box center [930, 767] width 209 height 27
click at [1026, 769] on span at bounding box center [1027, 767] width 12 height 12
drag, startPoint x: 969, startPoint y: 771, endPoint x: 858, endPoint y: 768, distance: 111.0
click at [858, 768] on div at bounding box center [901, 767] width 119 height 14
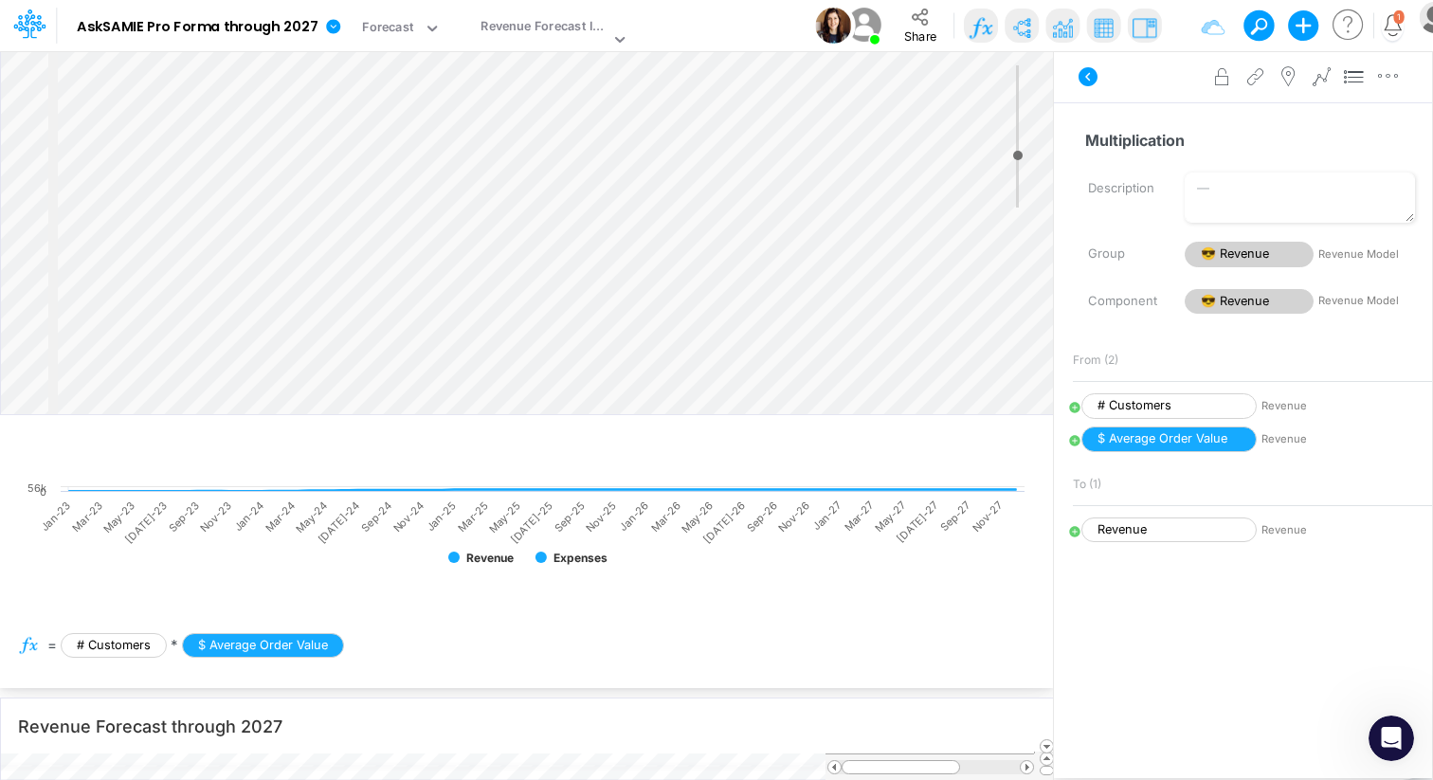
type input "4"
click at [1022, 155] on input "range" at bounding box center [1018, 136] width 24 height 142
click at [1149, 29] on img at bounding box center [1145, 27] width 30 height 30
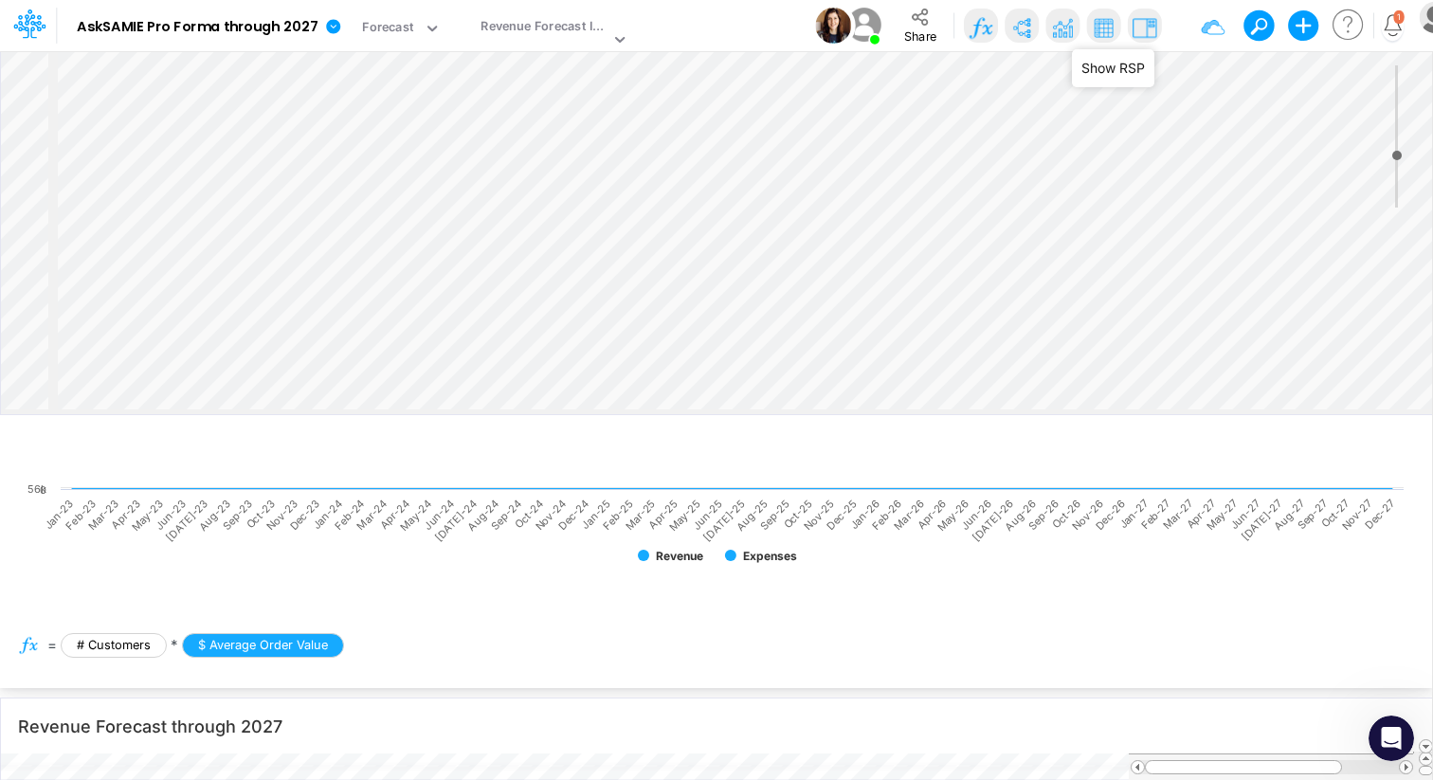
click at [1149, 29] on img at bounding box center [1145, 27] width 30 height 30
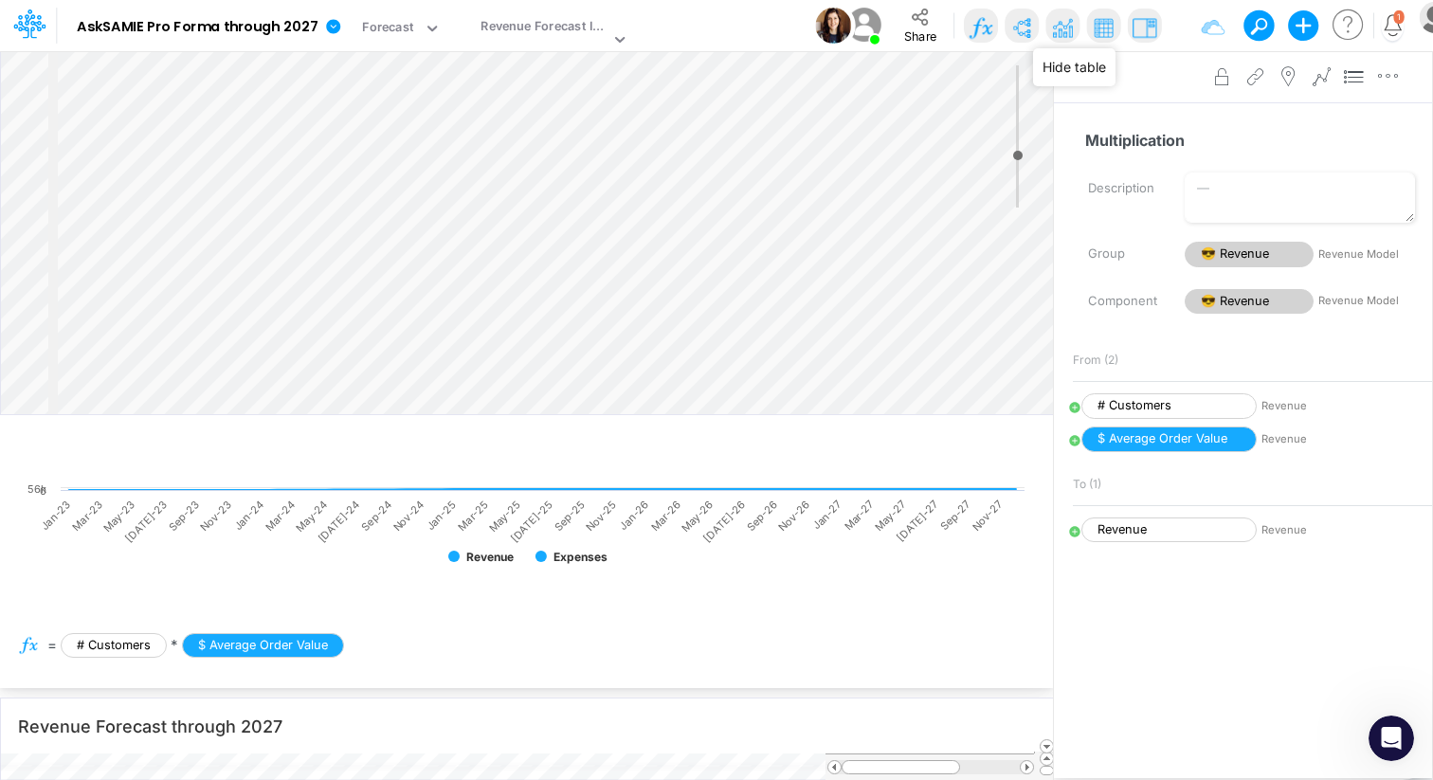
click at [1101, 33] on img at bounding box center [1104, 27] width 30 height 30
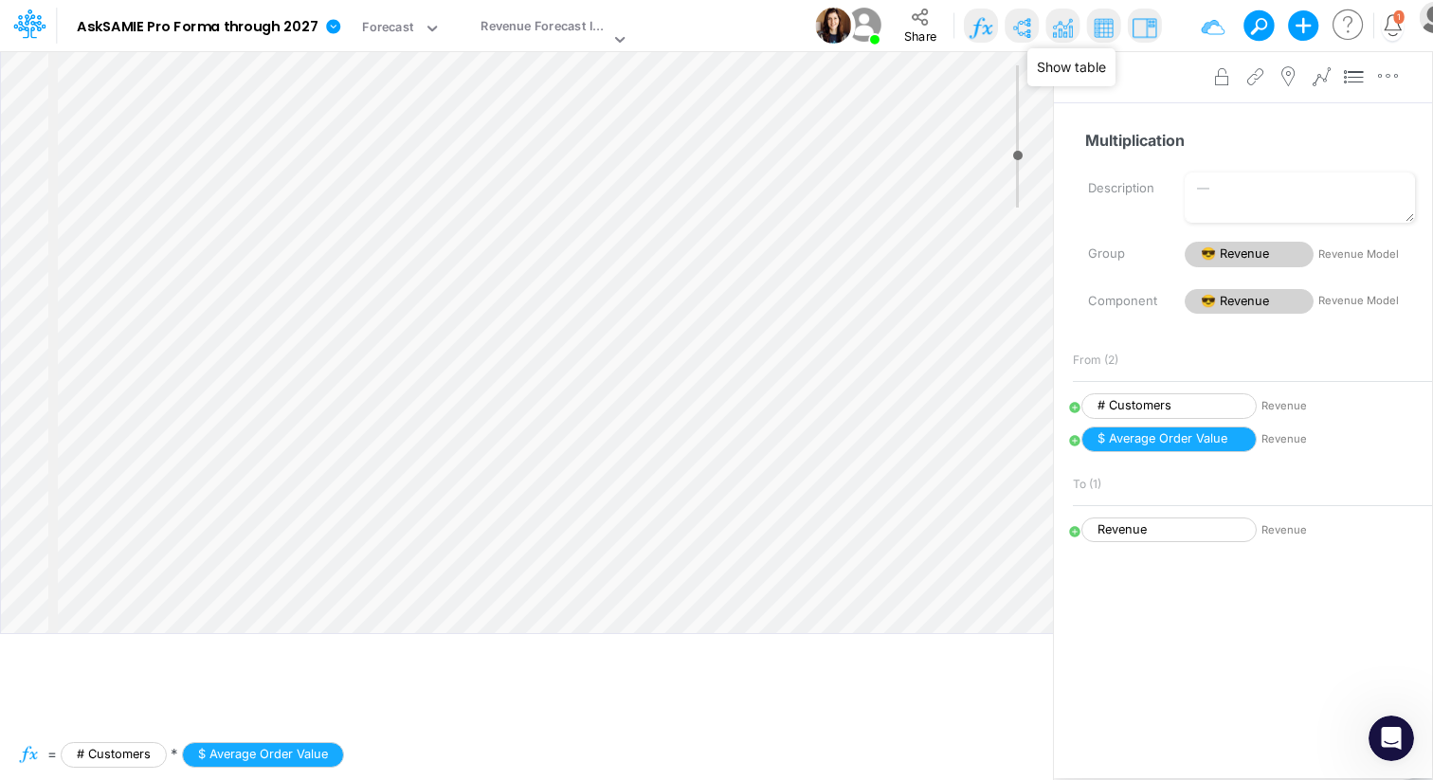
click at [1101, 33] on img at bounding box center [1104, 27] width 30 height 30
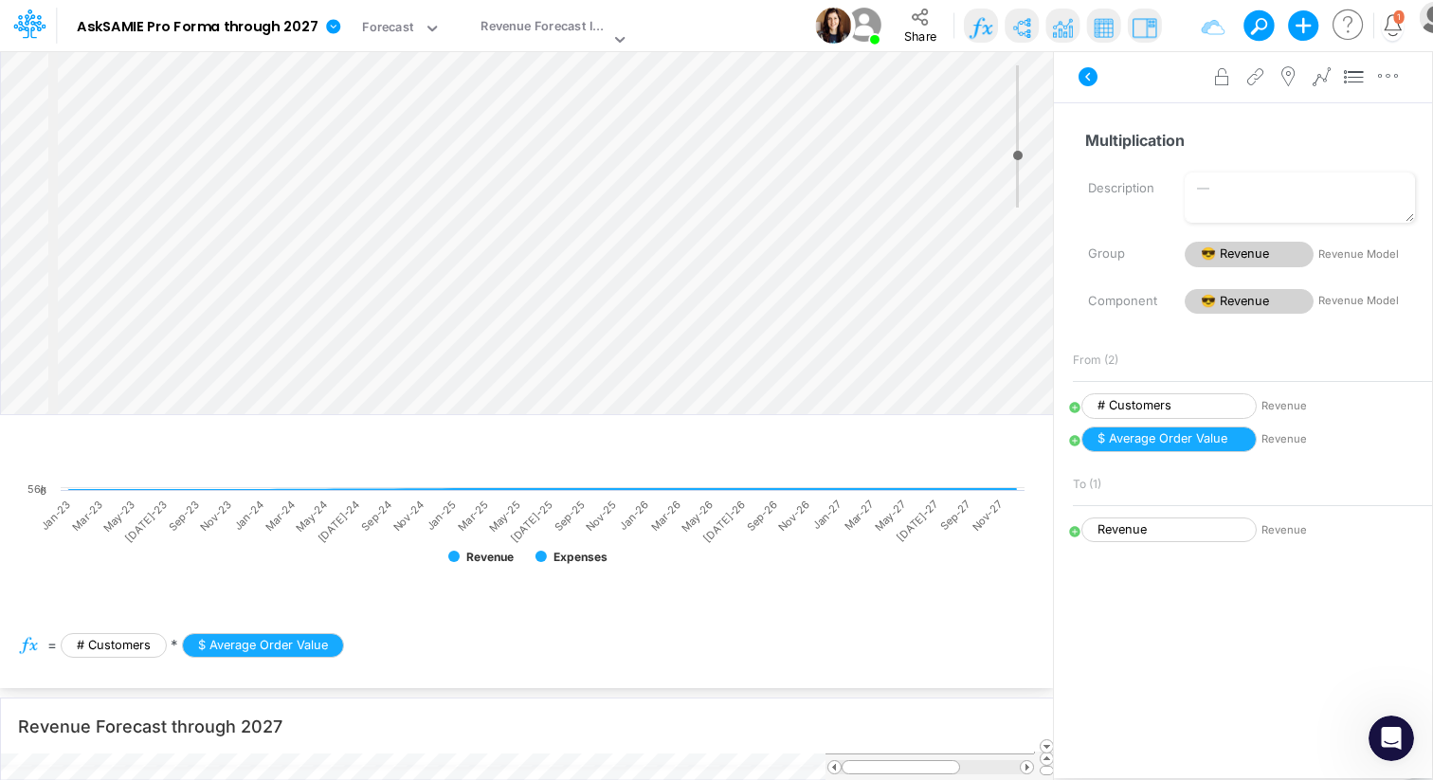
click at [1063, 27] on img at bounding box center [1063, 27] width 30 height 30
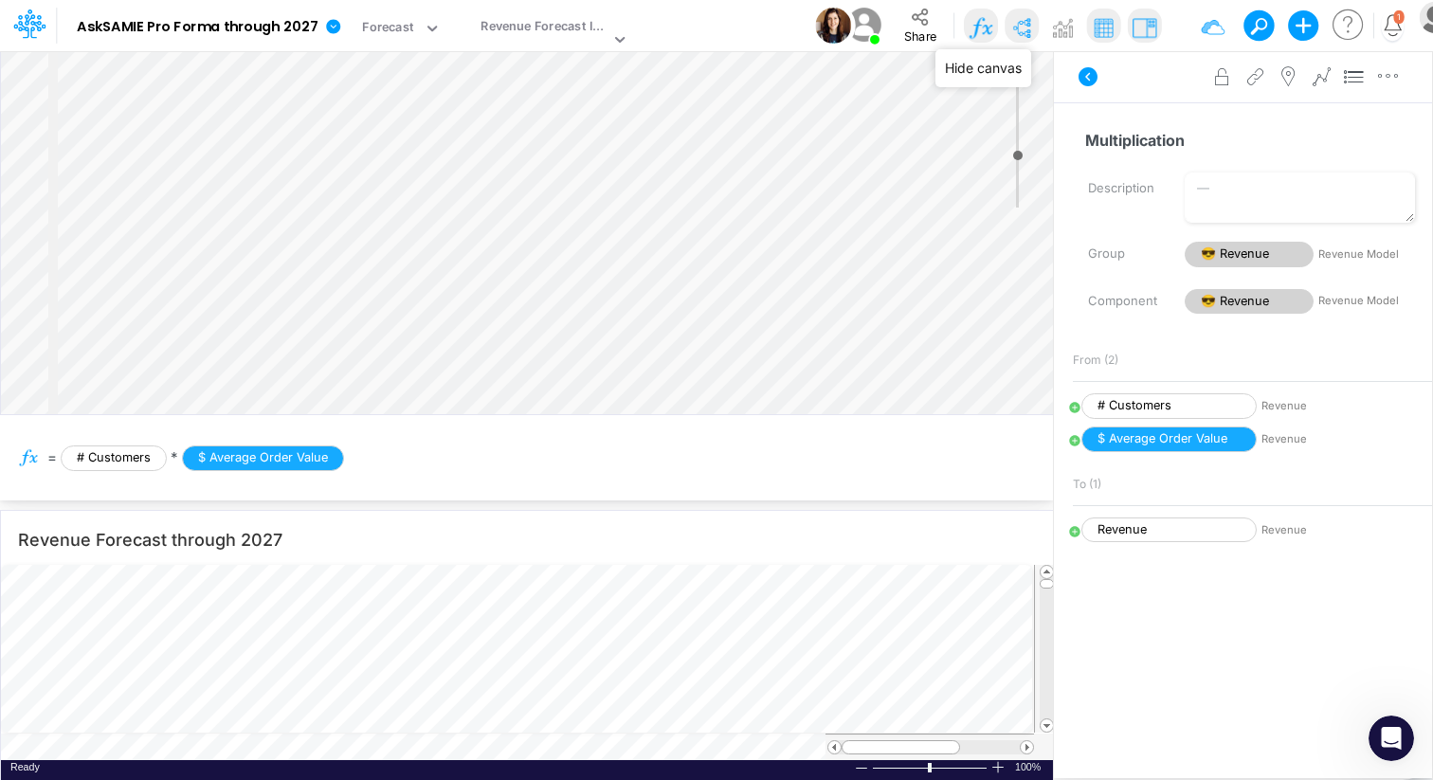
click at [1021, 27] on img at bounding box center [1022, 27] width 30 height 30
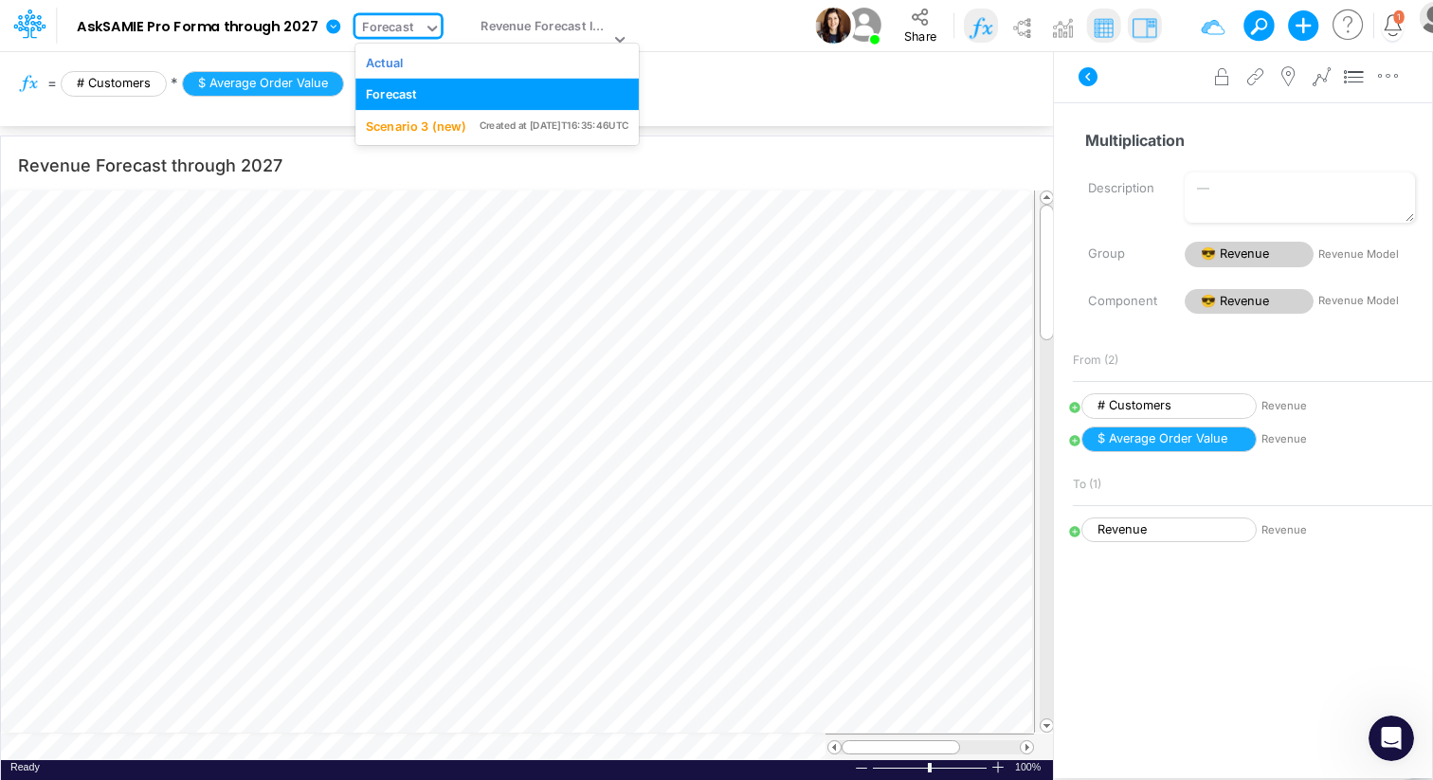
click at [428, 31] on icon at bounding box center [432, 28] width 17 height 17
click at [408, 62] on div "Actual" at bounding box center [497, 62] width 263 height 18
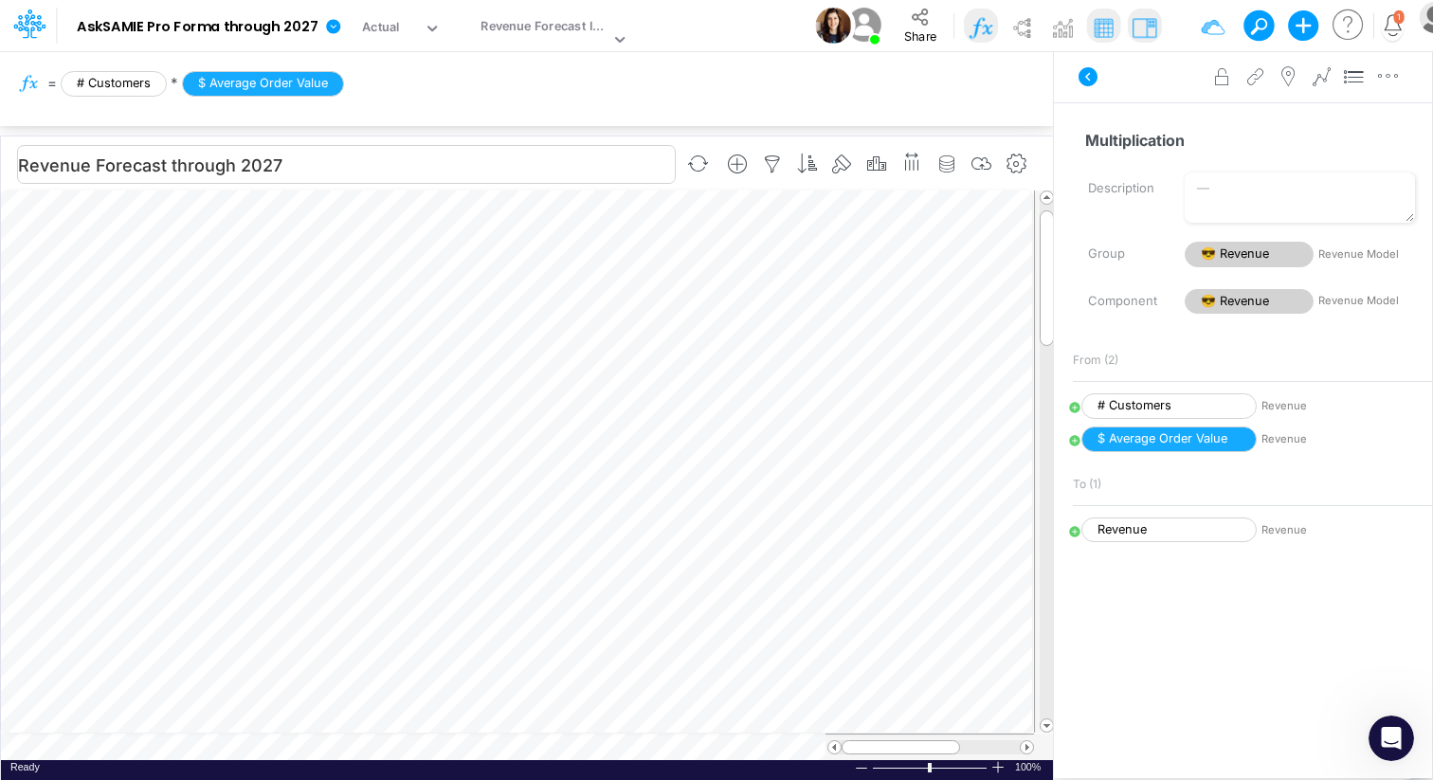
scroll to position [9, 1]
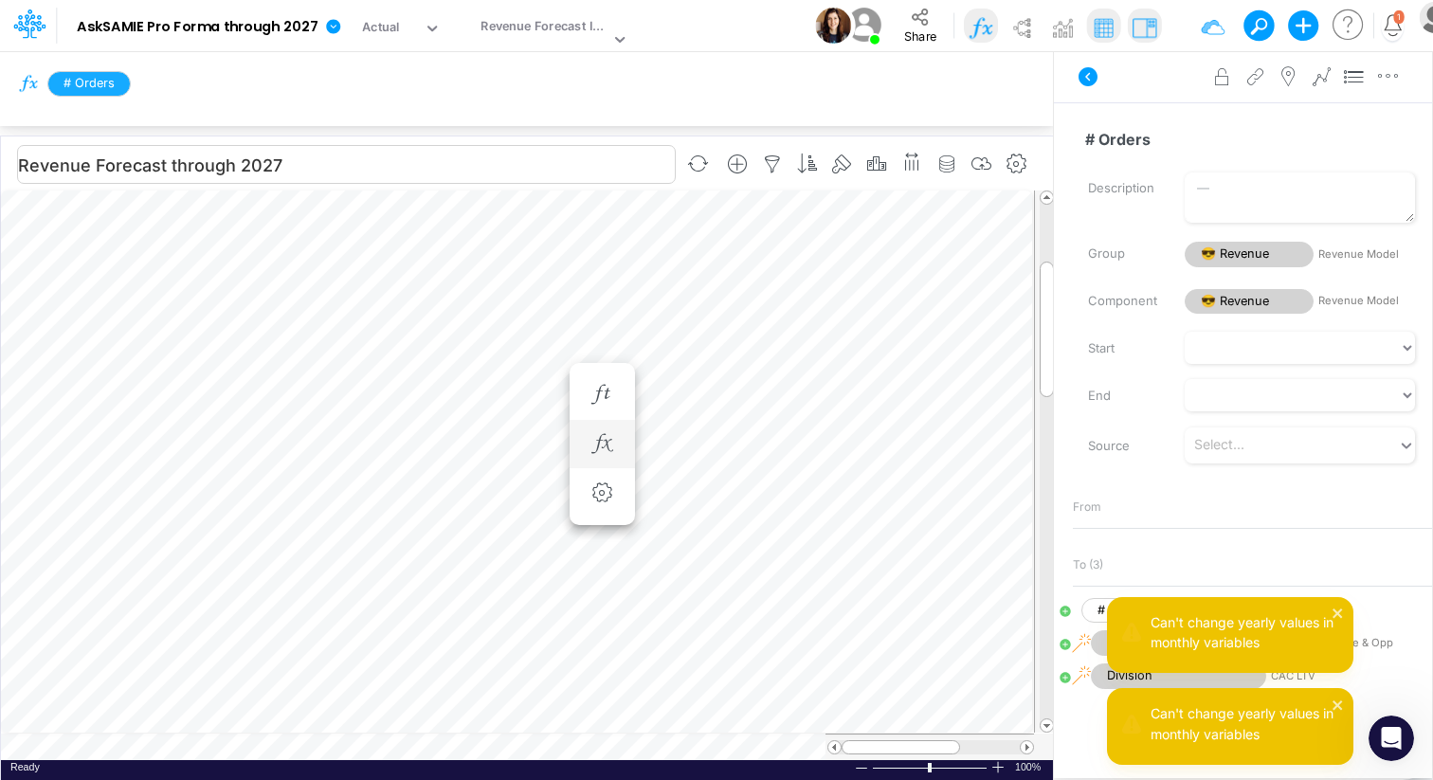
scroll to position [9, 1]
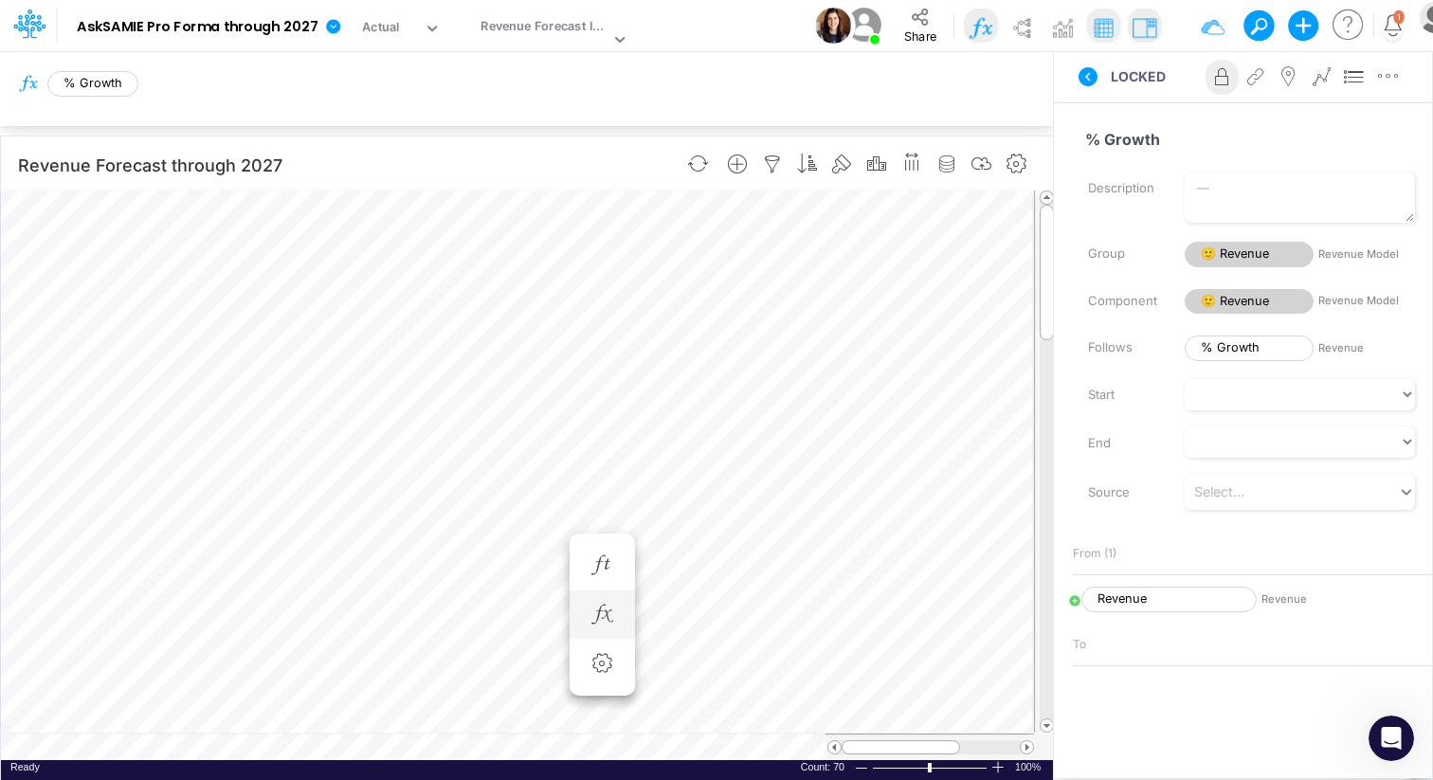
scroll to position [9, 1]
click at [157, 750] on table at bounding box center [528, 475] width 1054 height 571
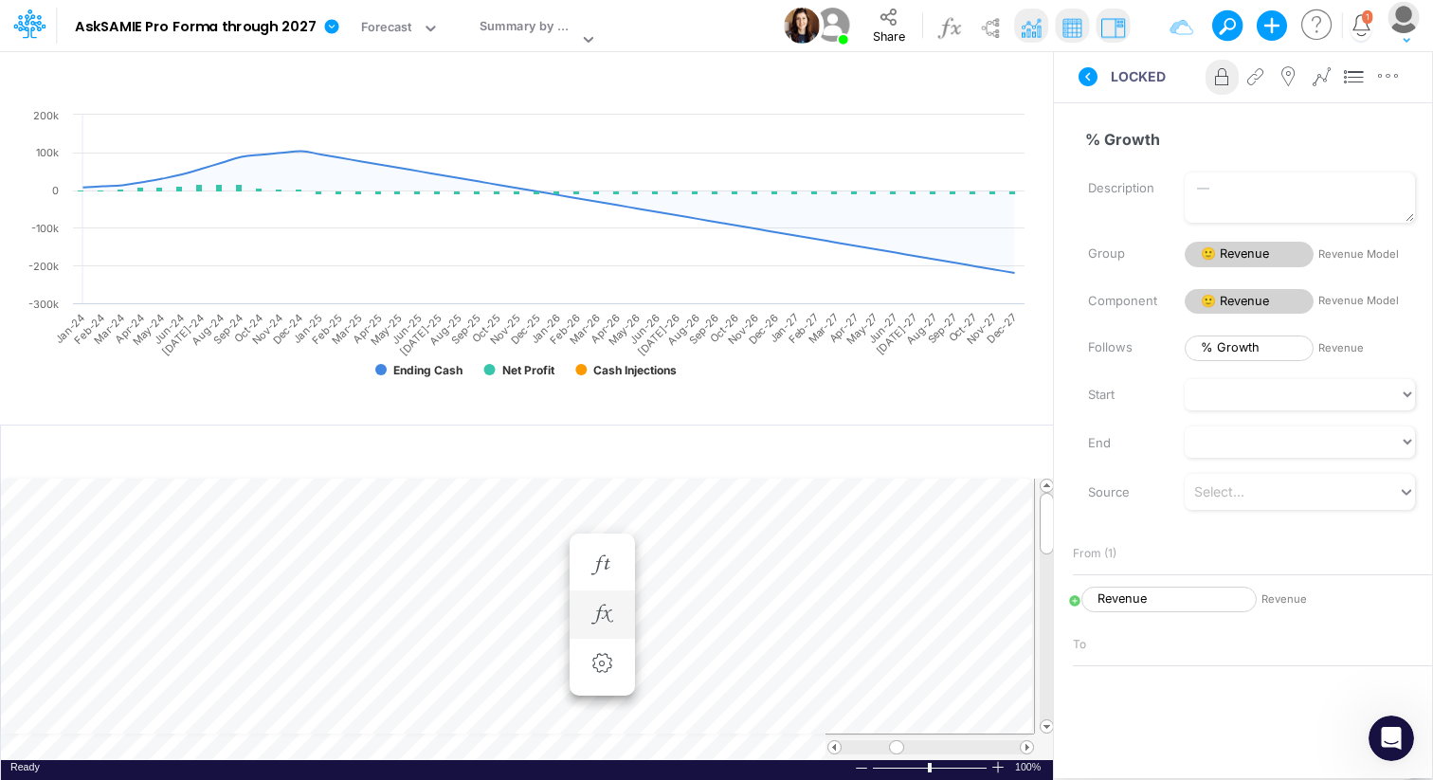
scroll to position [9, 1]
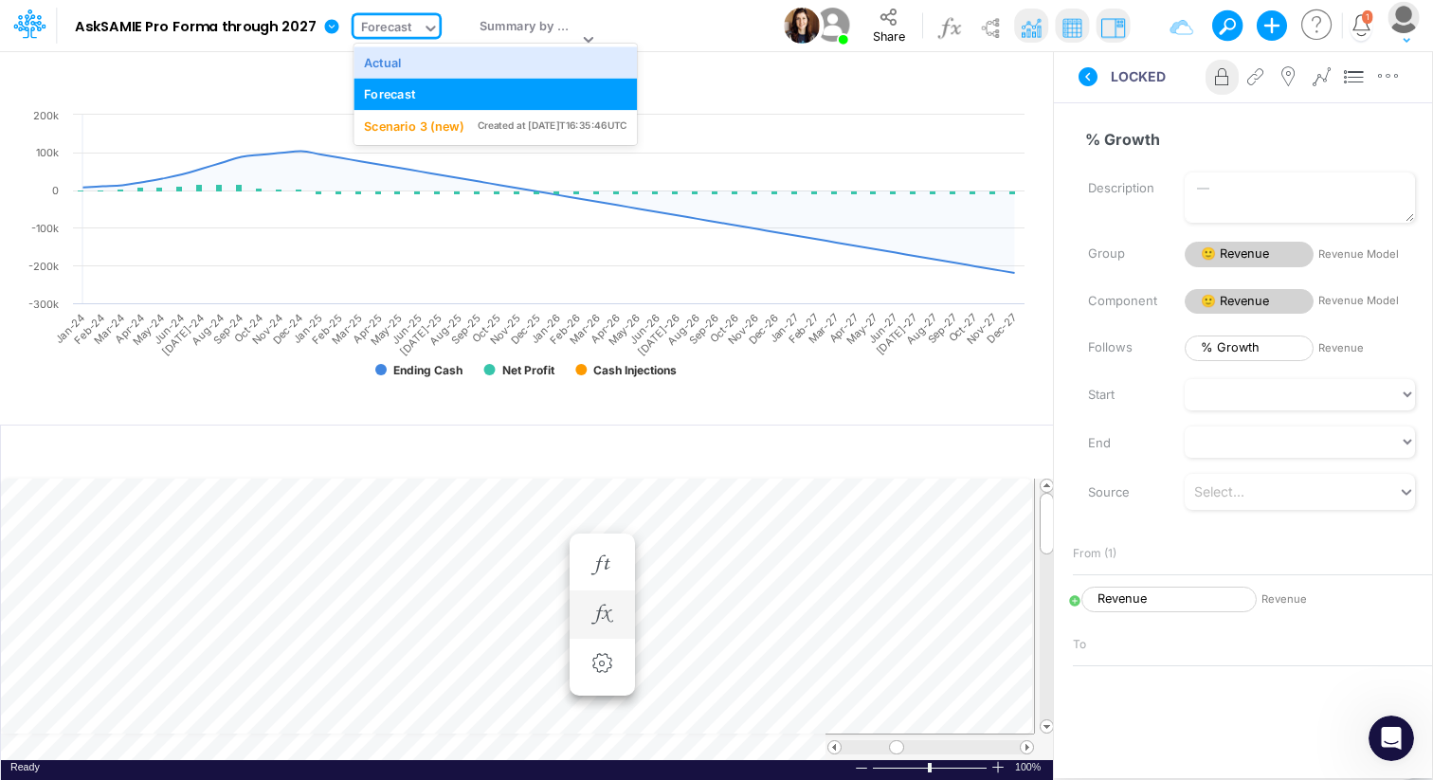
click at [426, 27] on icon at bounding box center [430, 29] width 9 height 6
click at [408, 58] on div "Actual" at bounding box center [495, 62] width 263 height 18
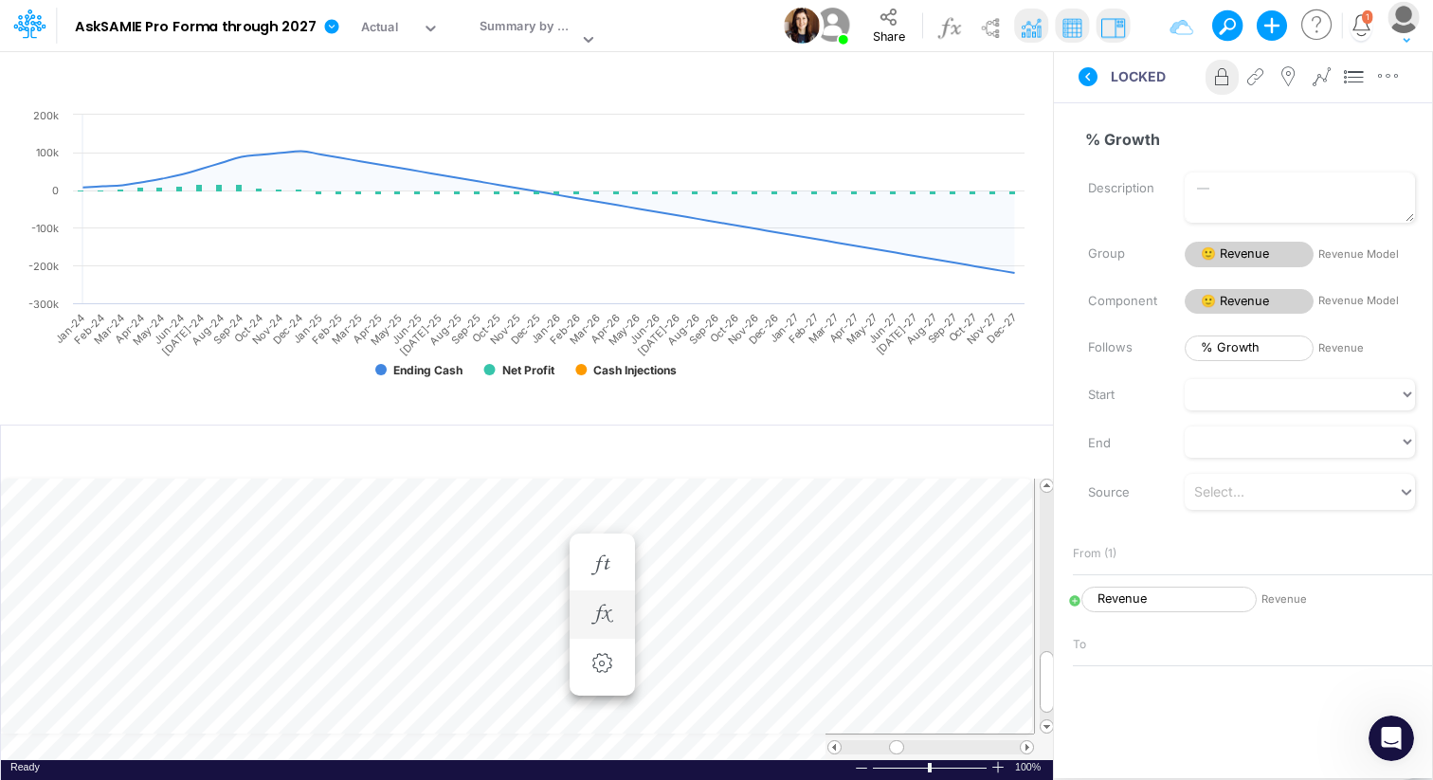
click at [581, 12] on div "View Summary by Month" at bounding box center [535, 25] width 124 height 49
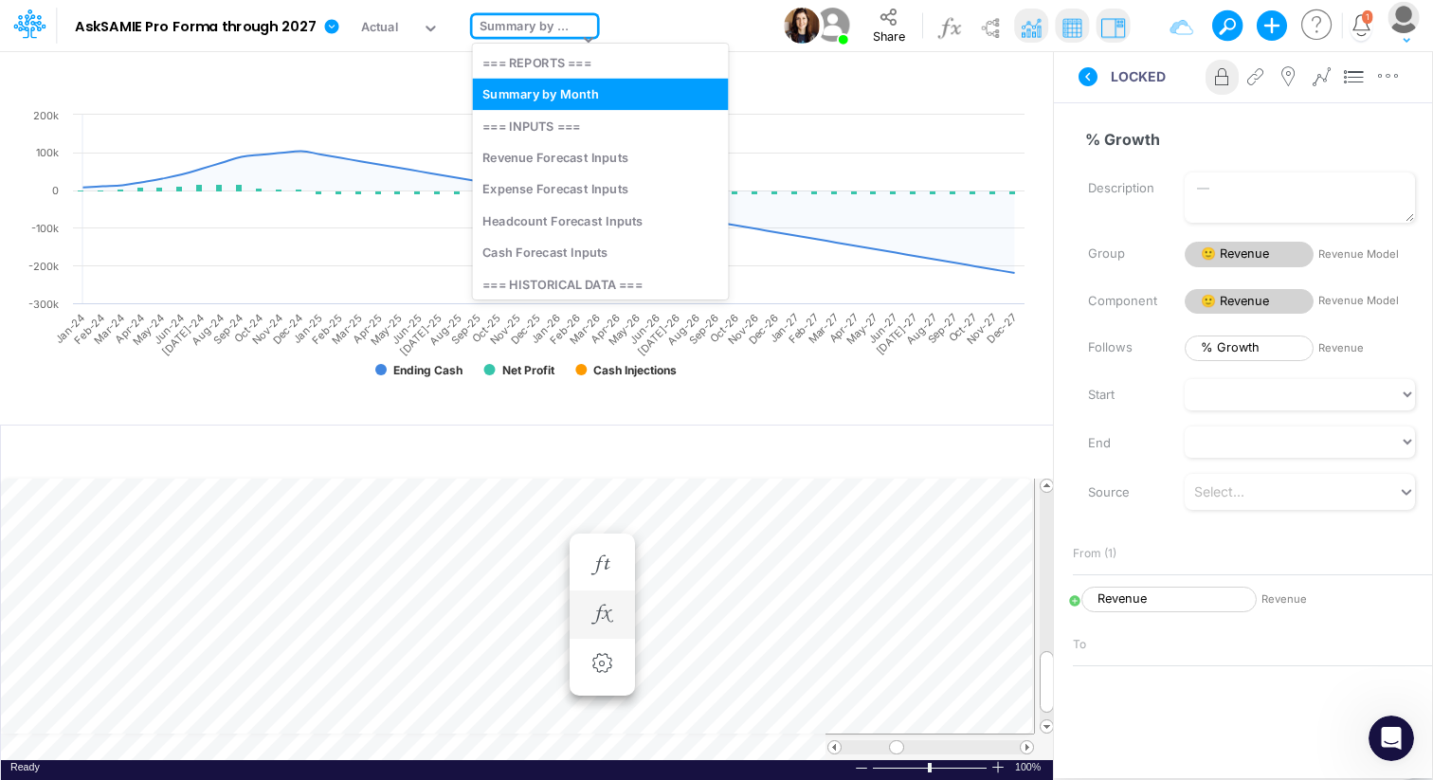
click at [580, 25] on div at bounding box center [586, 40] width 24 height 50
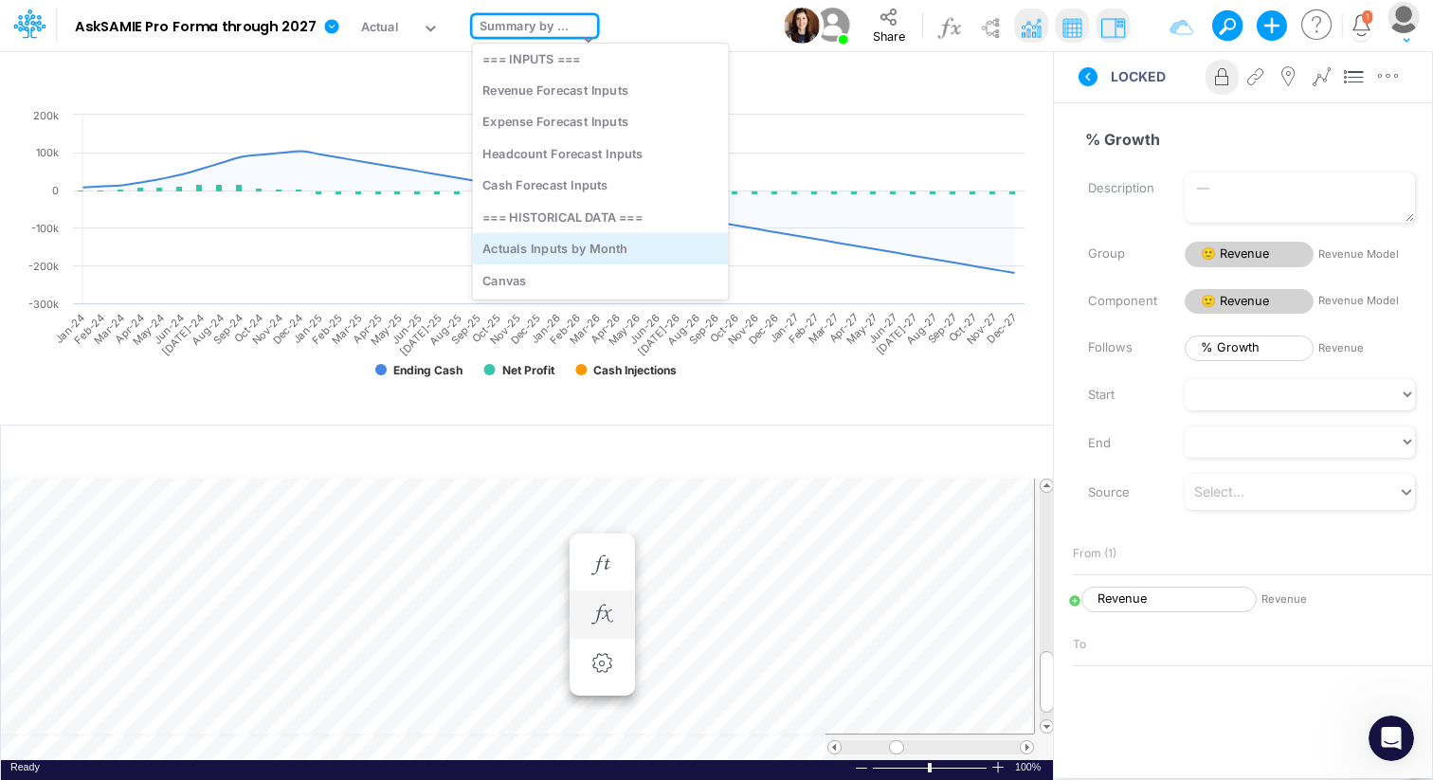
click at [575, 251] on div "Actuals Inputs by Month" at bounding box center [601, 247] width 256 height 31
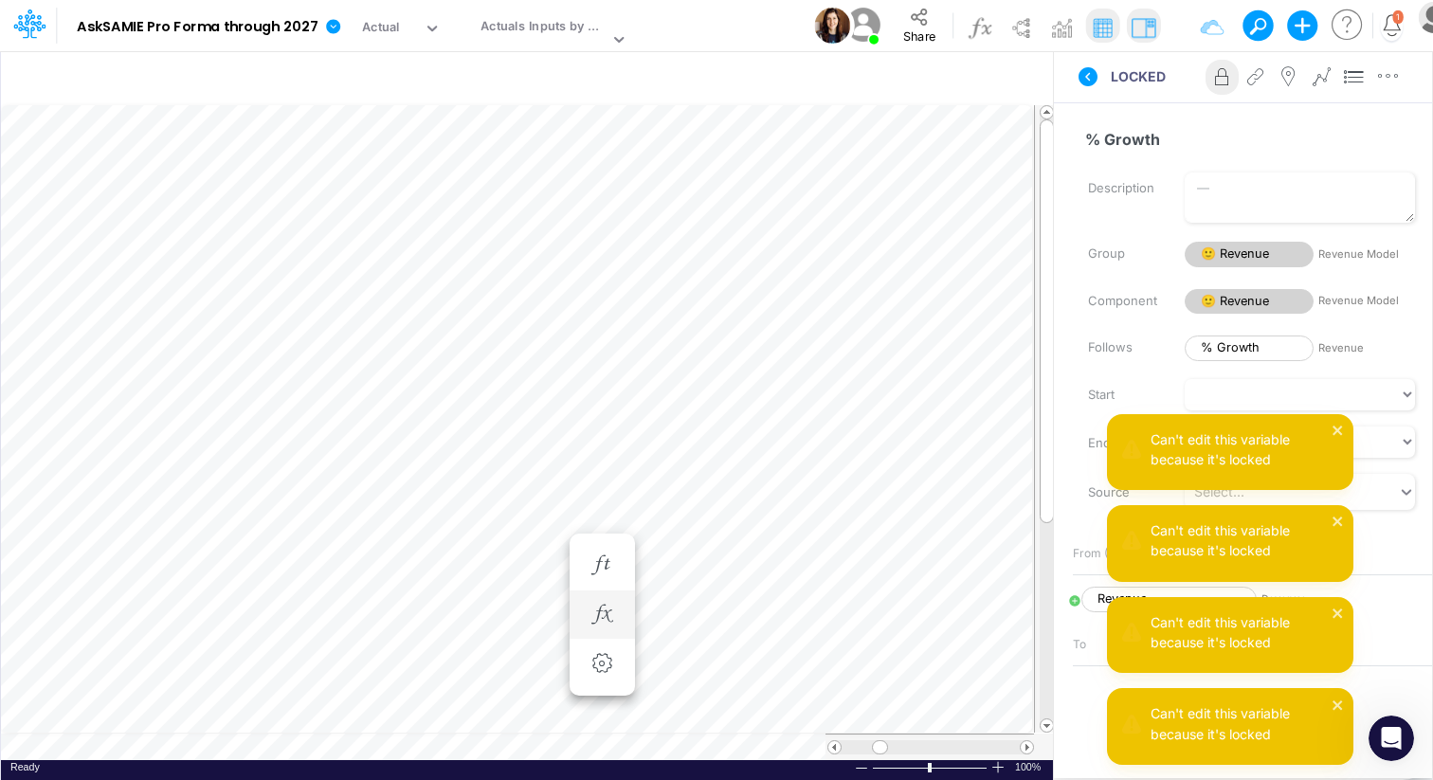
scroll to position [9, 19]
click at [1086, 75] on icon at bounding box center [1088, 76] width 23 height 23
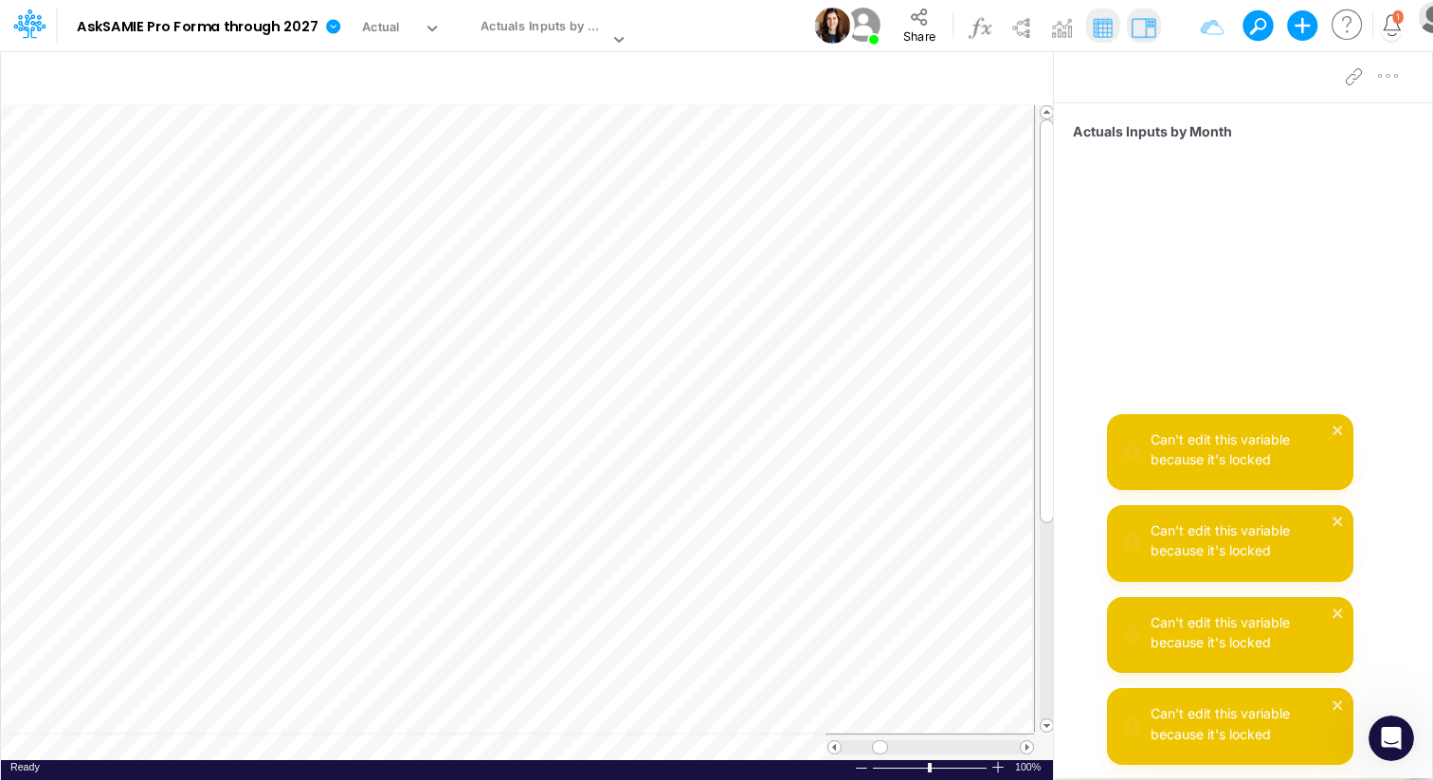
click at [1141, 76] on div at bounding box center [1243, 76] width 378 height 53
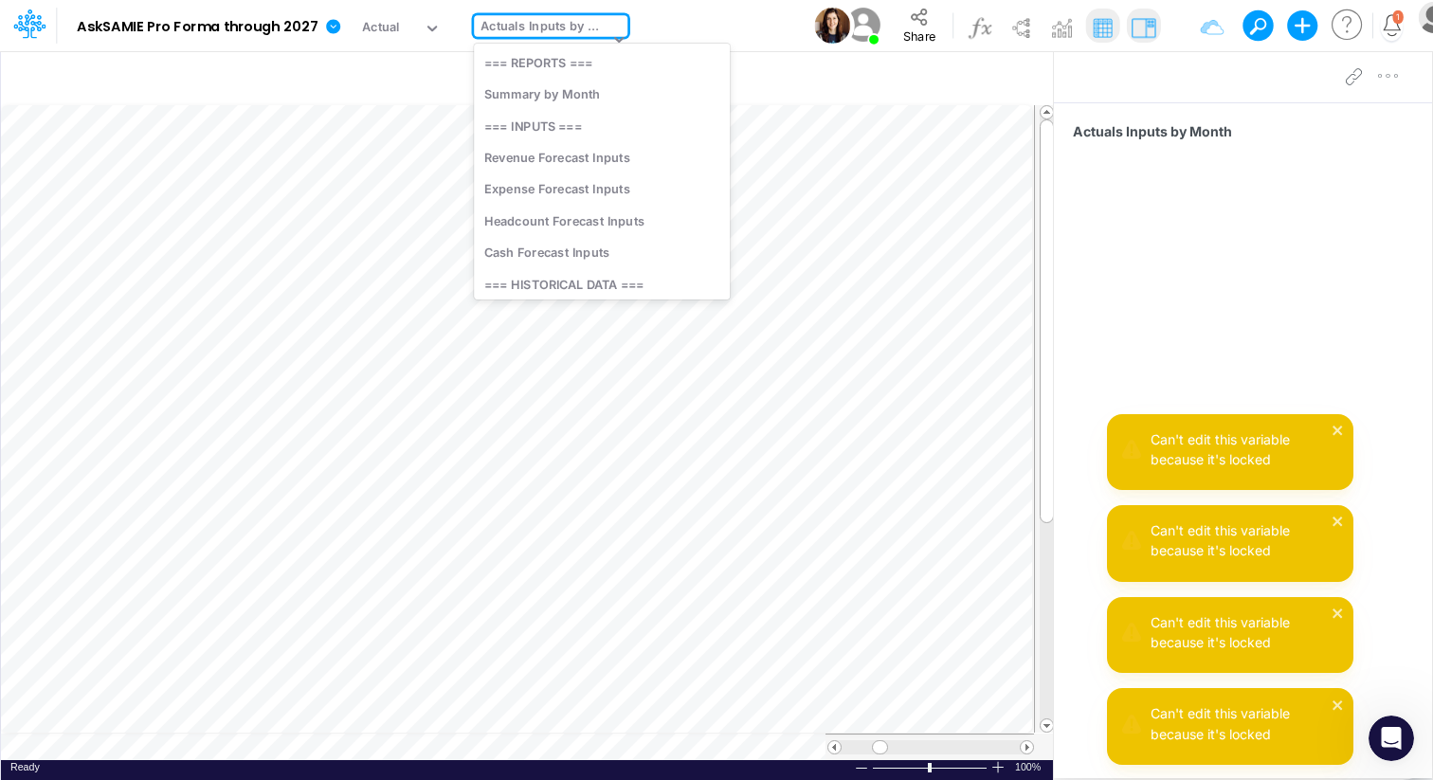
click at [611, 42] on icon at bounding box center [619, 38] width 17 height 17
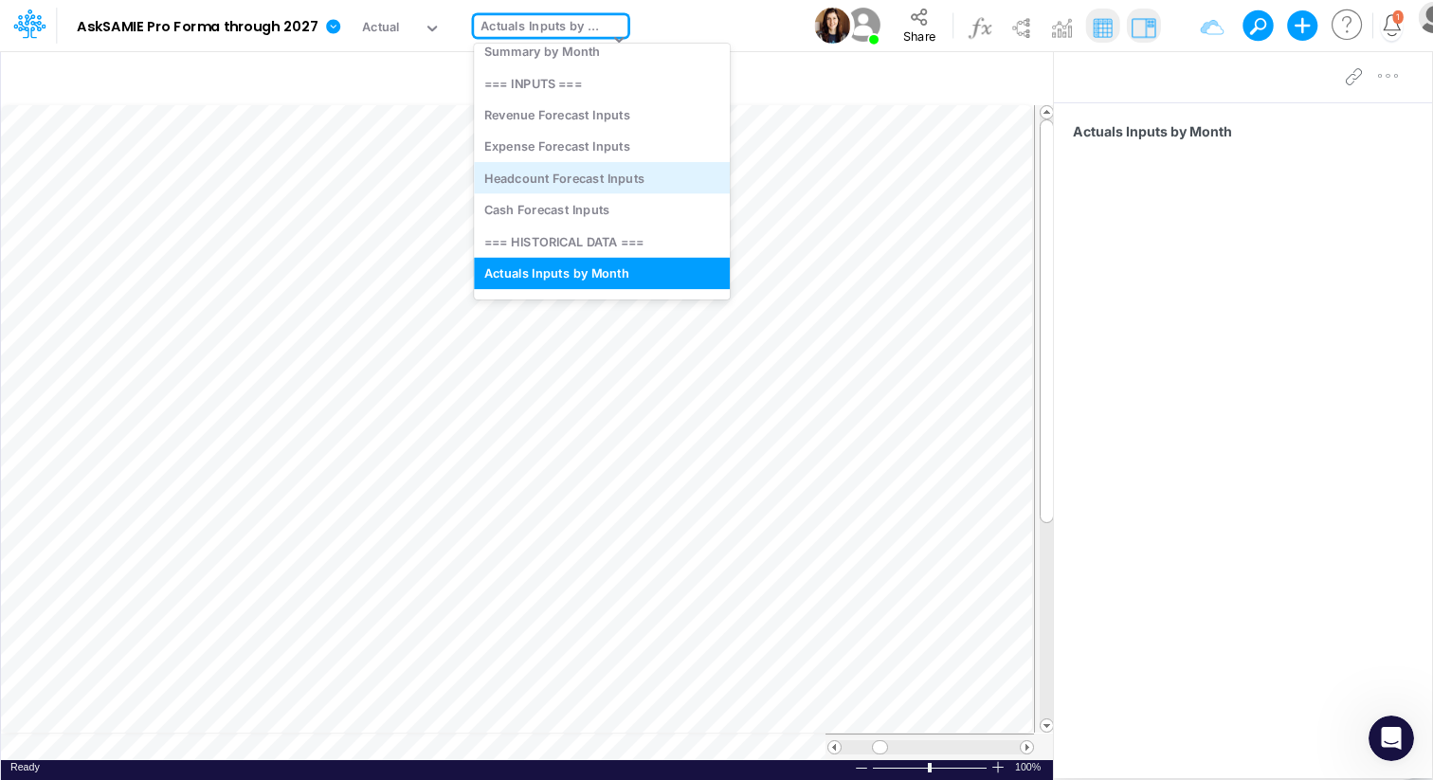
click at [562, 180] on div "Headcount Forecast Inputs" at bounding box center [602, 177] width 256 height 31
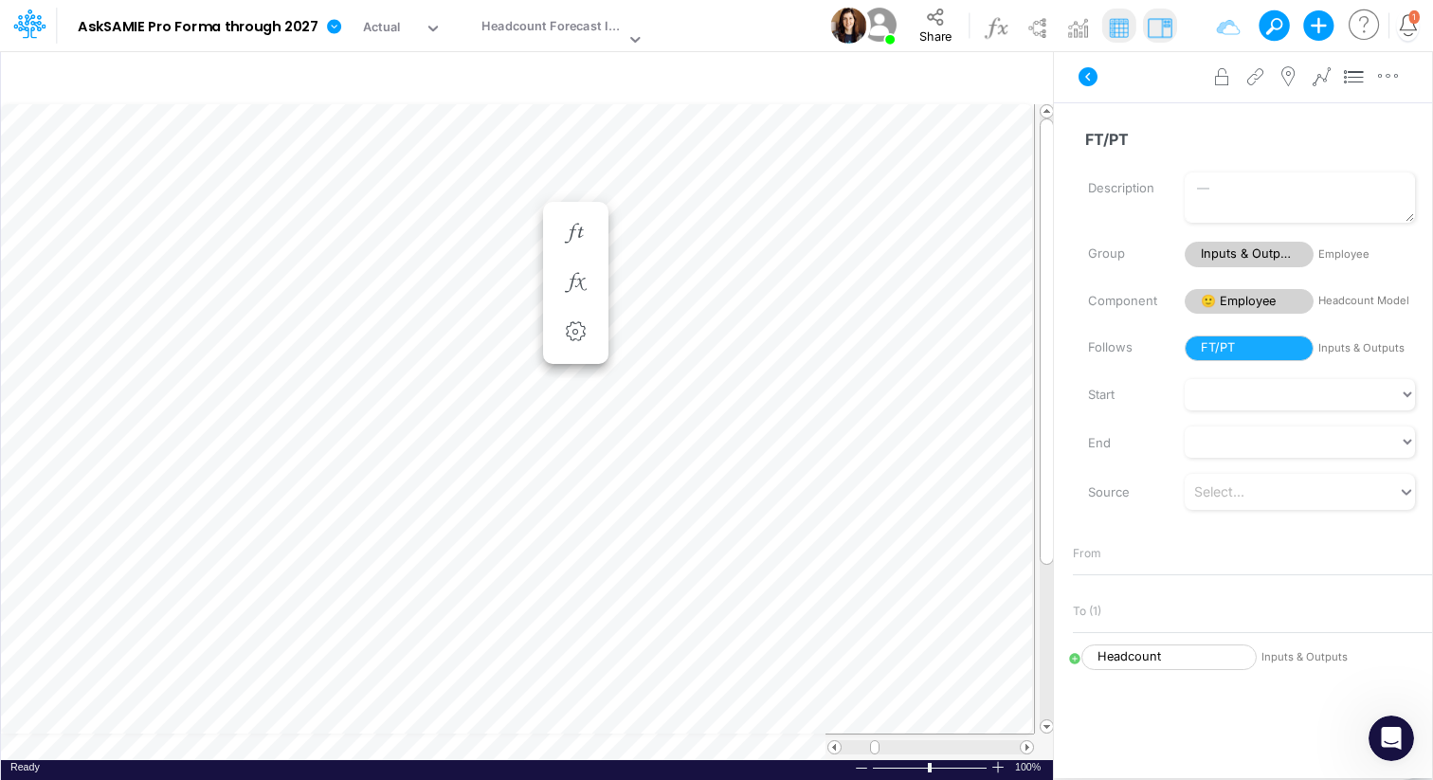
scroll to position [9, 1]
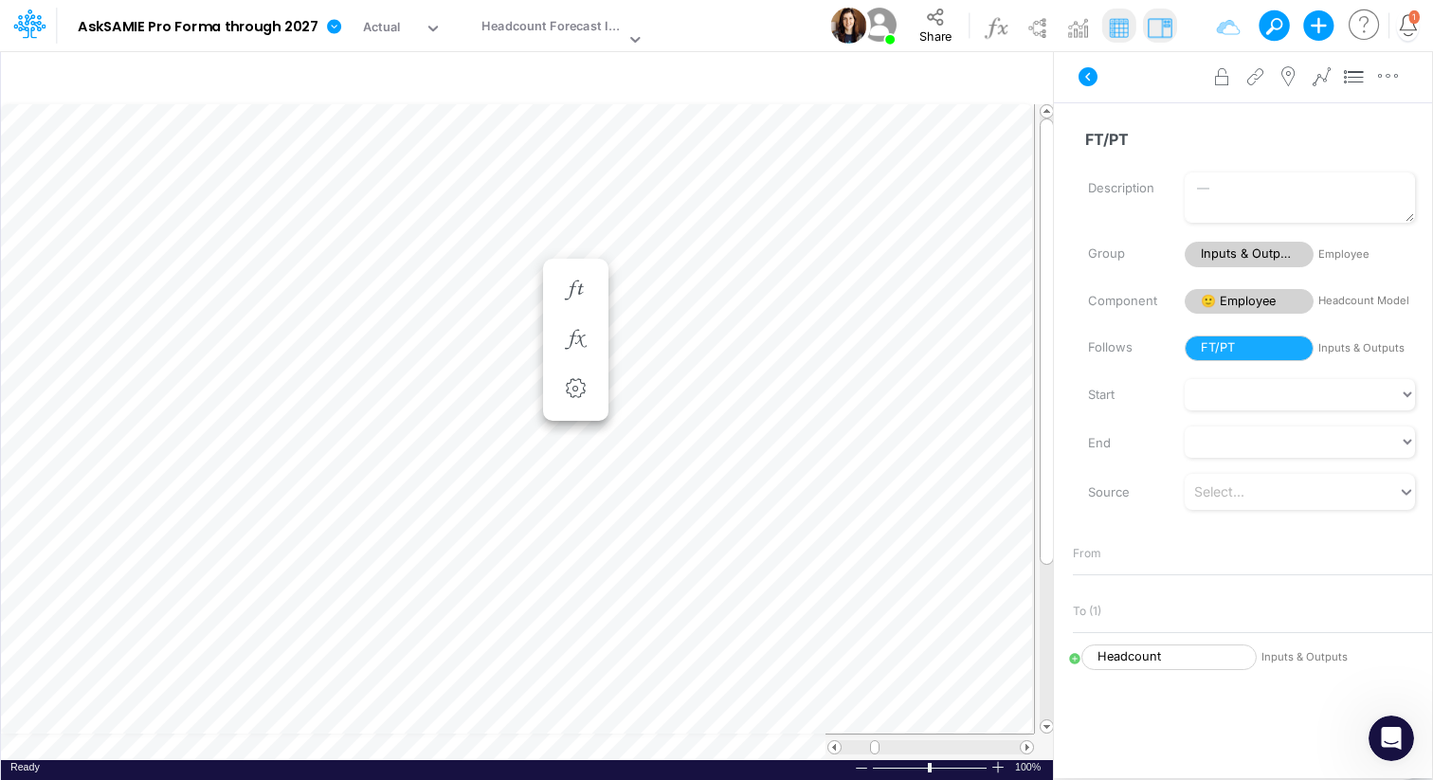
scroll to position [9, 1]
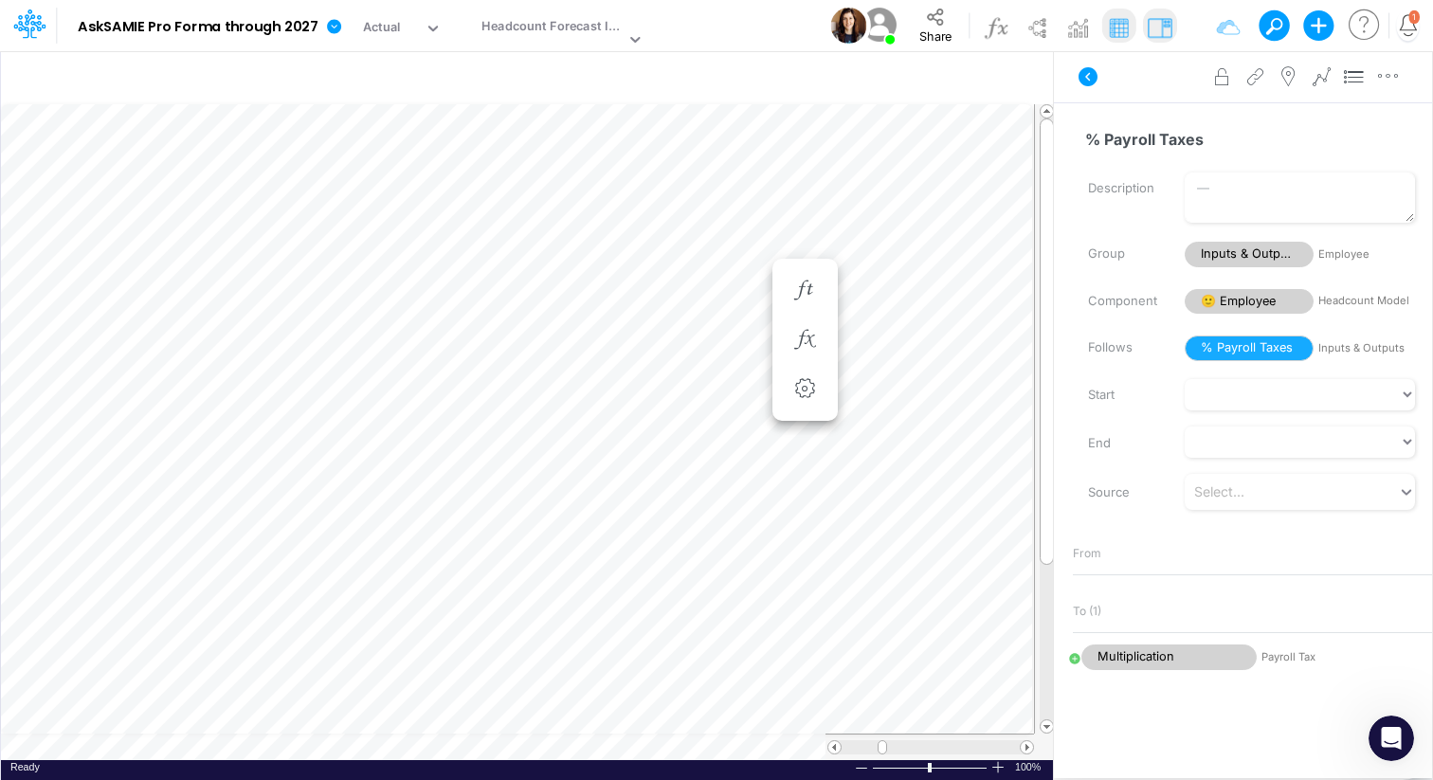
scroll to position [9, 1]
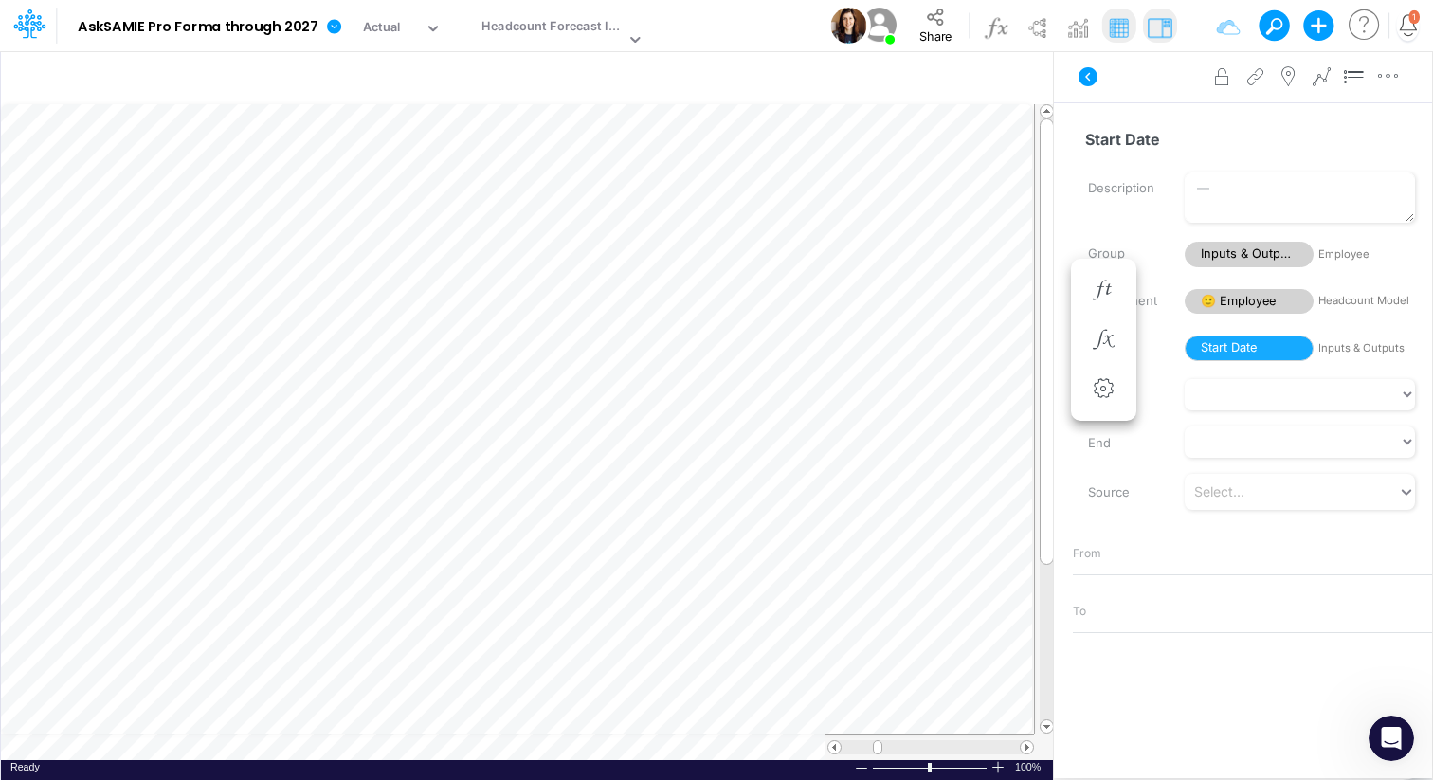
scroll to position [9, 1]
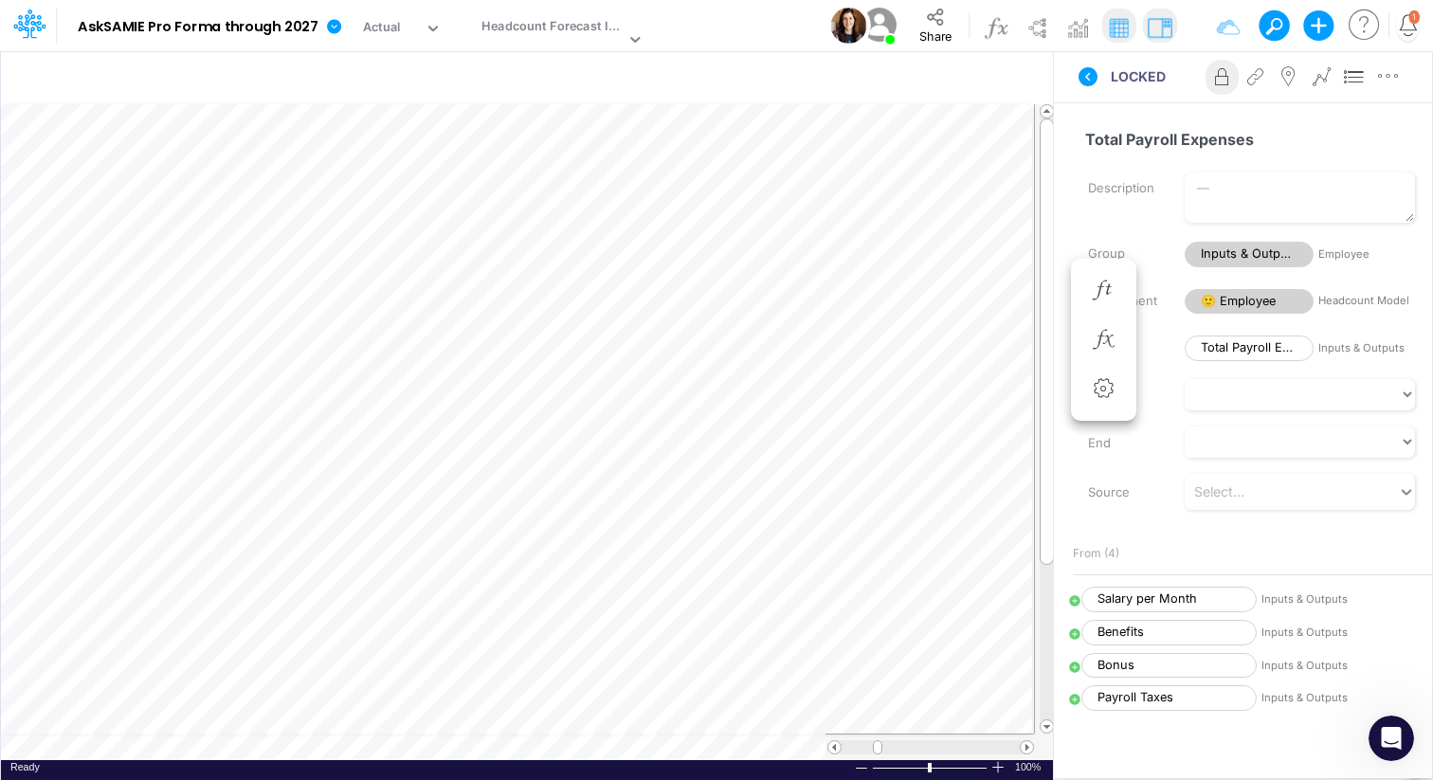
scroll to position [9, 1]
drag, startPoint x: 919, startPoint y: 745, endPoint x: 954, endPoint y: 745, distance: 35.1
click at [954, 745] on span at bounding box center [948, 747] width 12 height 12
drag, startPoint x: 994, startPoint y: 750, endPoint x: 1032, endPoint y: 750, distance: 38.9
click at [1032, 750] on div at bounding box center [931, 747] width 207 height 14
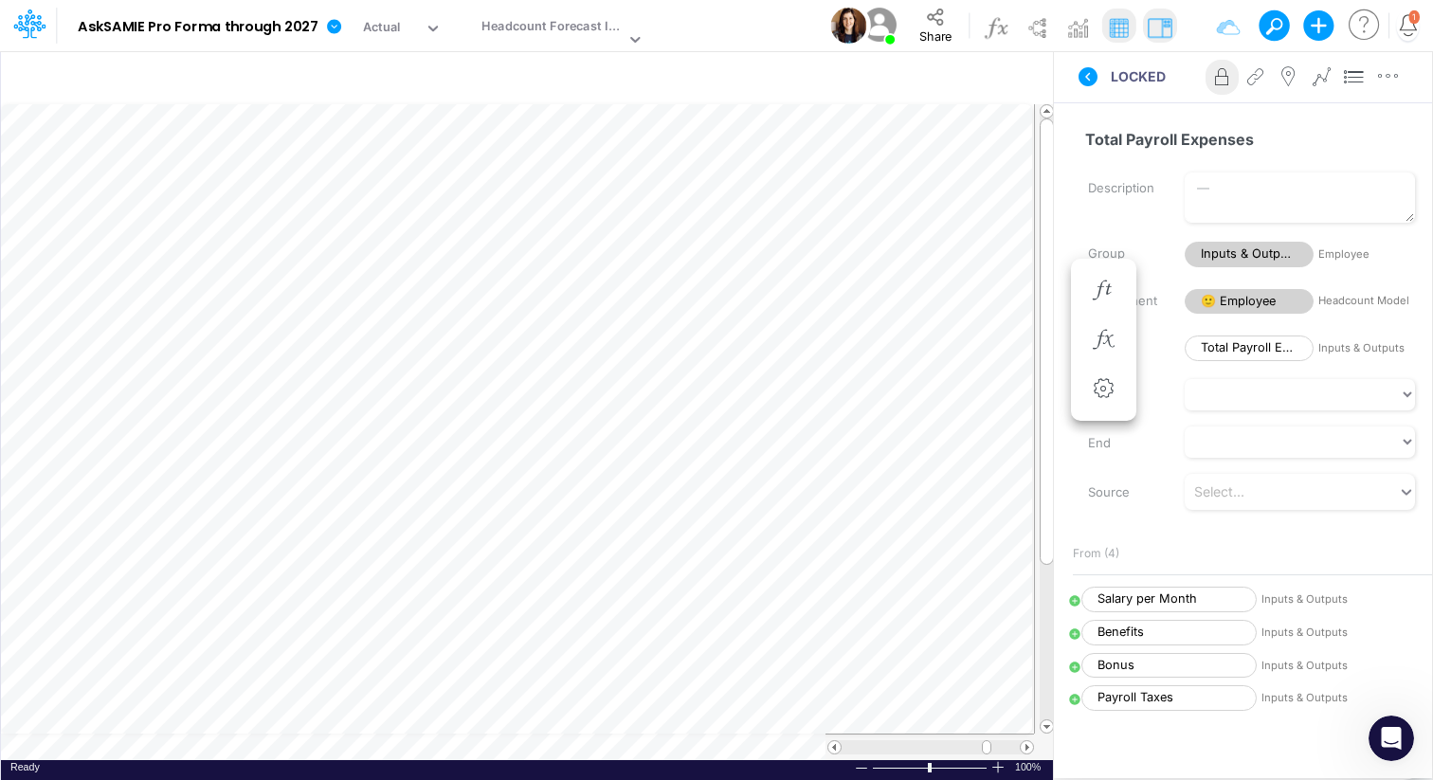
click at [1156, 28] on img at bounding box center [1160, 27] width 30 height 30
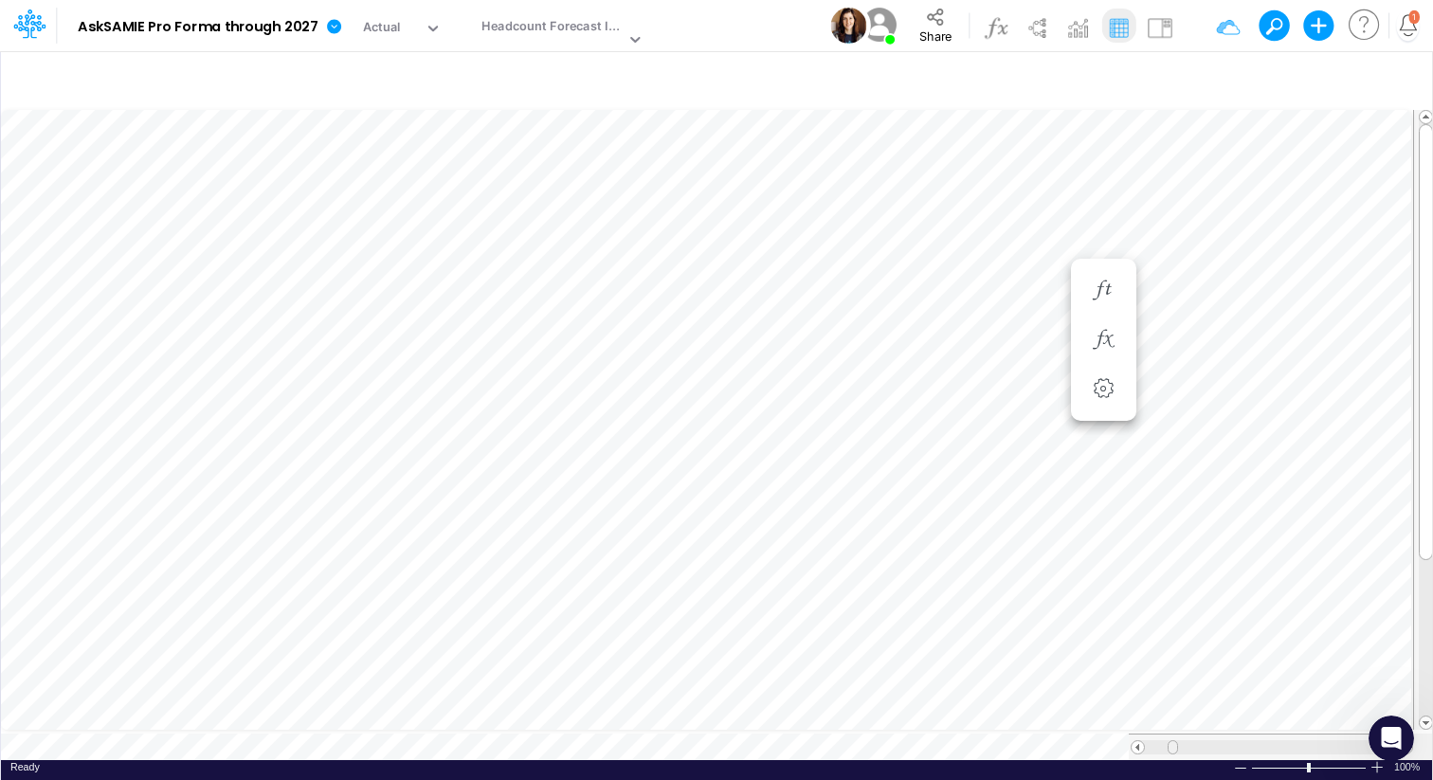
drag, startPoint x: 1356, startPoint y: 736, endPoint x: 1176, endPoint y: 741, distance: 180.2
click at [1176, 741] on span at bounding box center [1172, 747] width 12 height 12
drag, startPoint x: 1307, startPoint y: 758, endPoint x: 1295, endPoint y: 758, distance: 12.3
drag, startPoint x: 1295, startPoint y: 758, endPoint x: 1309, endPoint y: 758, distance: 14.2
click at [1047, 253] on div "[DATE]" at bounding box center [1026, 254] width 115 height 19
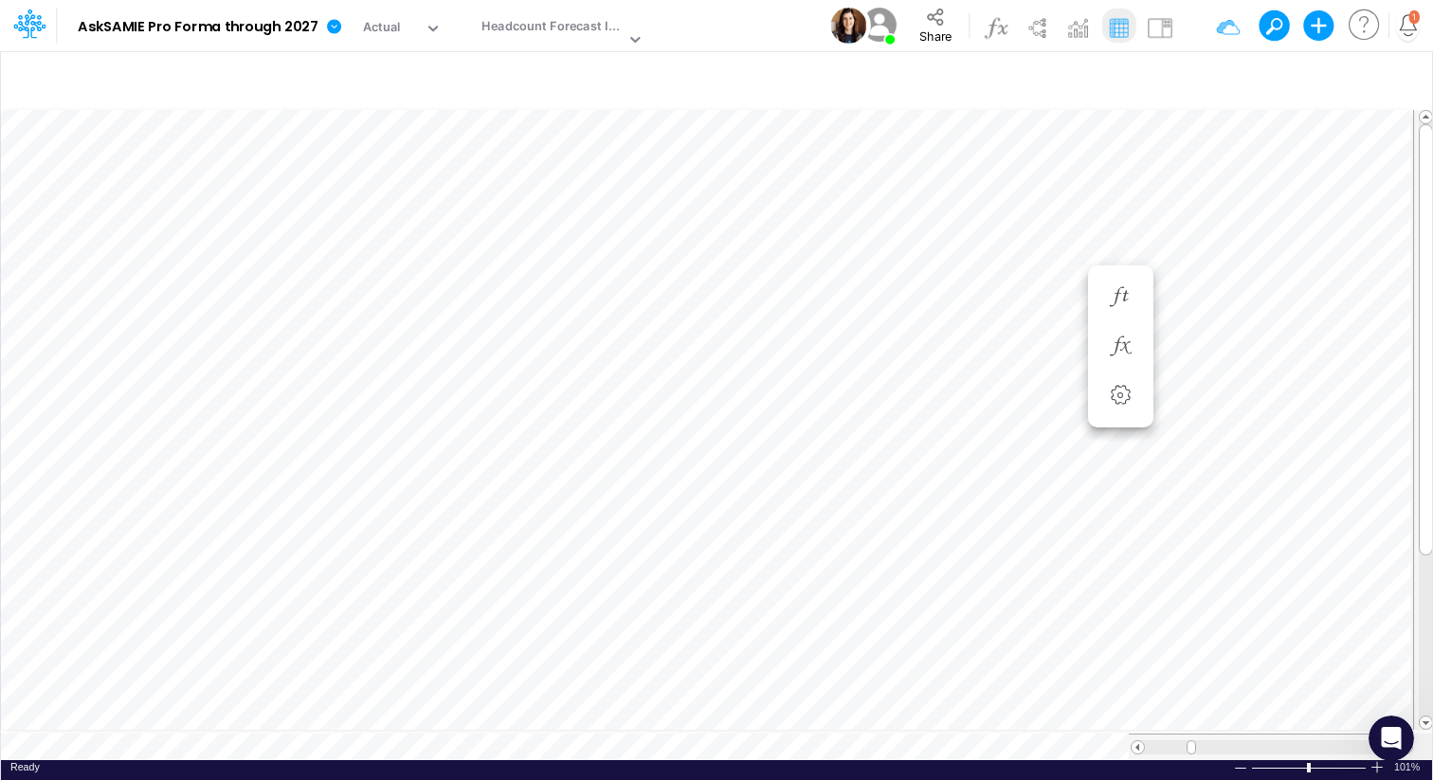
scroll to position [9, 1]
click at [1065, 230] on div "[DATE]" at bounding box center [1026, 234] width 115 height 19
click at [1064, 210] on div "[DATE]" at bounding box center [1026, 214] width 115 height 19
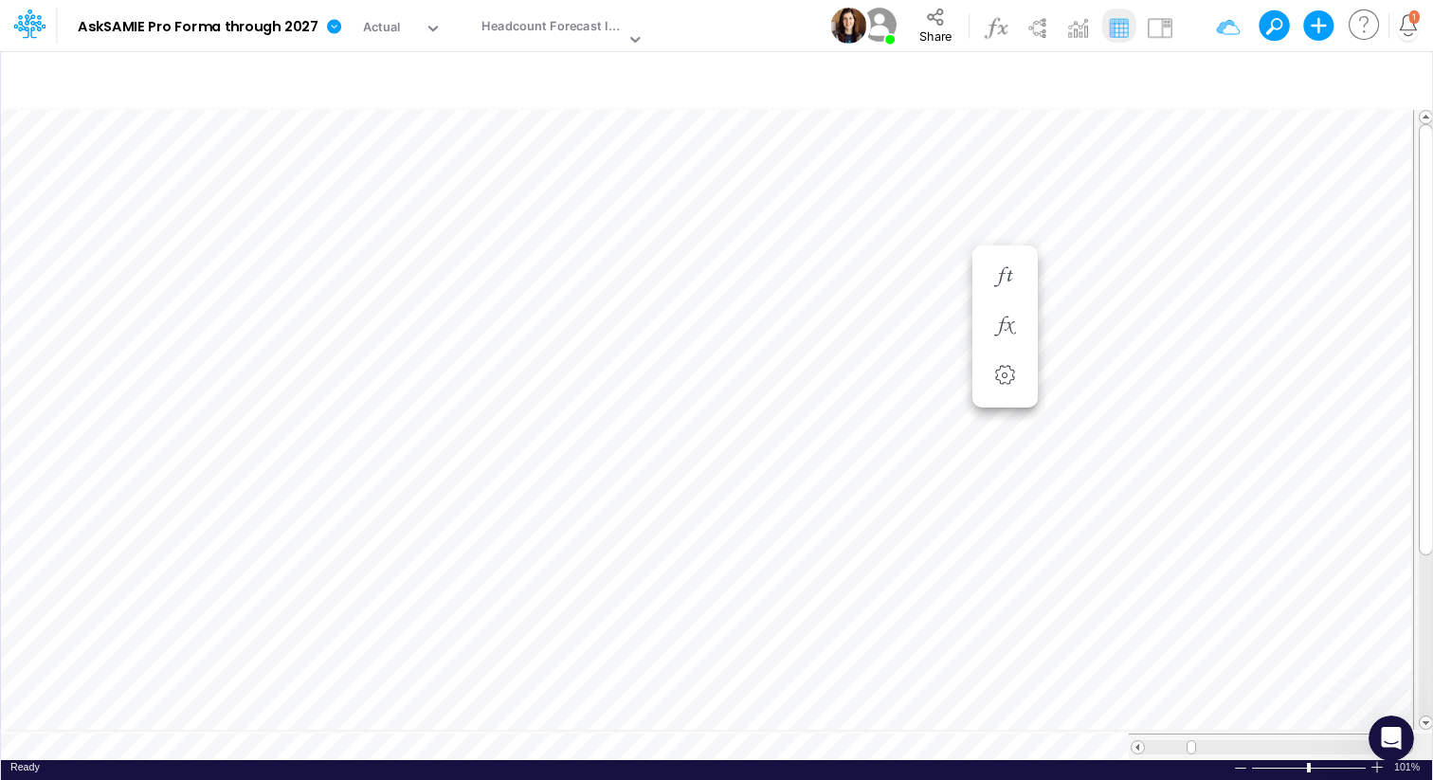
scroll to position [9, 1]
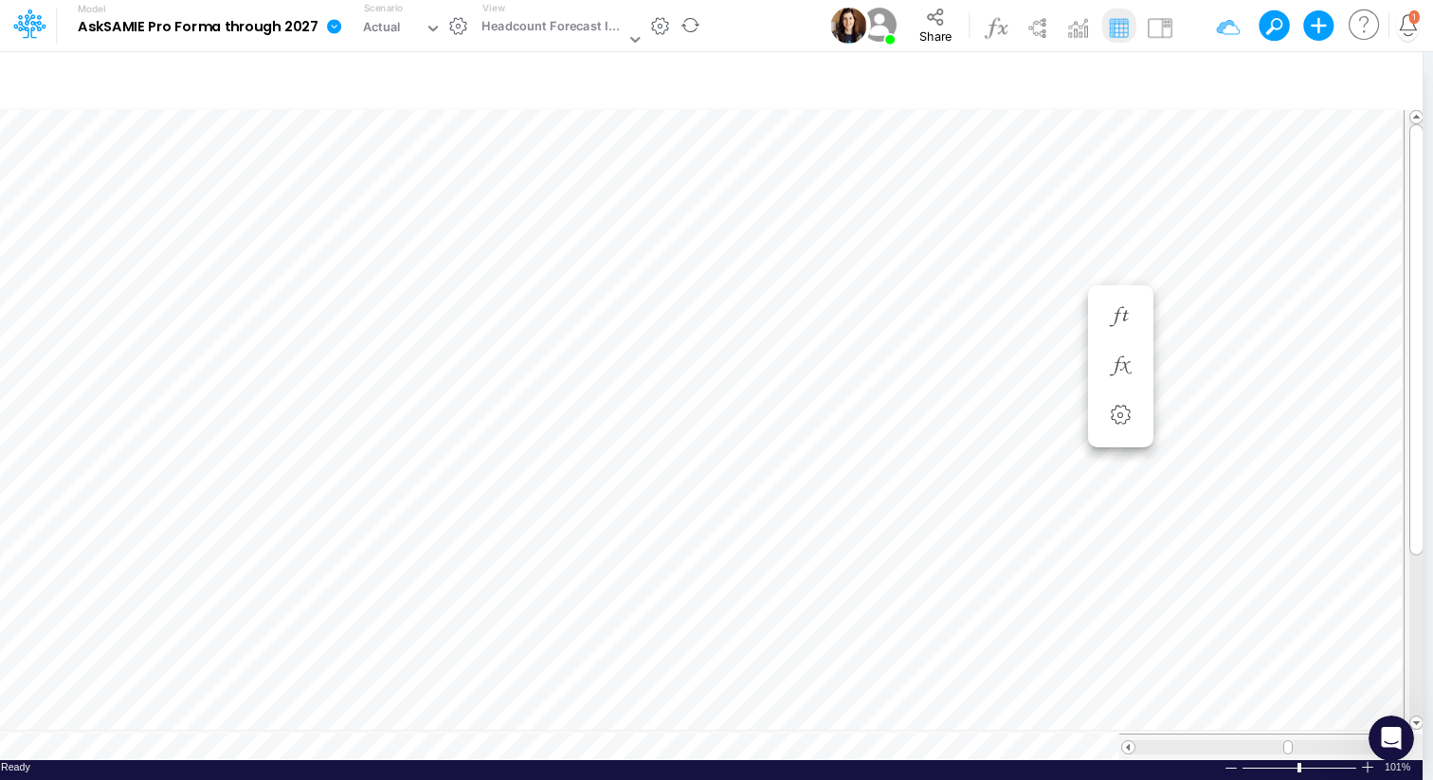
click at [335, 27] on icon at bounding box center [334, 26] width 14 height 14
click at [335, 29] on icon at bounding box center [334, 26] width 14 height 14
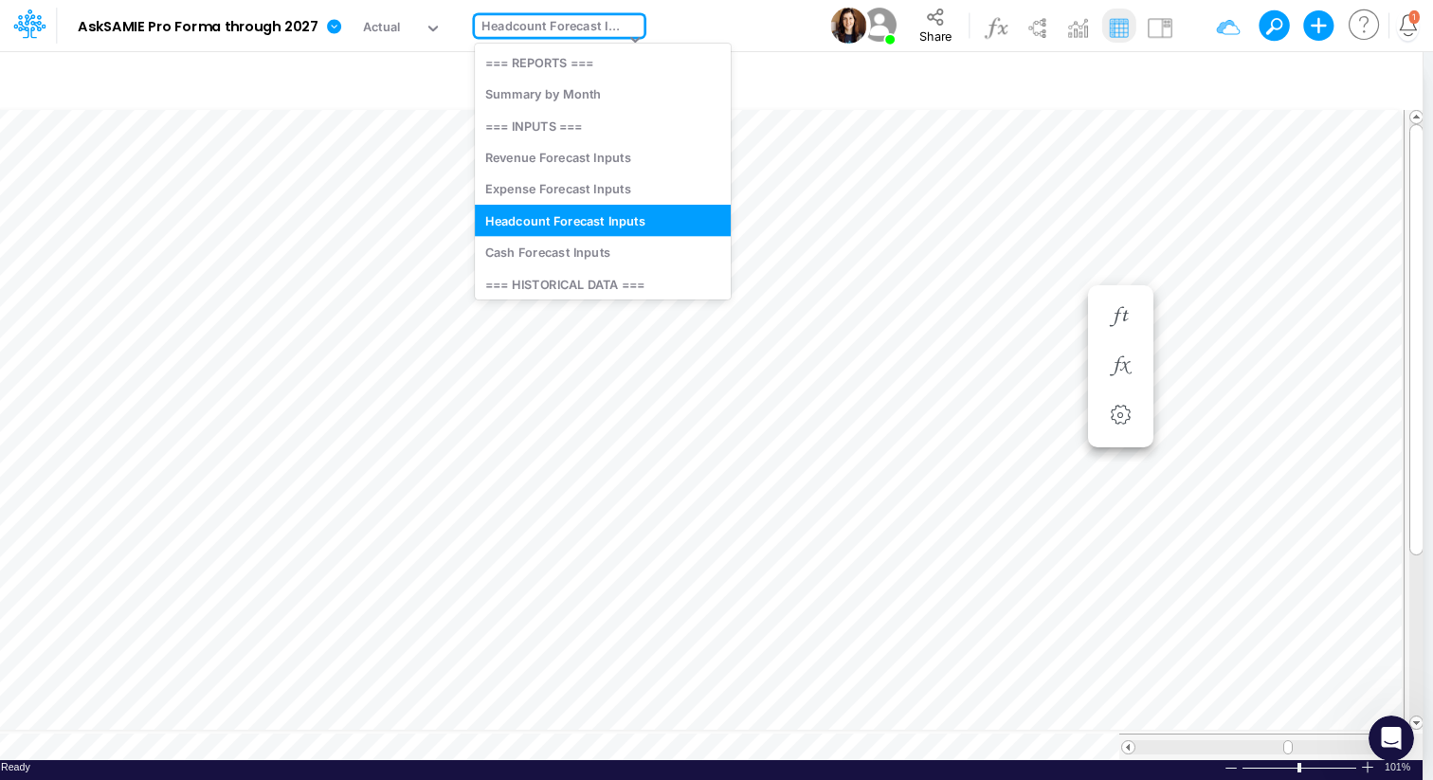
click at [634, 38] on icon at bounding box center [635, 38] width 17 height 17
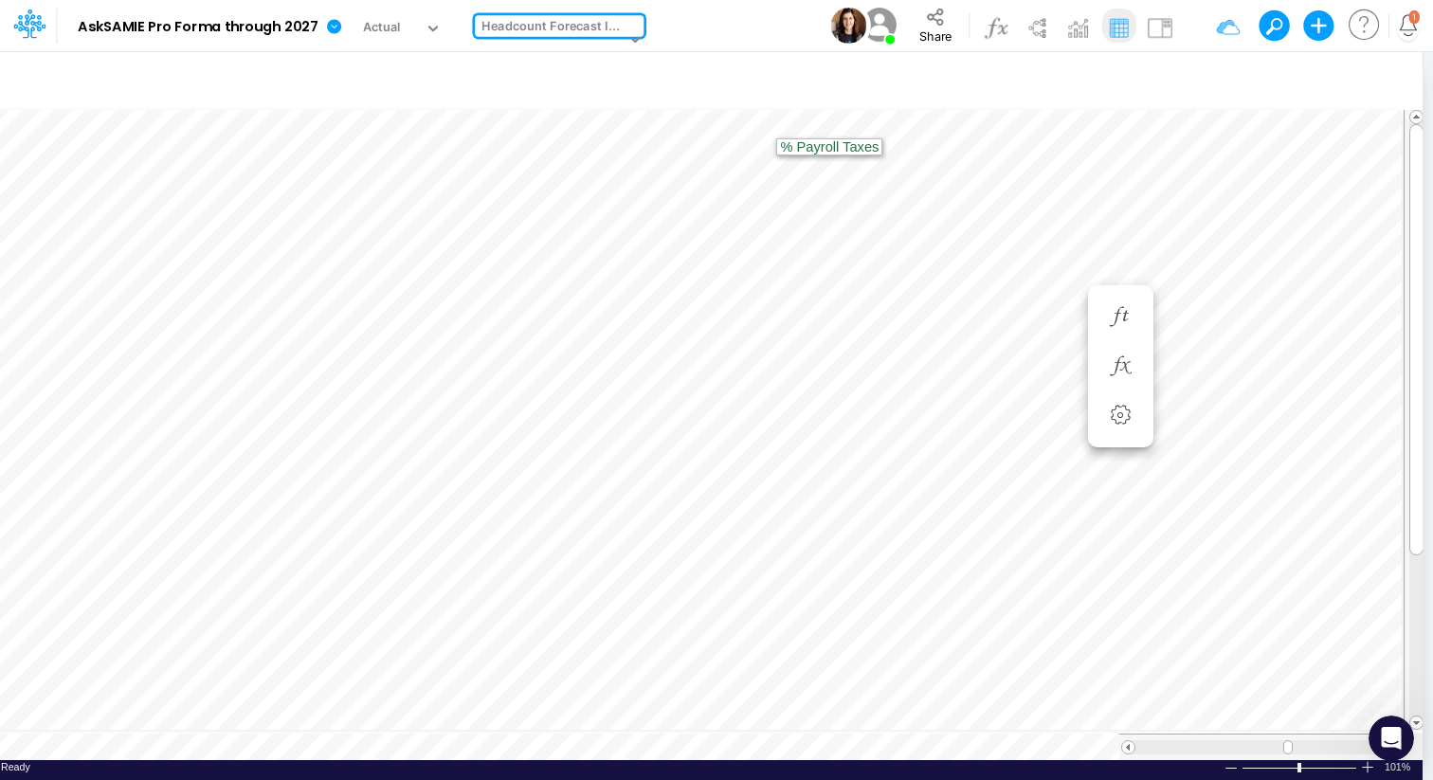
click at [632, 34] on icon at bounding box center [635, 38] width 17 height 17
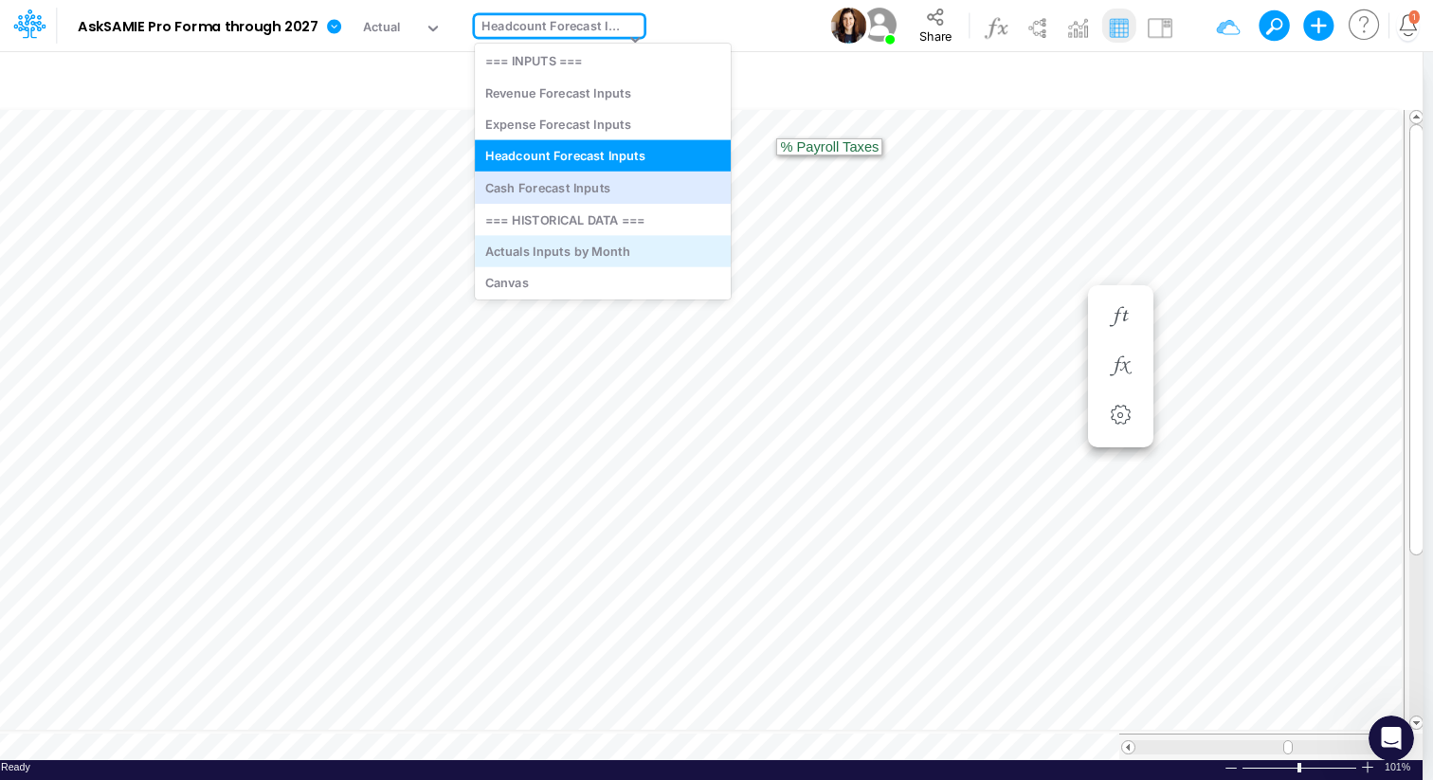
scroll to position [73, 0]
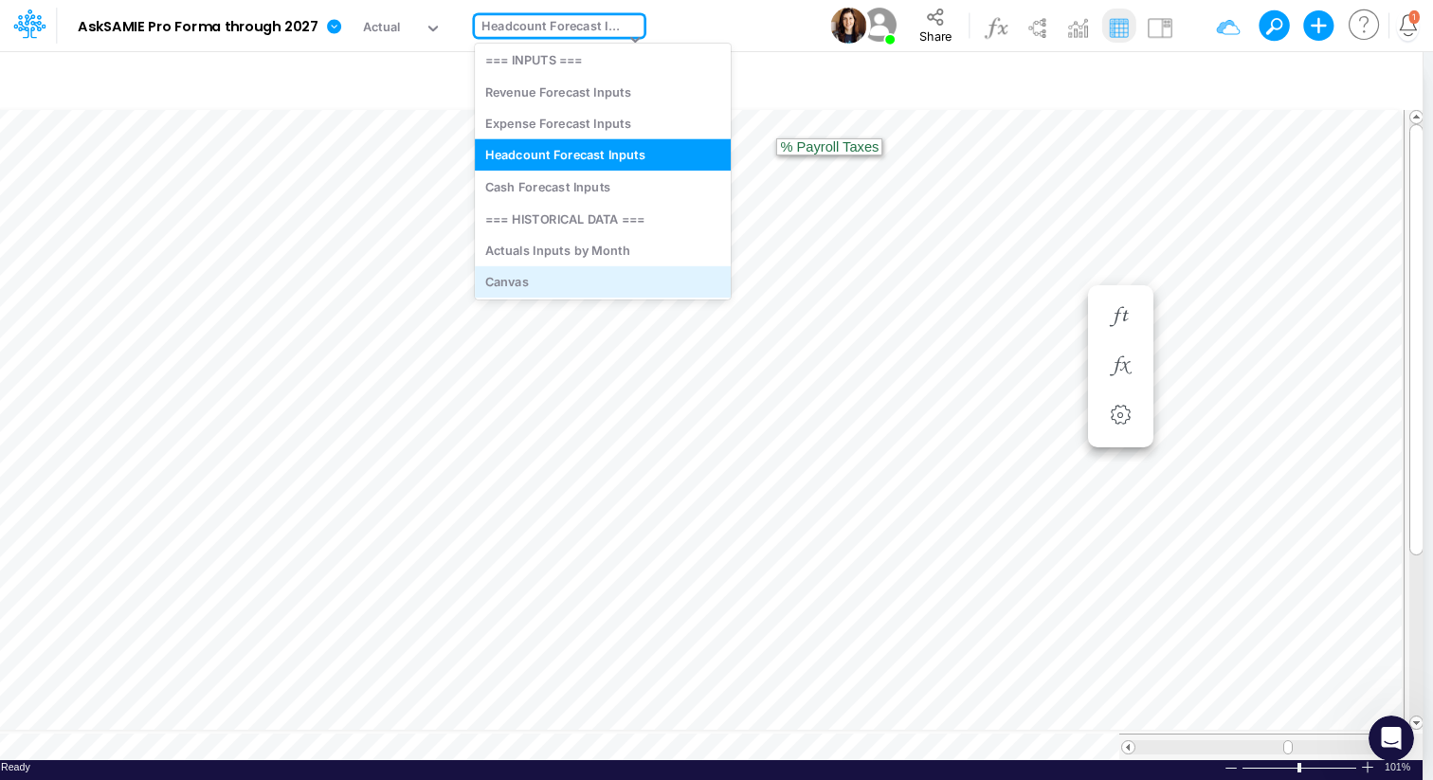
click at [507, 282] on div "Canvas" at bounding box center [603, 281] width 256 height 31
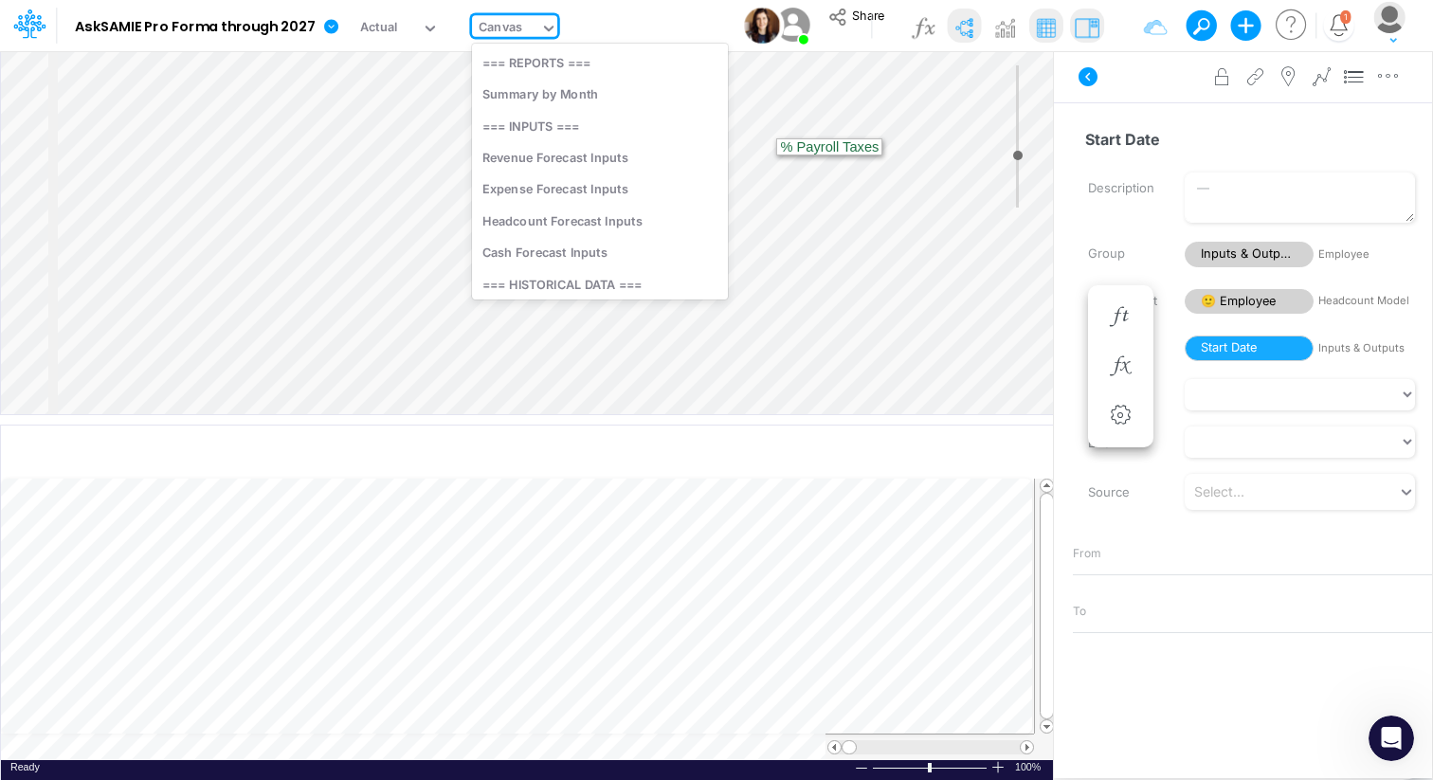
scroll to position [75, 0]
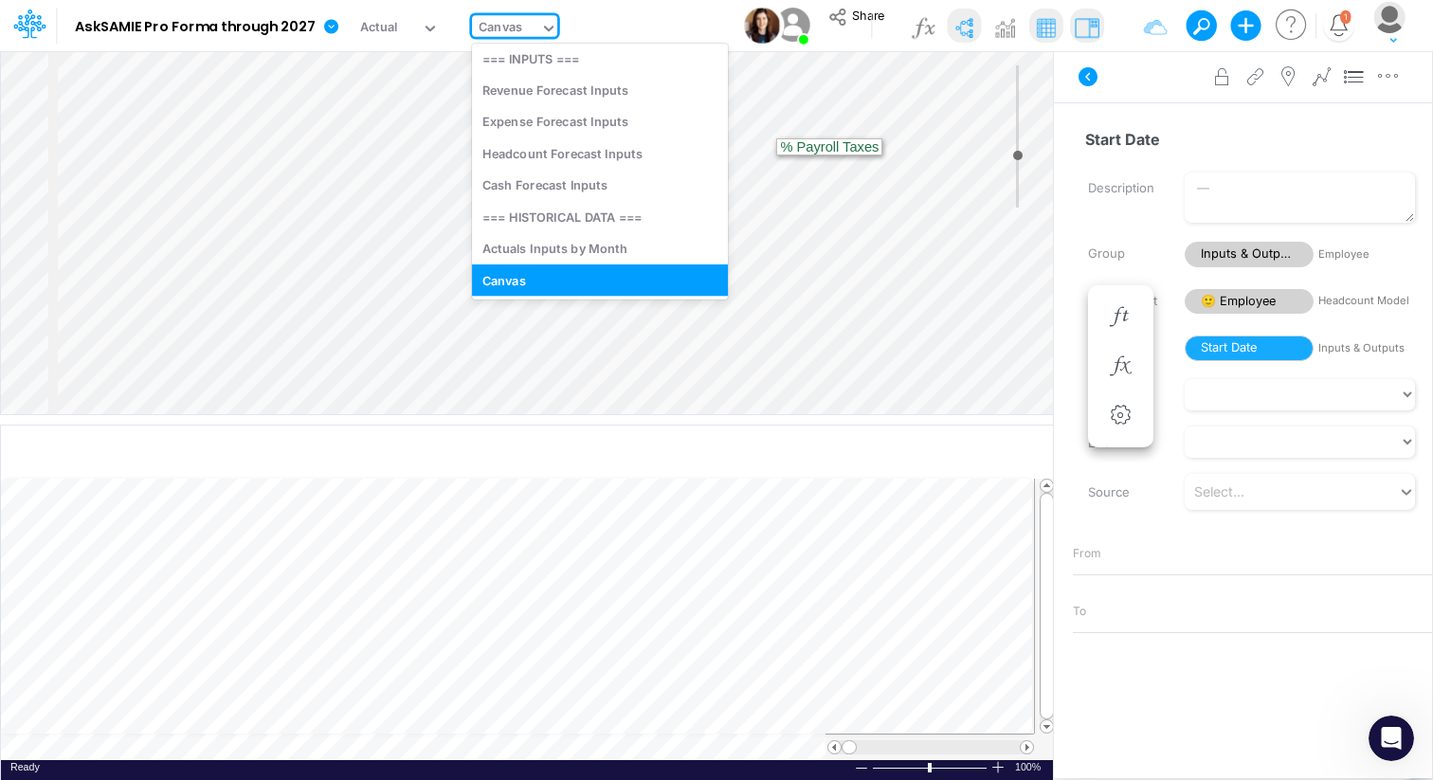
click at [551, 27] on icon at bounding box center [548, 28] width 17 height 17
click at [538, 154] on div "Headcount Forecast Inputs" at bounding box center [600, 152] width 256 height 31
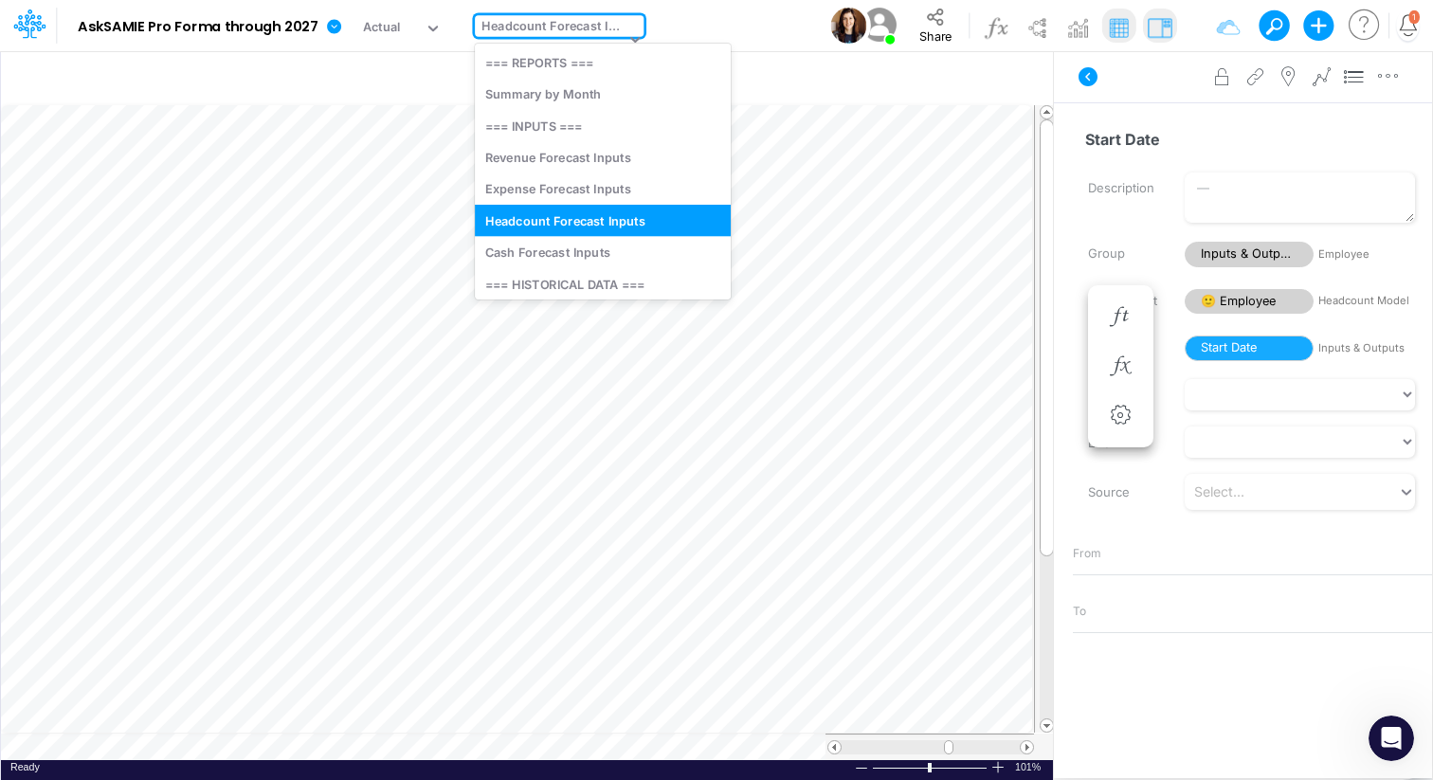
click at [630, 21] on div at bounding box center [632, 40] width 24 height 50
click at [550, 179] on div "Expense Forecast Inputs" at bounding box center [603, 188] width 256 height 31
type input "Expense Forecast through 2027"
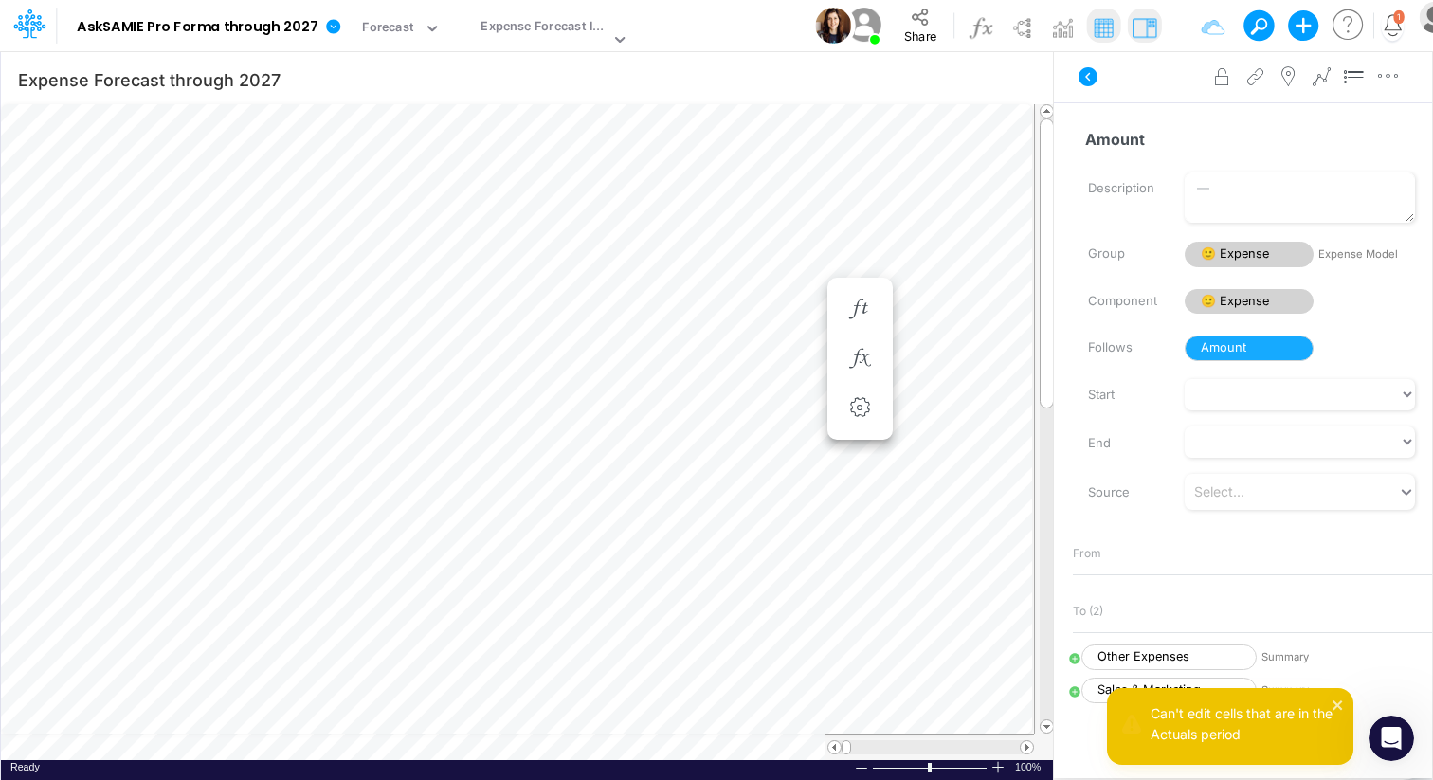
scroll to position [9, 12]
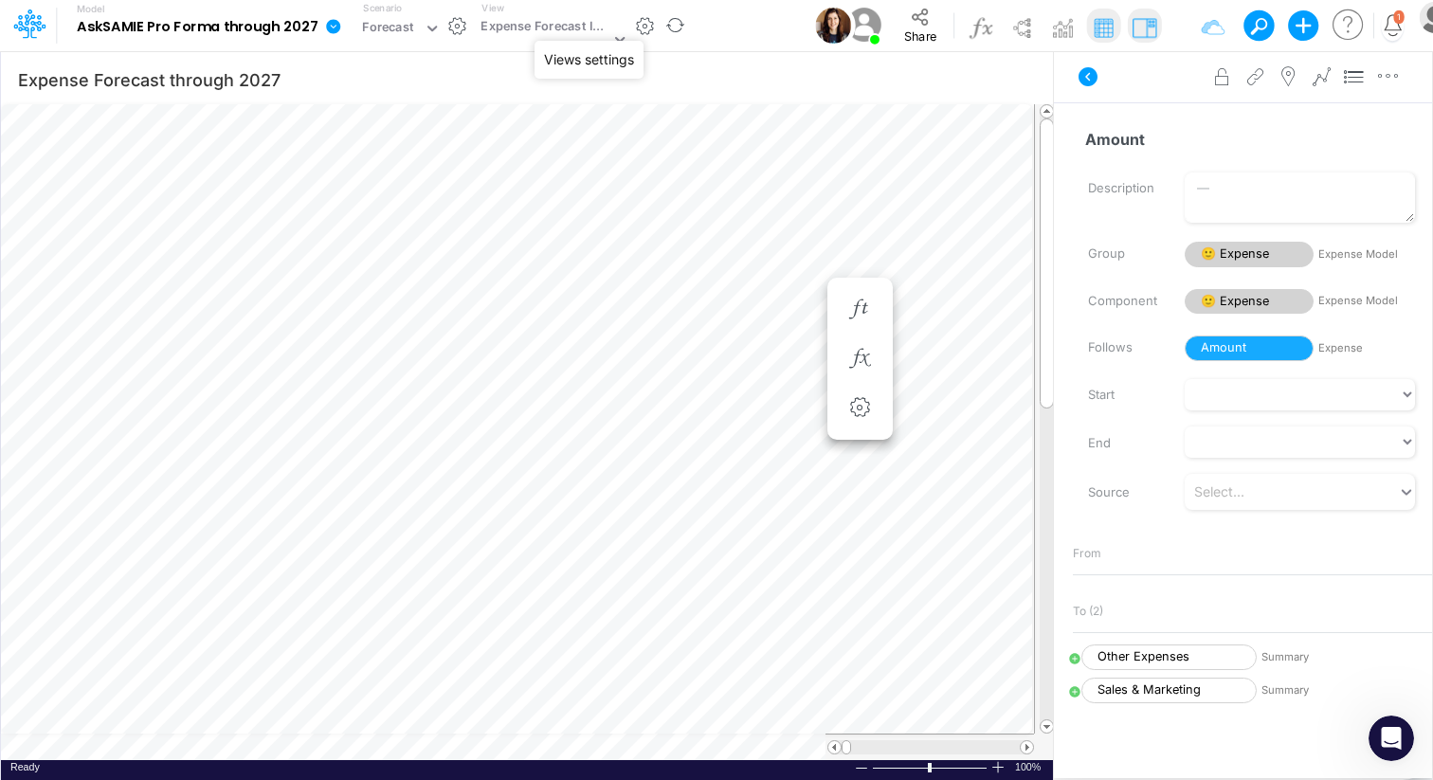
click at [635, 26] on button "button" at bounding box center [645, 26] width 20 height 20
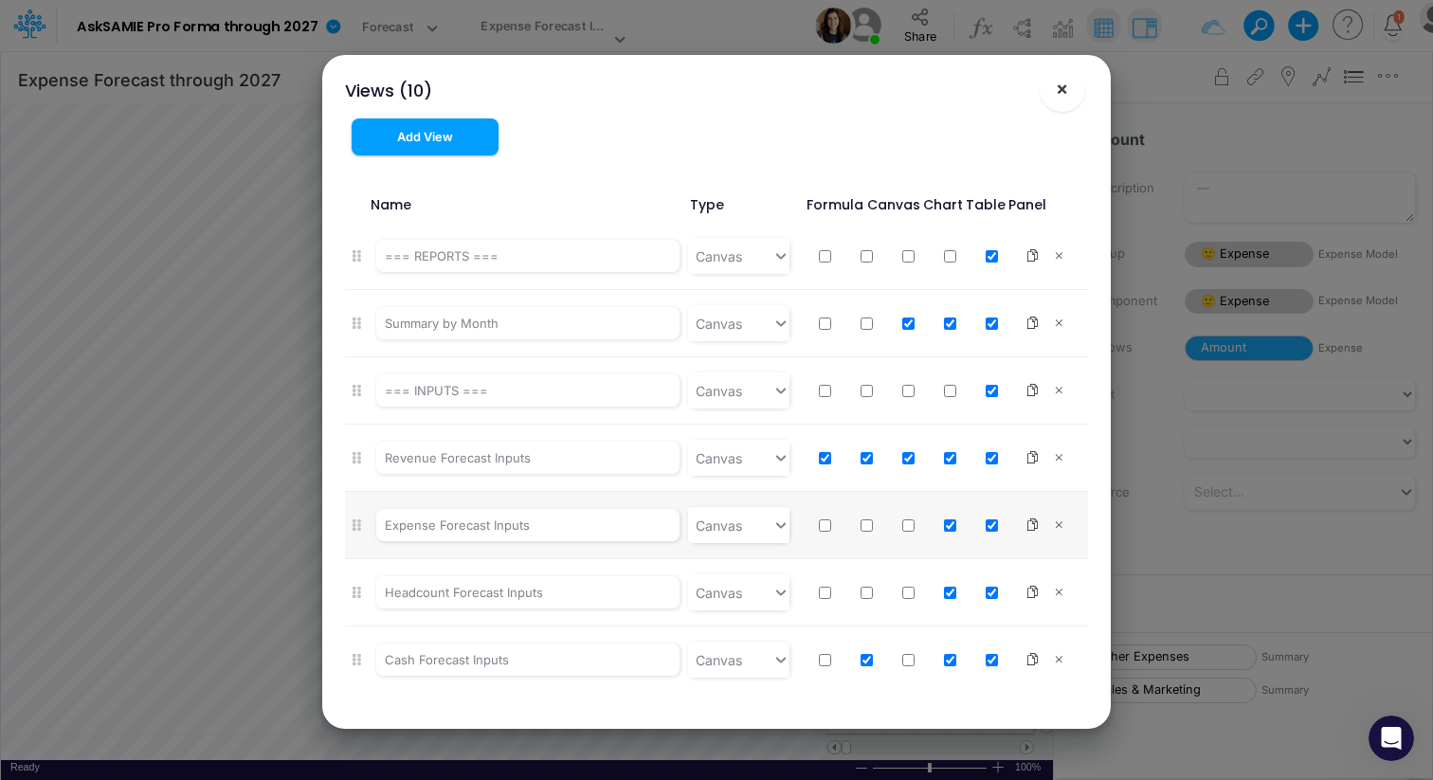
click at [1068, 91] on button "×" at bounding box center [1063, 89] width 46 height 46
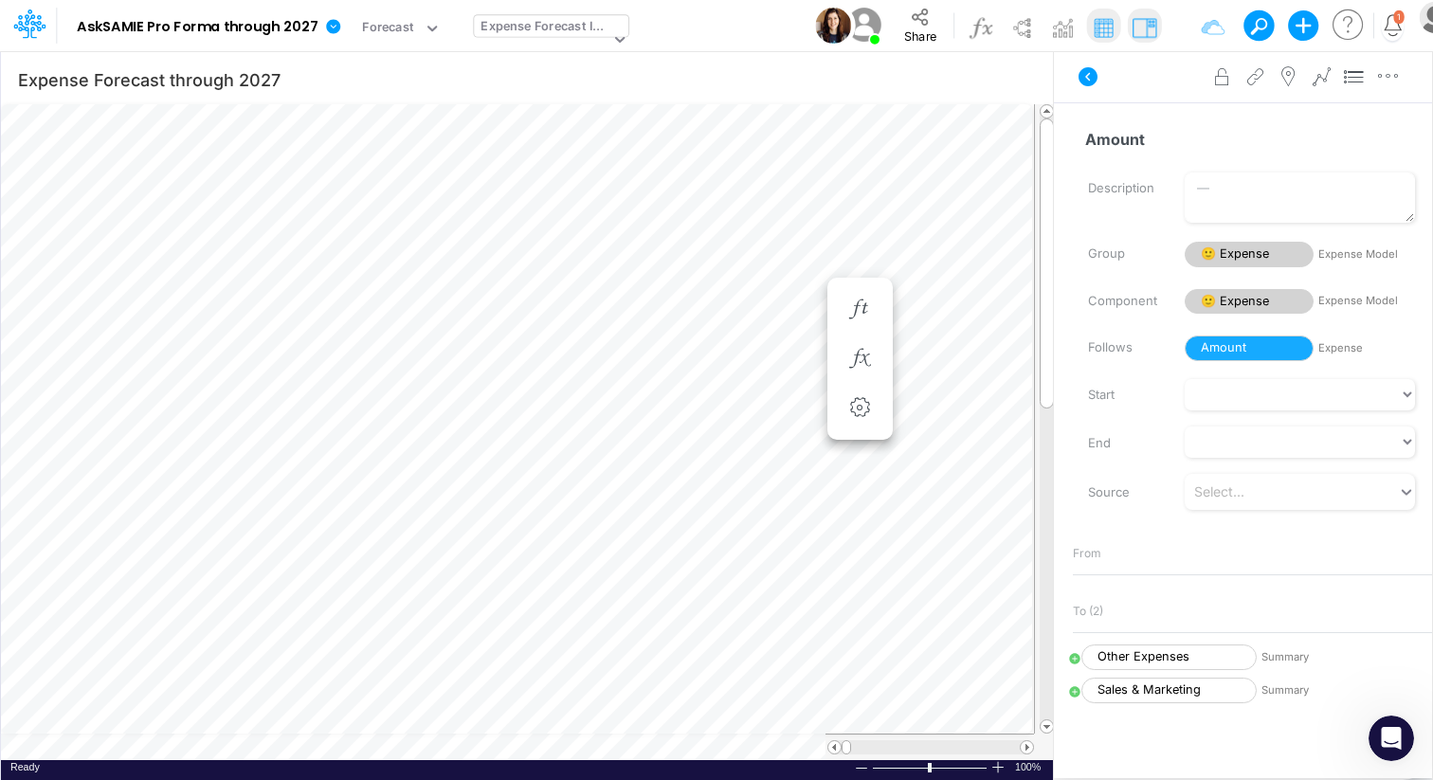
click at [615, 41] on icon at bounding box center [619, 40] width 9 height 6
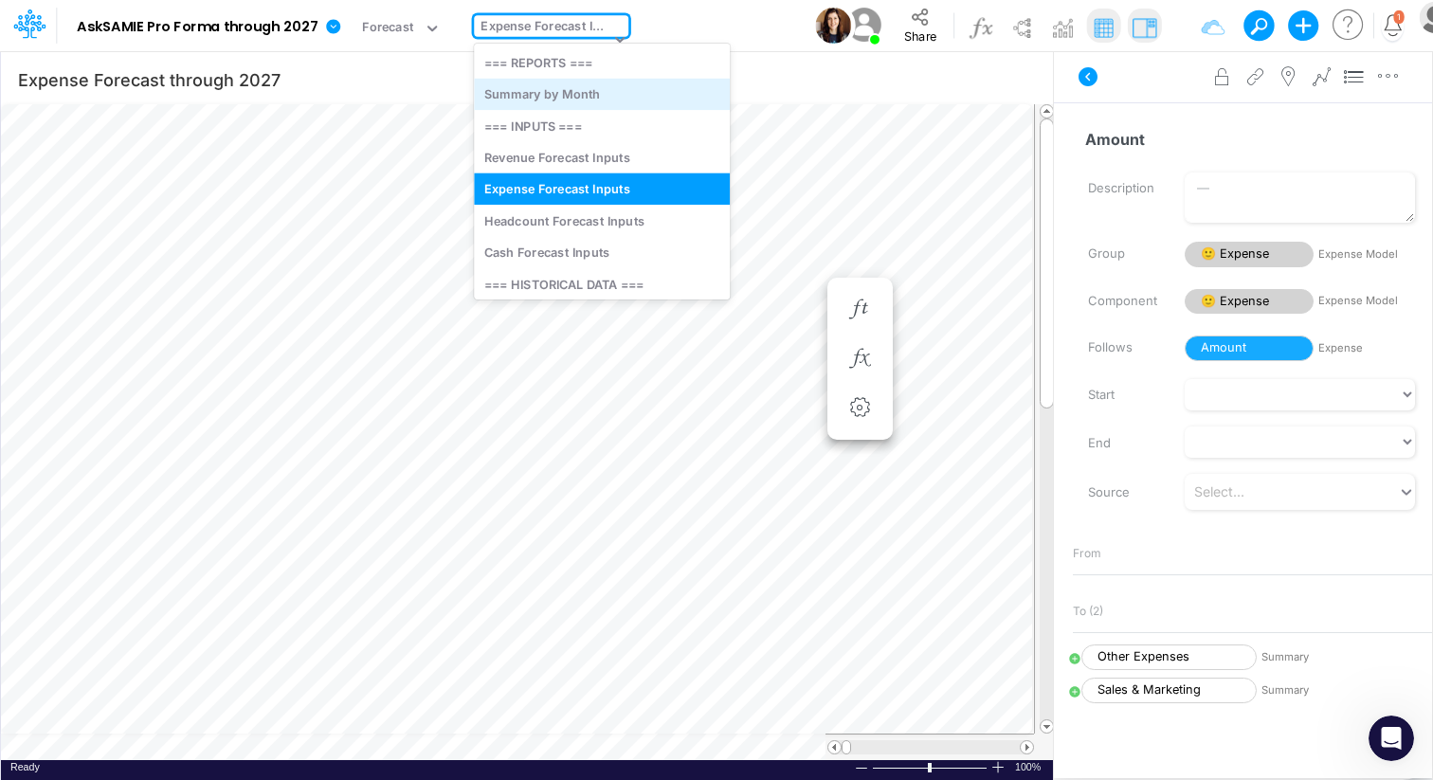
click at [520, 105] on div "Summary by Month" at bounding box center [602, 94] width 256 height 31
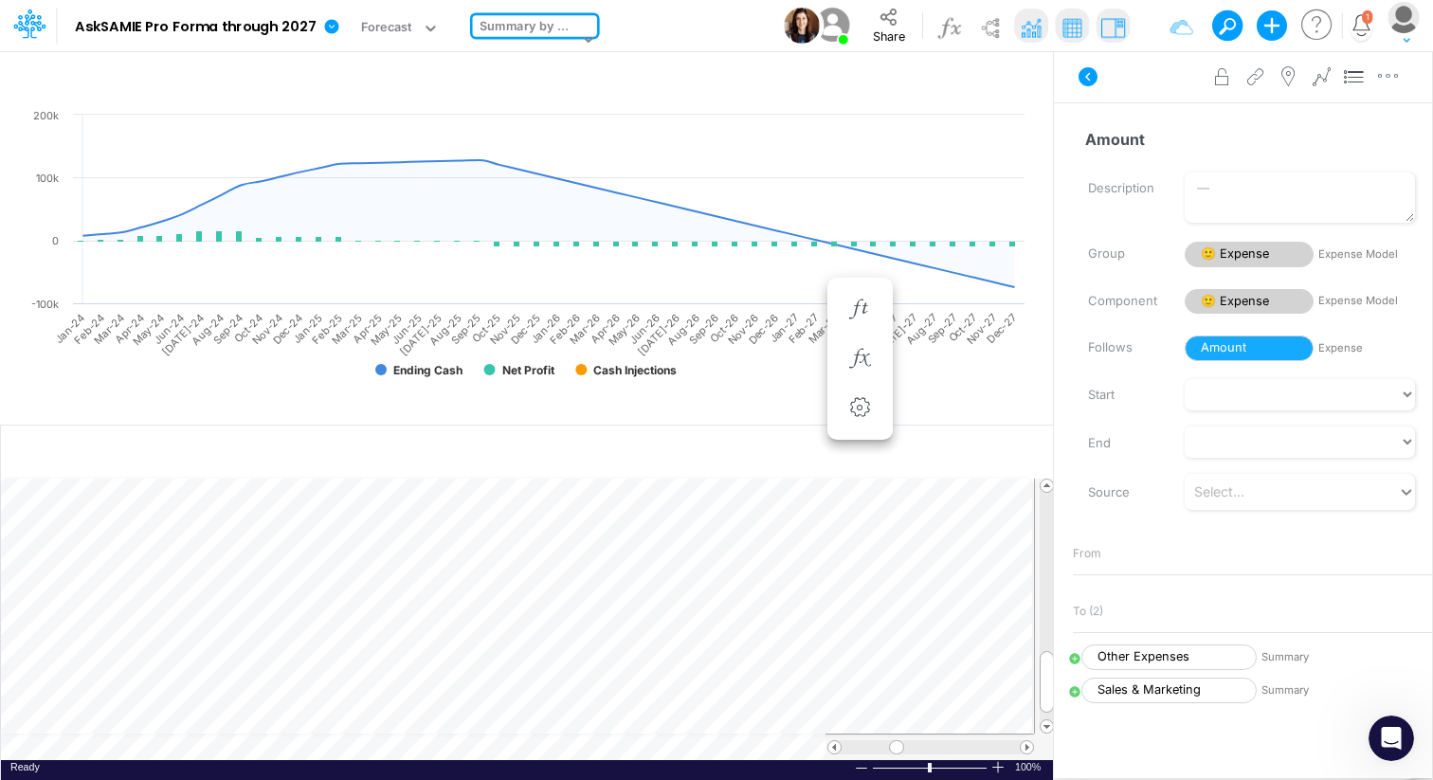
click at [360, 751] on table at bounding box center [528, 620] width 1054 height 282
type input "Revenue Forecast through 2027"
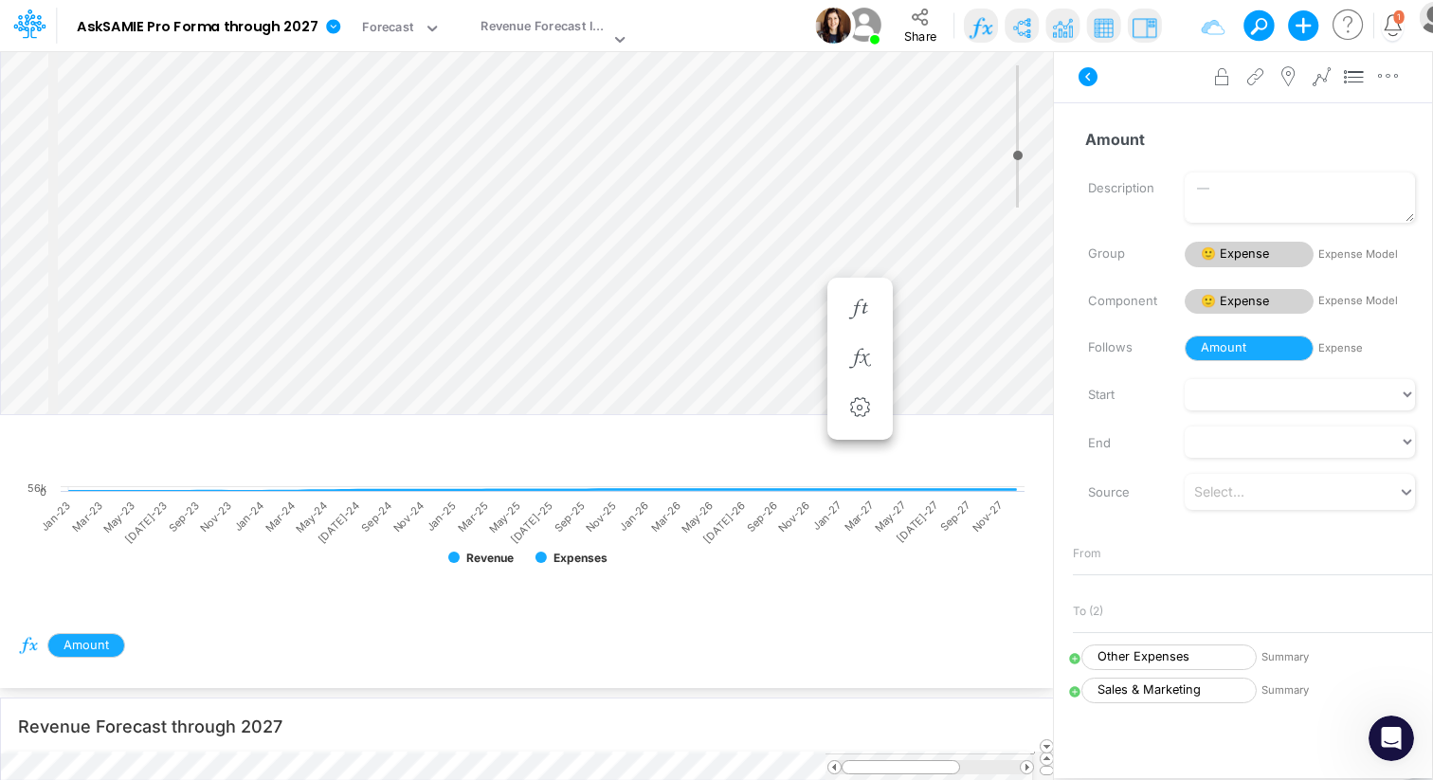
scroll to position [9, 1]
click at [468, 761] on div "Paste Cut Copy AutoFill Actual Ready 100% Sum: null Max: null Min: null Numeric…" at bounding box center [527, 756] width 1052 height 9
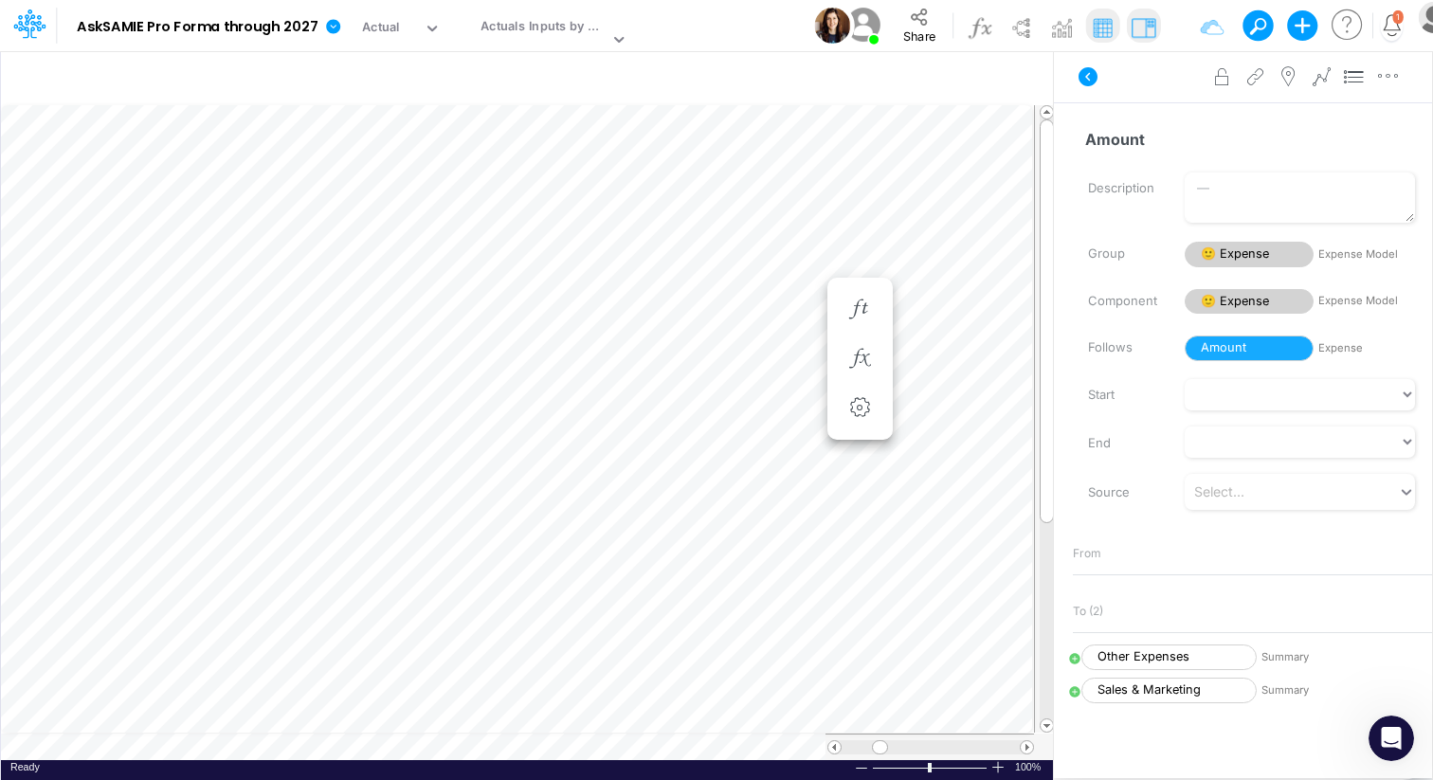
scroll to position [9, 1]
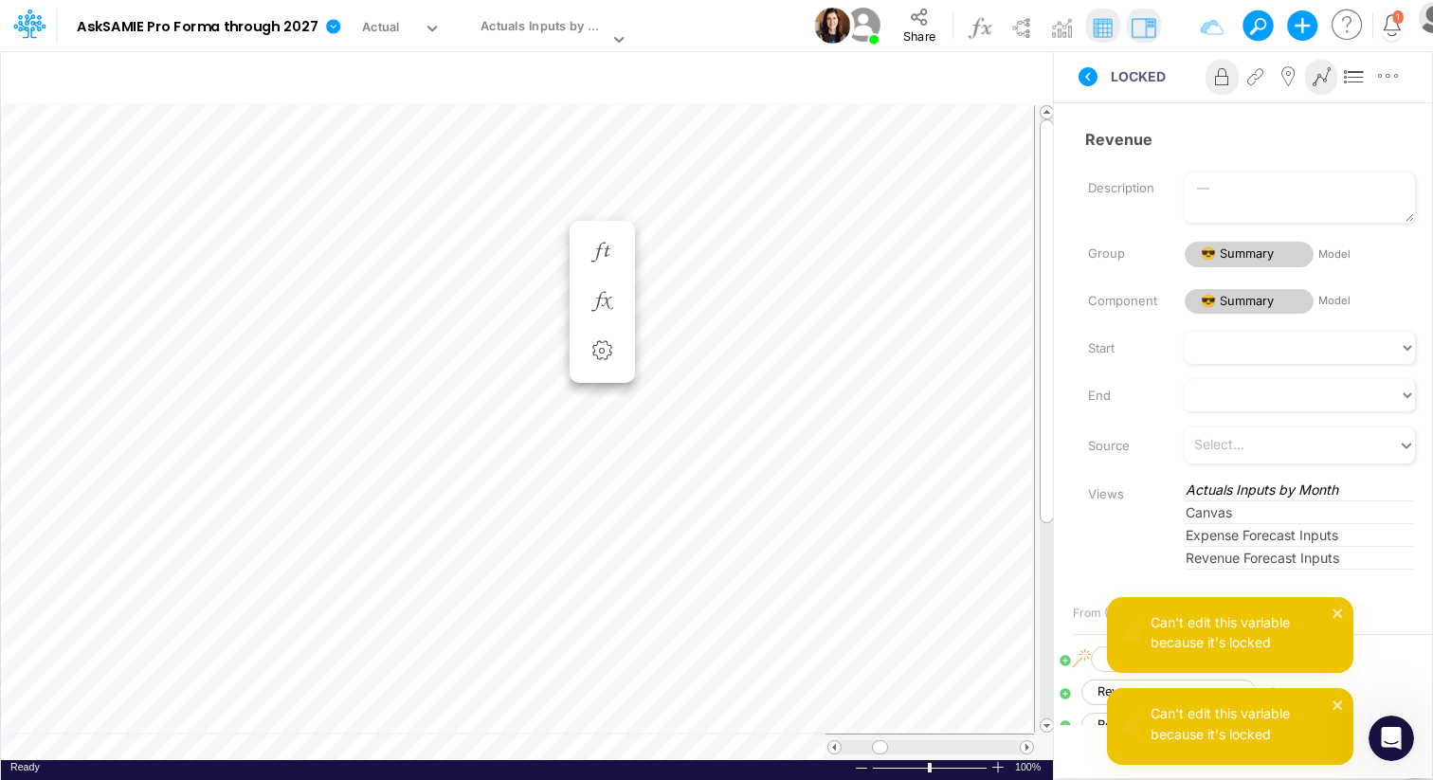
scroll to position [9, 26]
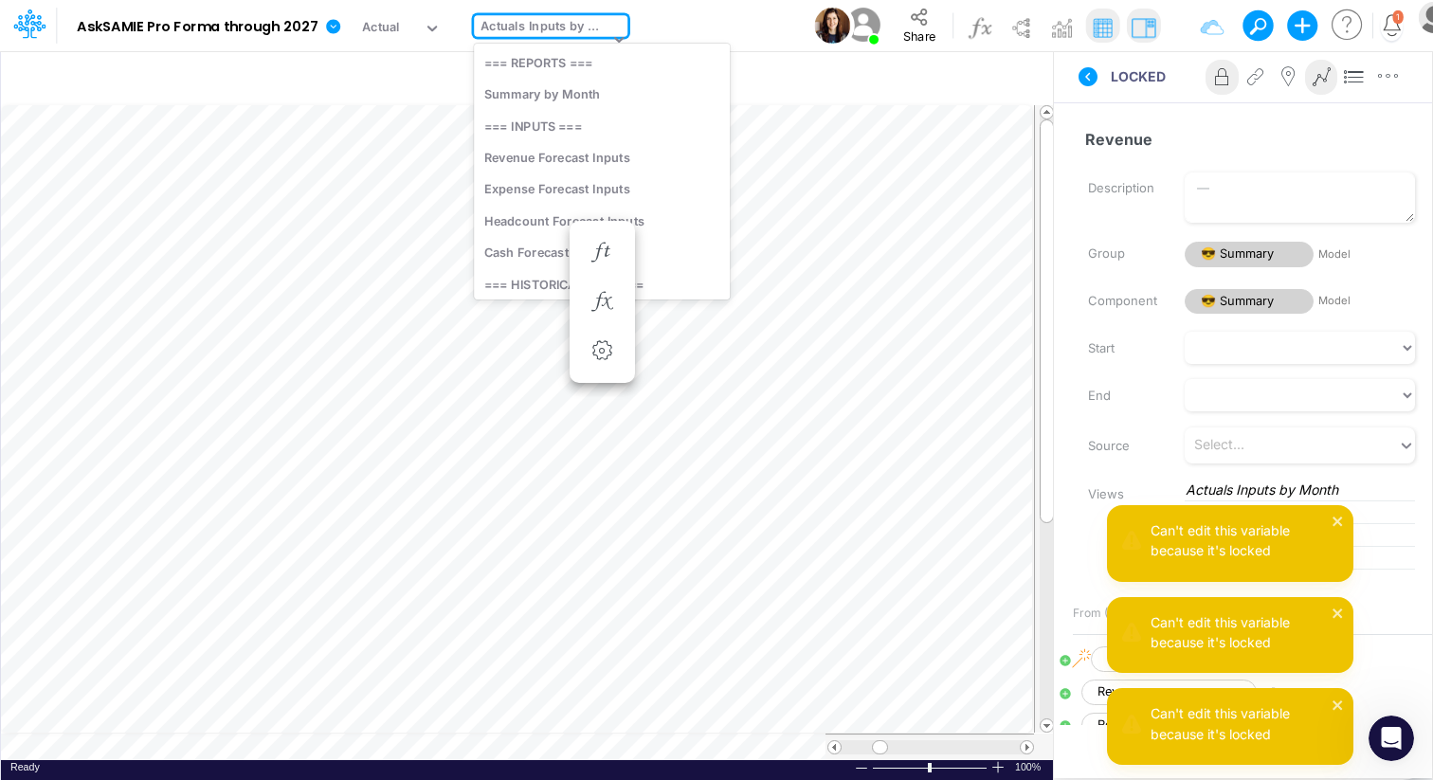
click at [611, 35] on icon at bounding box center [619, 38] width 17 height 17
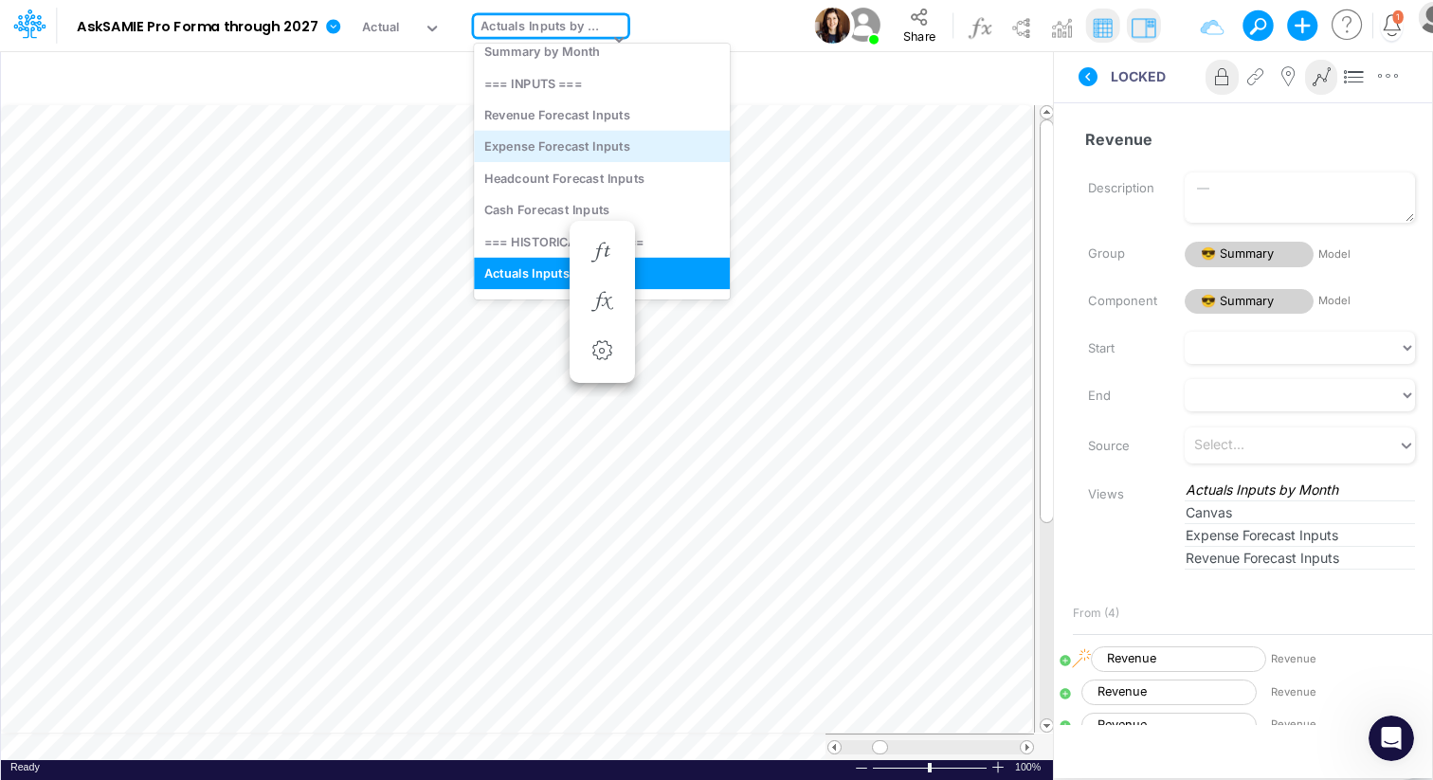
click at [562, 147] on div "Expense Forecast Inputs" at bounding box center [602, 146] width 256 height 31
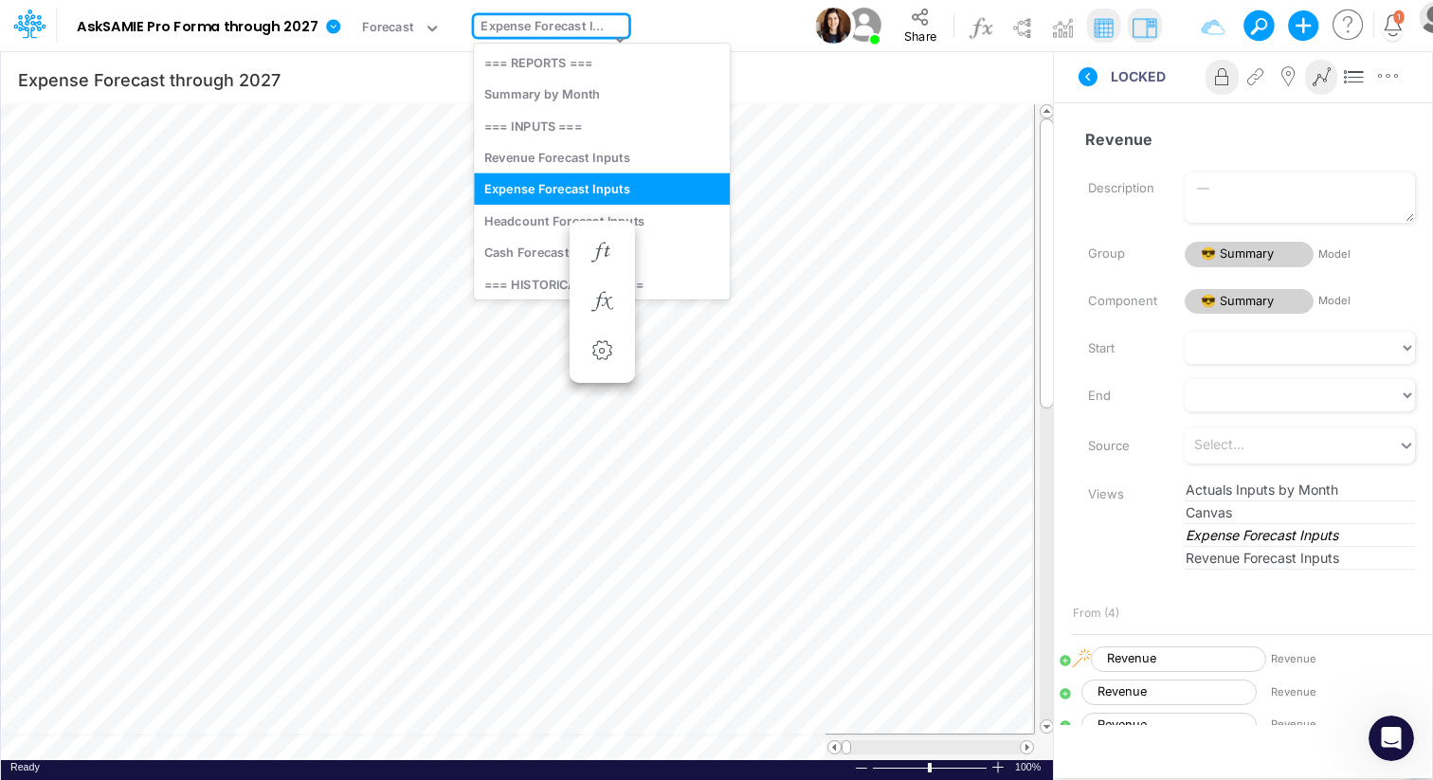
click at [602, 35] on div "Expense Forecast Inputs" at bounding box center [545, 28] width 129 height 22
click at [557, 157] on div "Revenue Forecast Inputs" at bounding box center [602, 156] width 256 height 31
type input "Revenue Forecast through 2027"
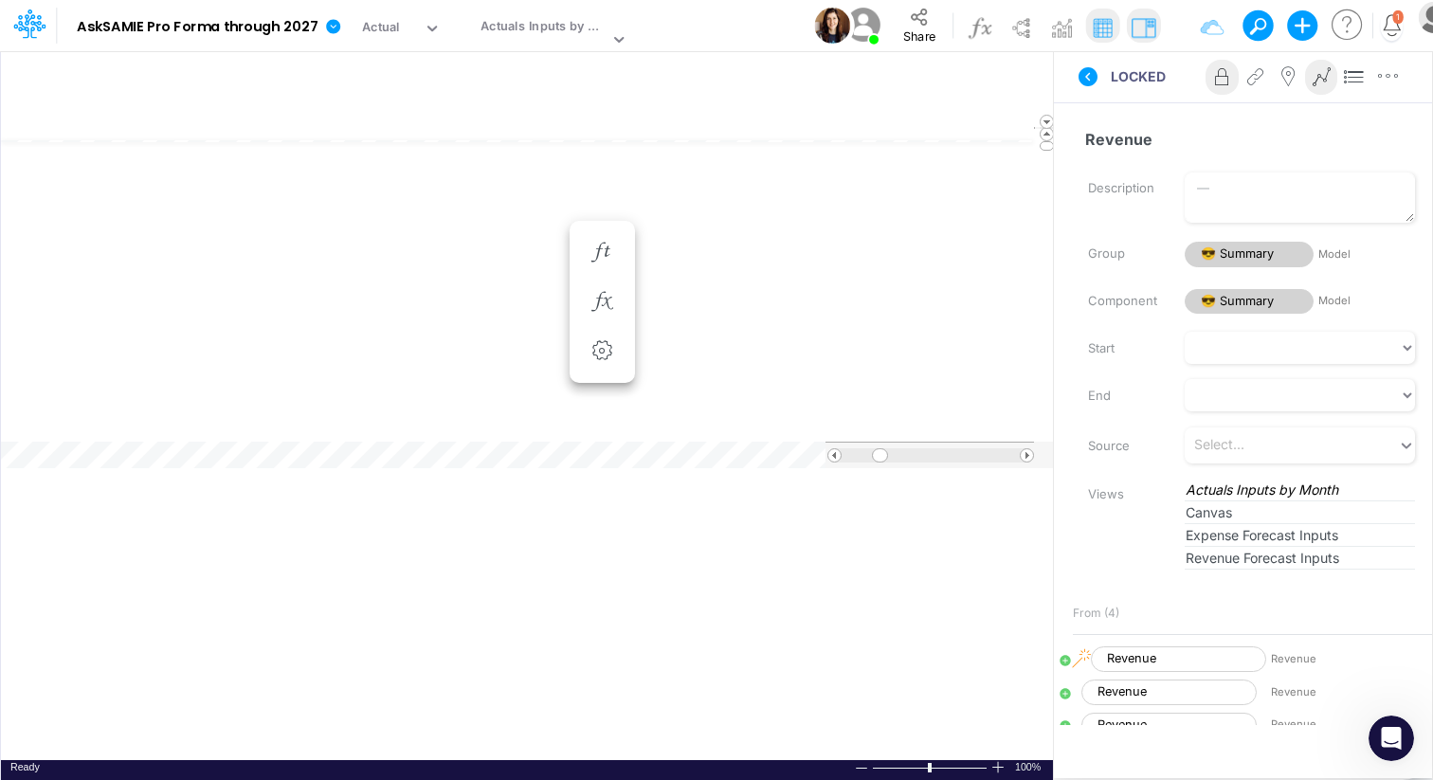
click at [470, 760] on div "Paste Cut Copy AutoFill 16500 Ready 100% Sum: null Max: null Min: null Numerica…" at bounding box center [527, 433] width 1052 height 654
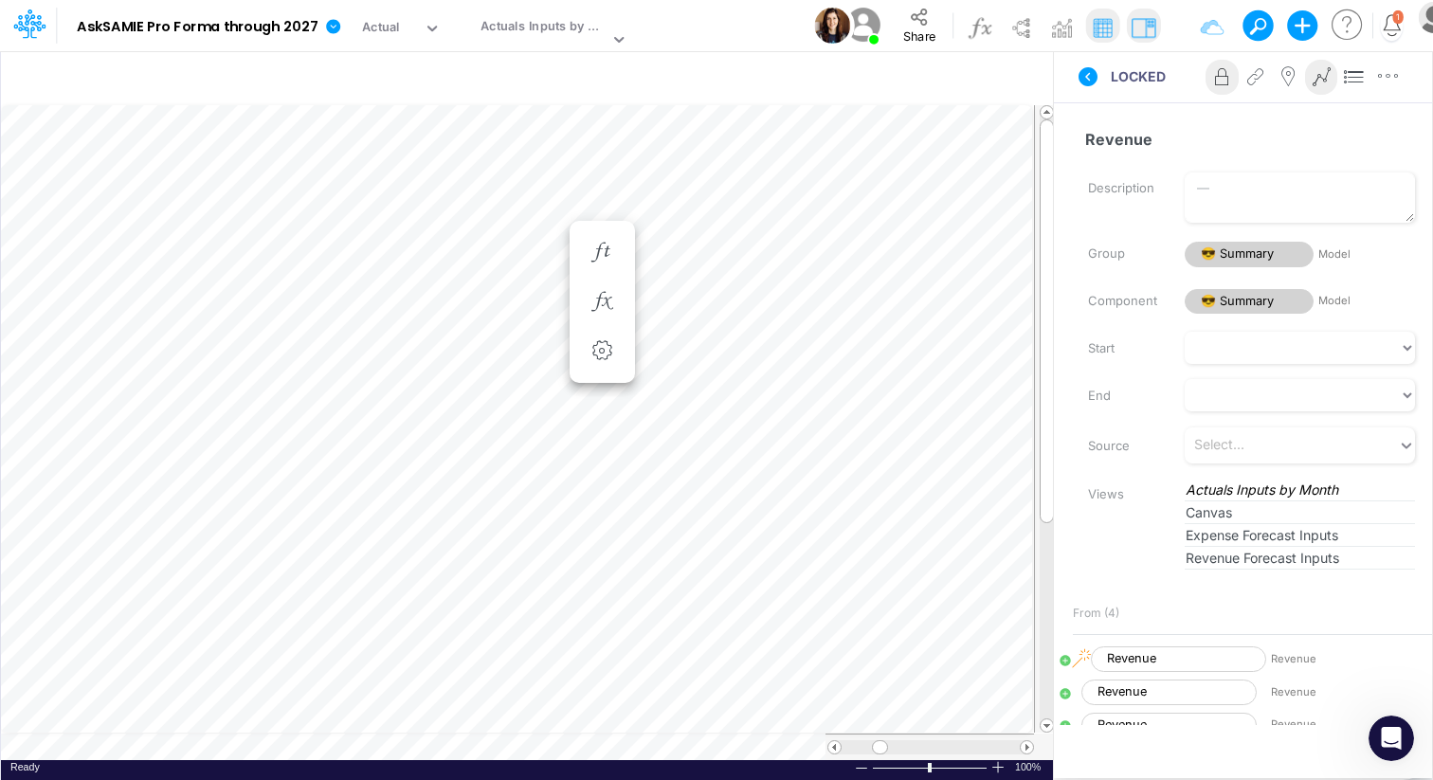
click at [1223, 70] on icon at bounding box center [1223, 77] width 28 height 20
